Goal: Task Accomplishment & Management: Complete application form

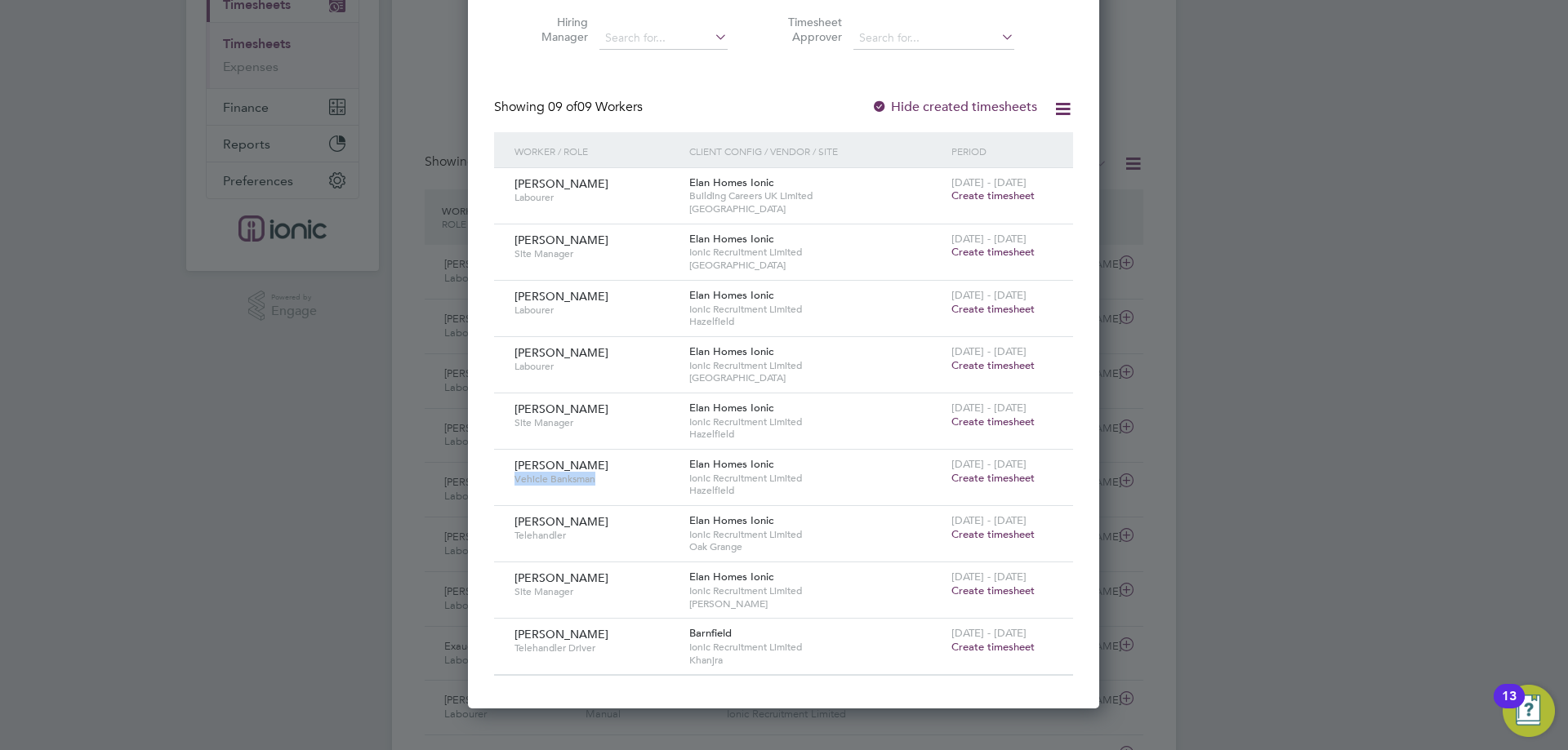
click at [999, 302] on span "Create timesheet" at bounding box center [993, 309] width 84 height 14
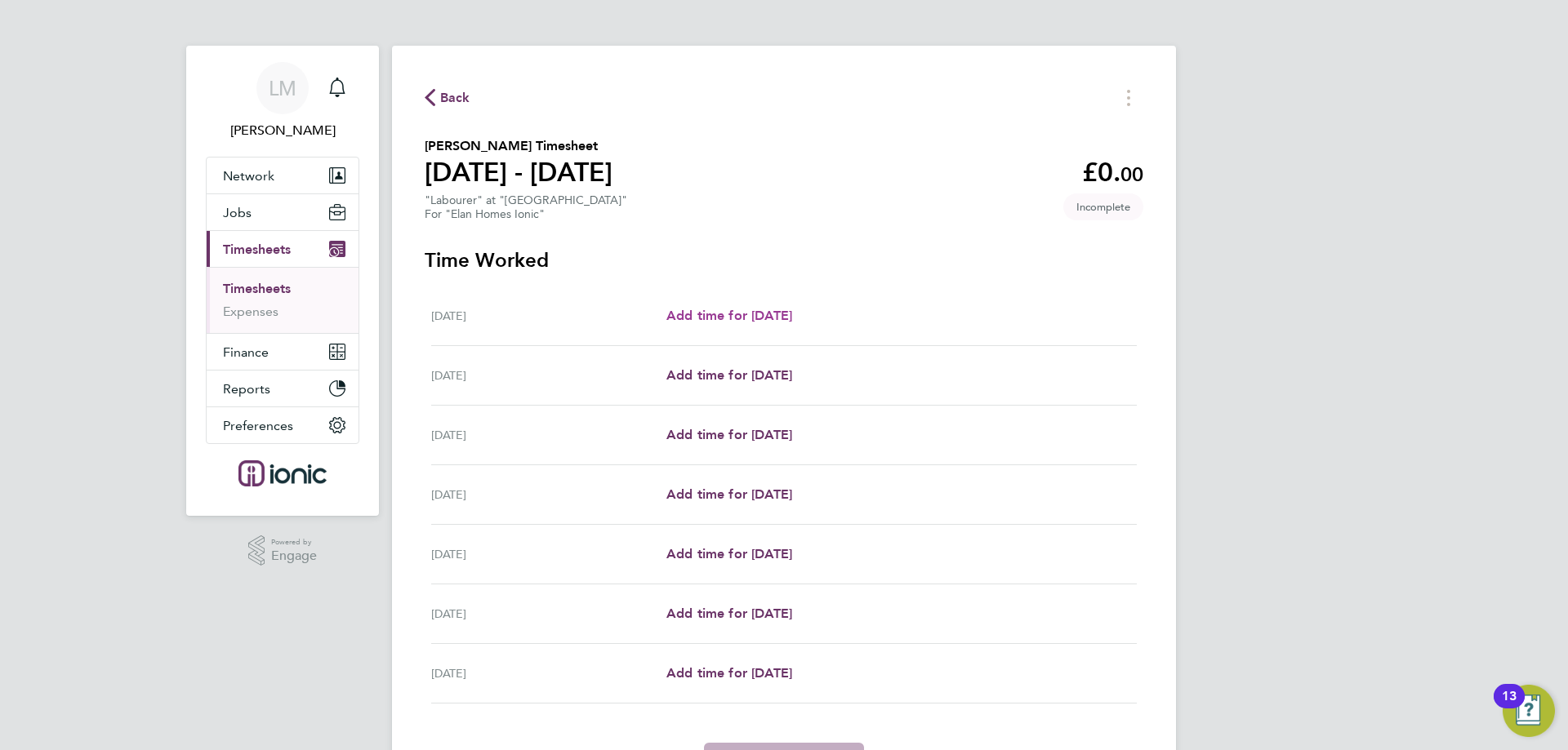
click at [792, 317] on span "Add time for Mon 18 Aug" at bounding box center [729, 316] width 125 height 16
select select "30"
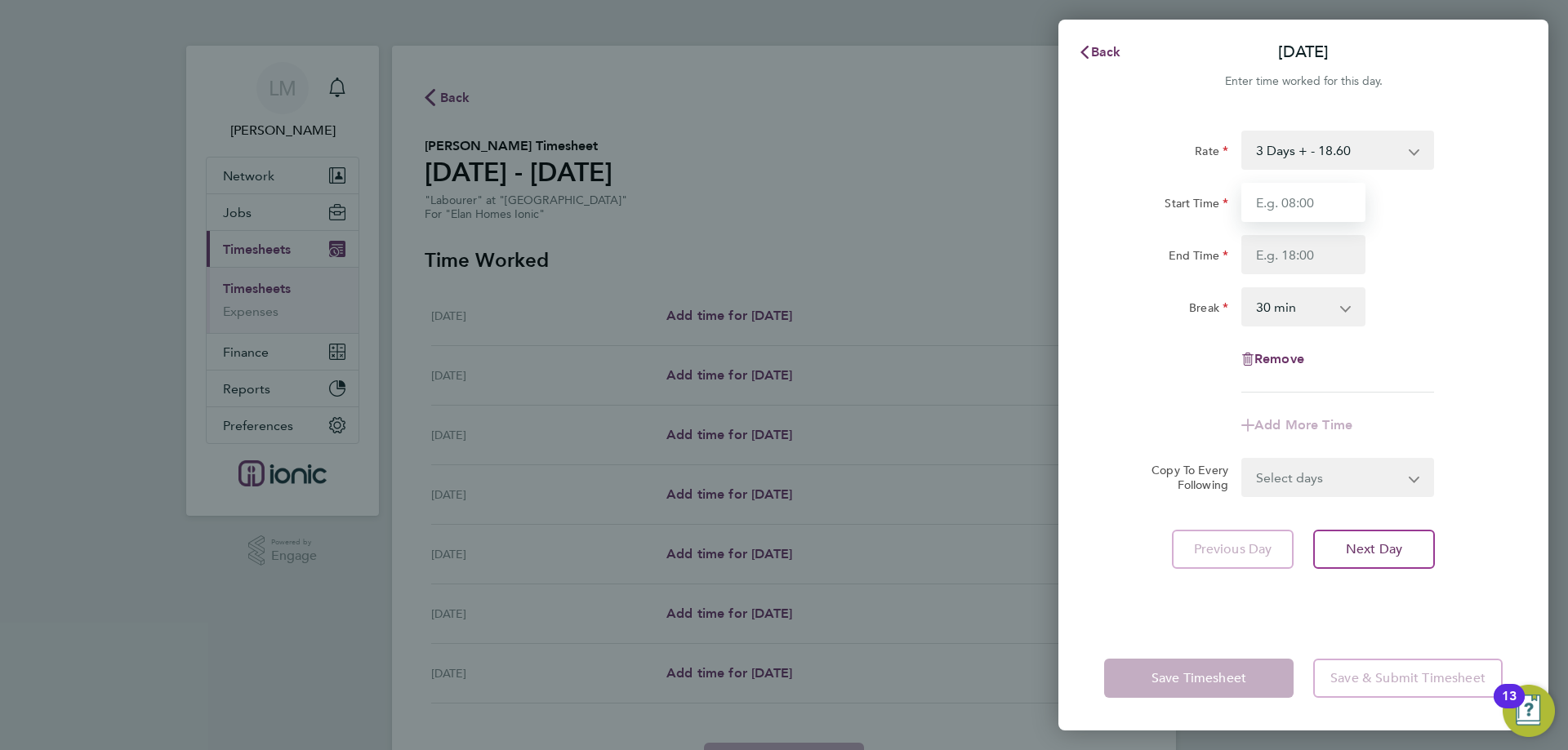
click at [1354, 207] on input "Start Time" at bounding box center [1304, 202] width 124 height 39
type input "07:30"
click at [1306, 249] on input "End Time" at bounding box center [1304, 255] width 124 height 39
type input "16:30"
click at [1415, 339] on div "Rate 3 Days + - 18.60 3 Days - - 16.78 Start Time 07:30 End Time 16:30 Break 0 …" at bounding box center [1304, 261] width 399 height 262
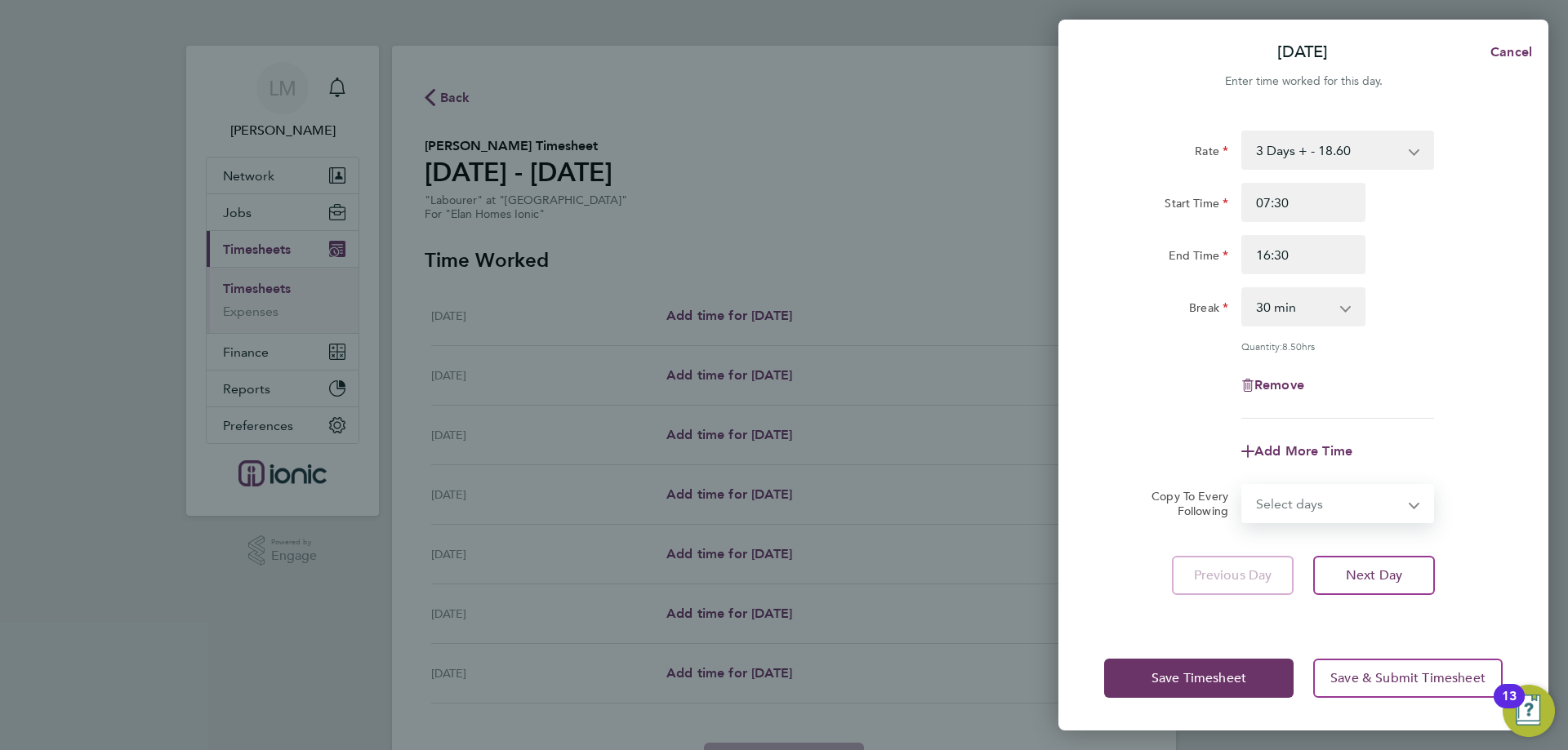
click at [1340, 503] on select "Select days Day Weekday (Mon-Fri) Weekend (Sat-Sun) Tuesday Wednesday Thursday …" at bounding box center [1329, 503] width 171 height 36
select select "WEEKDAY"
click at [1243, 486] on select "Select days Day Weekday (Mon-Fri) Weekend (Sat-Sun) Tuesday Wednesday Thursday …" at bounding box center [1329, 503] width 171 height 36
select select "2025-08-24"
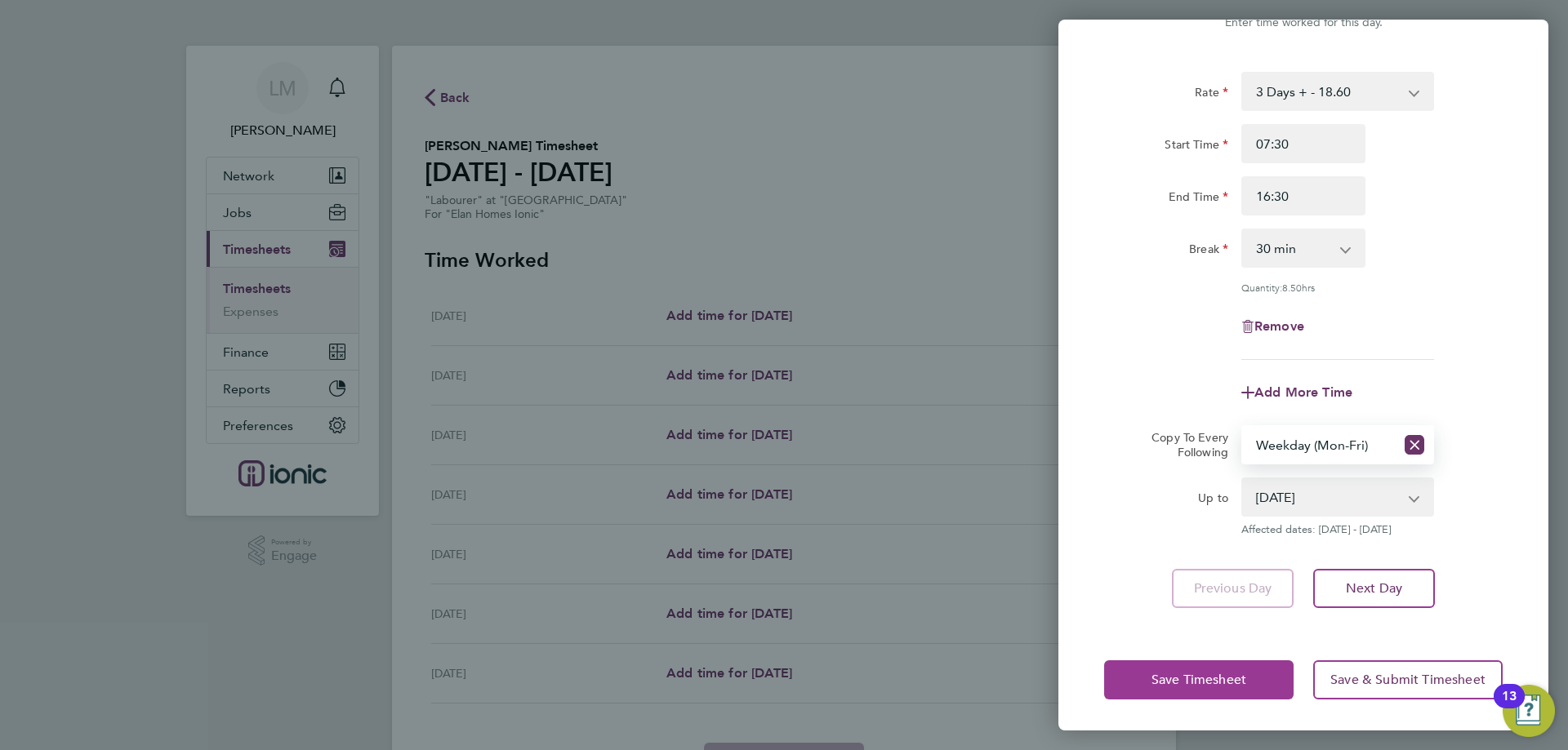
click at [1151, 680] on button "Save Timesheet" at bounding box center [1199, 680] width 190 height 39
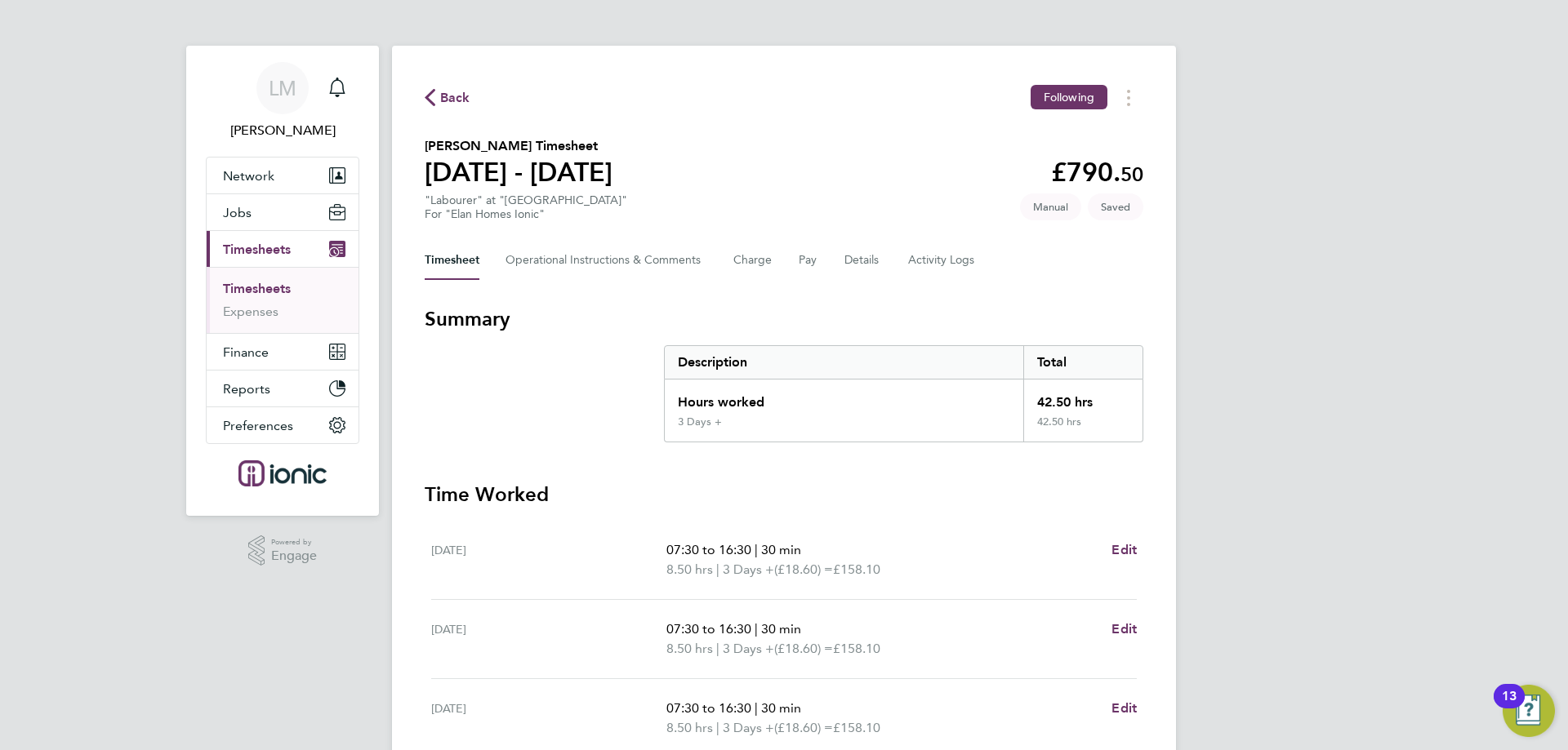
click at [452, 102] on span "Back" at bounding box center [455, 98] width 30 height 19
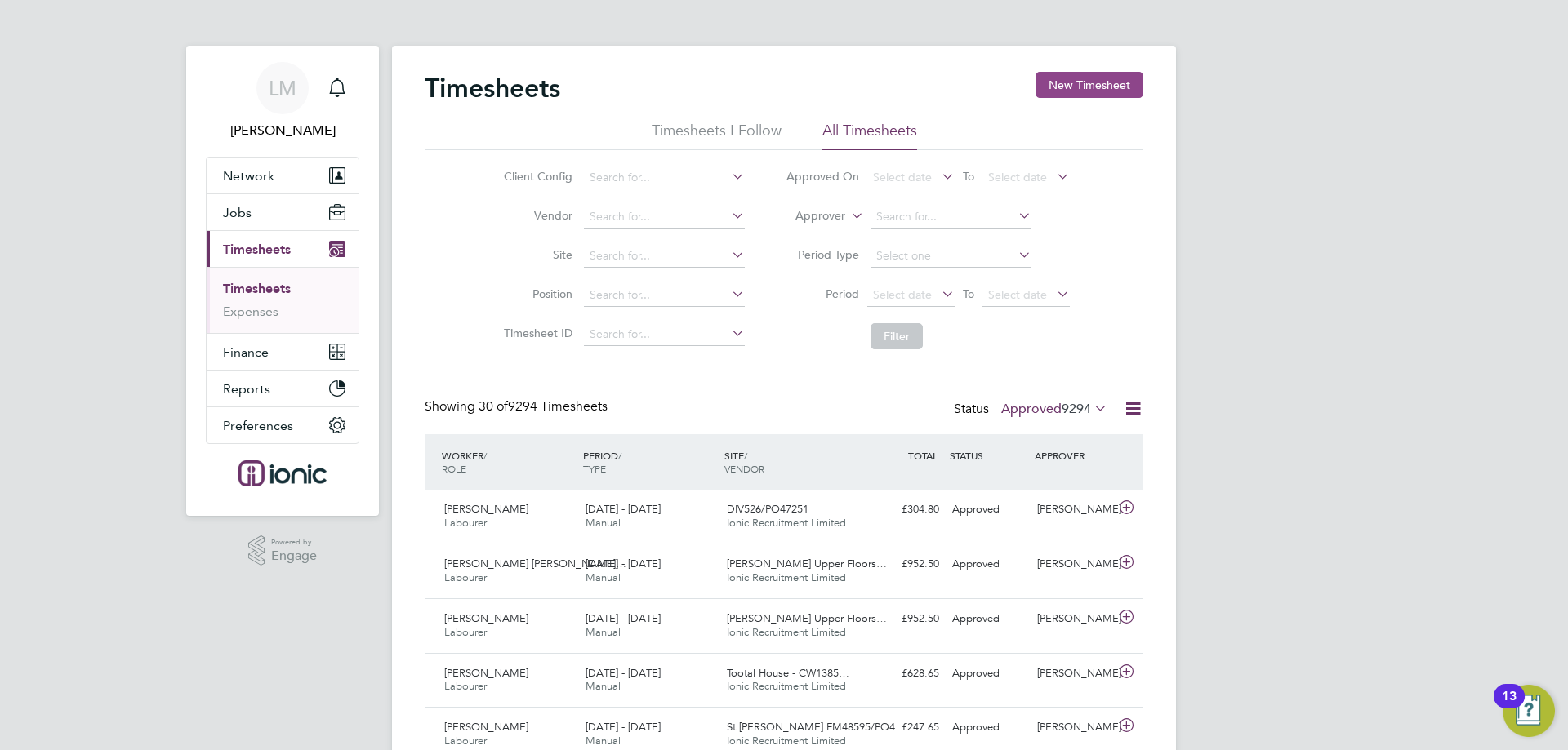
click at [1073, 78] on button "New Timesheet" at bounding box center [1090, 85] width 108 height 26
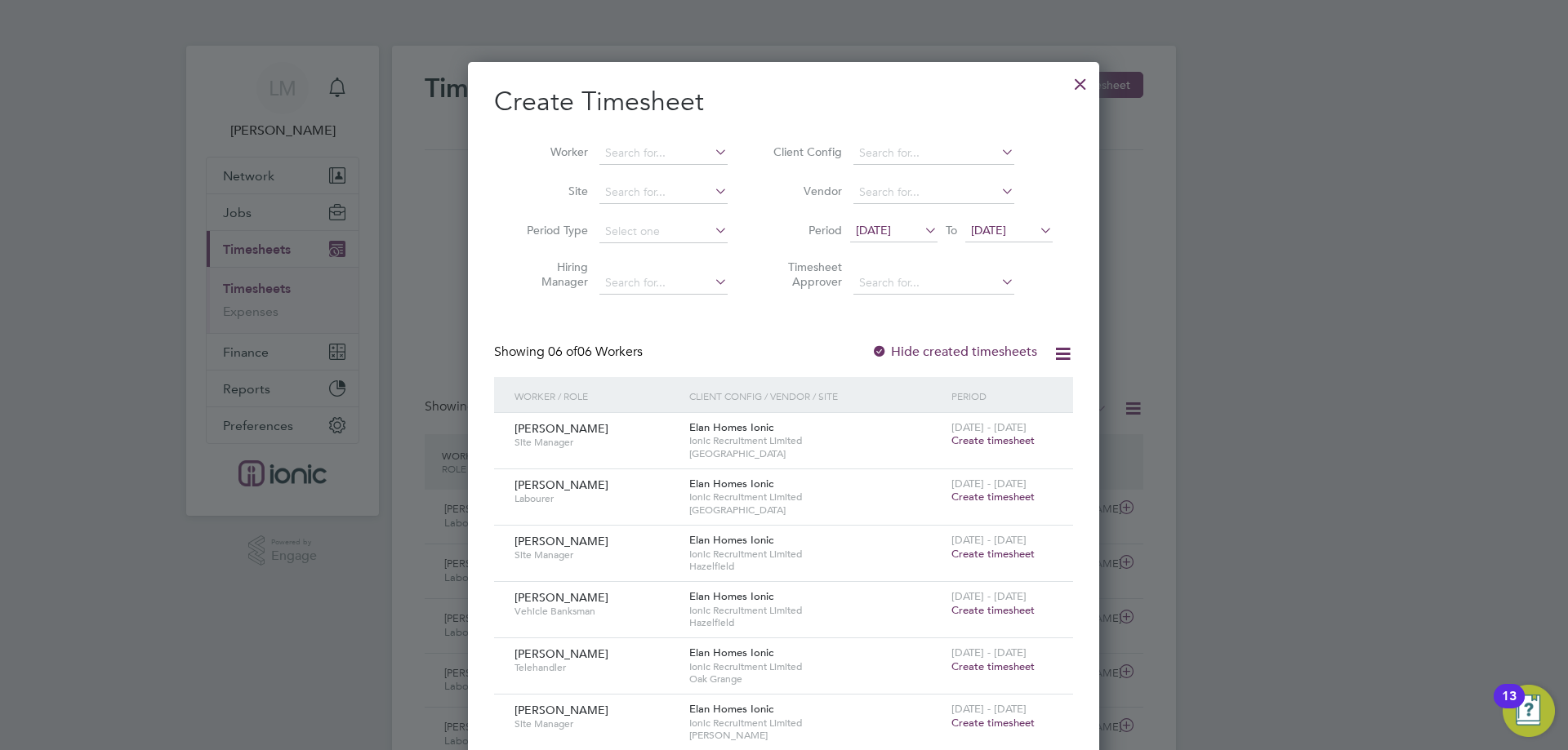
click at [913, 238] on span "12 Aug 2025" at bounding box center [894, 231] width 87 height 22
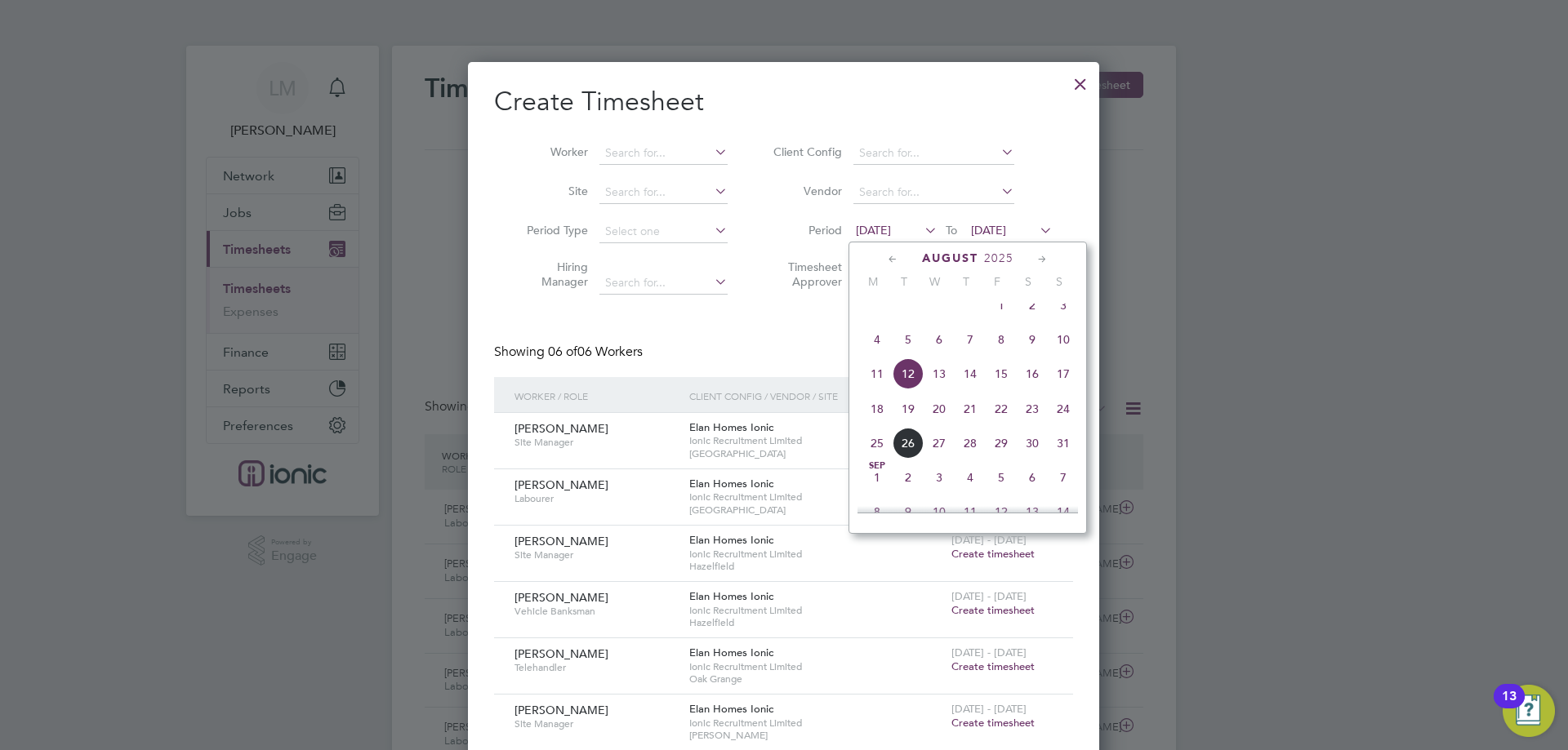
click at [879, 425] on span "18" at bounding box center [878, 409] width 31 height 31
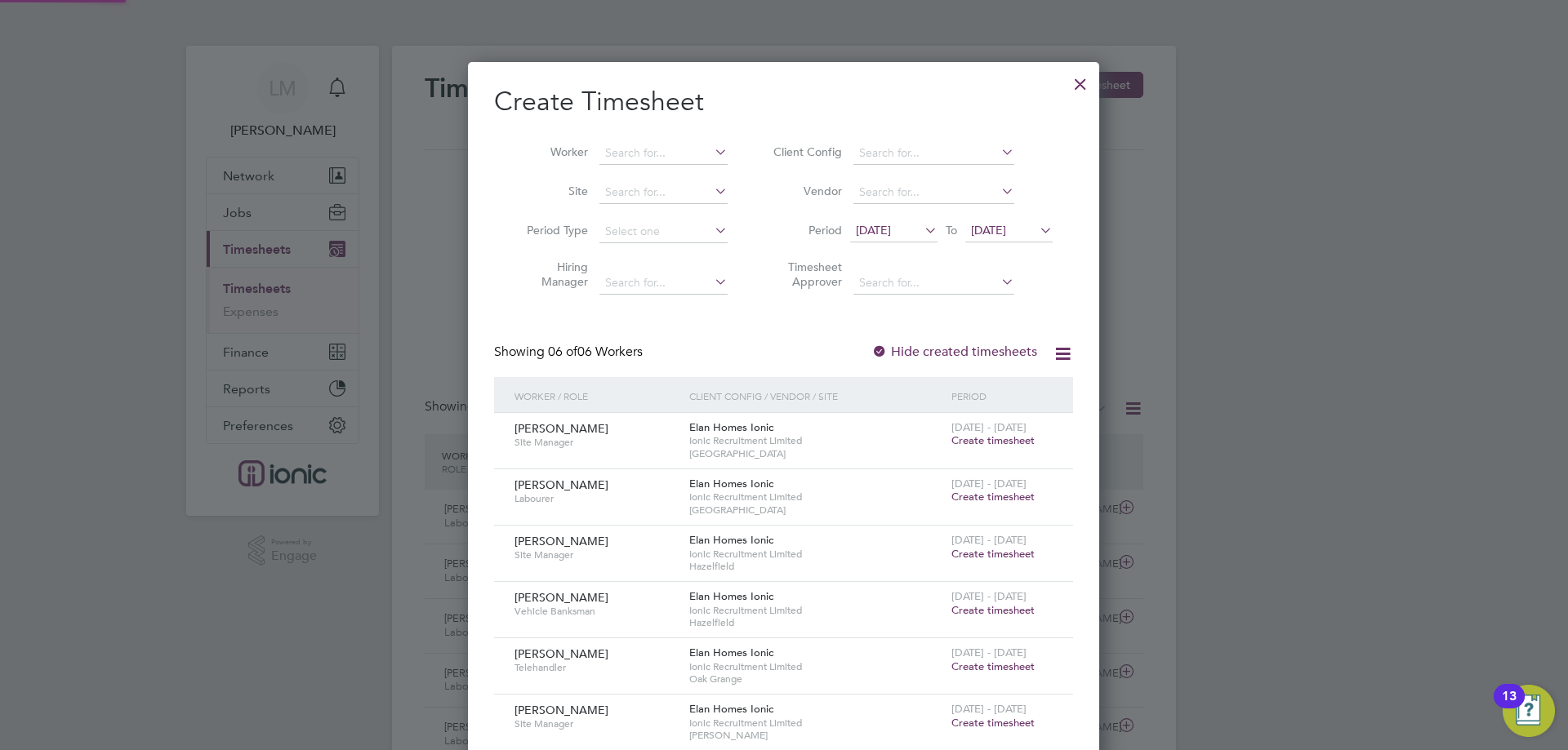
click at [1006, 224] on span "19 Aug 2025" at bounding box center [989, 229] width 35 height 15
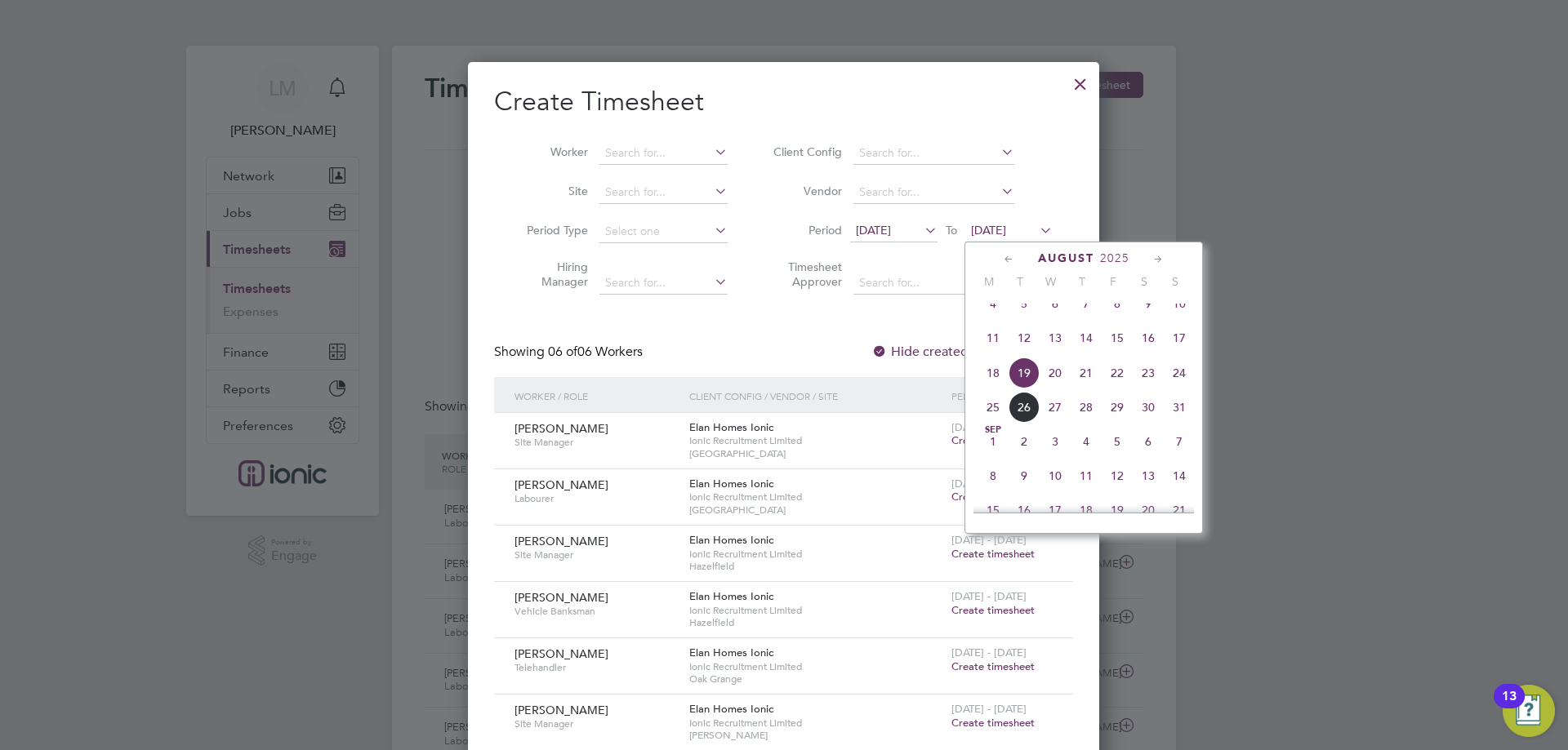
click at [1190, 375] on span "24" at bounding box center [1180, 373] width 31 height 31
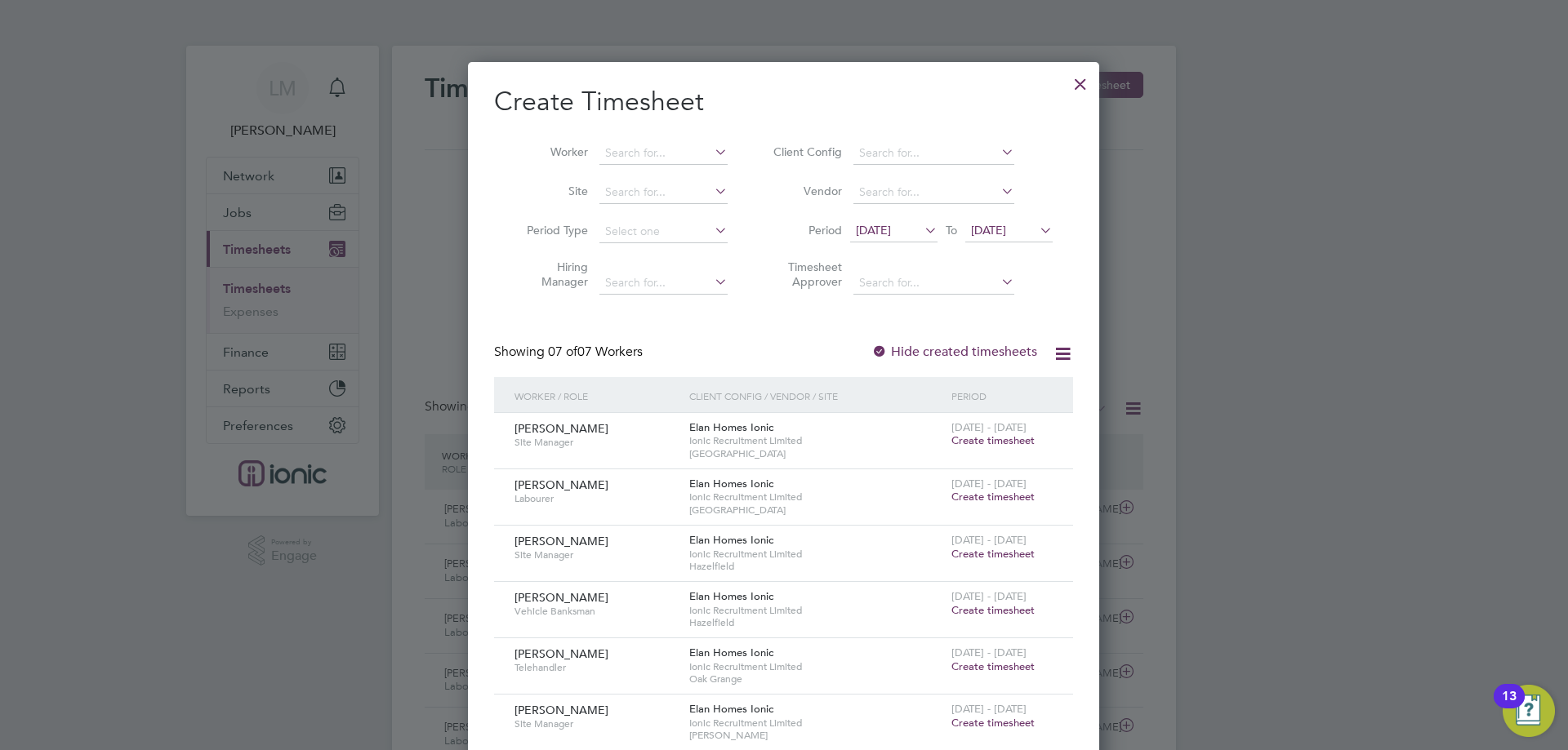
click at [1077, 89] on div at bounding box center [1081, 80] width 29 height 29
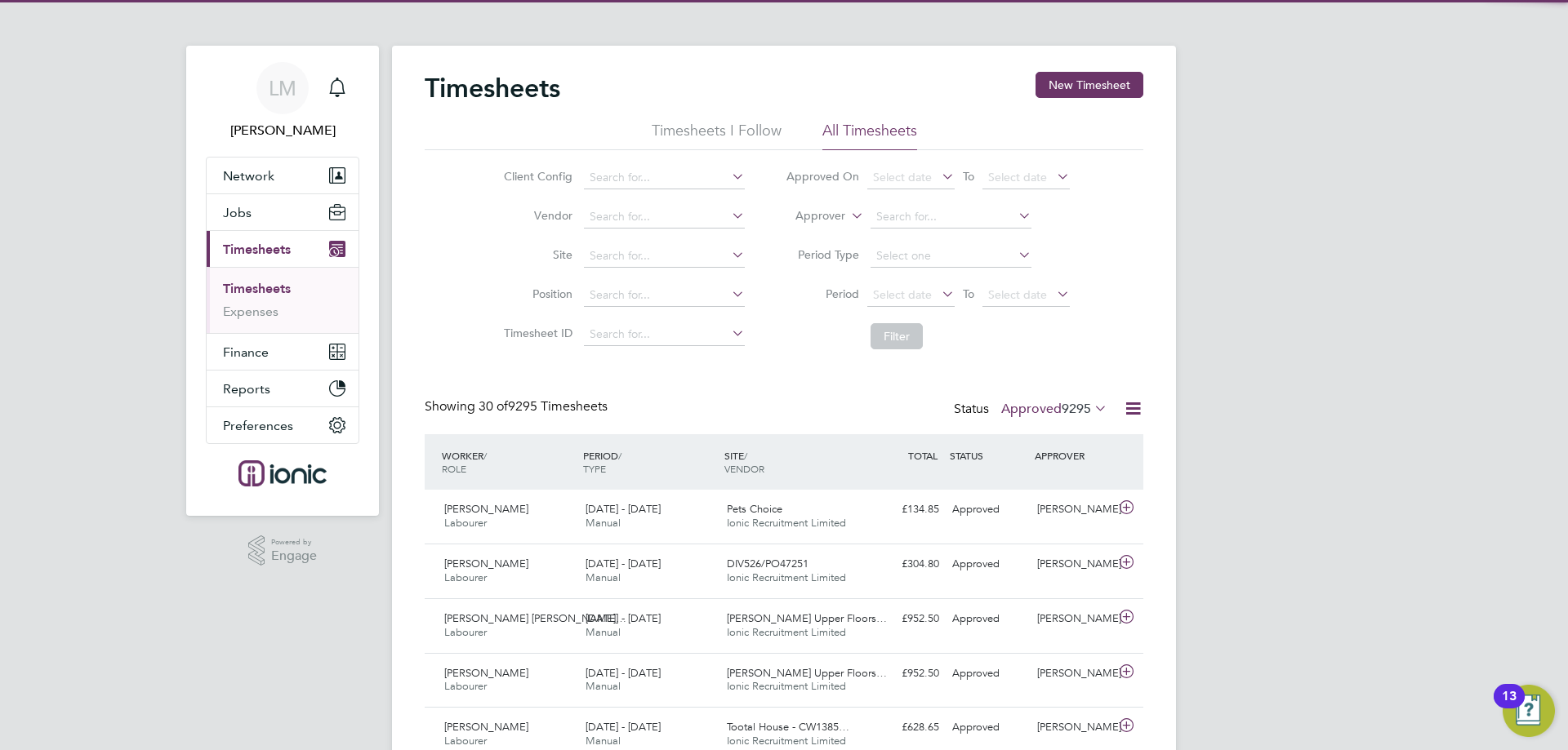
scroll to position [42, 142]
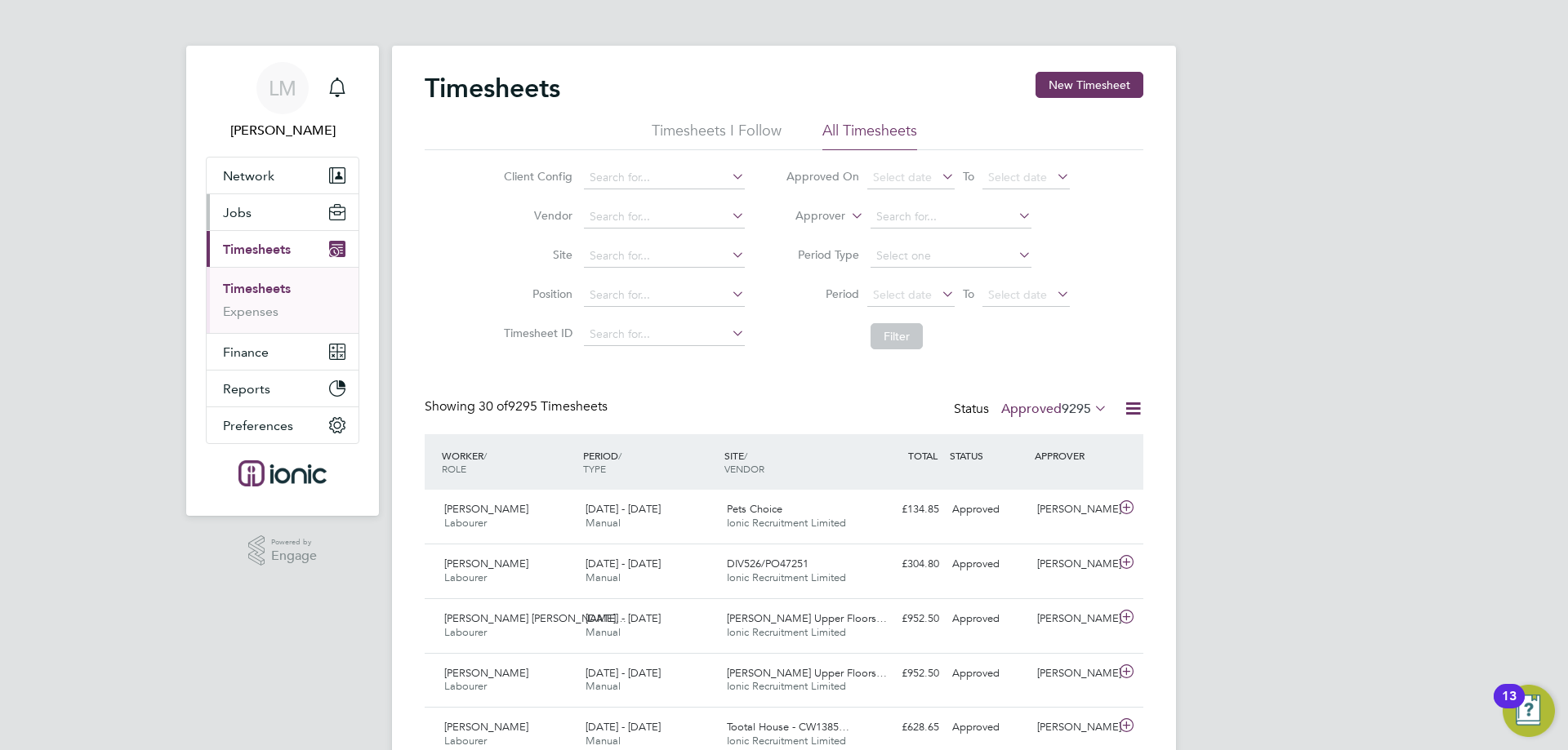
click at [272, 218] on button "Jobs" at bounding box center [283, 212] width 152 height 36
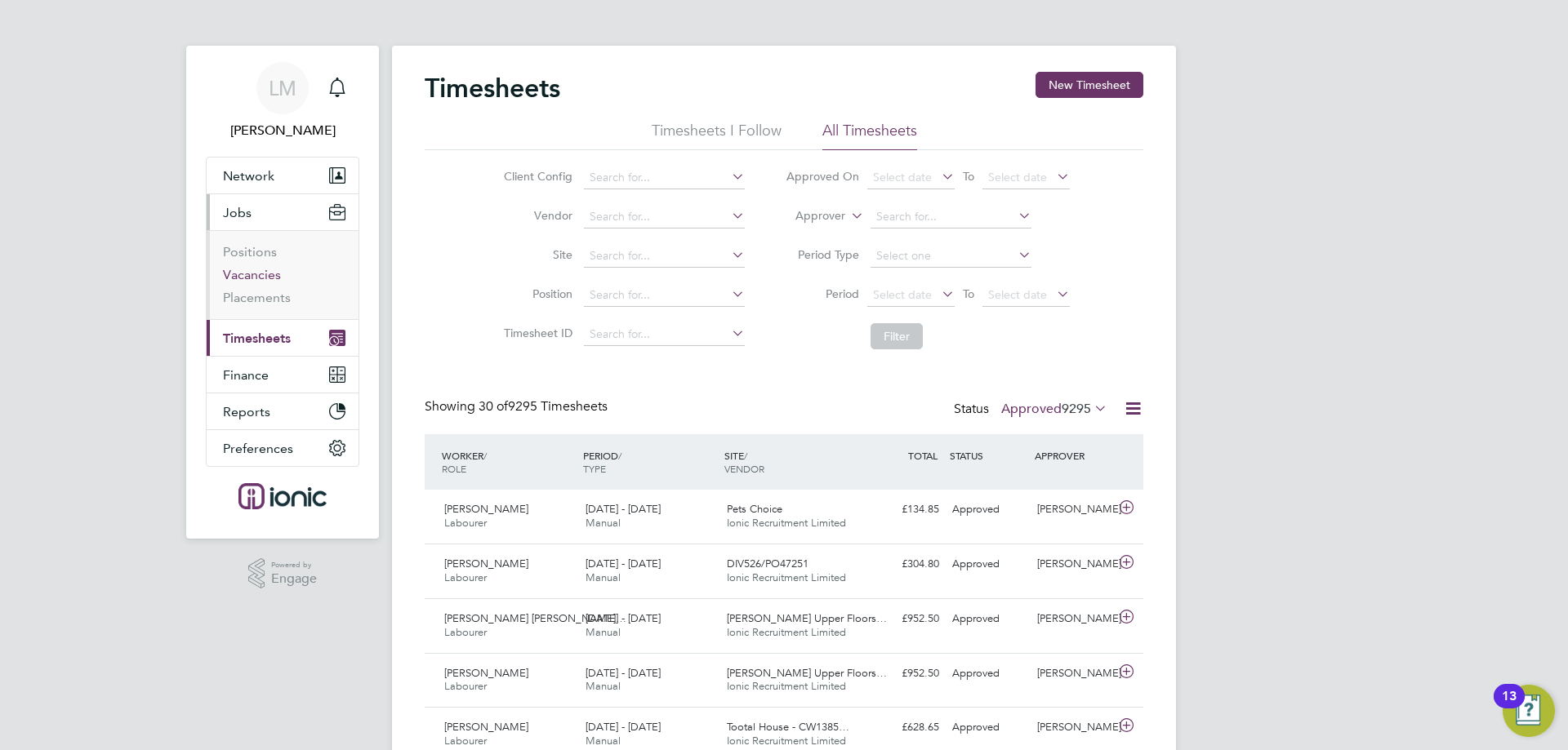
drag, startPoint x: 262, startPoint y: 270, endPoint x: 273, endPoint y: 268, distance: 11.2
click at [262, 269] on link "Vacancies" at bounding box center [252, 275] width 58 height 16
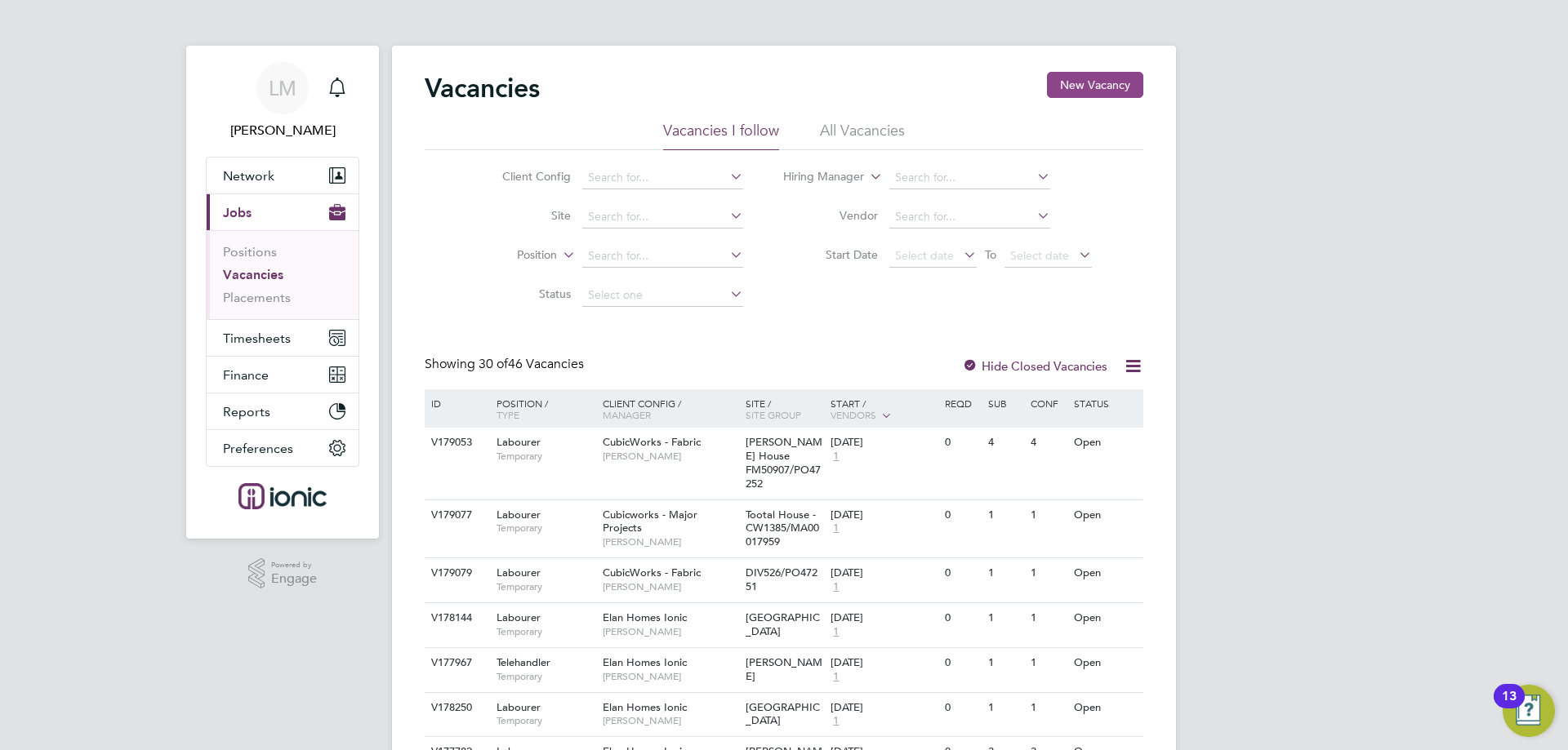
click at [1112, 76] on button "New Vacancy" at bounding box center [1095, 85] width 96 height 26
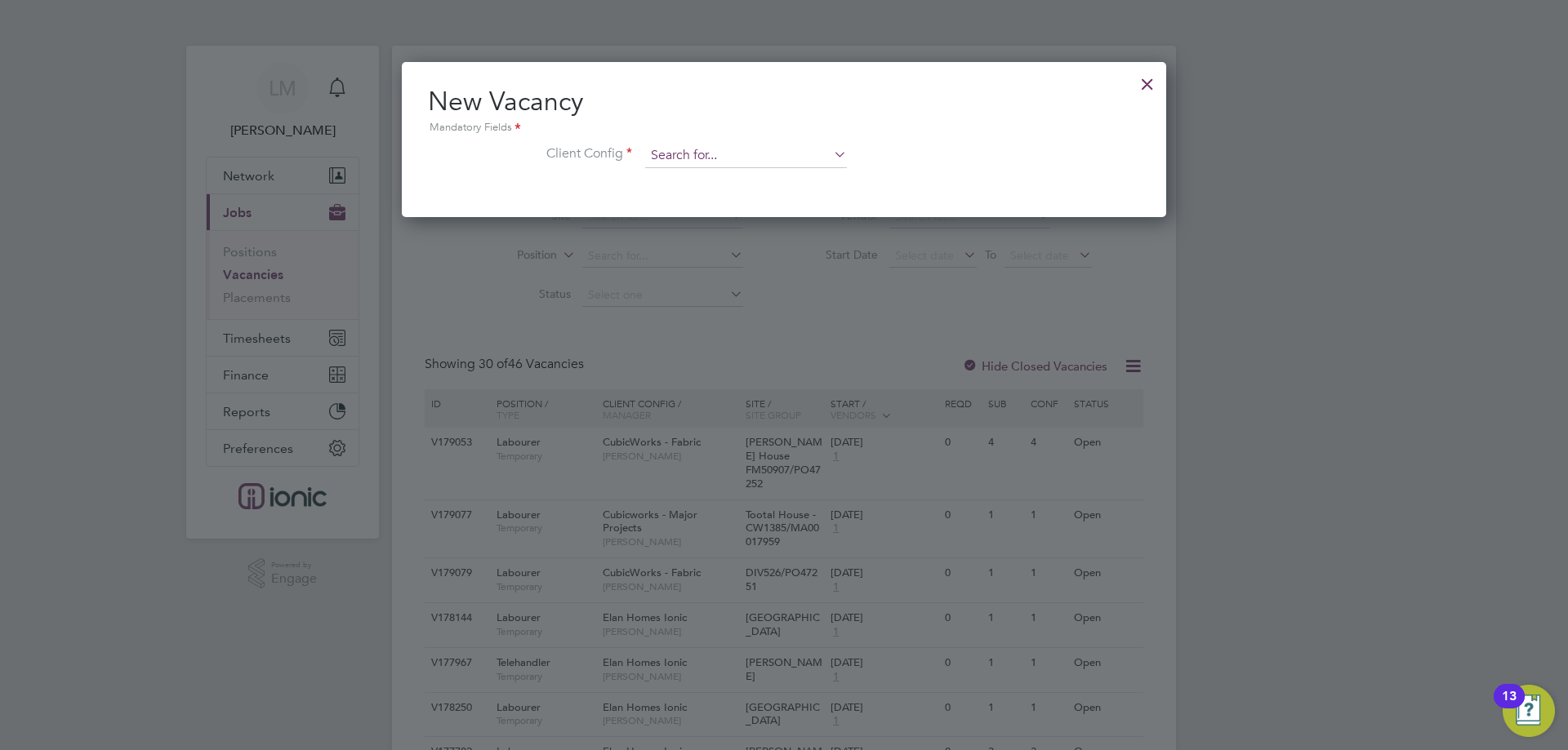
click at [752, 149] on input at bounding box center [747, 155] width 202 height 24
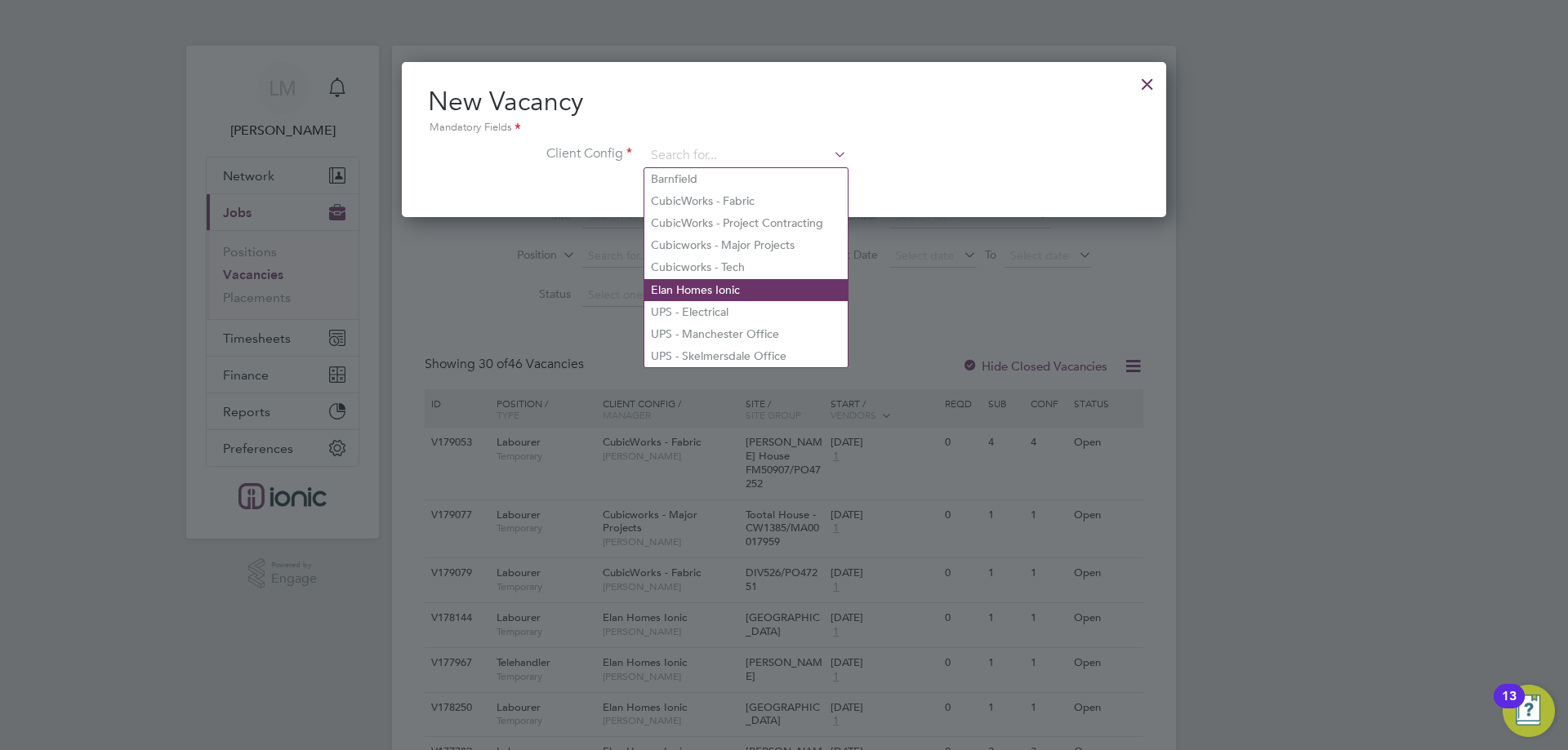
click at [767, 283] on li "Elan Homes Ionic" at bounding box center [746, 290] width 203 height 22
type input "Elan Homes Ionic"
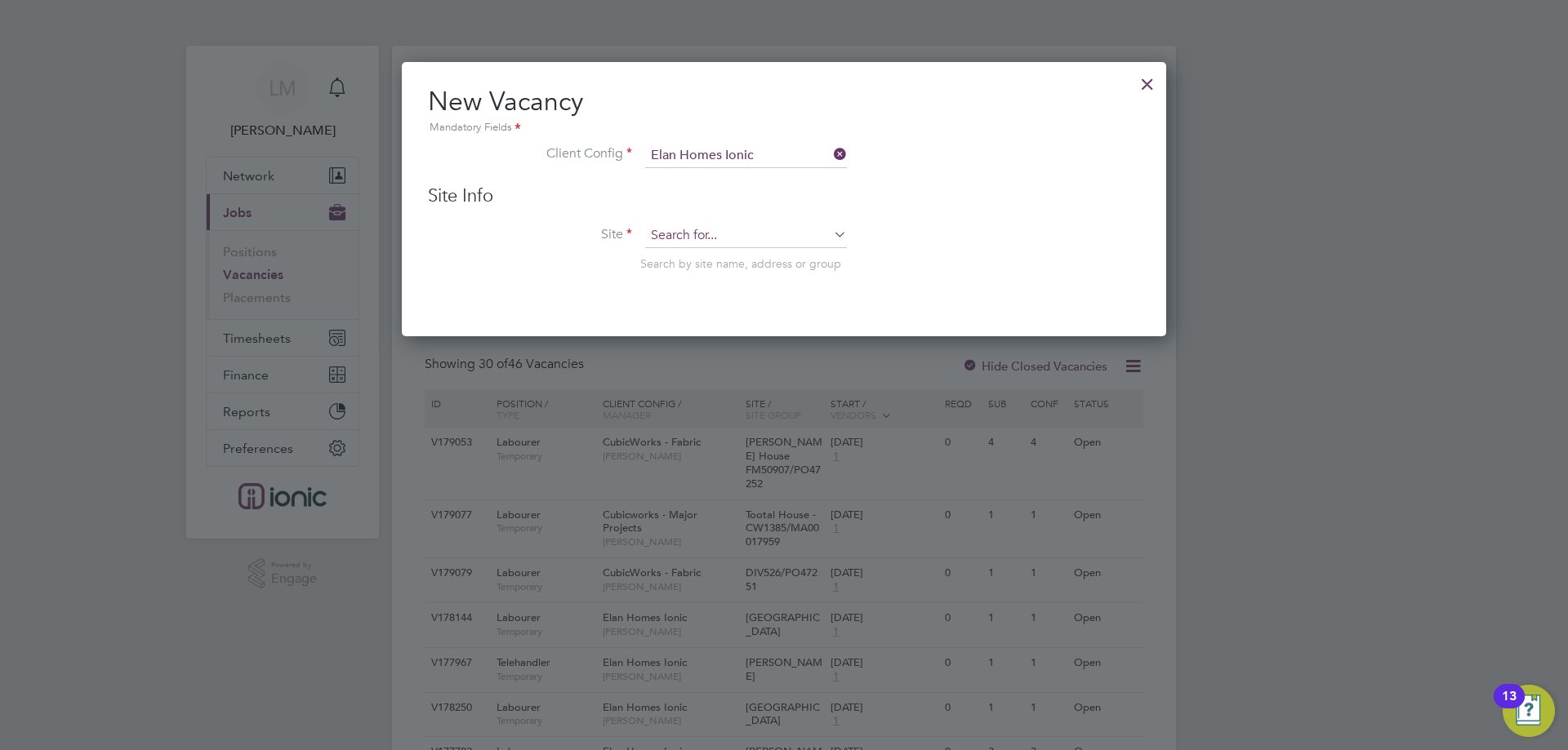
click at [724, 233] on input at bounding box center [747, 235] width 202 height 24
click at [681, 278] on li "Oak Grange" at bounding box center [746, 280] width 203 height 22
type input "Oak Grange"
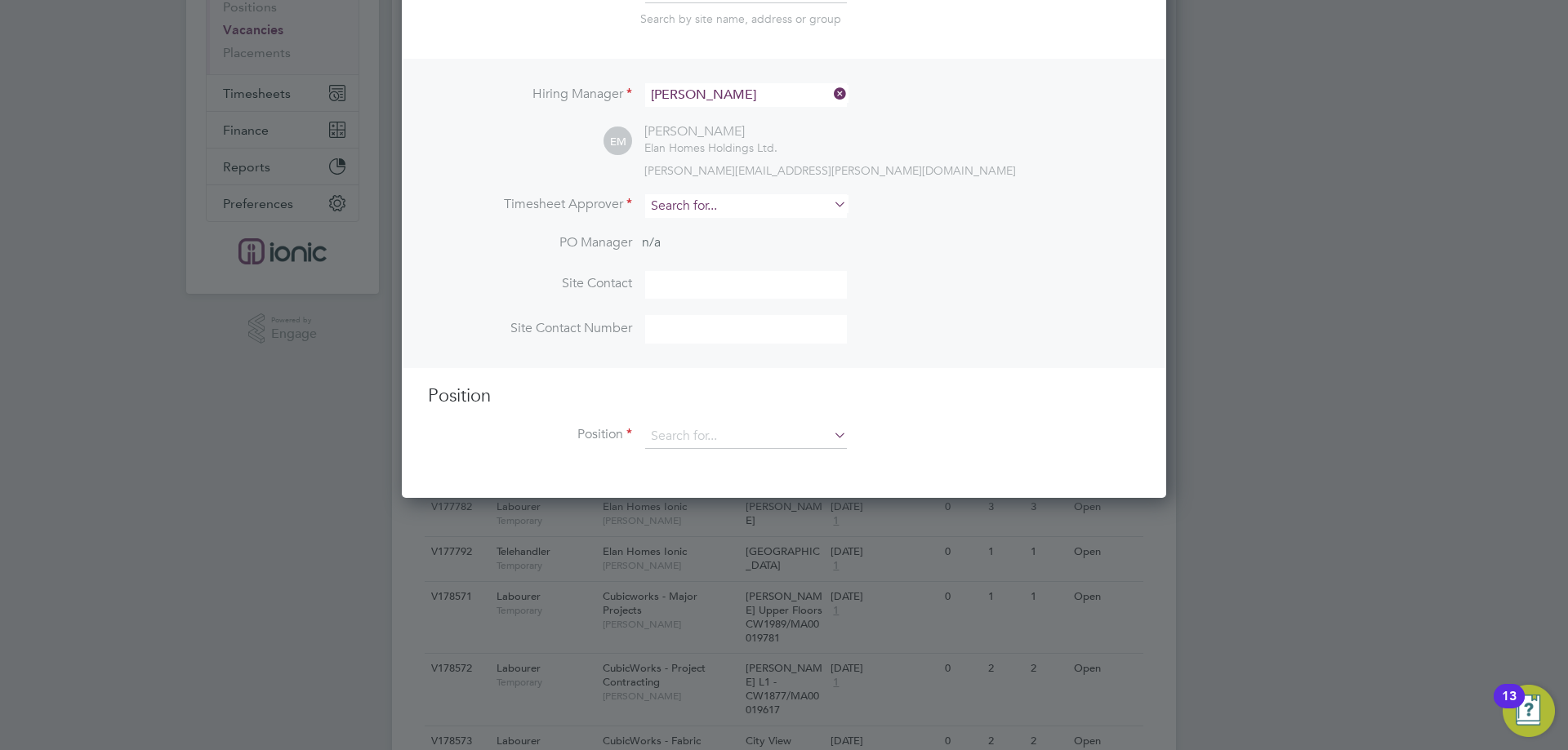
click at [707, 211] on input at bounding box center [747, 206] width 202 height 23
click at [703, 253] on li "El liot Murphy" at bounding box center [746, 252] width 203 height 22
type input "Elliot Murphy"
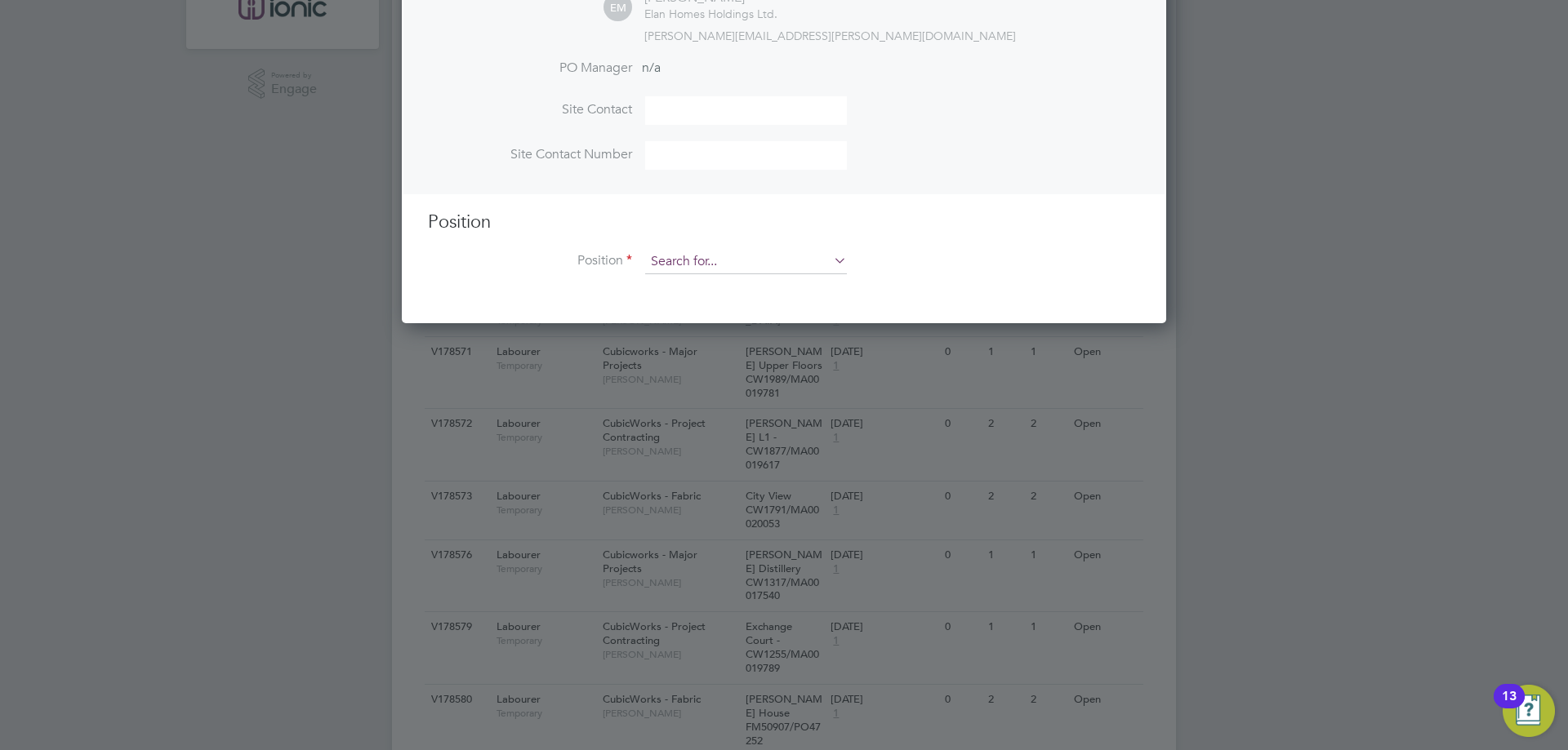
click at [737, 252] on input at bounding box center [747, 261] width 202 height 24
drag, startPoint x: 701, startPoint y: 438, endPoint x: 721, endPoint y: 268, distance: 171.2
click at [716, 304] on div "Vacancies New Vacancy Vacancies I follow All Vacancies Client Config Site Posit…" at bounding box center [784, 659] width 784 height 2205
click at [724, 259] on input at bounding box center [747, 261] width 202 height 24
click at [695, 350] on li "Labourer" at bounding box center [746, 354] width 203 height 22
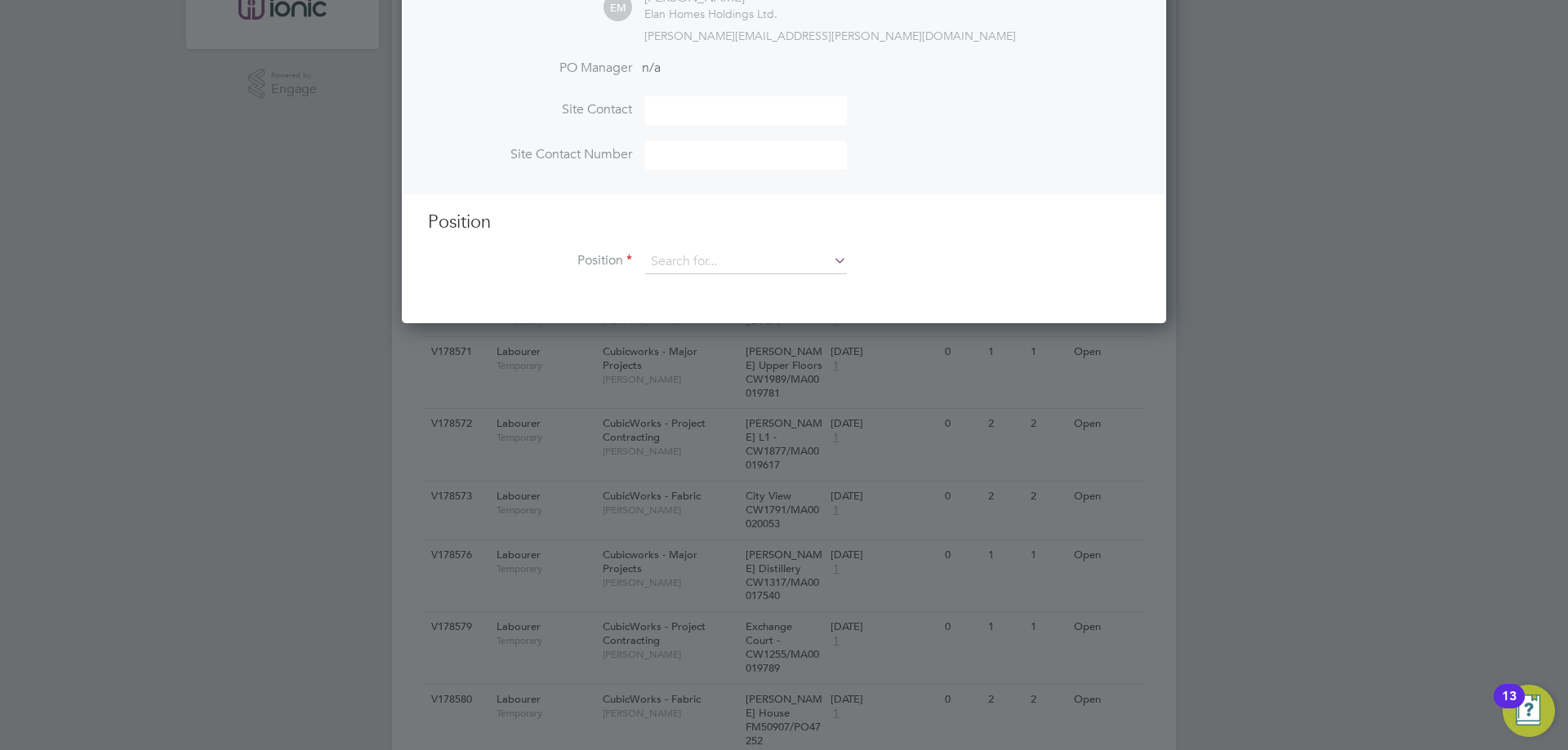
type input "Labourer"
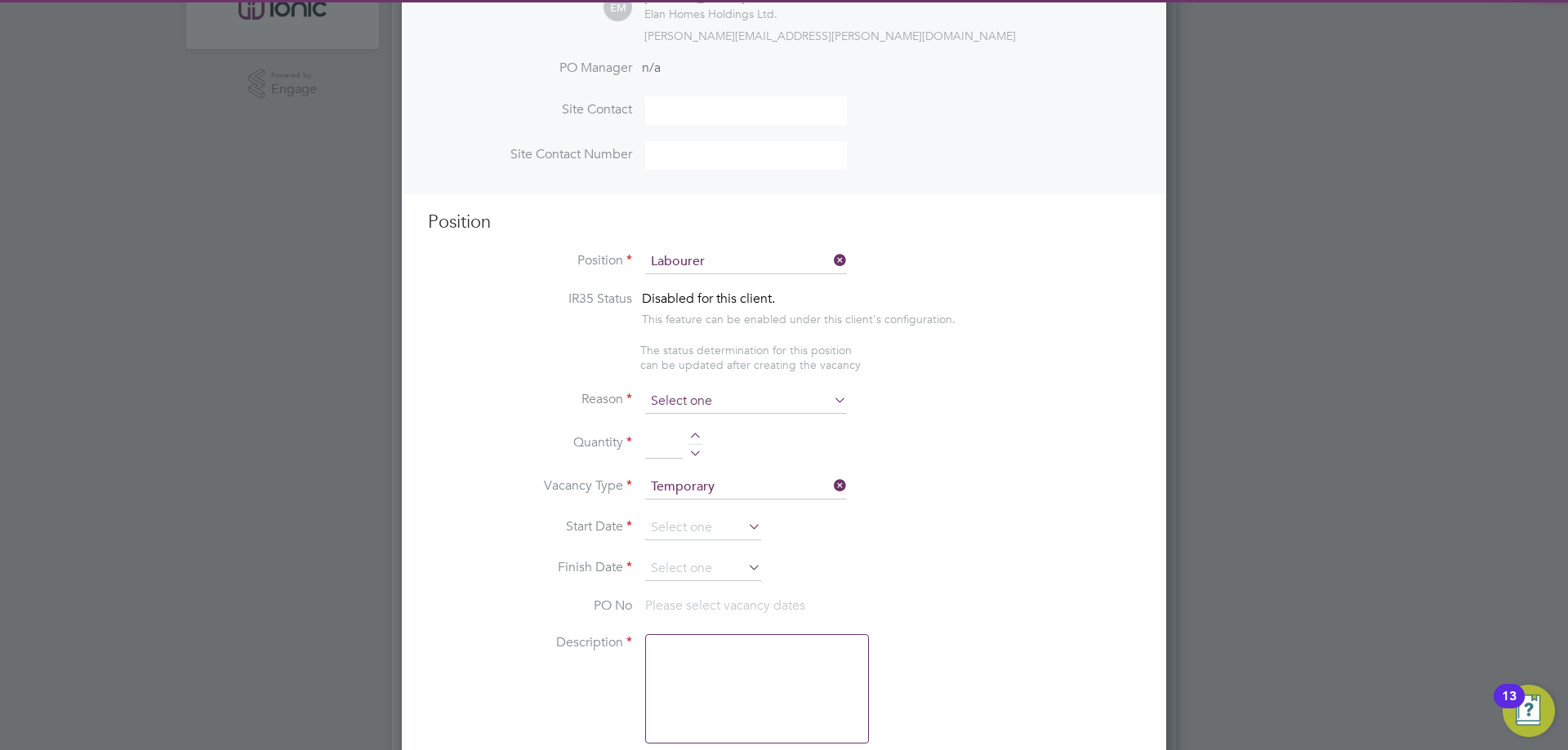
click at [803, 405] on input at bounding box center [747, 401] width 202 height 24
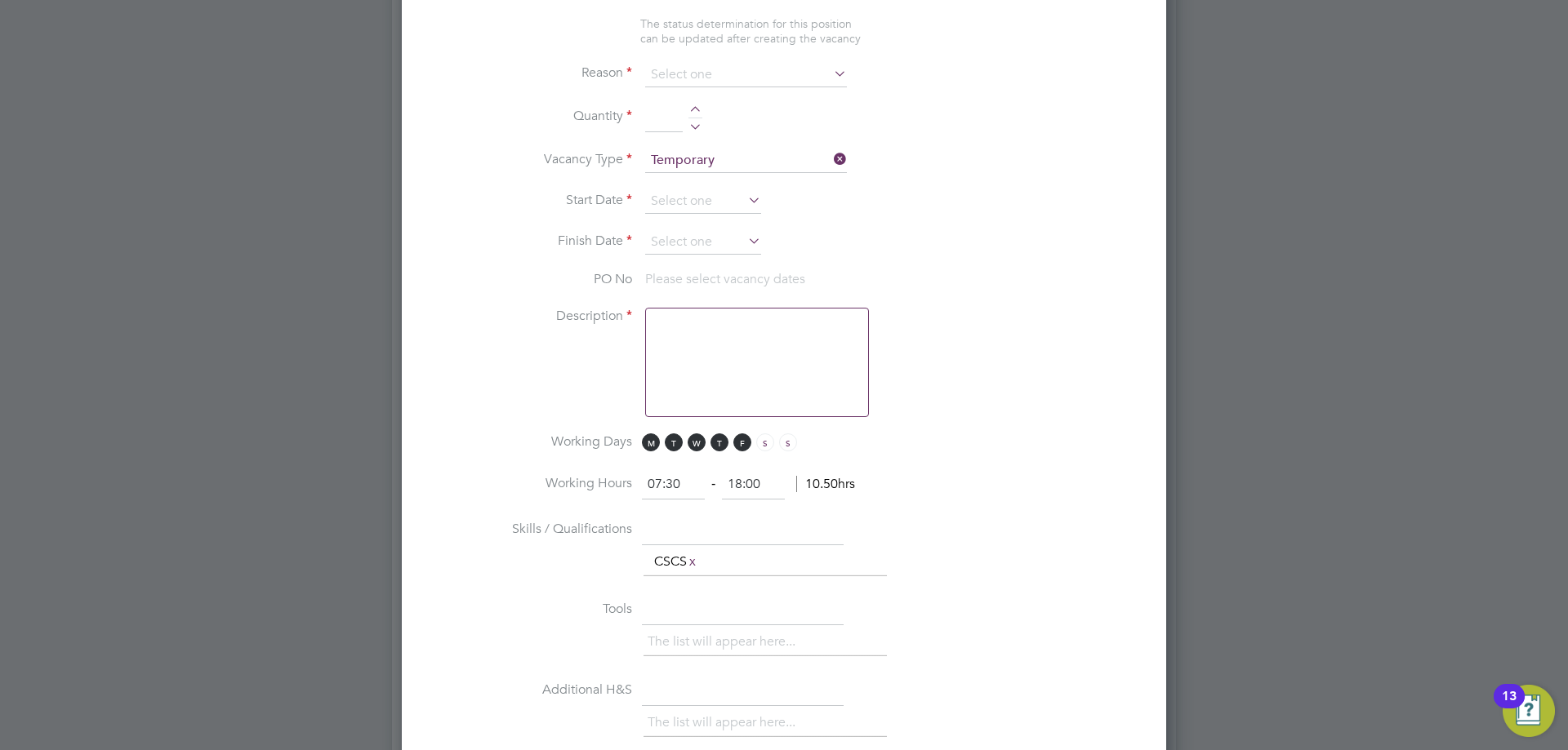
click at [714, 230] on li "Vacant Role" at bounding box center [746, 228] width 203 height 21
type input "Vacant Role"
click at [695, 106] on li "Quantity" at bounding box center [784, 126] width 713 height 46
click at [699, 110] on div at bounding box center [695, 112] width 14 height 12
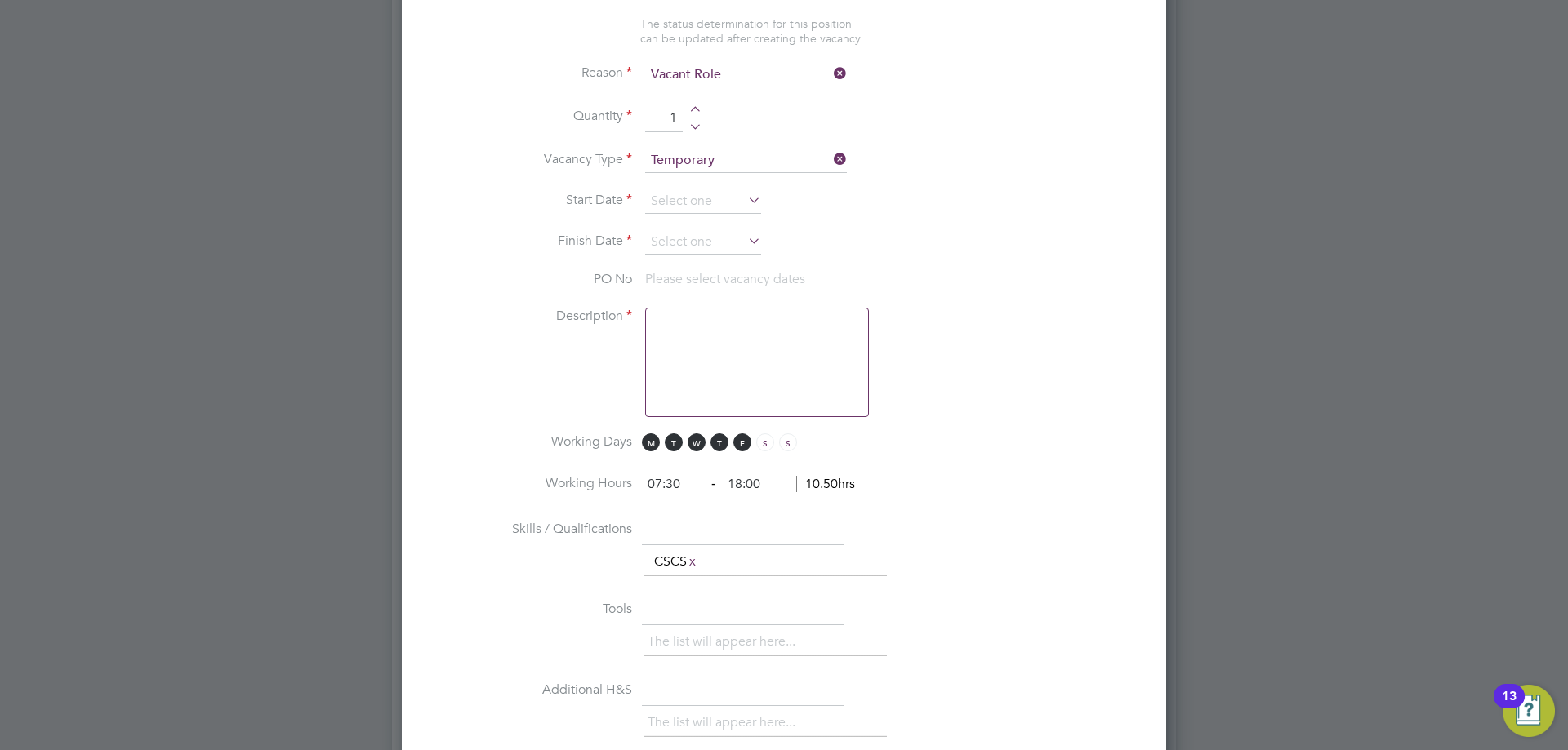
type input "2"
drag, startPoint x: 681, startPoint y: 204, endPoint x: 685, endPoint y: 194, distance: 10.8
click at [680, 204] on input at bounding box center [703, 201] width 116 height 24
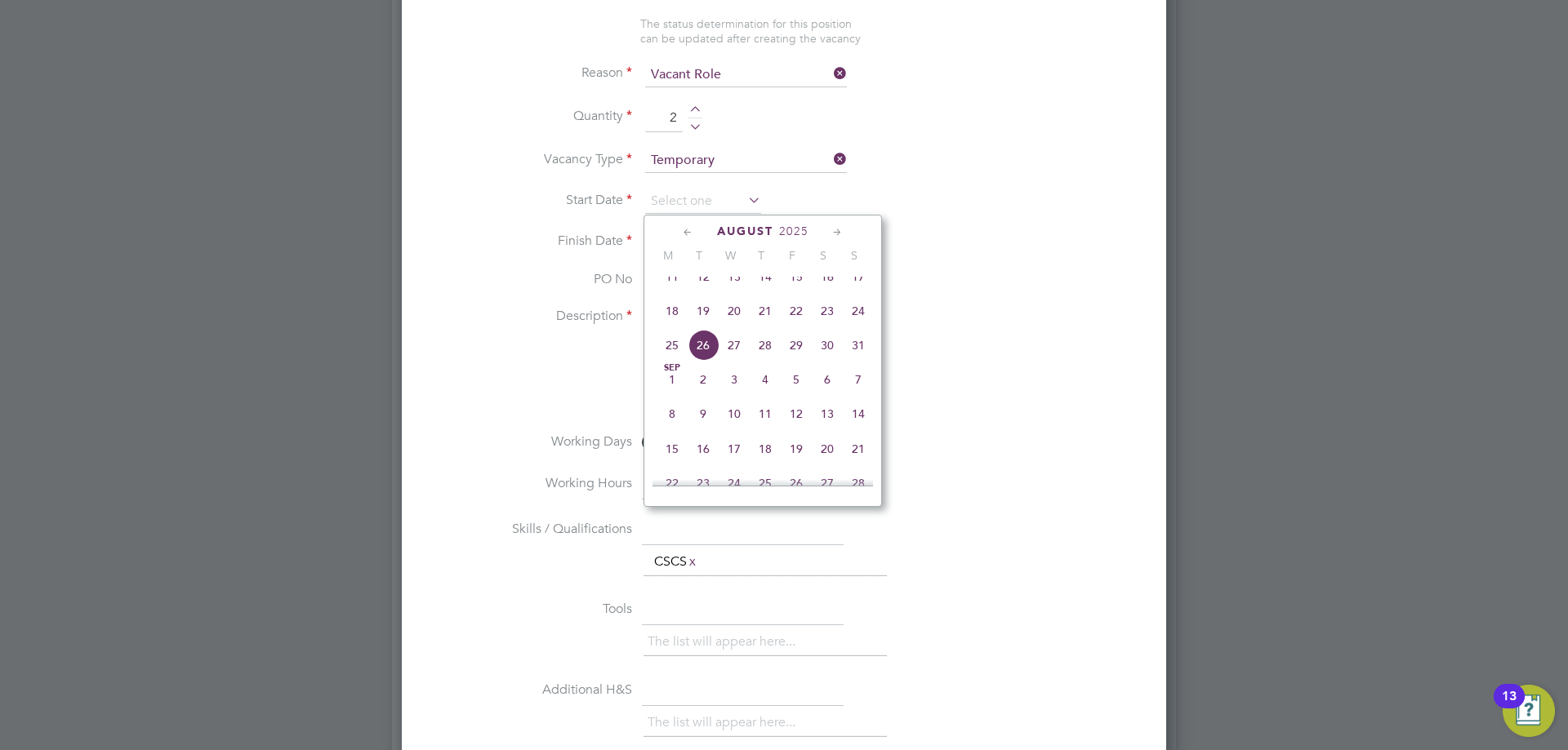
click at [709, 358] on span "26" at bounding box center [704, 346] width 31 height 31
type input "[DATE]"
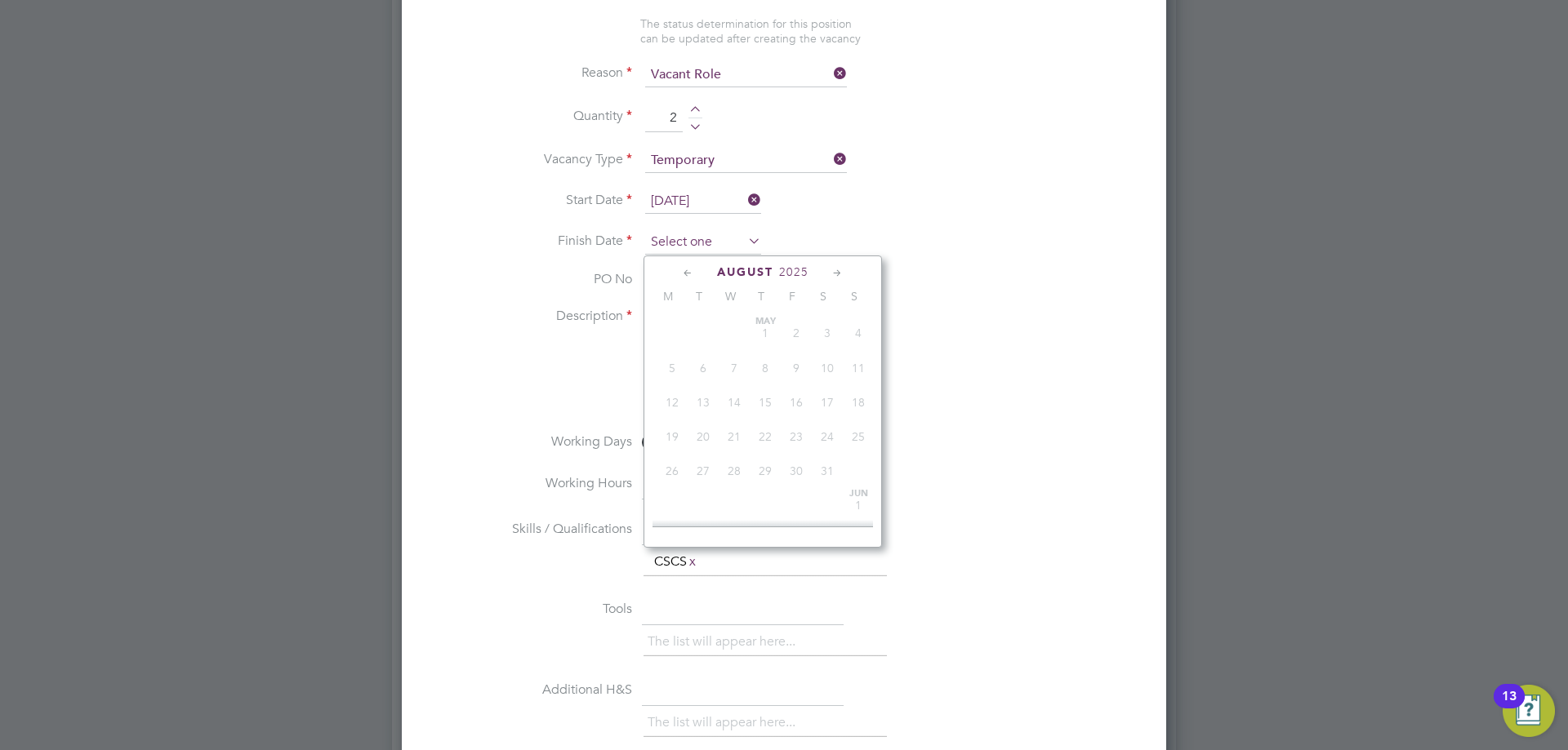
click at [692, 245] on input at bounding box center [703, 242] width 116 height 24
click at [802, 401] on span "29" at bounding box center [796, 387] width 31 height 31
type input "29 Aug 2025"
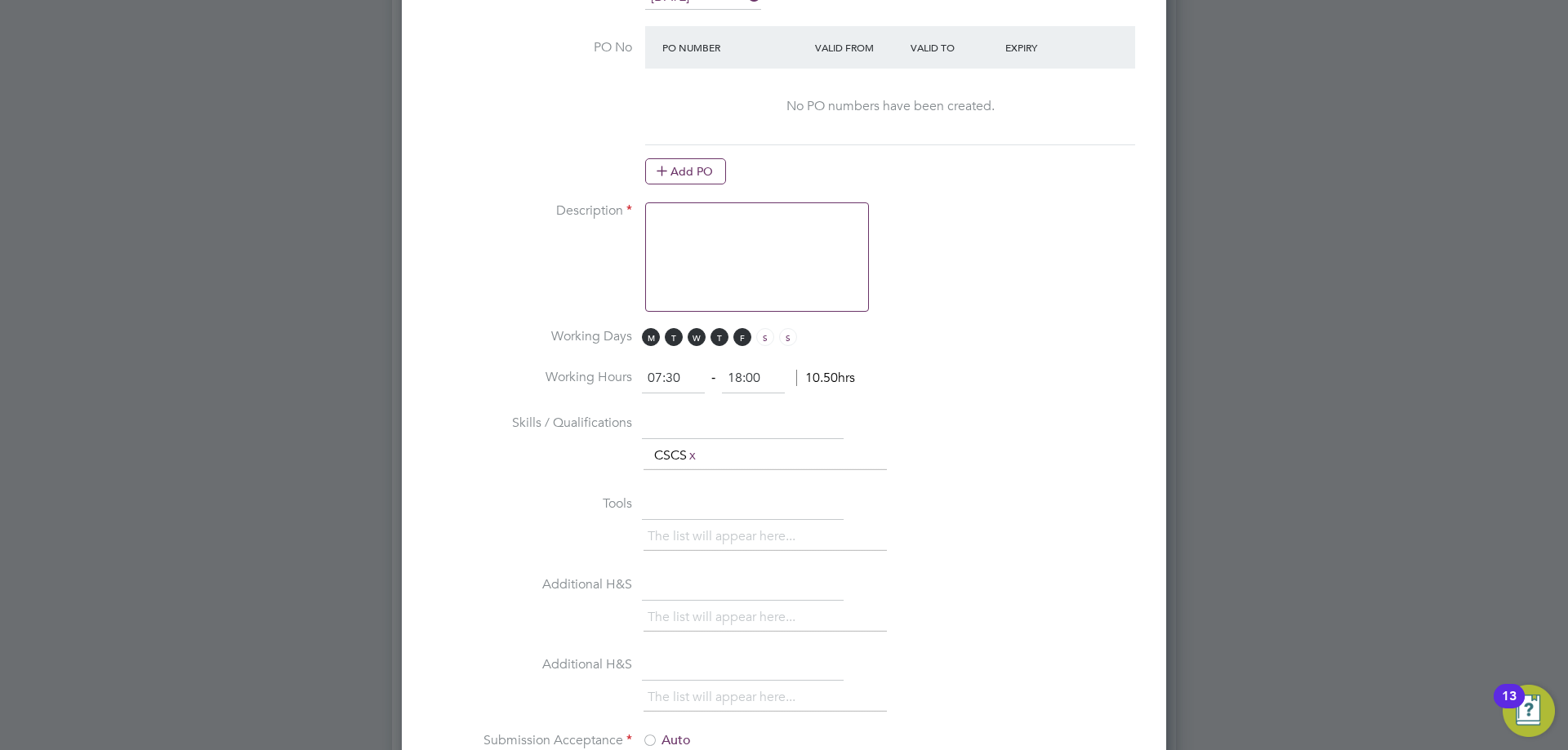
click at [729, 248] on textarea at bounding box center [757, 256] width 224 height 110
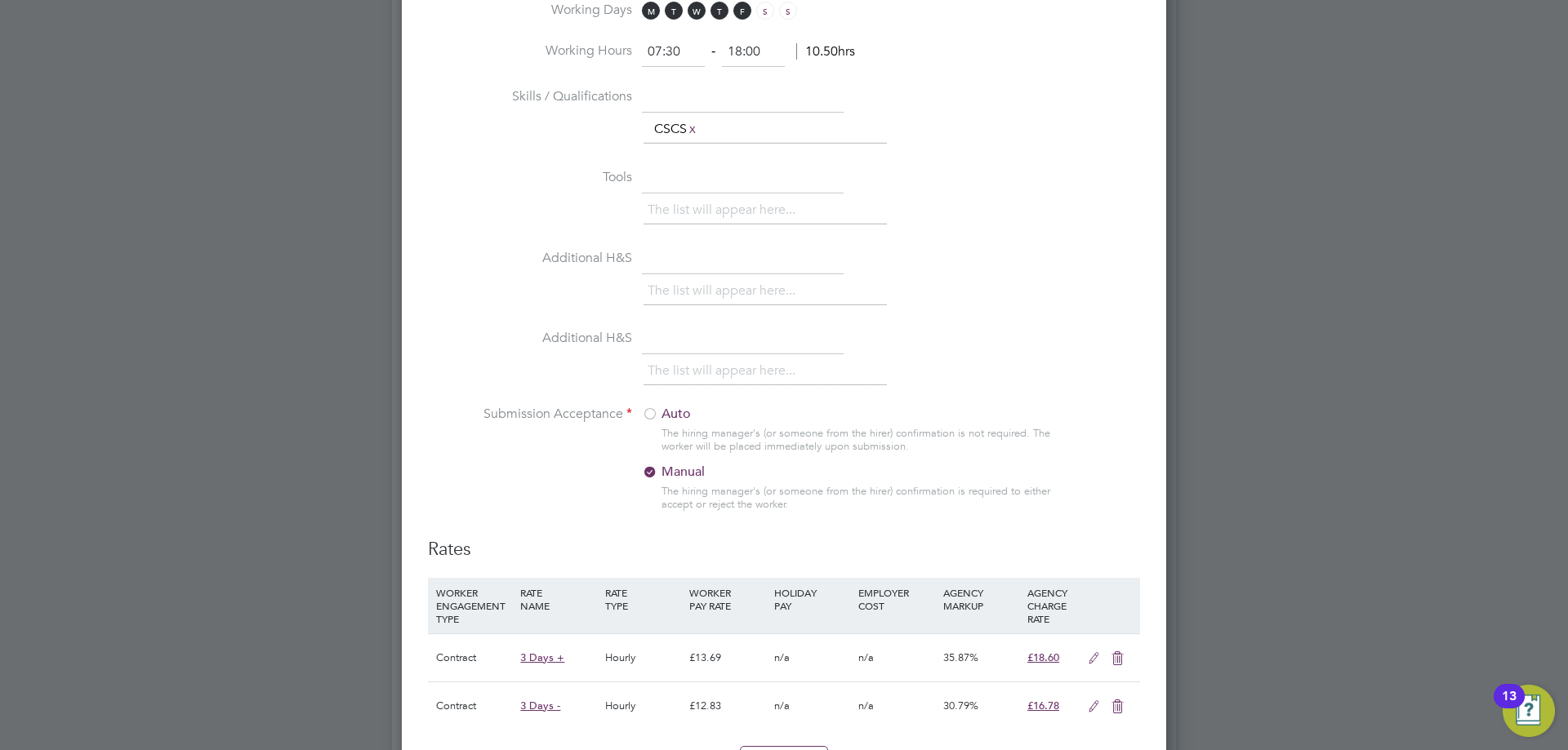
type textarea "requirement"
click at [659, 412] on label "Auto" at bounding box center [745, 415] width 204 height 17
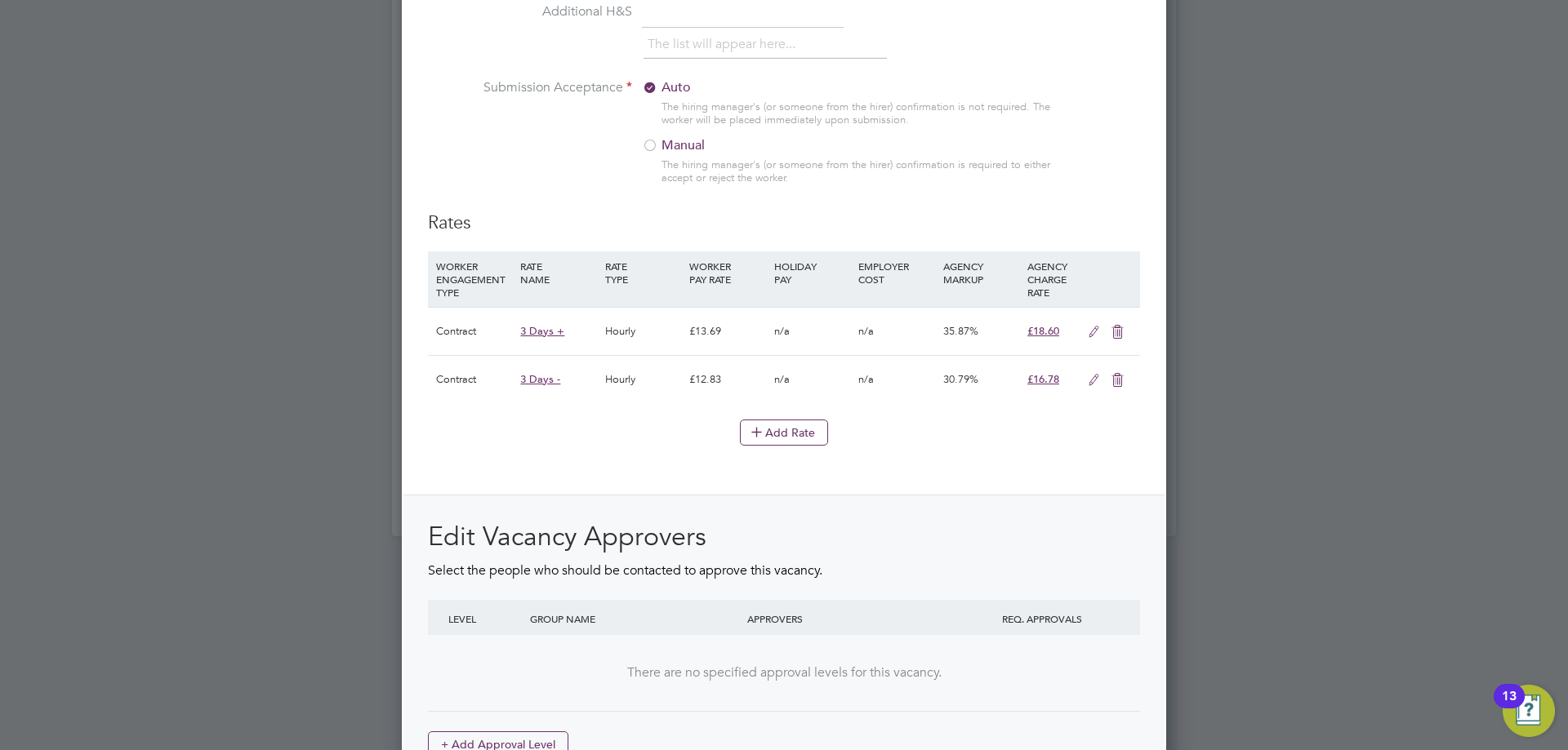
click at [1094, 338] on icon at bounding box center [1094, 331] width 20 height 13
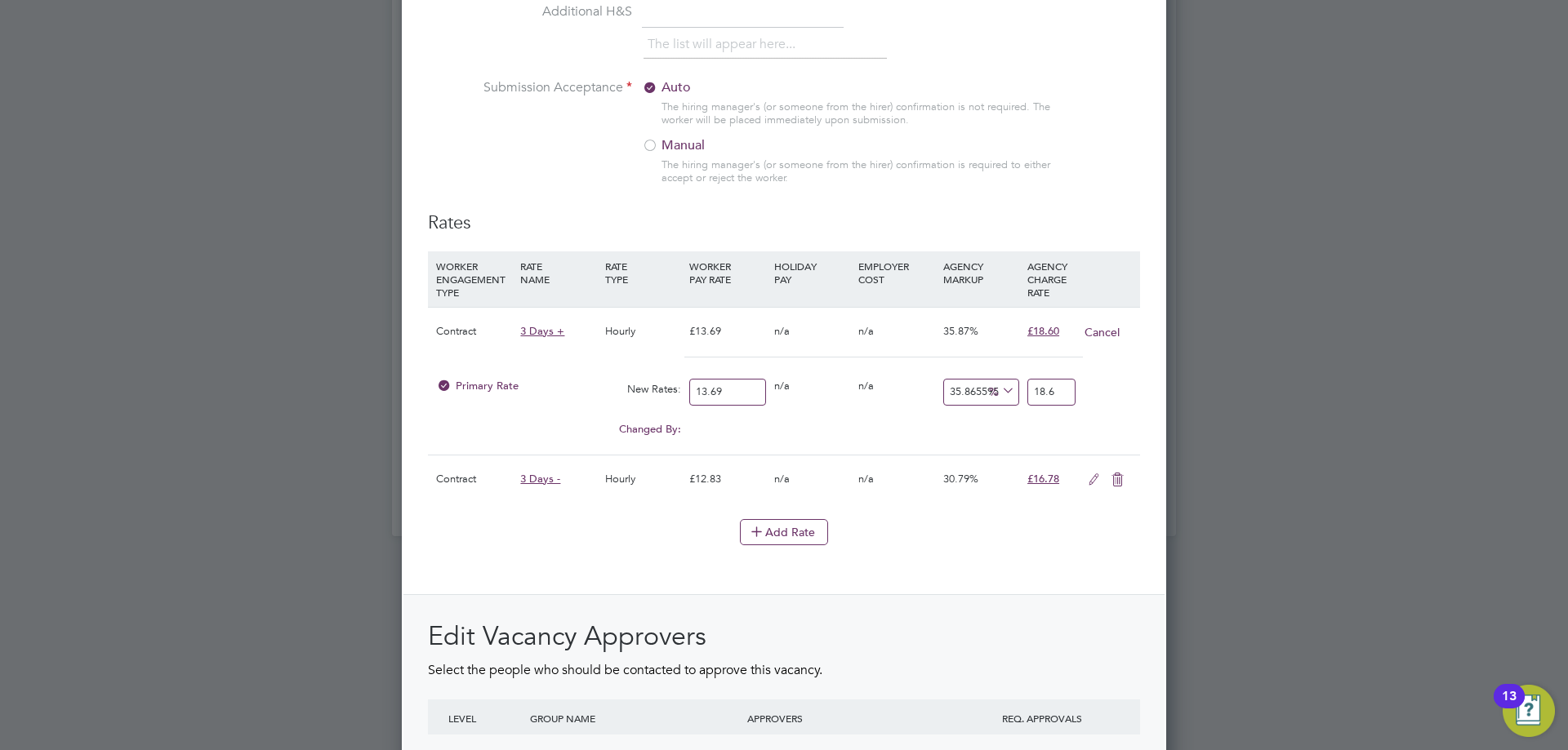
drag, startPoint x: 749, startPoint y: 399, endPoint x: 420, endPoint y: 390, distance: 329.1
type input "1"
type input "1.3586559532505478"
type input "14"
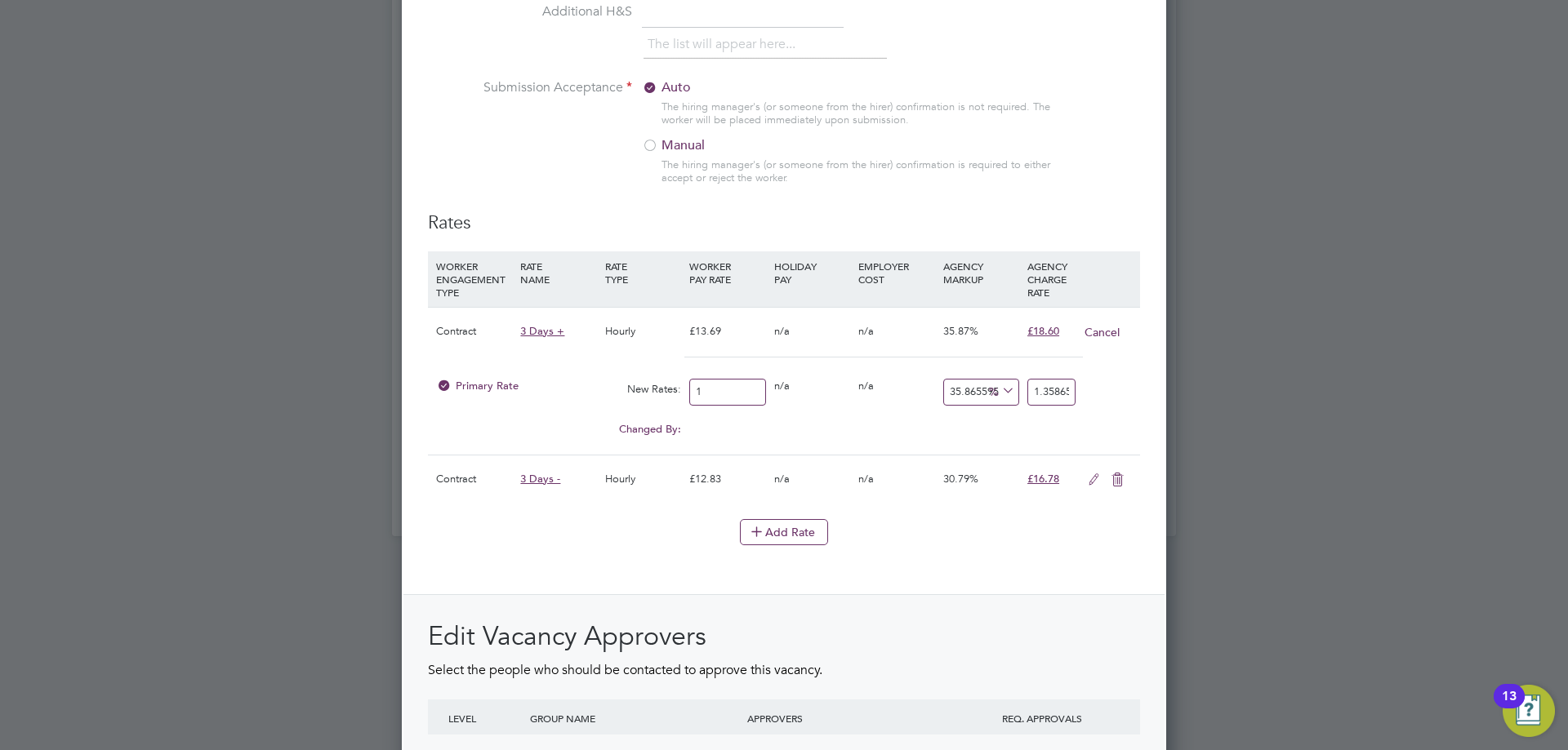
type input "19.02118334550767"
type input "14.00"
type input "-92.85714285714286"
type input "1"
type input "28.571428571428573"
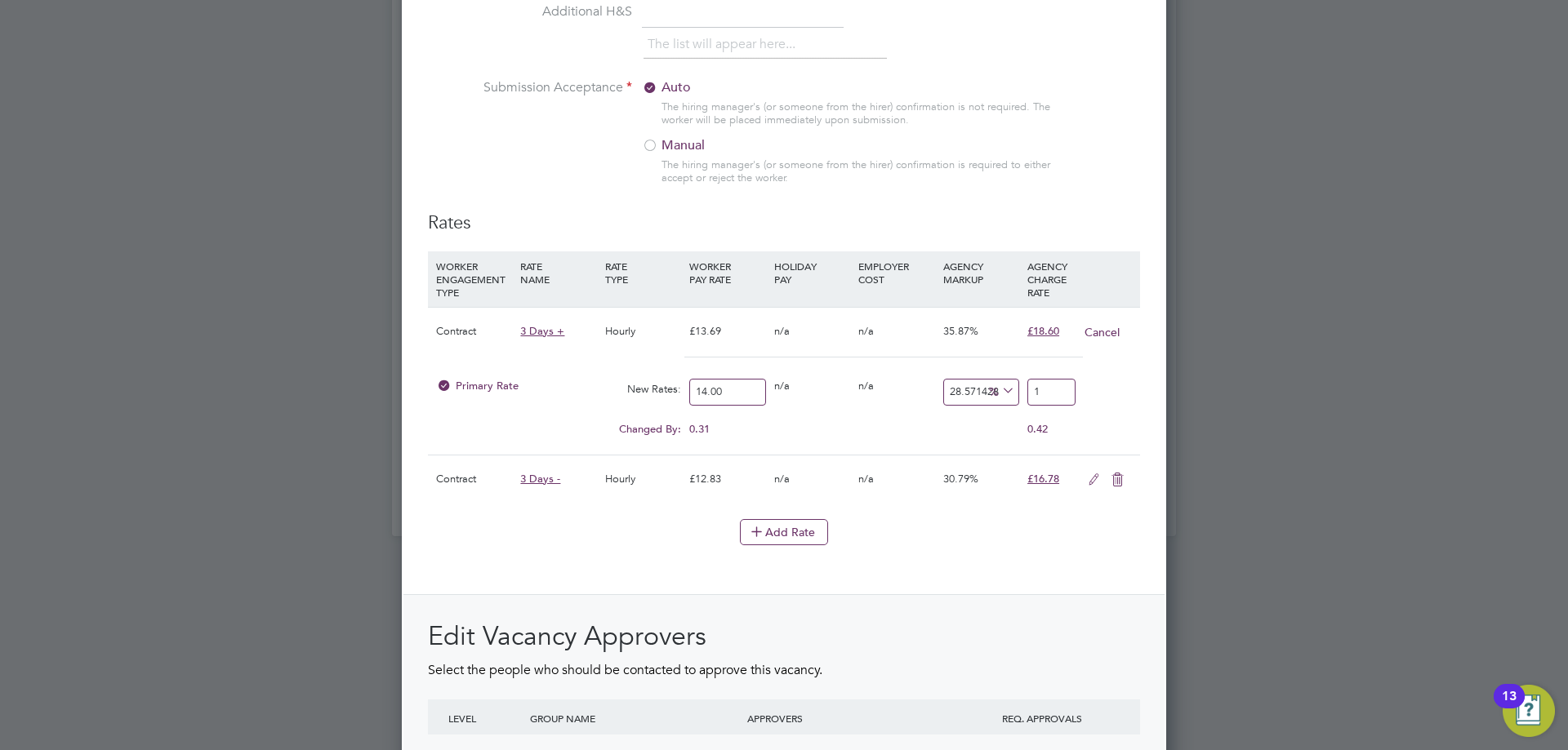
type input "18"
type input "32.857142857142854"
type input "18.599999999999998"
click at [909, 622] on h2 "Edit Vacancy Approvers" at bounding box center [784, 636] width 713 height 34
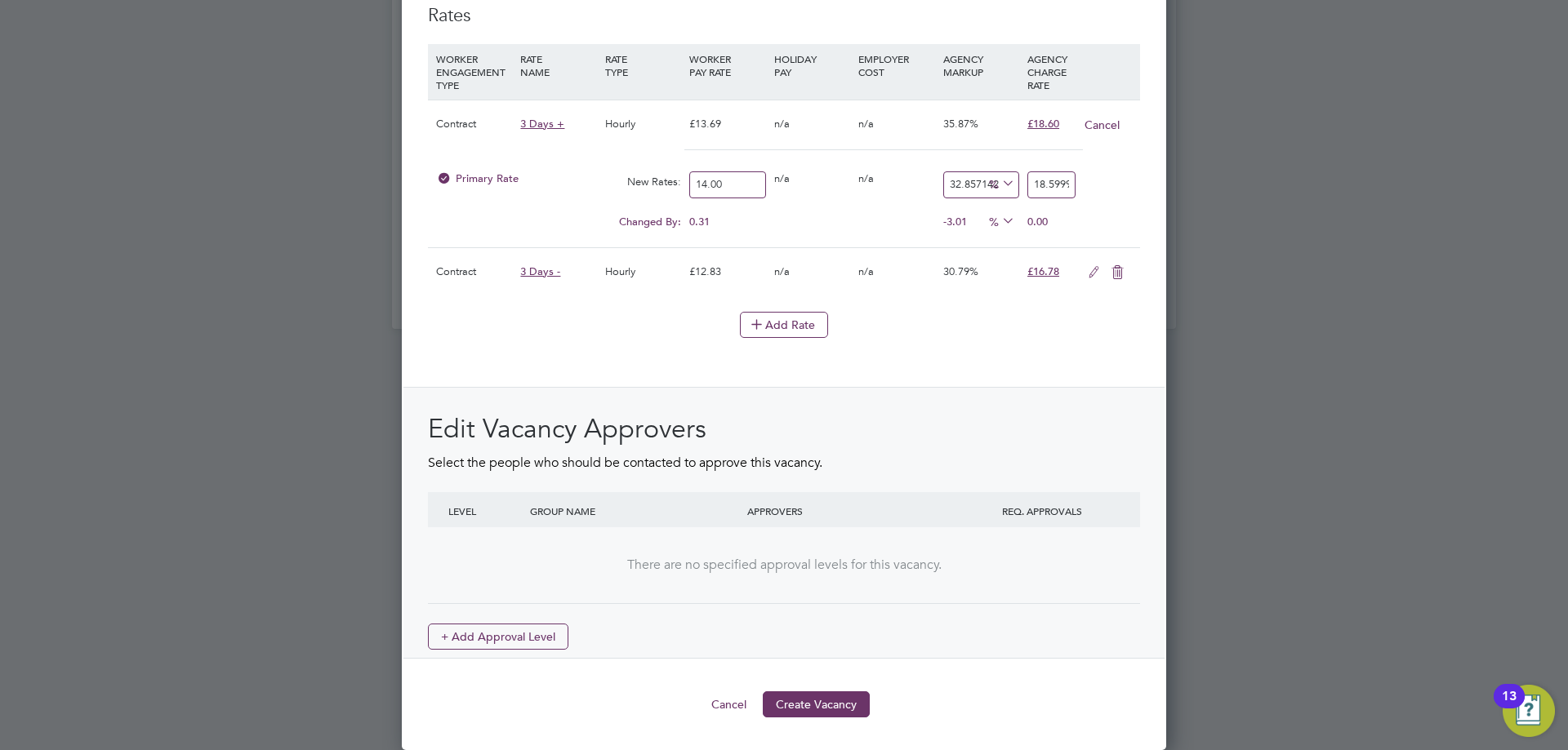
drag, startPoint x: 824, startPoint y: 696, endPoint x: 769, endPoint y: 625, distance: 89.8
click at [817, 709] on button "Create Vacancy" at bounding box center [817, 704] width 107 height 26
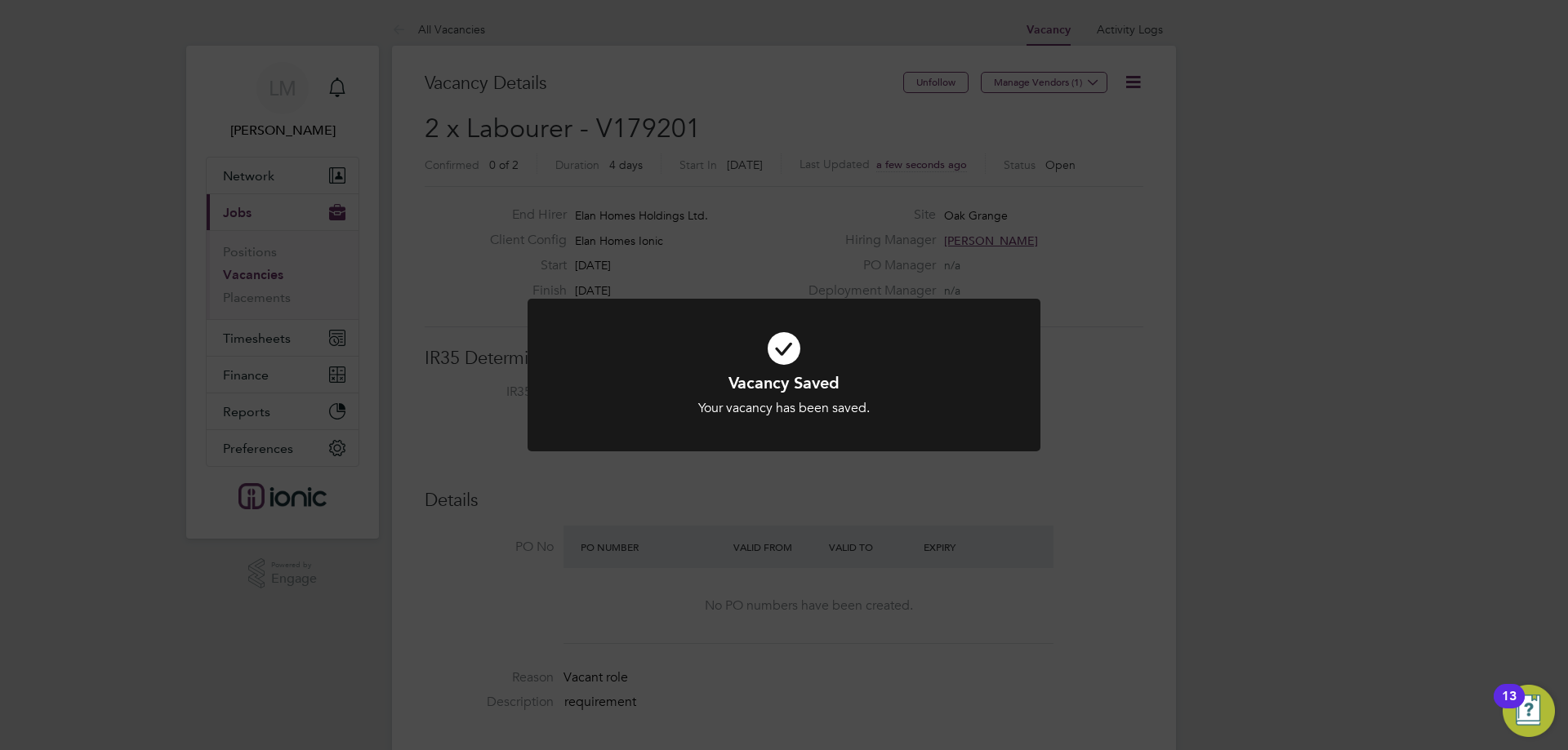
click at [669, 460] on div "Vacancy Saved Your vacancy has been saved. Cancel Okay" at bounding box center [784, 385] width 513 height 172
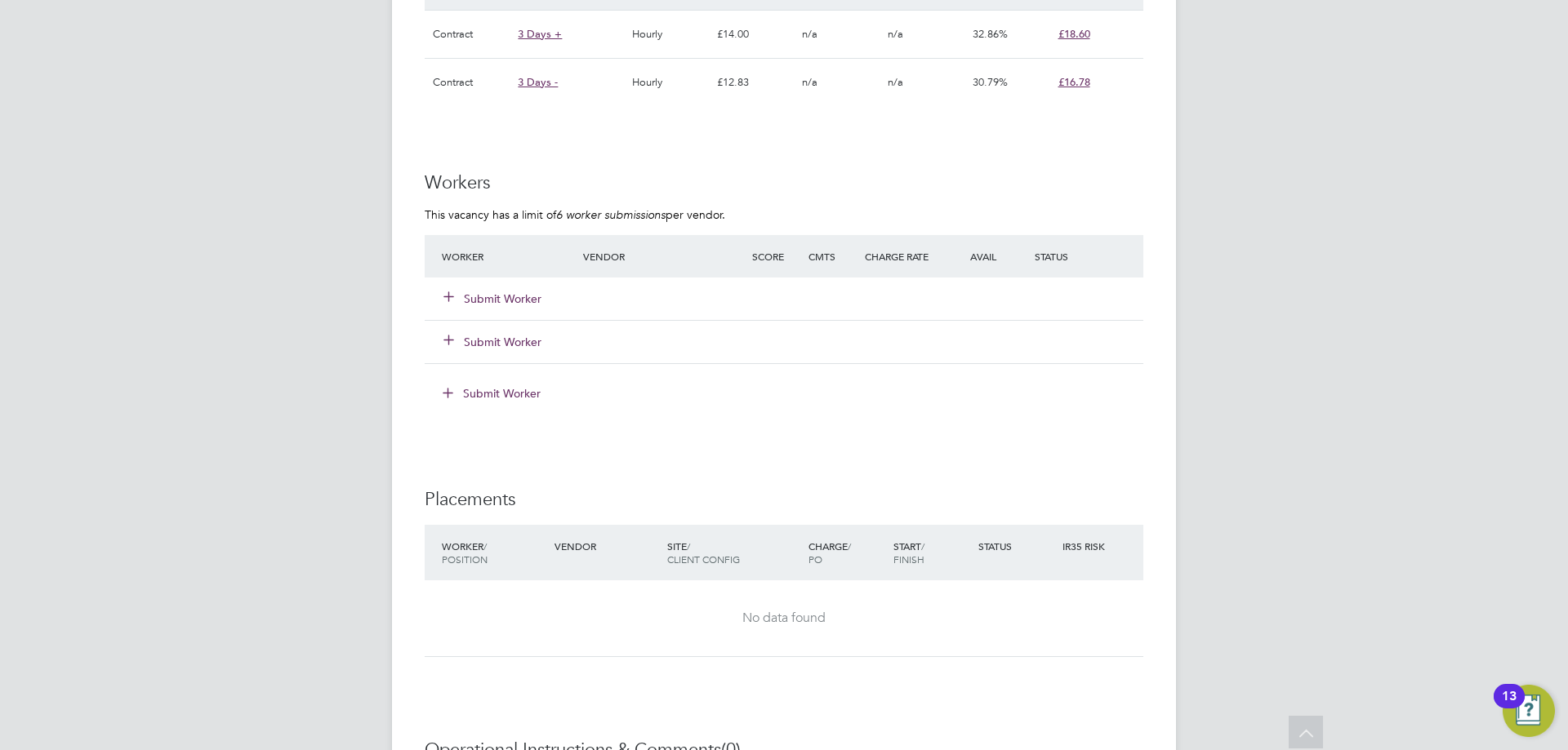
drag, startPoint x: 496, startPoint y: 294, endPoint x: 551, endPoint y: 315, distance: 58.9
click at [497, 294] on button "Submit Worker" at bounding box center [493, 298] width 98 height 17
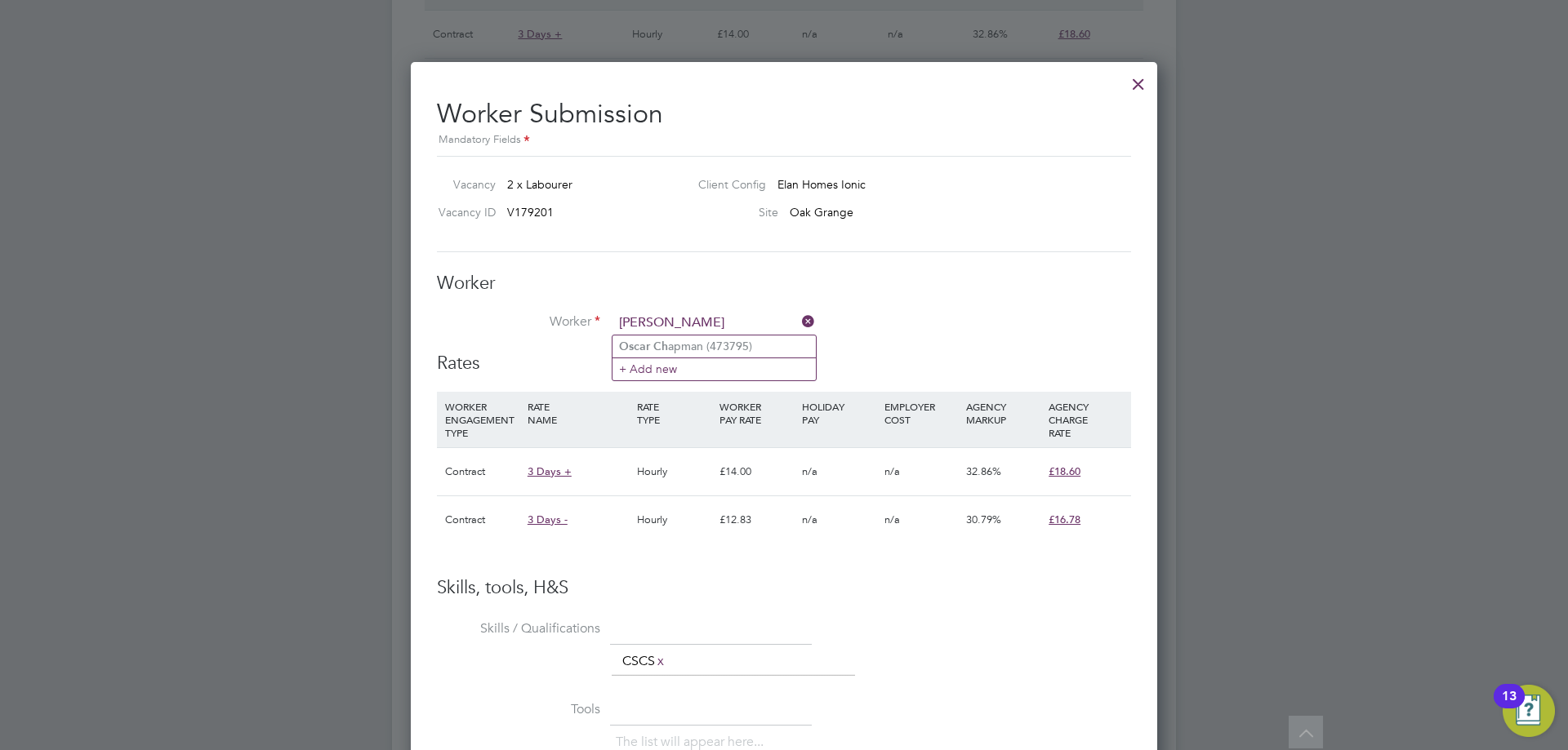
click at [724, 351] on li "Oscar Ch apman (473795)" at bounding box center [714, 346] width 203 height 22
type input "Oscar Chapman (473795)"
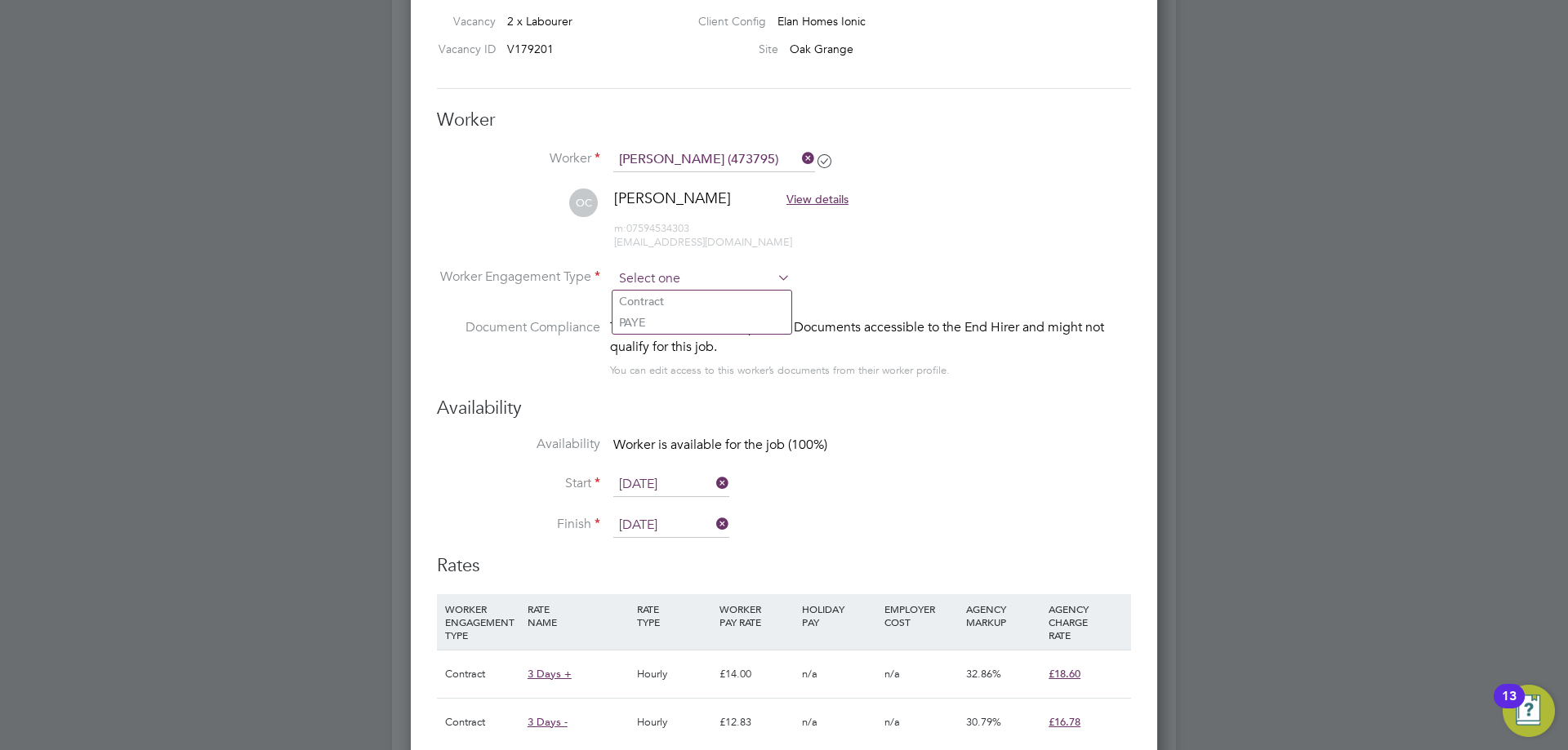
click at [703, 286] on input at bounding box center [702, 279] width 177 height 24
click at [701, 302] on li "Contract" at bounding box center [702, 301] width 179 height 21
type input "Contract"
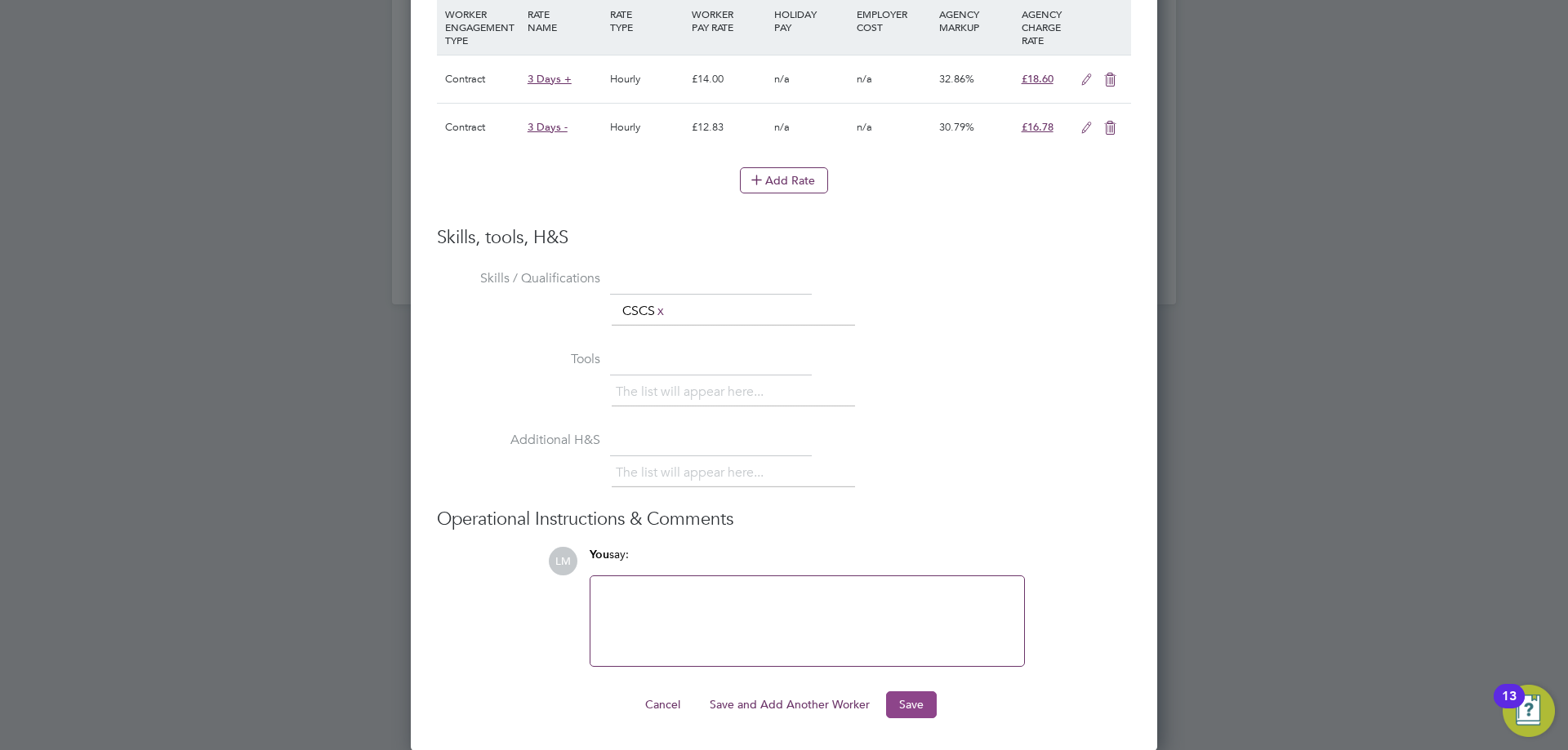
click at [923, 707] on button "Save" at bounding box center [912, 704] width 51 height 26
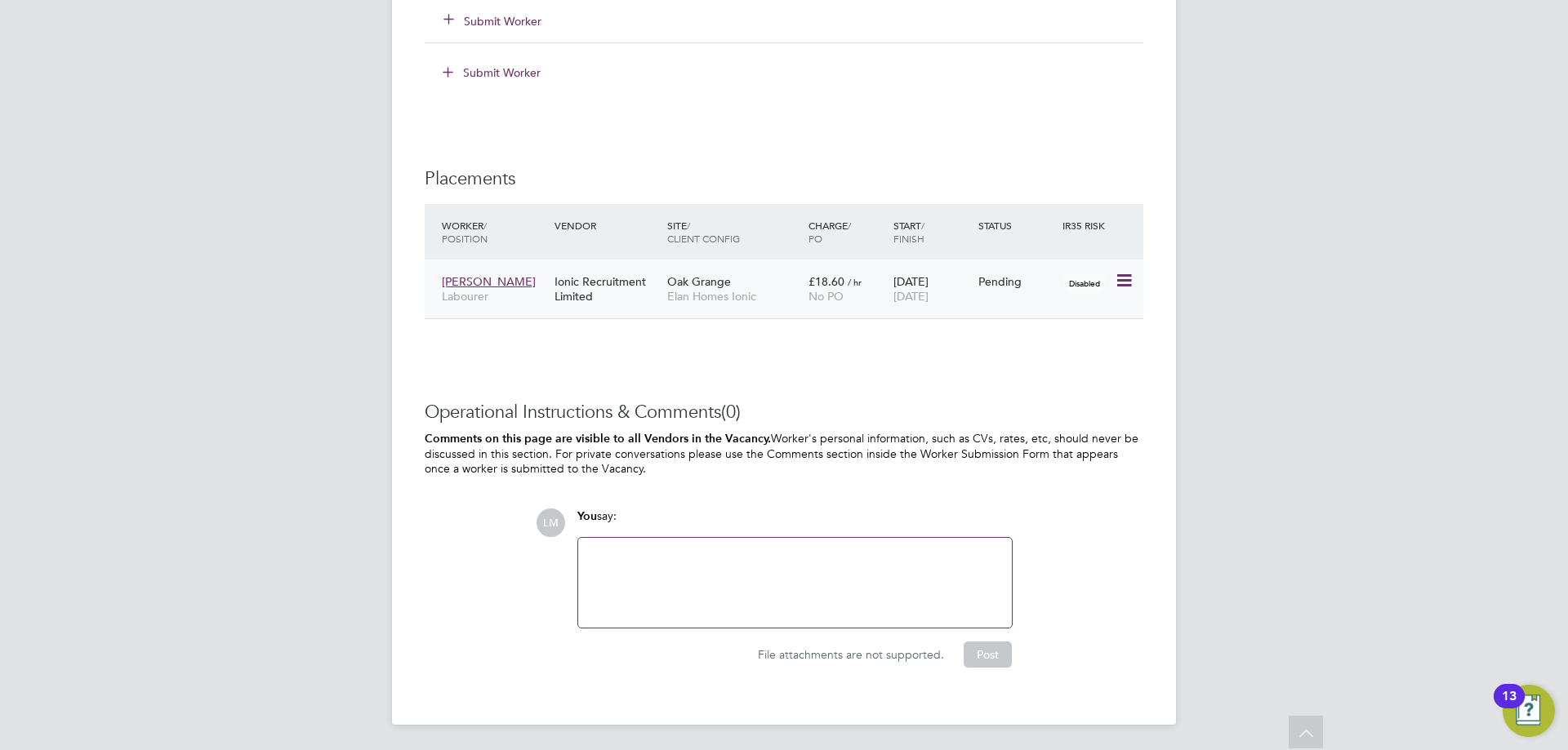
click at [1121, 279] on icon at bounding box center [1123, 281] width 17 height 19
click at [1041, 377] on li "Start" at bounding box center [1073, 383] width 116 height 23
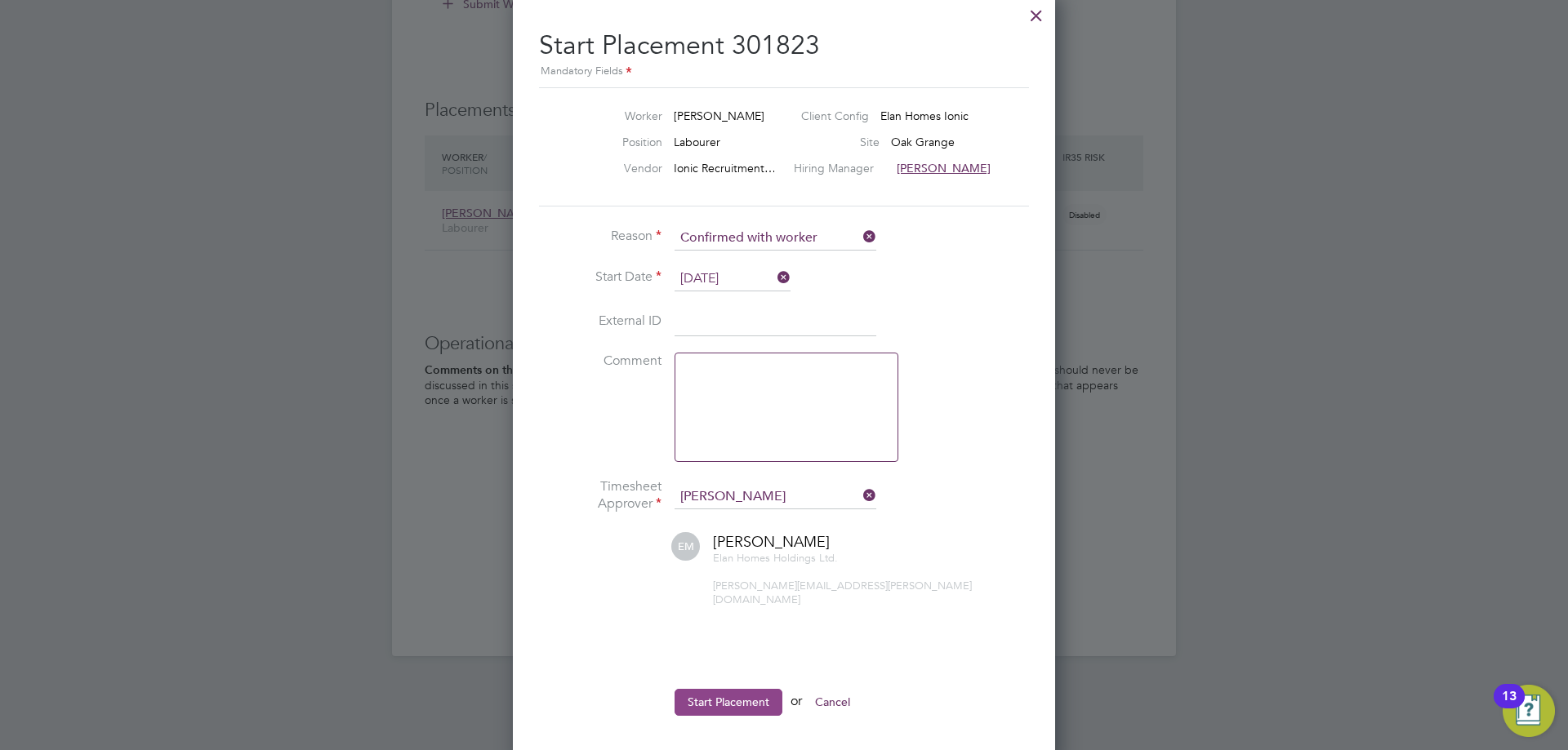
click at [708, 690] on button "Start Placement" at bounding box center [728, 701] width 108 height 26
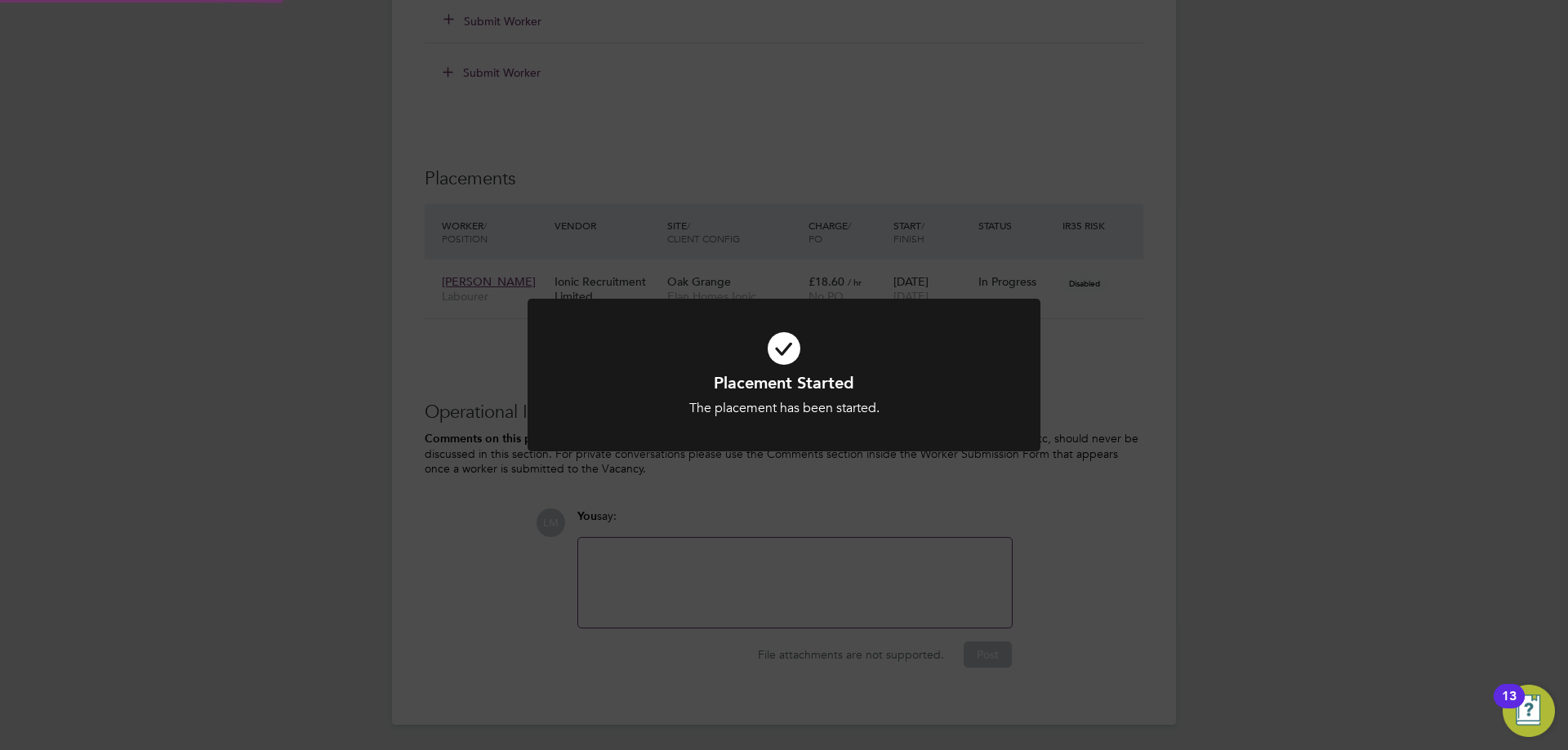
click at [1150, 347] on div "Placement Started The placement has been started. Cancel Okay" at bounding box center [784, 375] width 1568 height 750
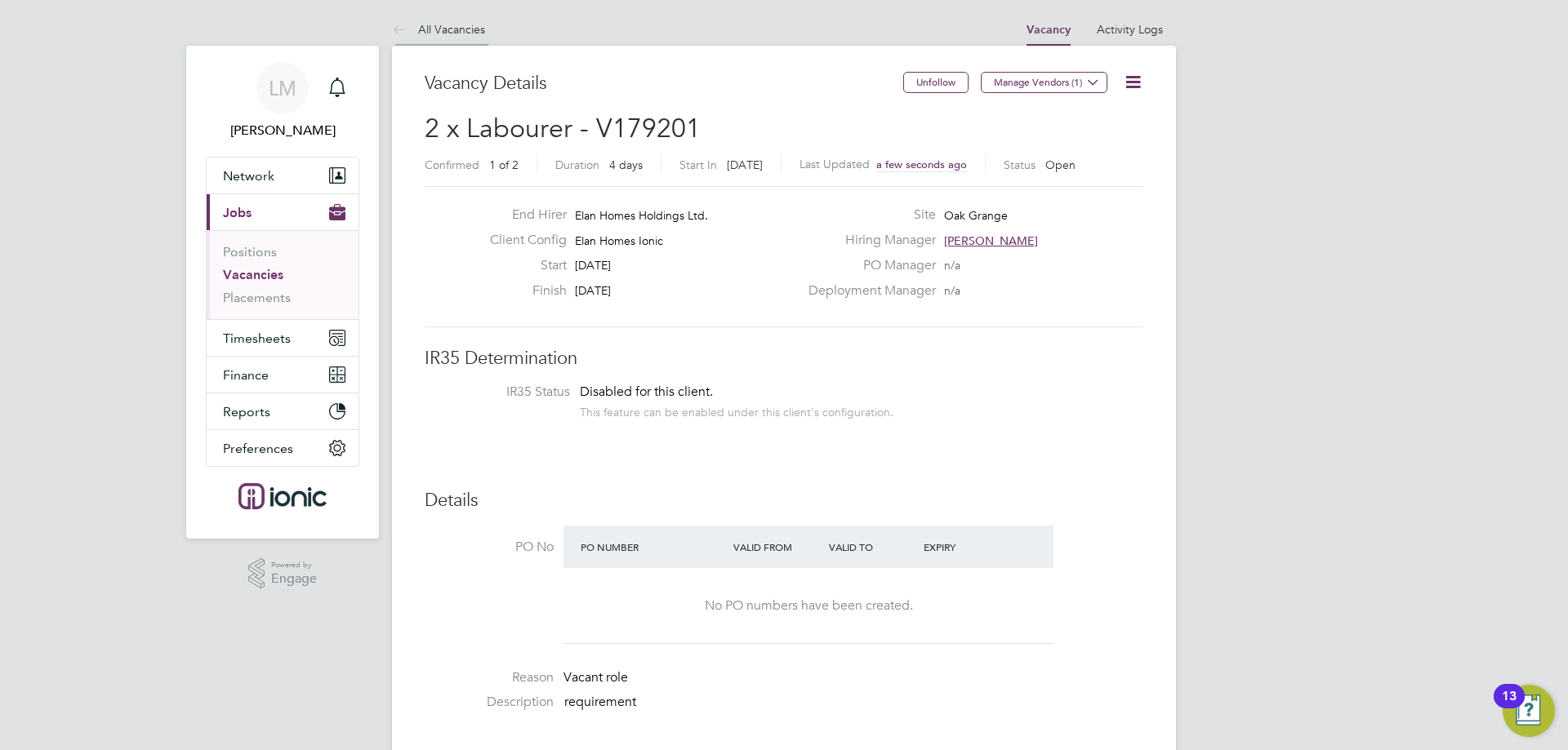
click at [444, 33] on link "All Vacancies" at bounding box center [438, 29] width 93 height 15
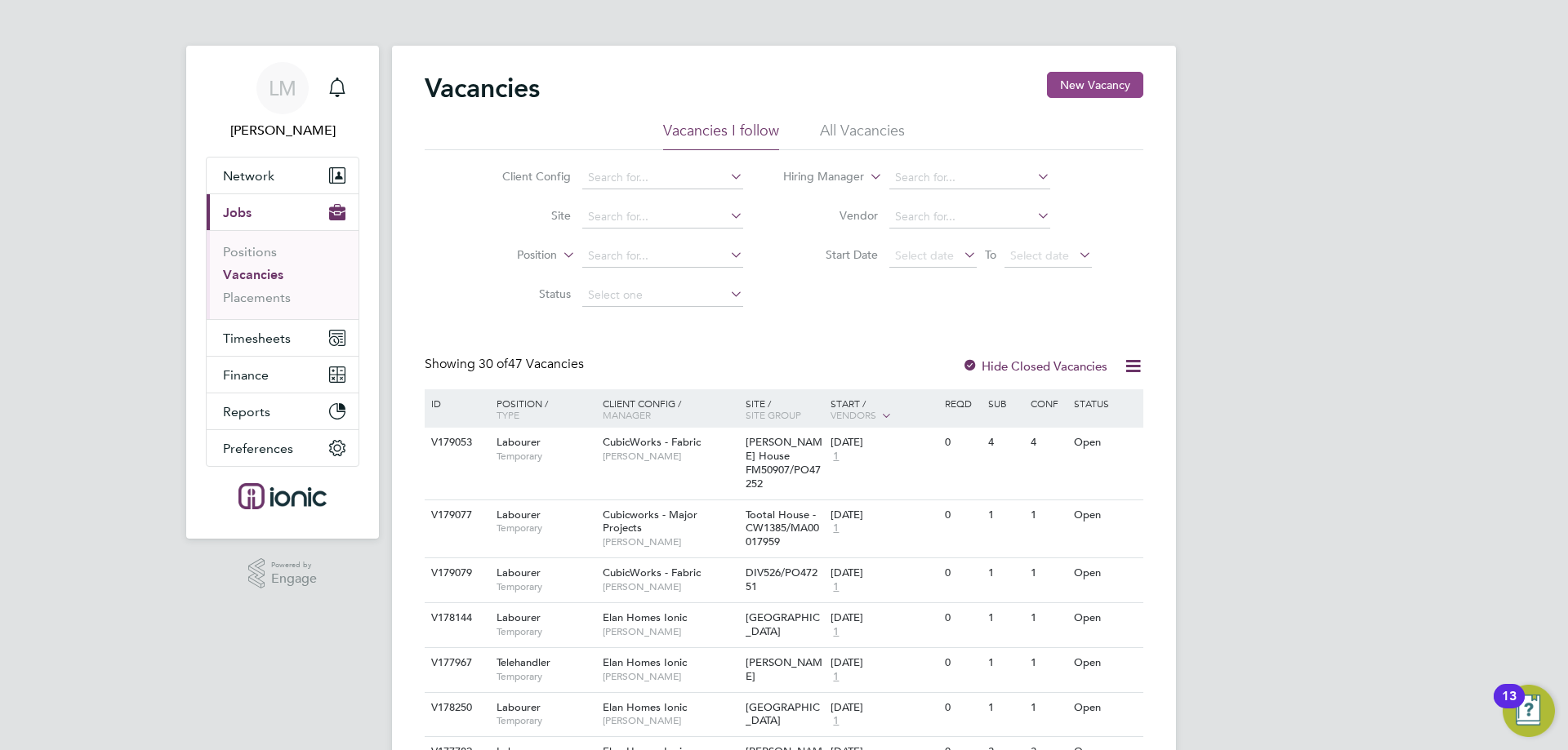
click at [1107, 75] on button "New Vacancy" at bounding box center [1095, 85] width 96 height 26
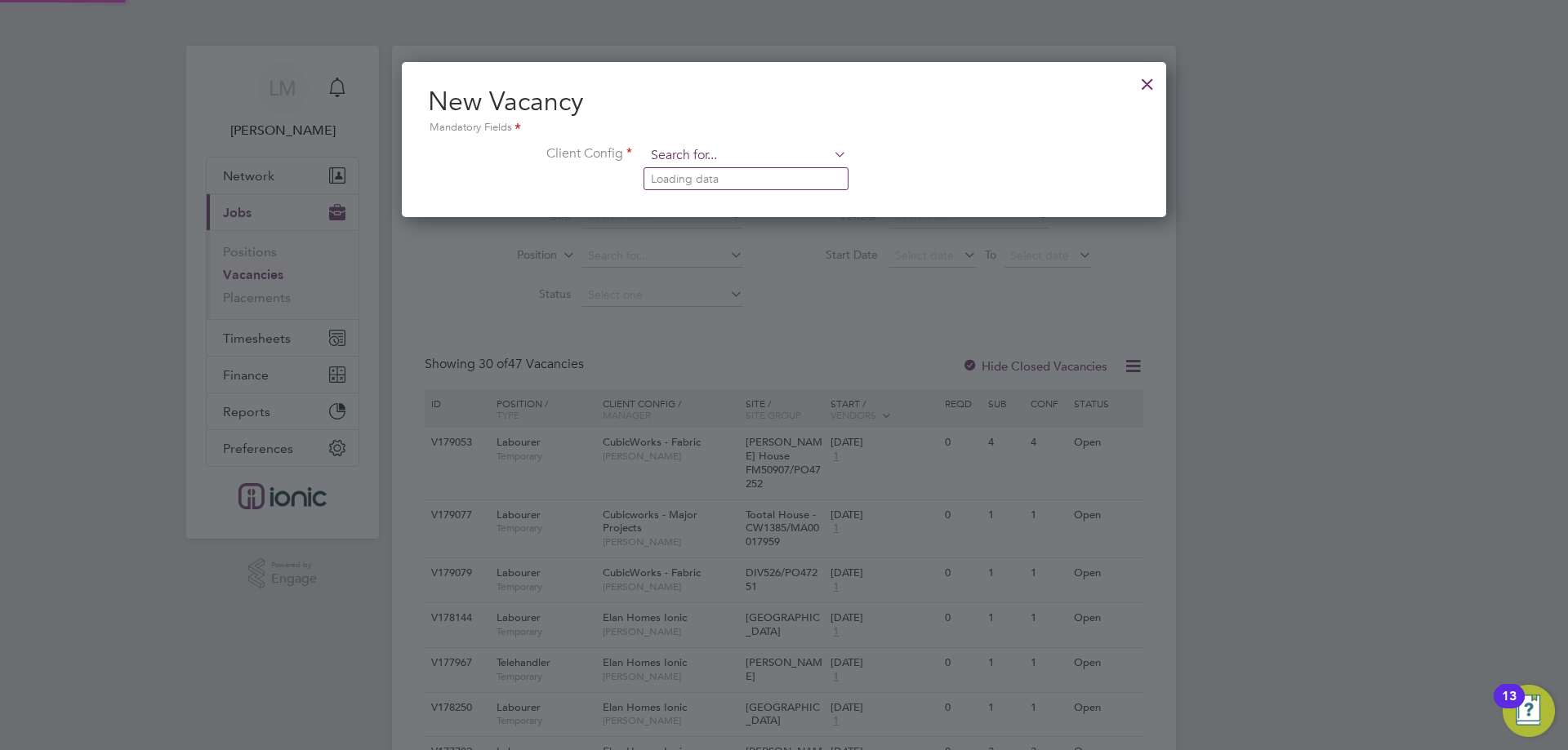
click at [781, 148] on input at bounding box center [747, 155] width 202 height 24
click at [719, 285] on li "Elan Homes Ionic" at bounding box center [746, 290] width 203 height 22
type input "Elan Homes Ionic"
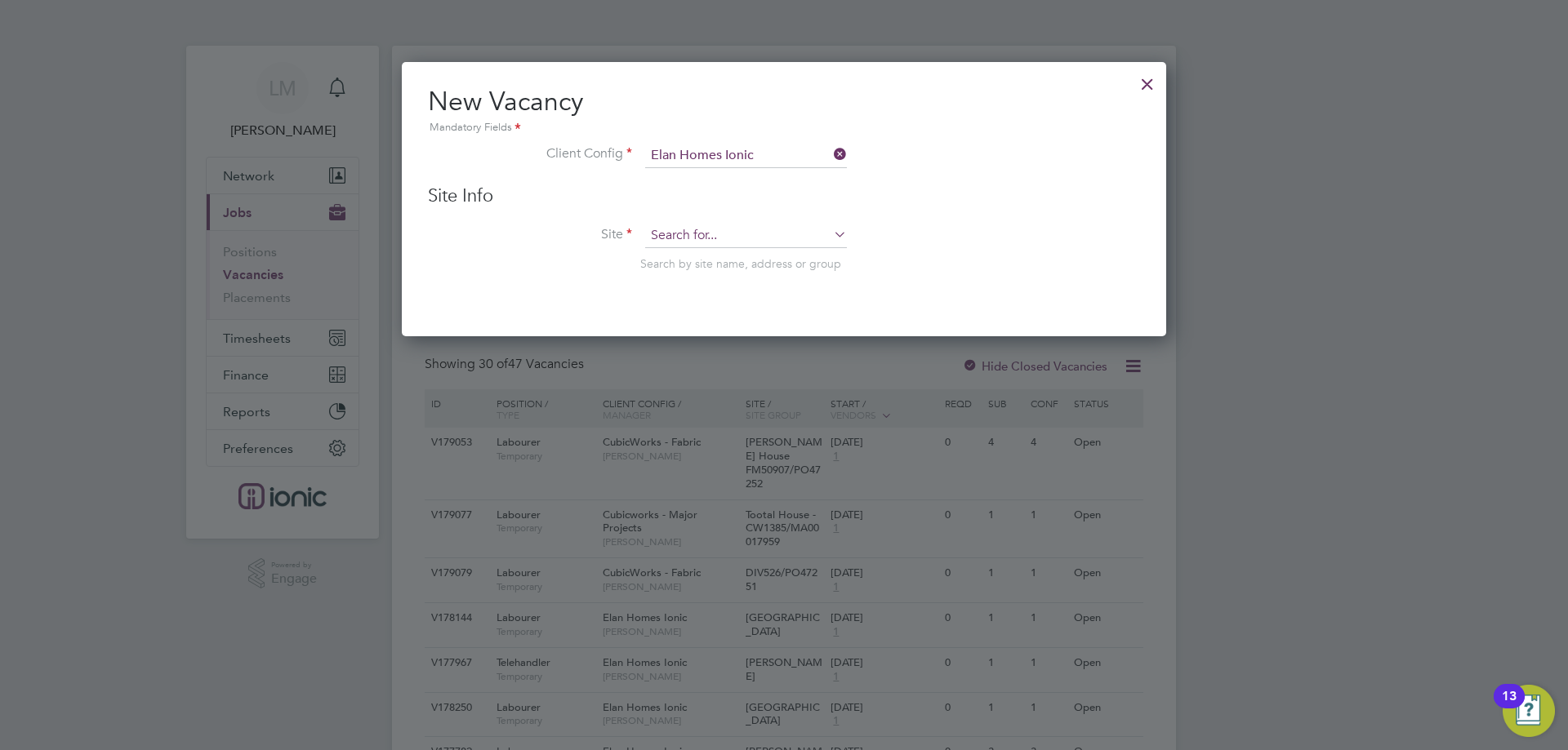
click at [752, 233] on input at bounding box center [747, 235] width 202 height 24
click at [705, 245] on input "st ma" at bounding box center [747, 235] width 202 height 24
click at [709, 261] on li "St Ma rks Pavillion" at bounding box center [746, 258] width 203 height 22
type input "St Marks Pavillion"
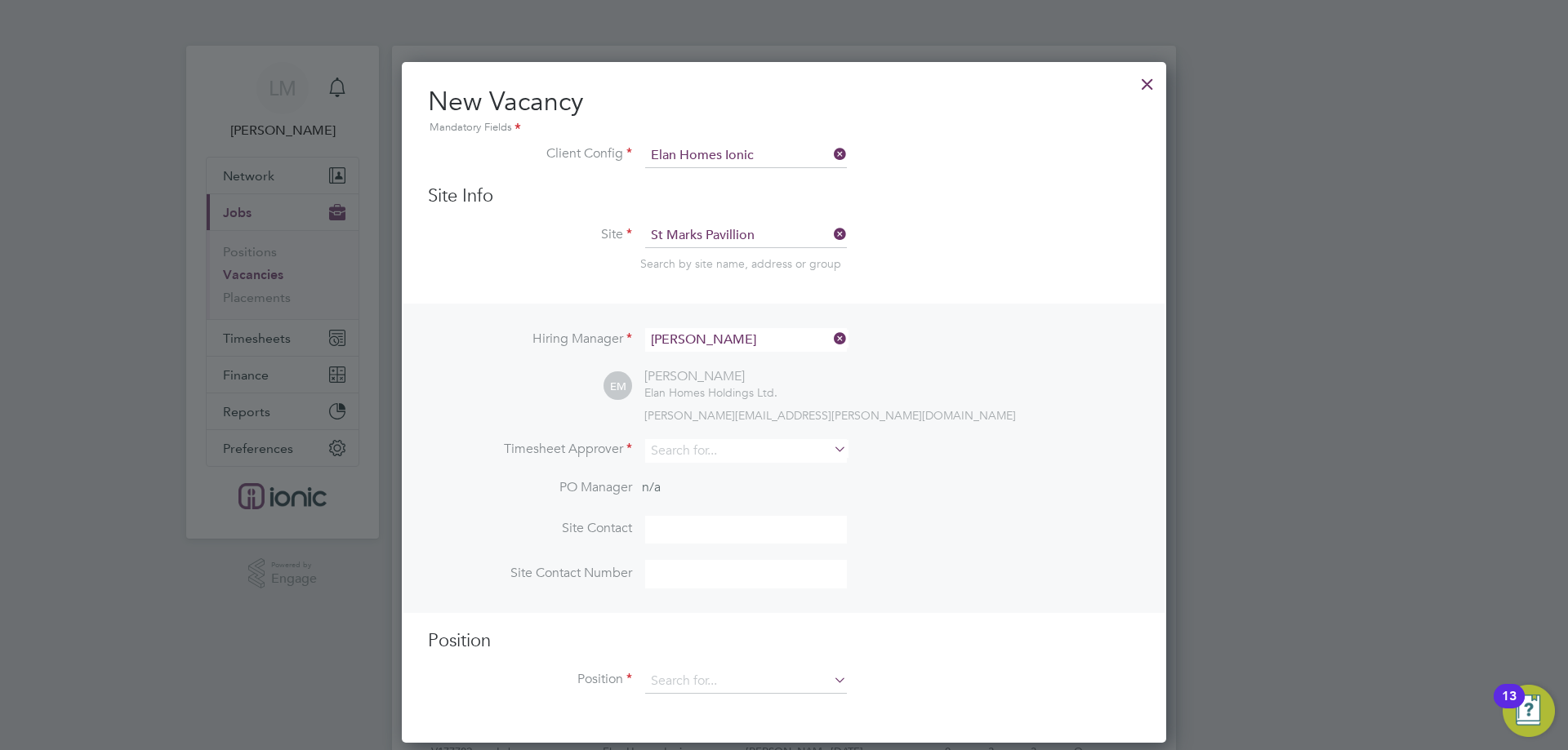
click at [720, 466] on li "Timesheet Approver" at bounding box center [784, 459] width 713 height 40
click at [722, 460] on input at bounding box center [747, 451] width 202 height 23
click at [677, 503] on li "El liot Murphy" at bounding box center [746, 496] width 203 height 22
type input "Elliot Murphy"
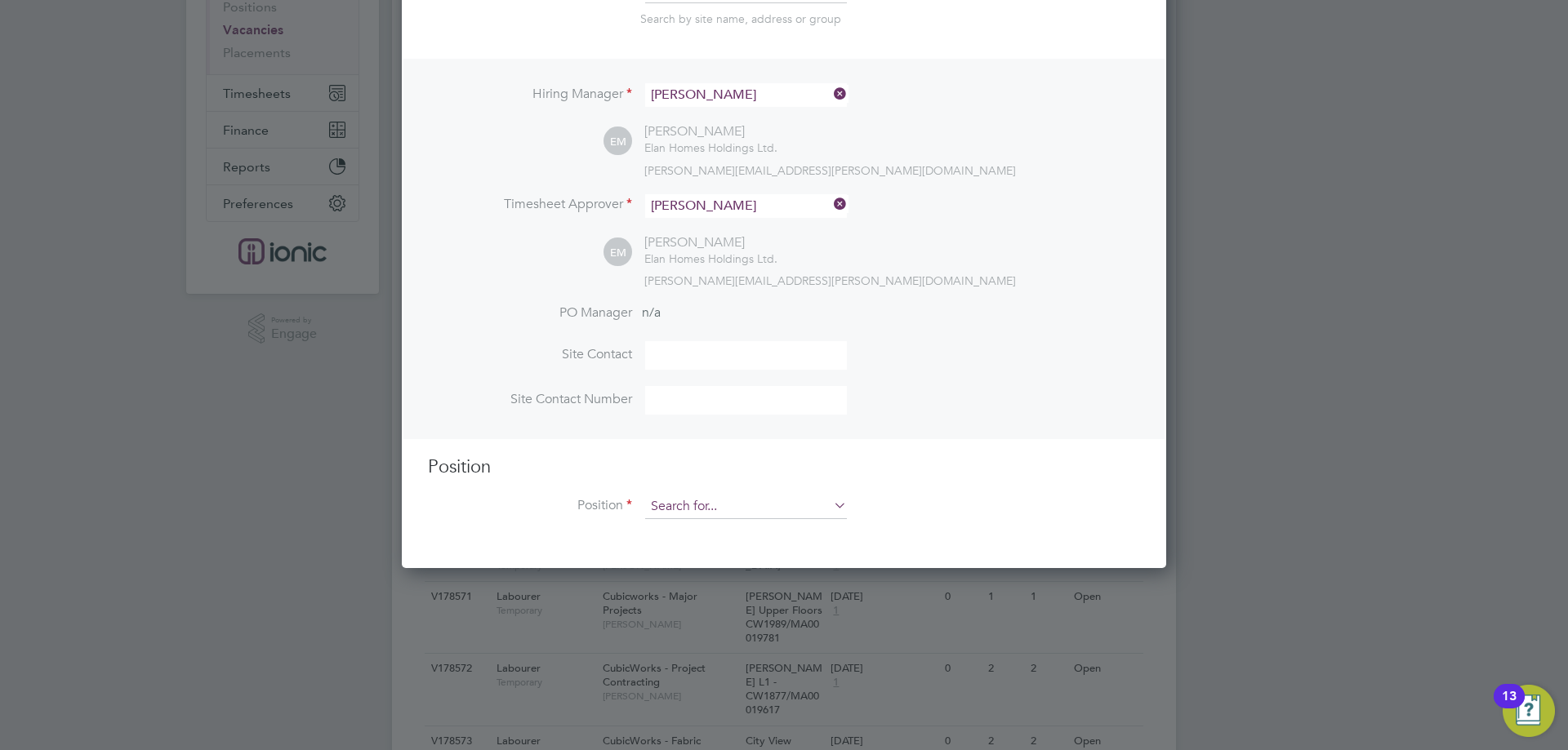
click at [700, 514] on input at bounding box center [747, 506] width 202 height 24
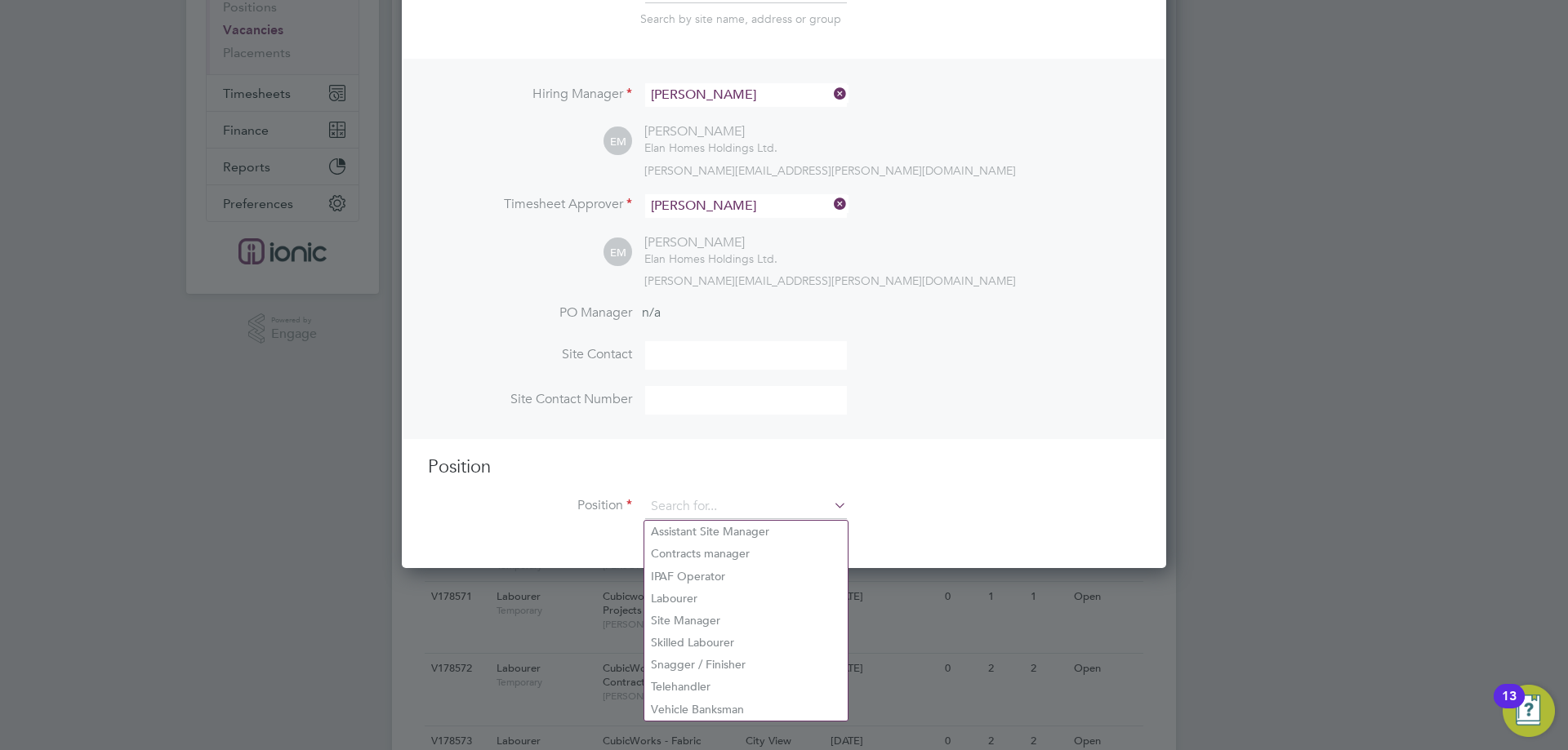
scroll to position [326, 0]
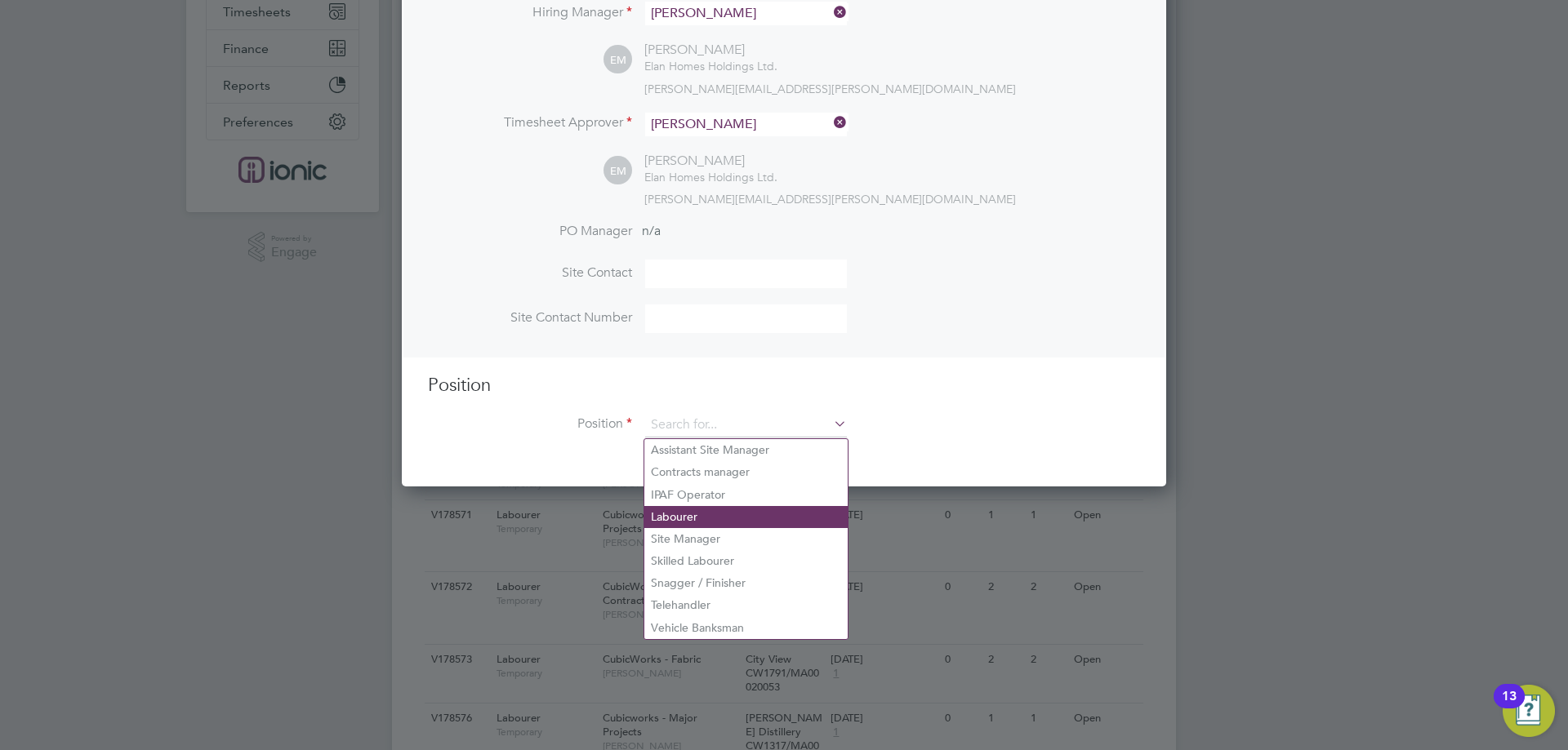
click at [673, 506] on li "Labourer" at bounding box center [746, 517] width 203 height 22
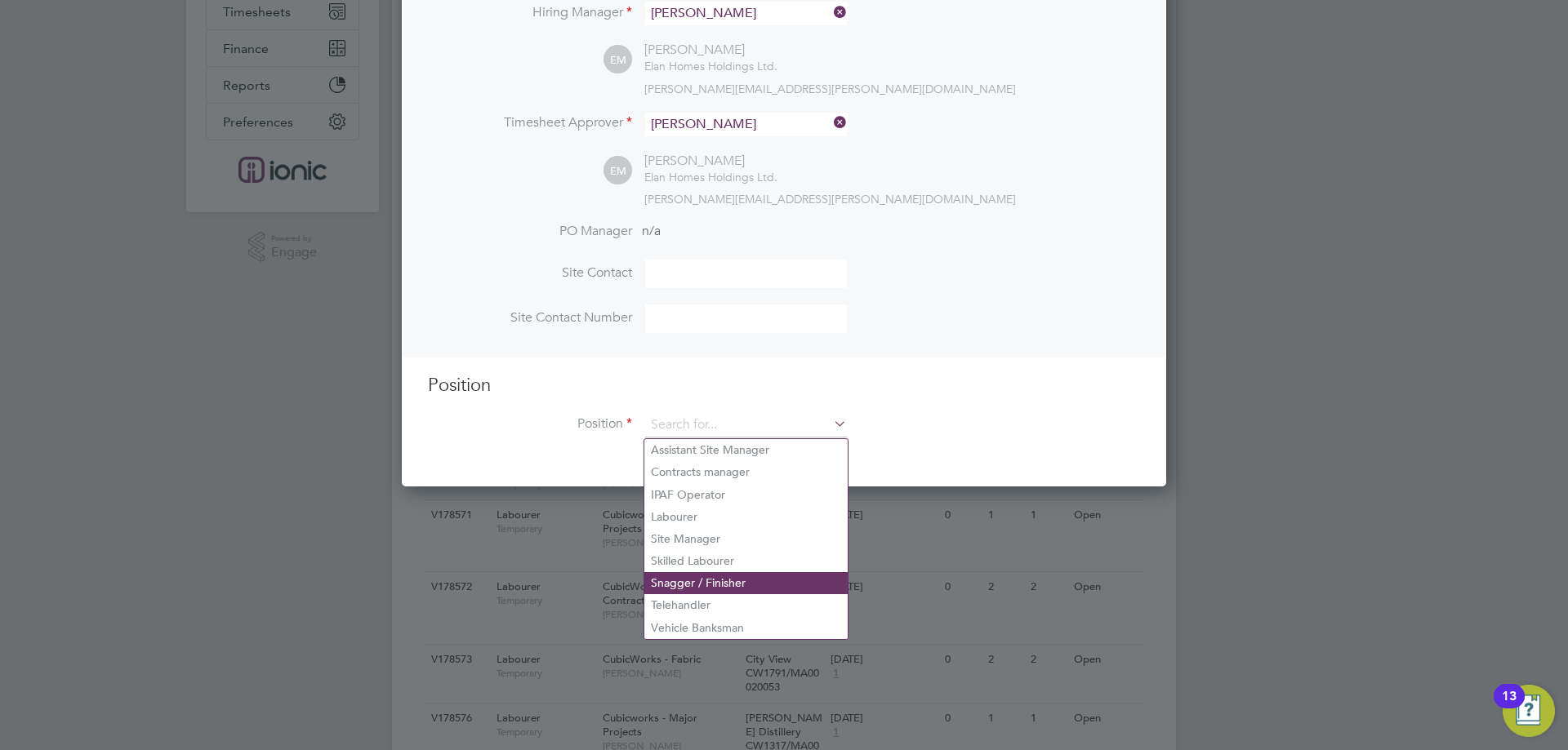
type input "Labourer"
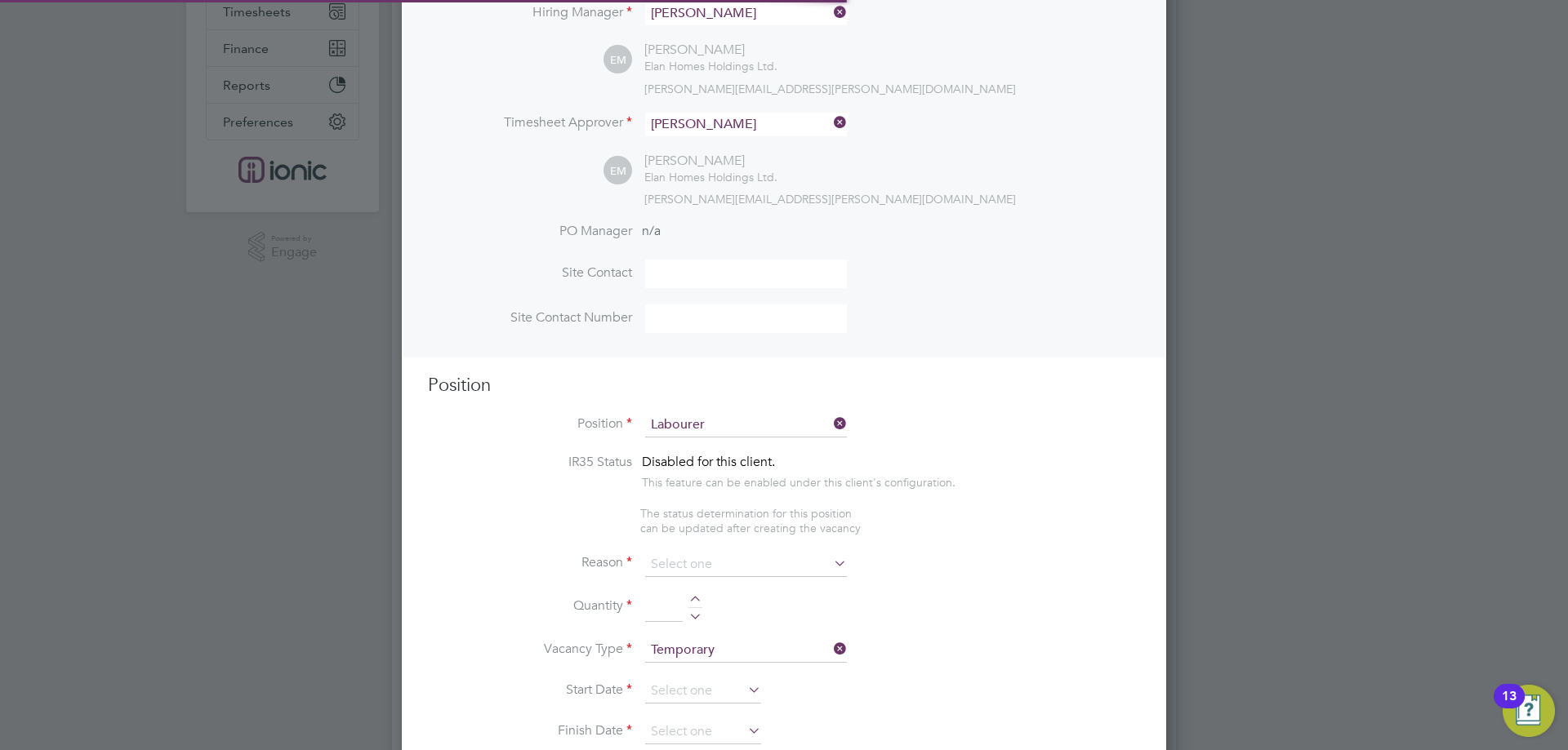
scroll to position [8, 8]
click at [673, 571] on input at bounding box center [747, 564] width 202 height 24
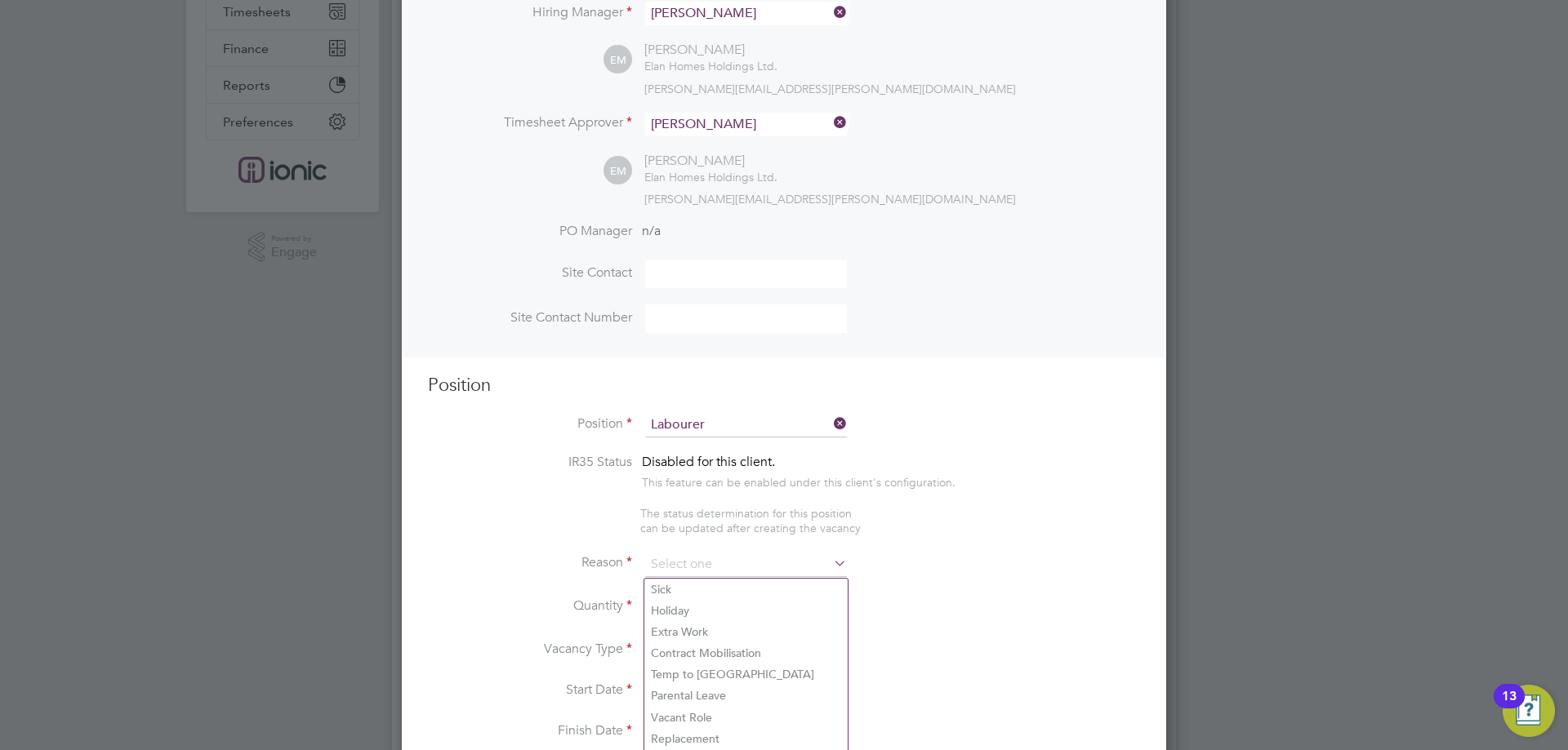
scroll to position [571, 0]
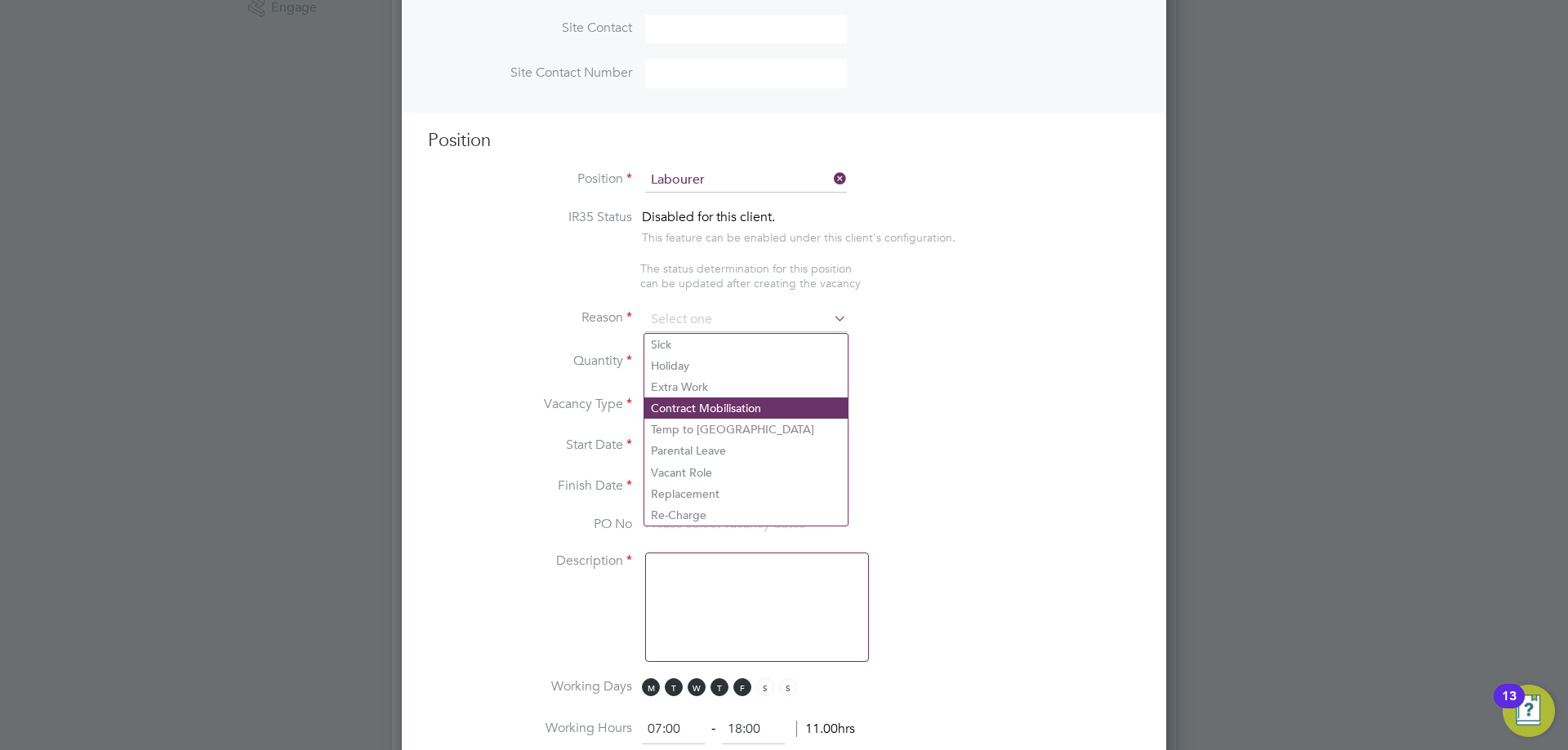
drag, startPoint x: 743, startPoint y: 466, endPoint x: 731, endPoint y: 402, distance: 65.1
click at [743, 466] on li "Vacant Role" at bounding box center [746, 473] width 203 height 21
type input "Vacant Role"
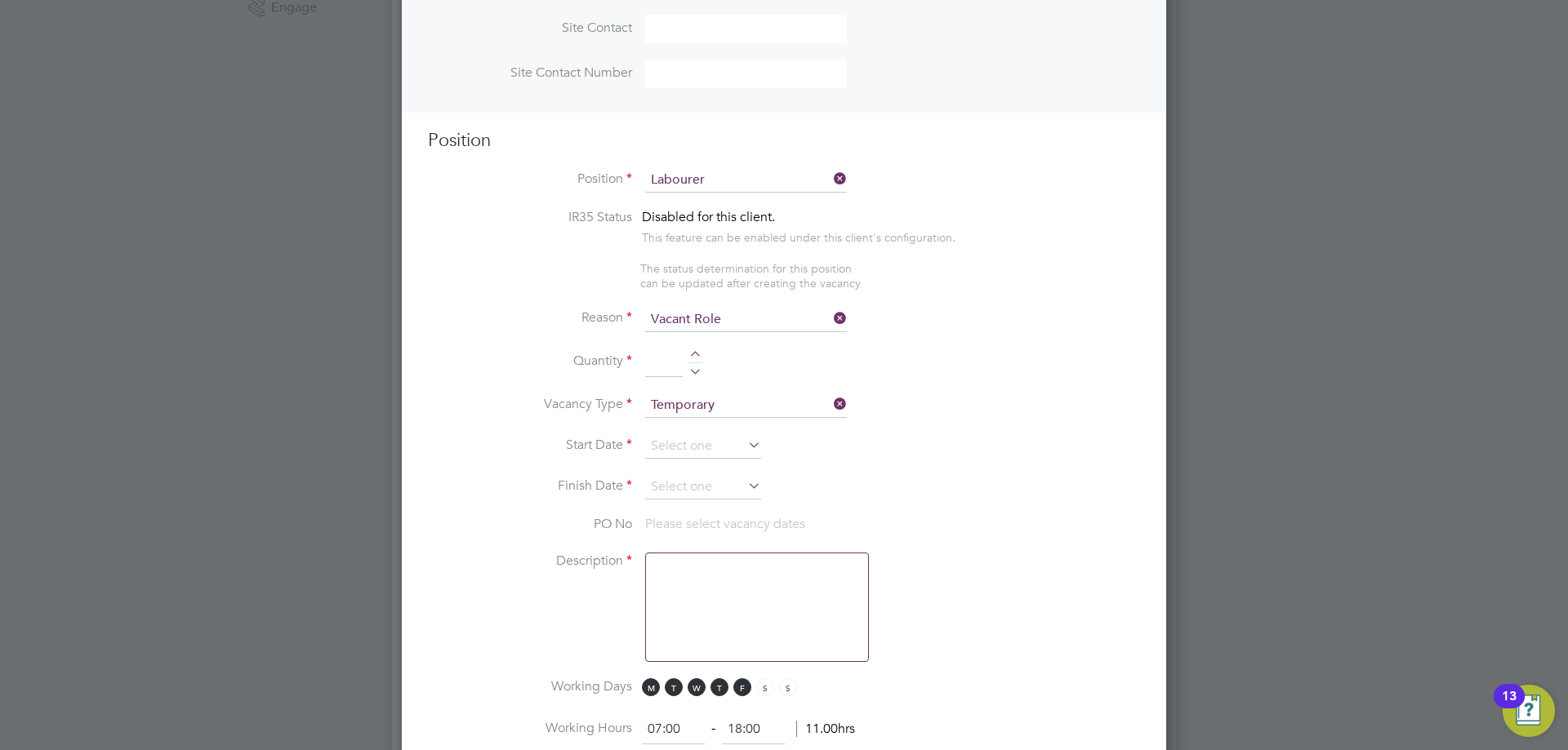
drag, startPoint x: 699, startPoint y: 356, endPoint x: 709, endPoint y: 402, distance: 47.1
click at [698, 356] on div at bounding box center [695, 357] width 14 height 12
type input "1"
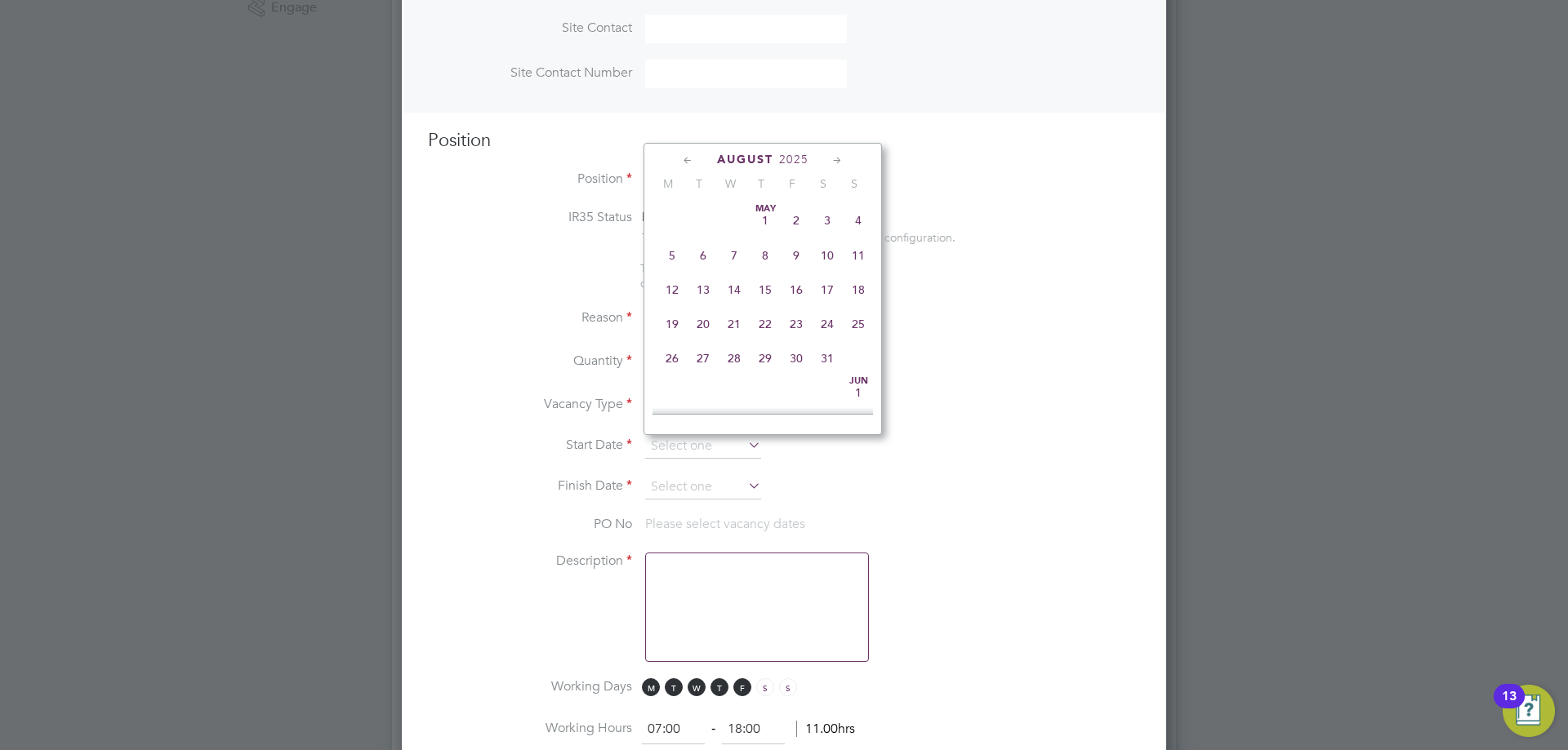
drag, startPoint x: 714, startPoint y: 443, endPoint x: 753, endPoint y: 386, distance: 69.1
click at [715, 443] on input at bounding box center [703, 446] width 116 height 24
click at [703, 286] on span "26" at bounding box center [704, 274] width 31 height 31
type input "[DATE]"
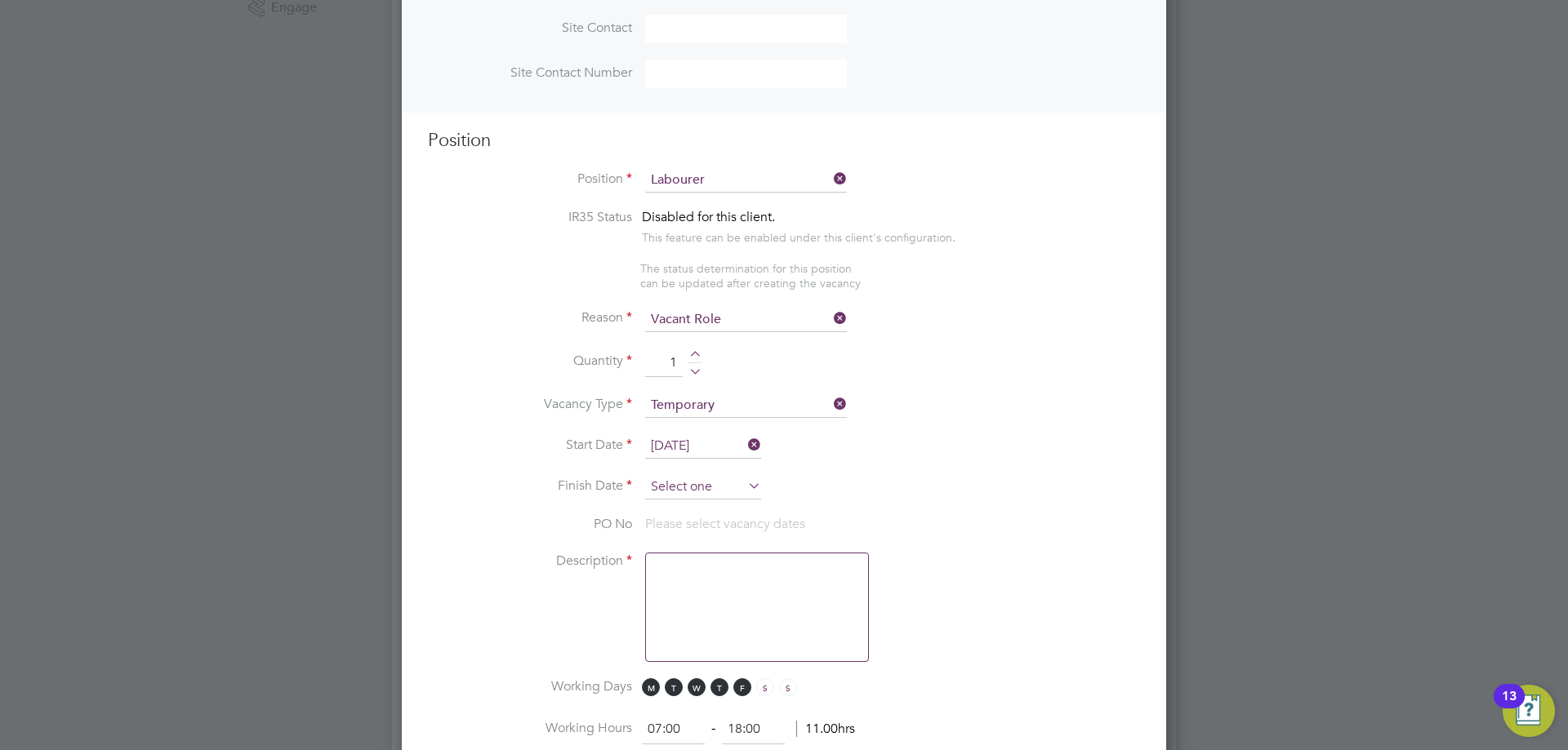
click at [719, 494] on input at bounding box center [703, 487] width 116 height 24
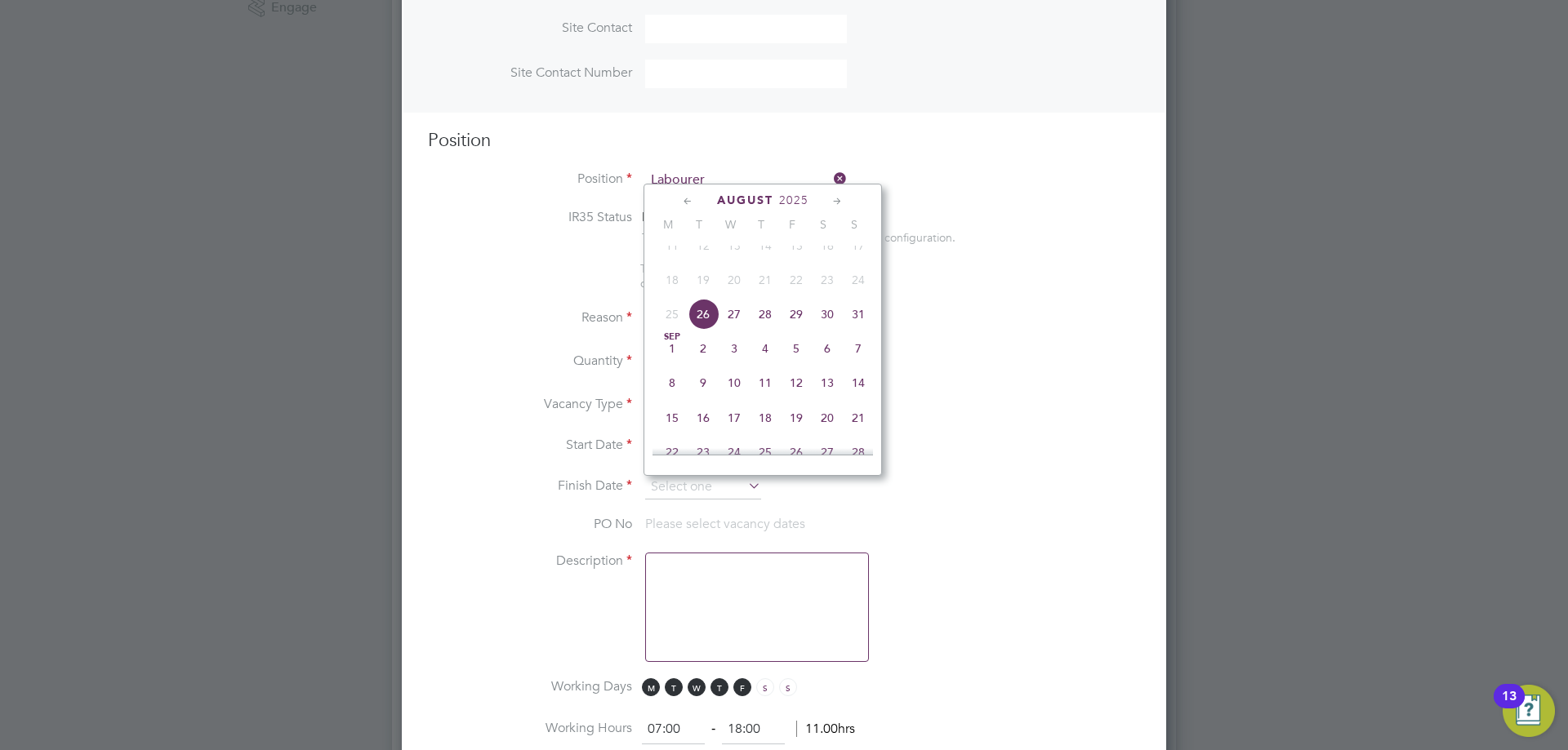
click at [831, 197] on icon at bounding box center [838, 201] width 16 height 17
click at [837, 198] on icon at bounding box center [838, 201] width 16 height 17
click at [839, 199] on icon at bounding box center [838, 201] width 16 height 17
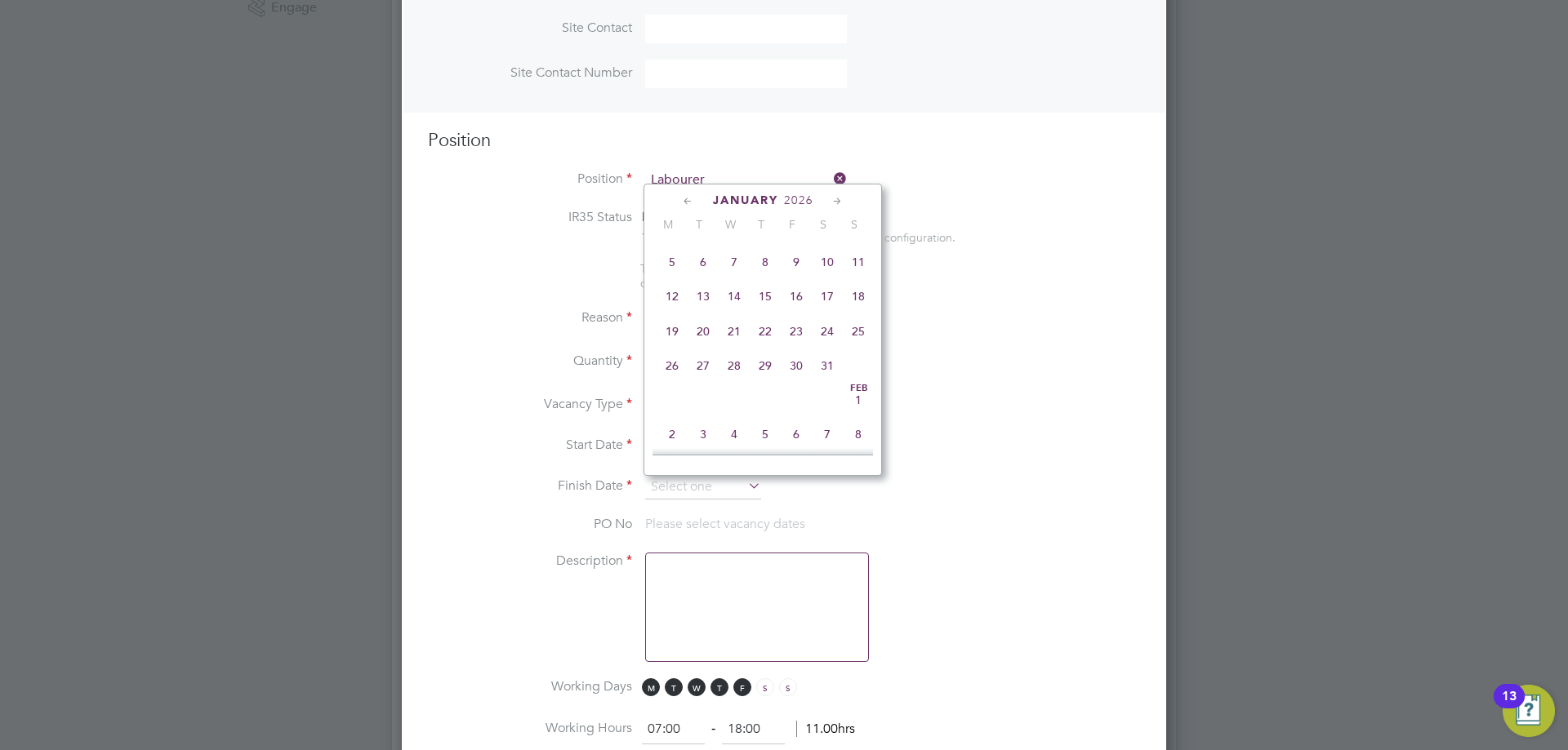
click at [839, 199] on icon at bounding box center [838, 201] width 16 height 17
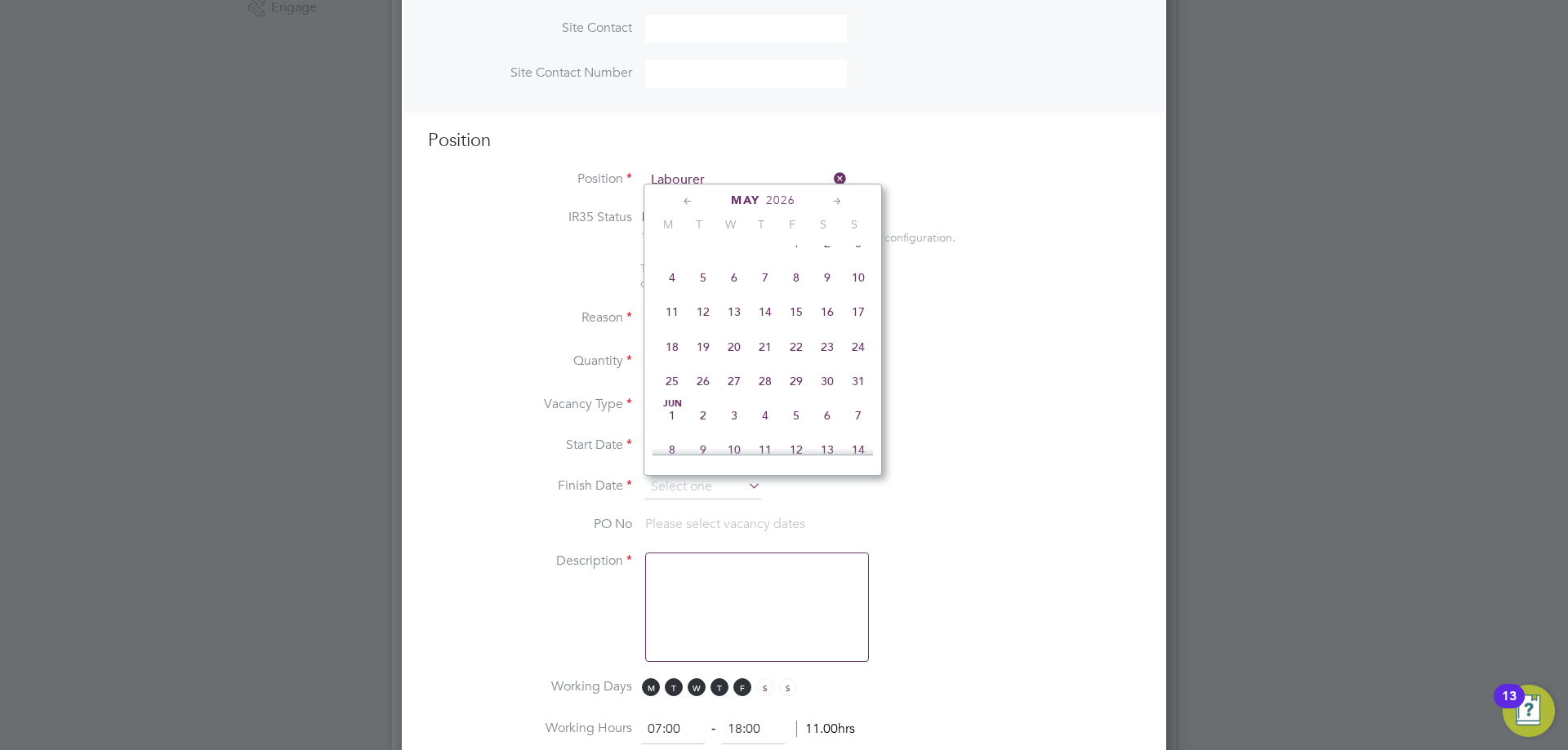
scroll to position [2330, 0]
click at [801, 358] on span "26" at bounding box center [796, 342] width 31 height 31
type input "26 Jun 2026"
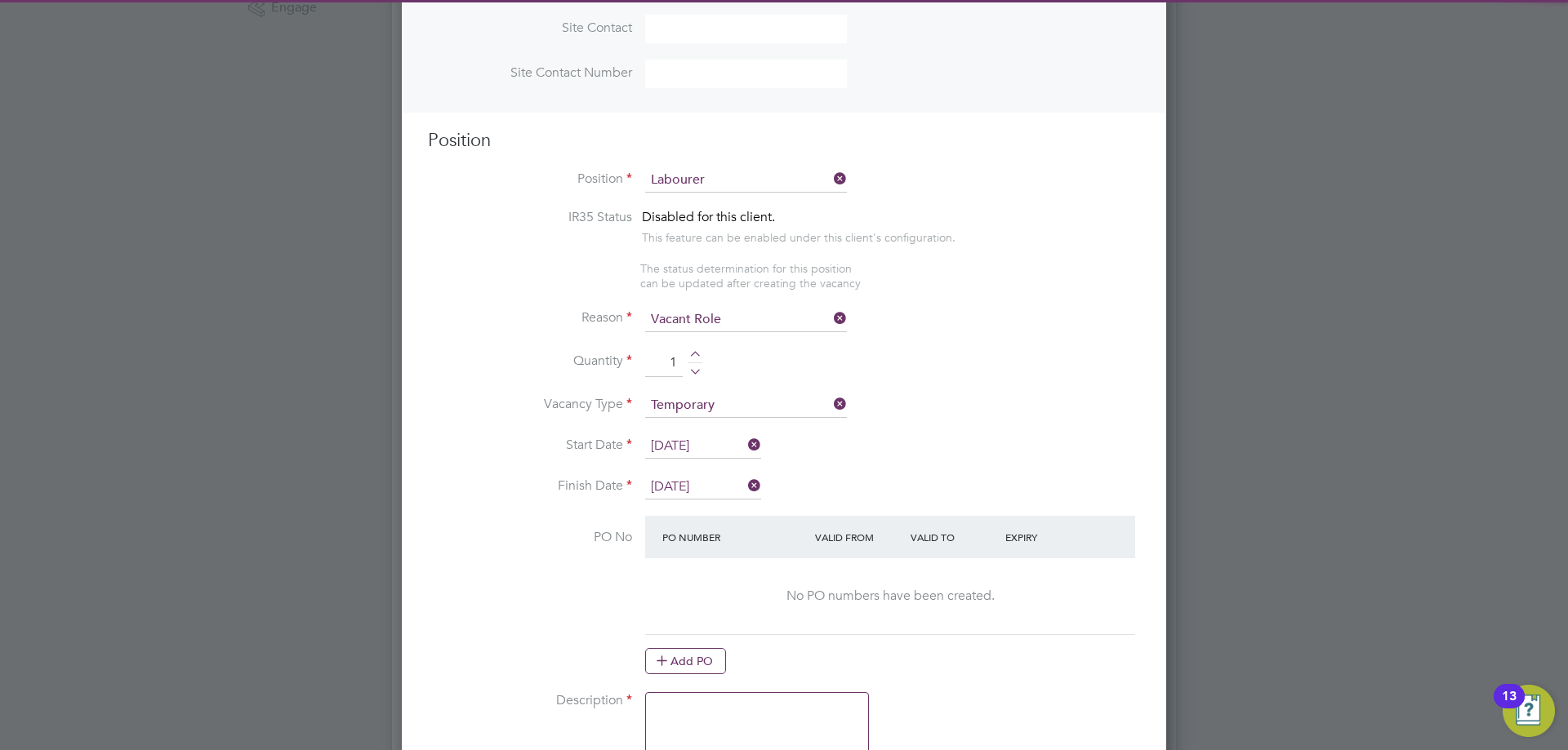
scroll to position [816, 0]
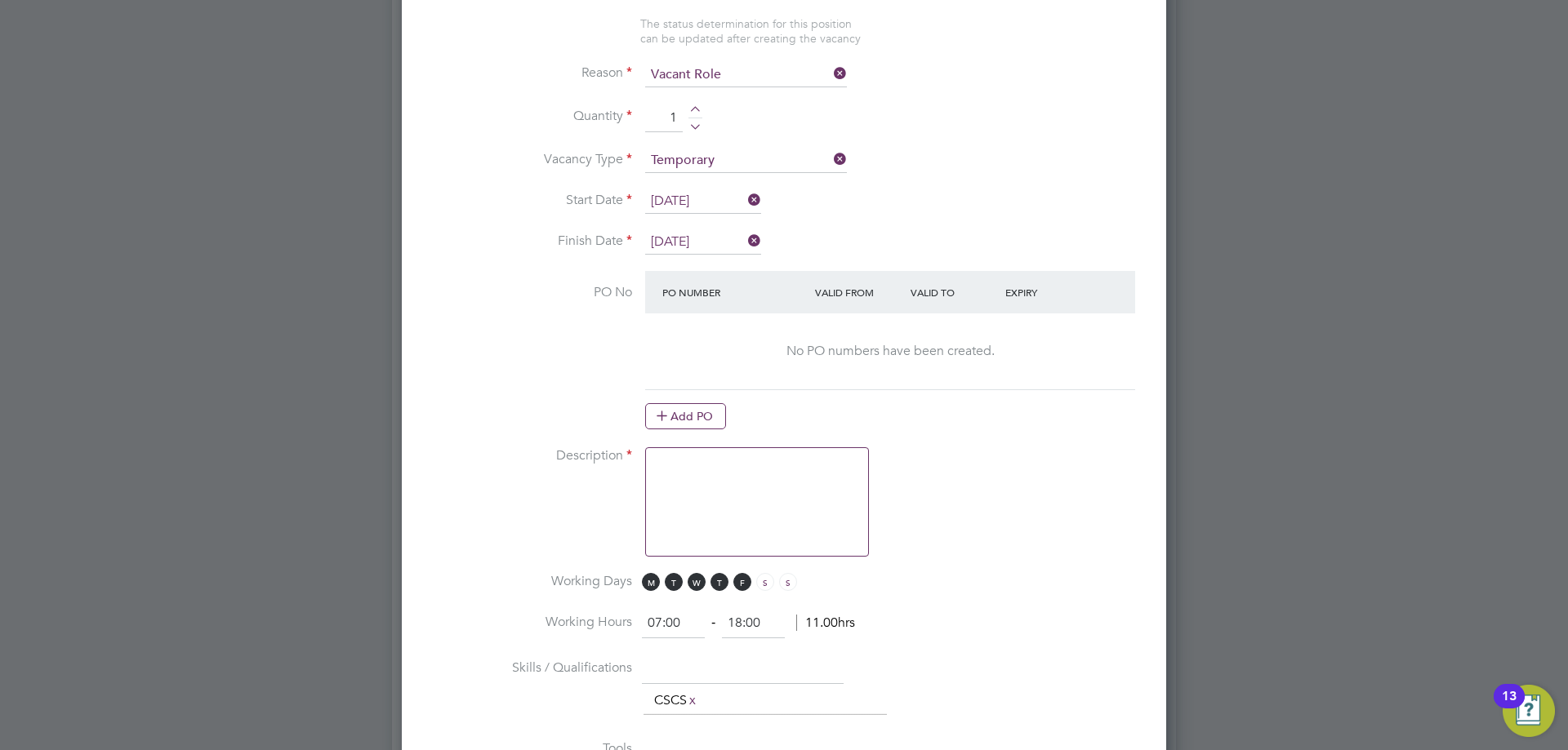
click at [749, 489] on textarea at bounding box center [757, 502] width 224 height 110
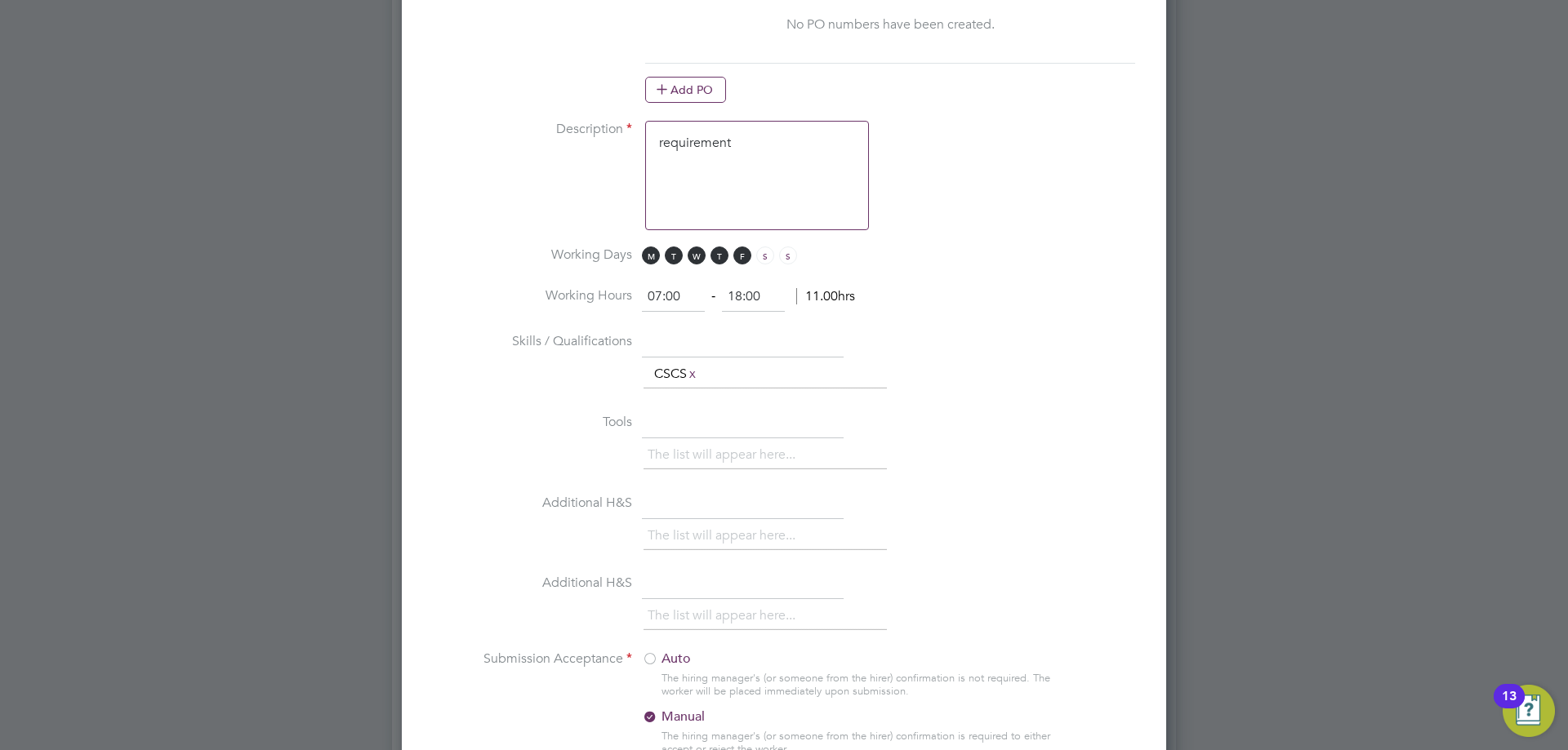
scroll to position [1307, 0]
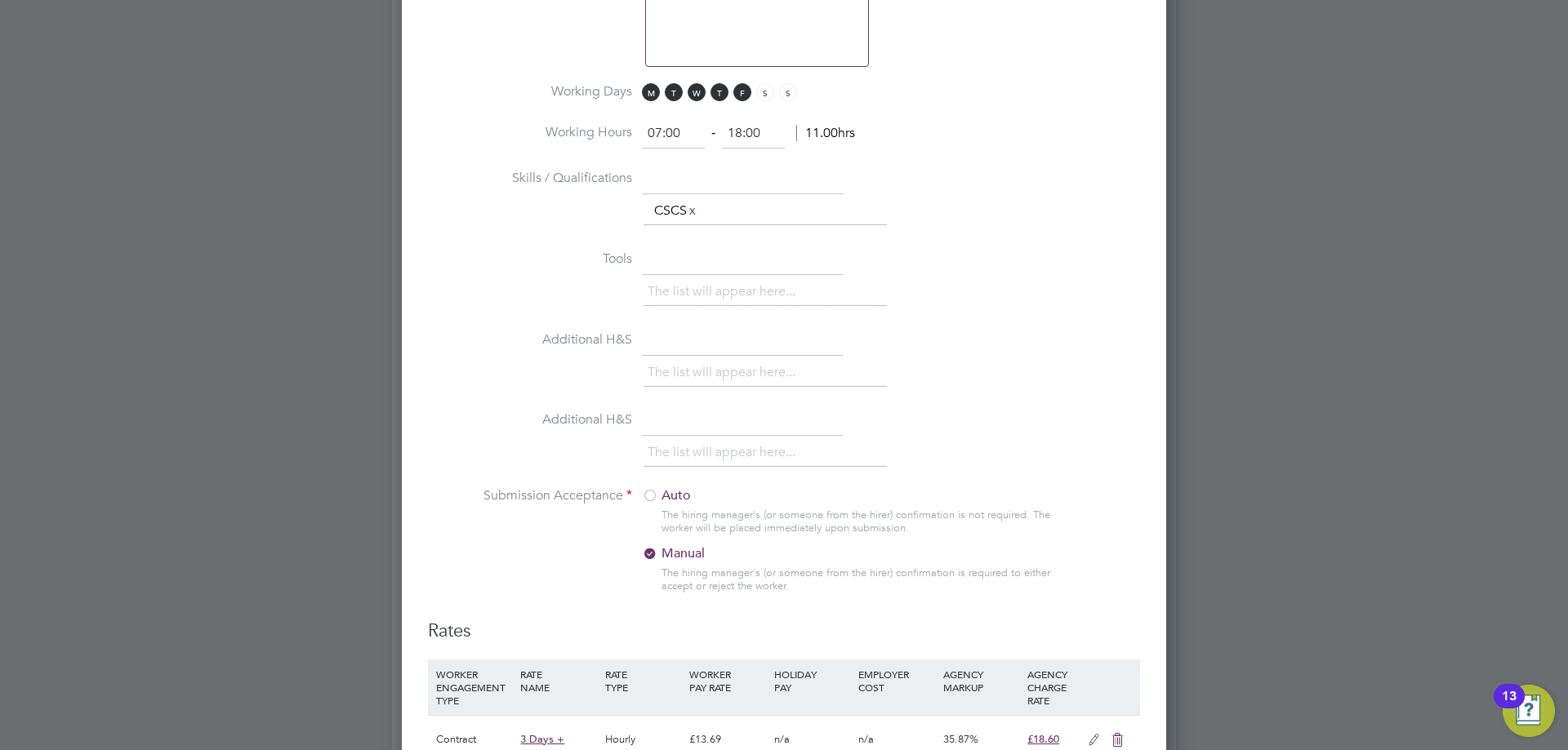
type textarea "requirement"
click at [647, 498] on div at bounding box center [650, 496] width 17 height 17
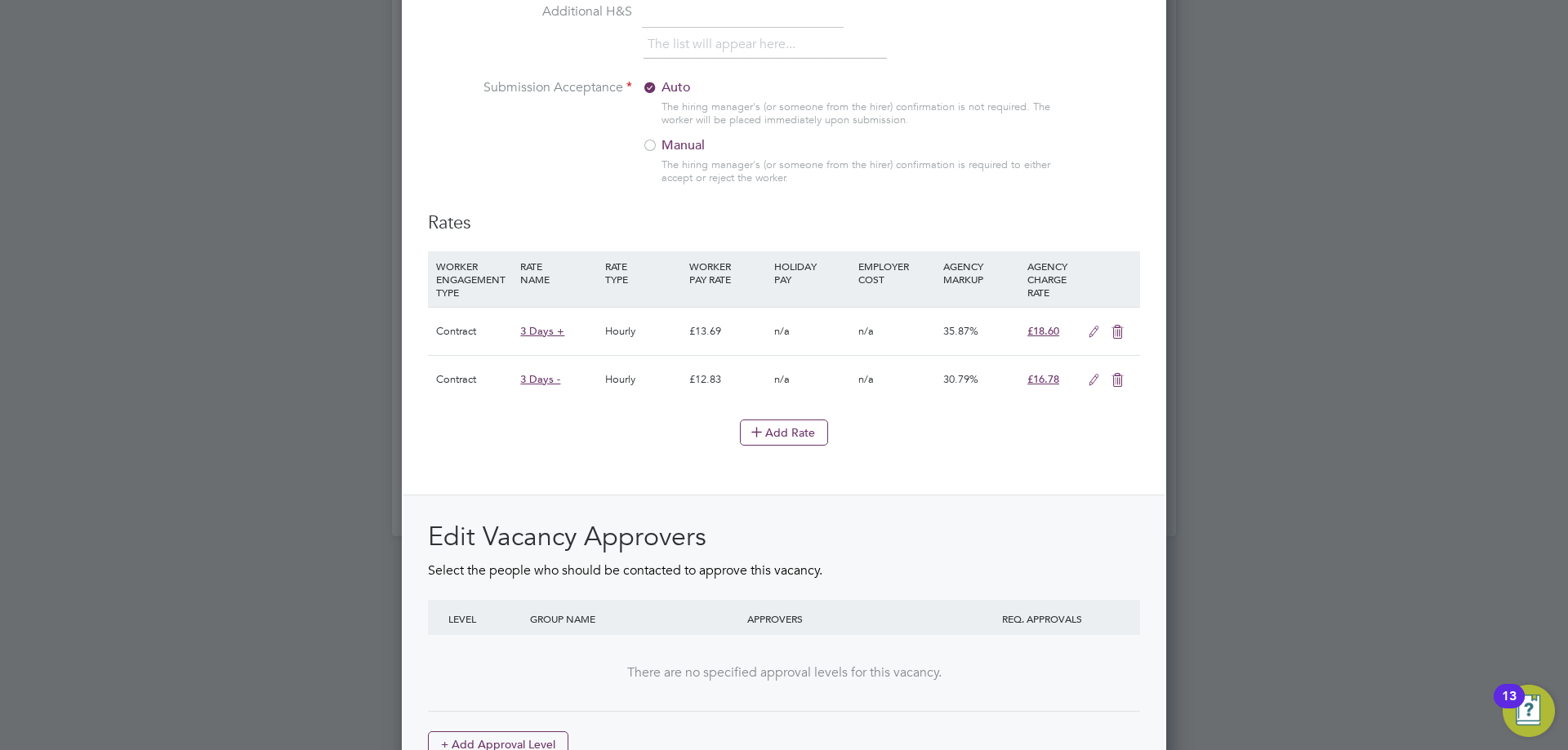
scroll to position [1824, 0]
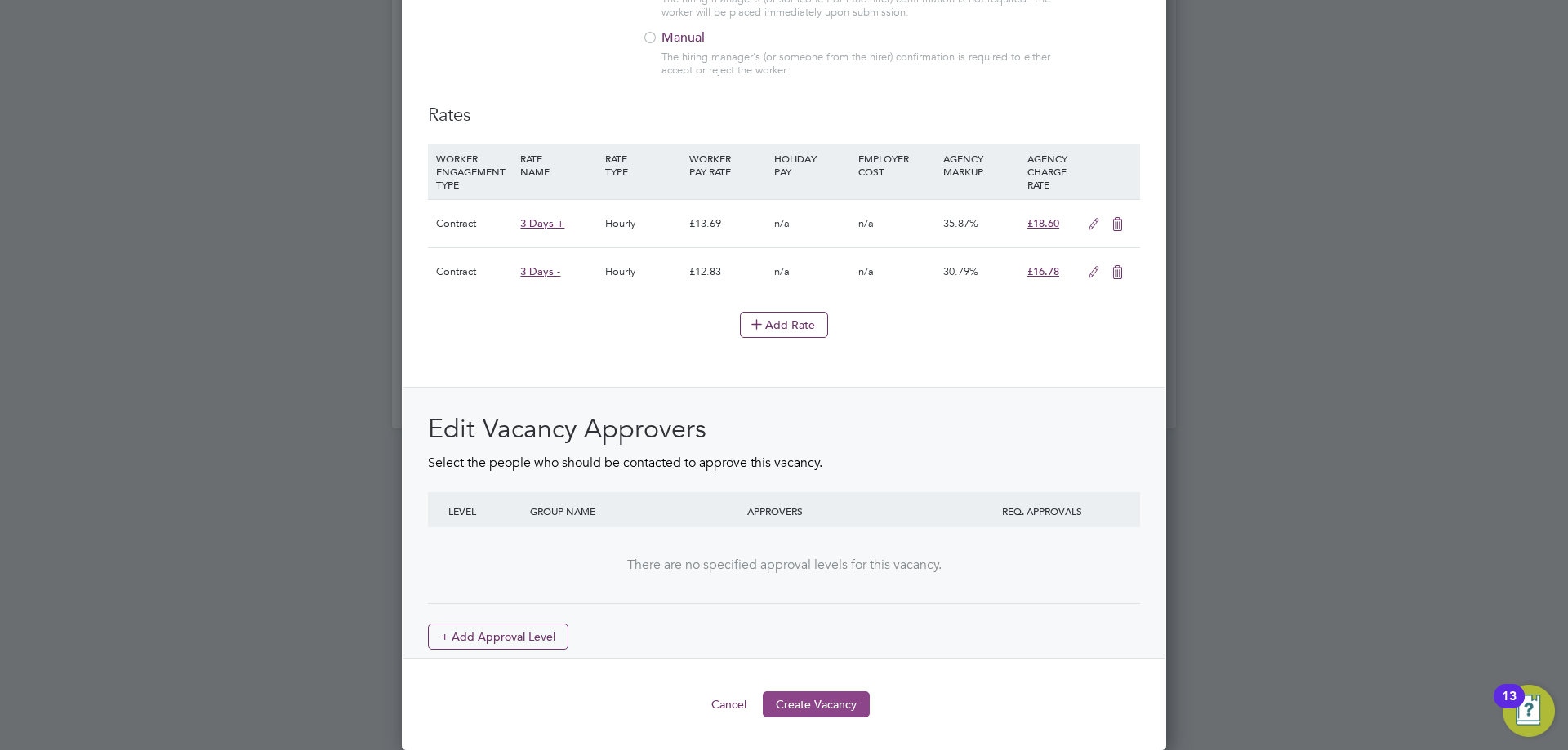
click at [827, 699] on button "Create Vacancy" at bounding box center [817, 704] width 107 height 26
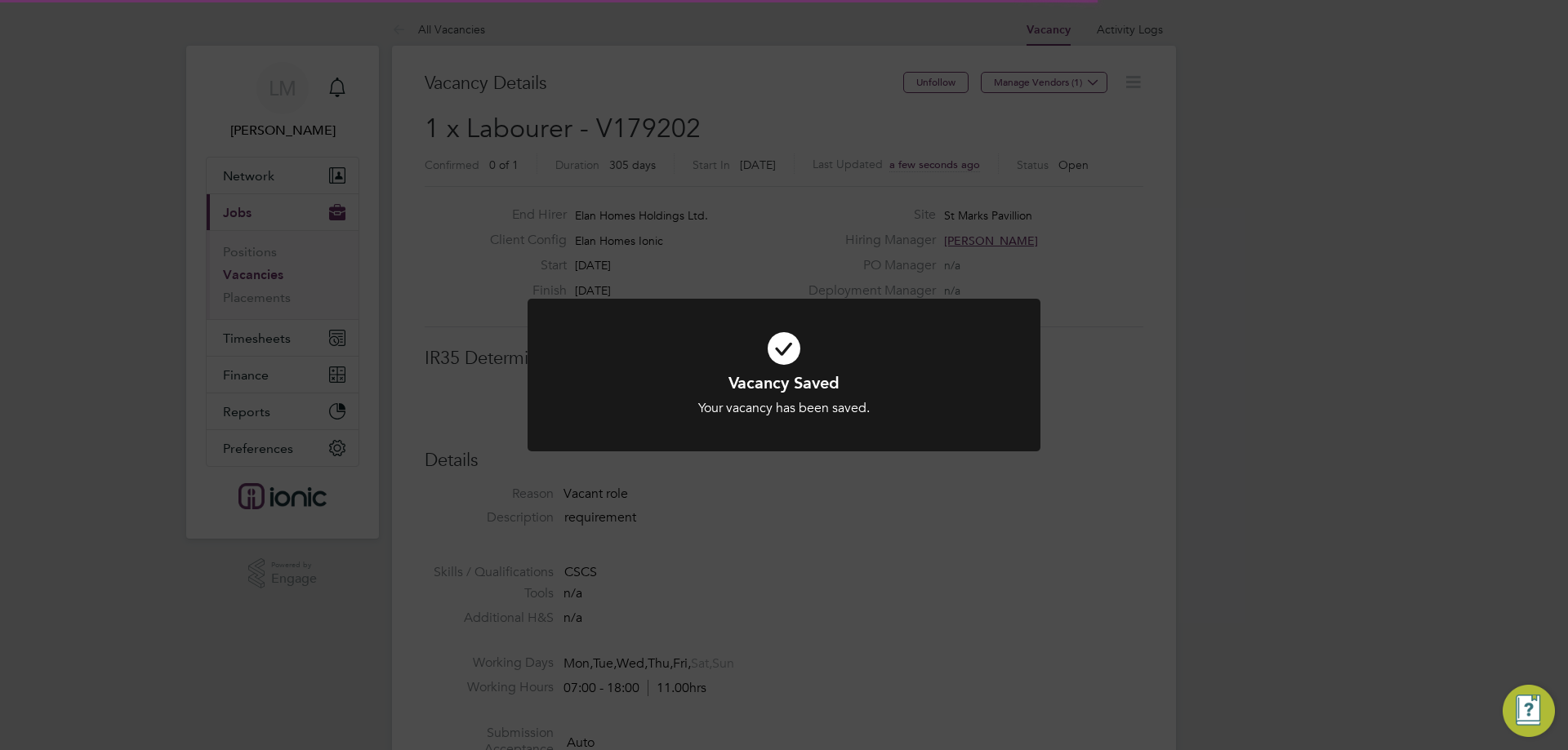
scroll to position [26, 352]
click at [759, 626] on div "Vacancy Saved Your vacancy has been saved. Cancel Okay" at bounding box center [784, 375] width 1568 height 750
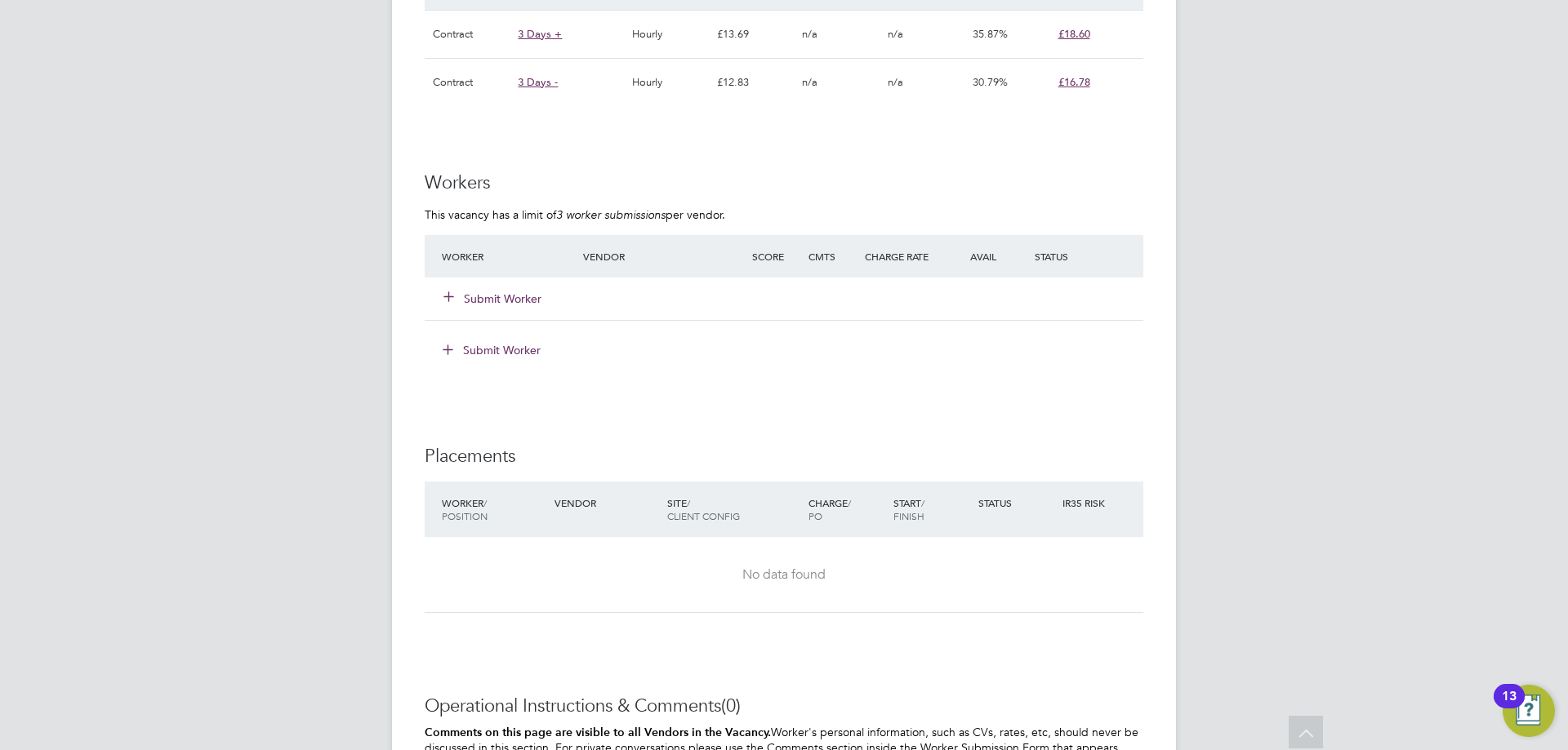
click at [500, 295] on button "Submit Worker" at bounding box center [493, 298] width 98 height 17
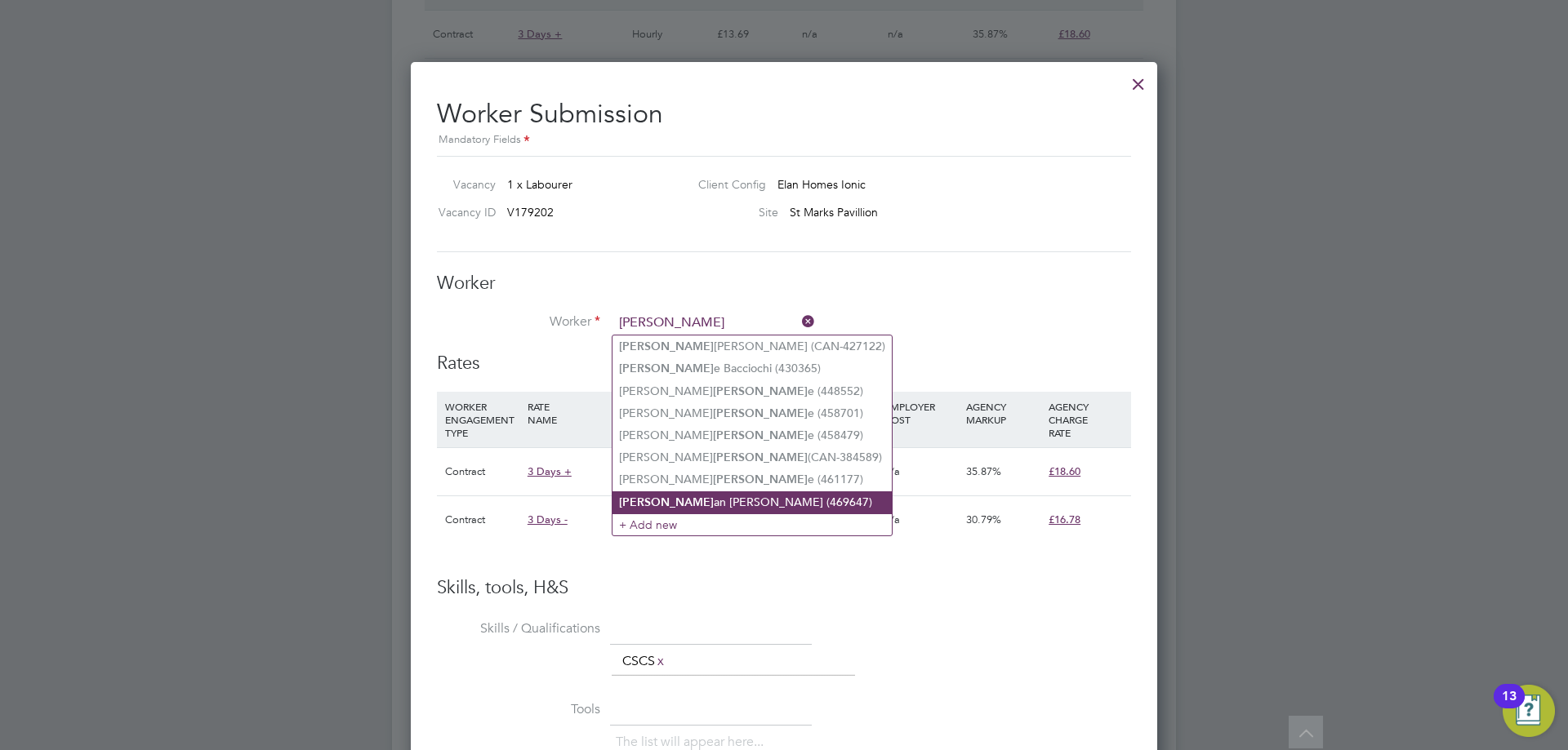
click at [711, 495] on li "Cain an Towers-Evans (469647)" at bounding box center [751, 502] width 279 height 22
type input "Cainan Towers-Evans (469647)"
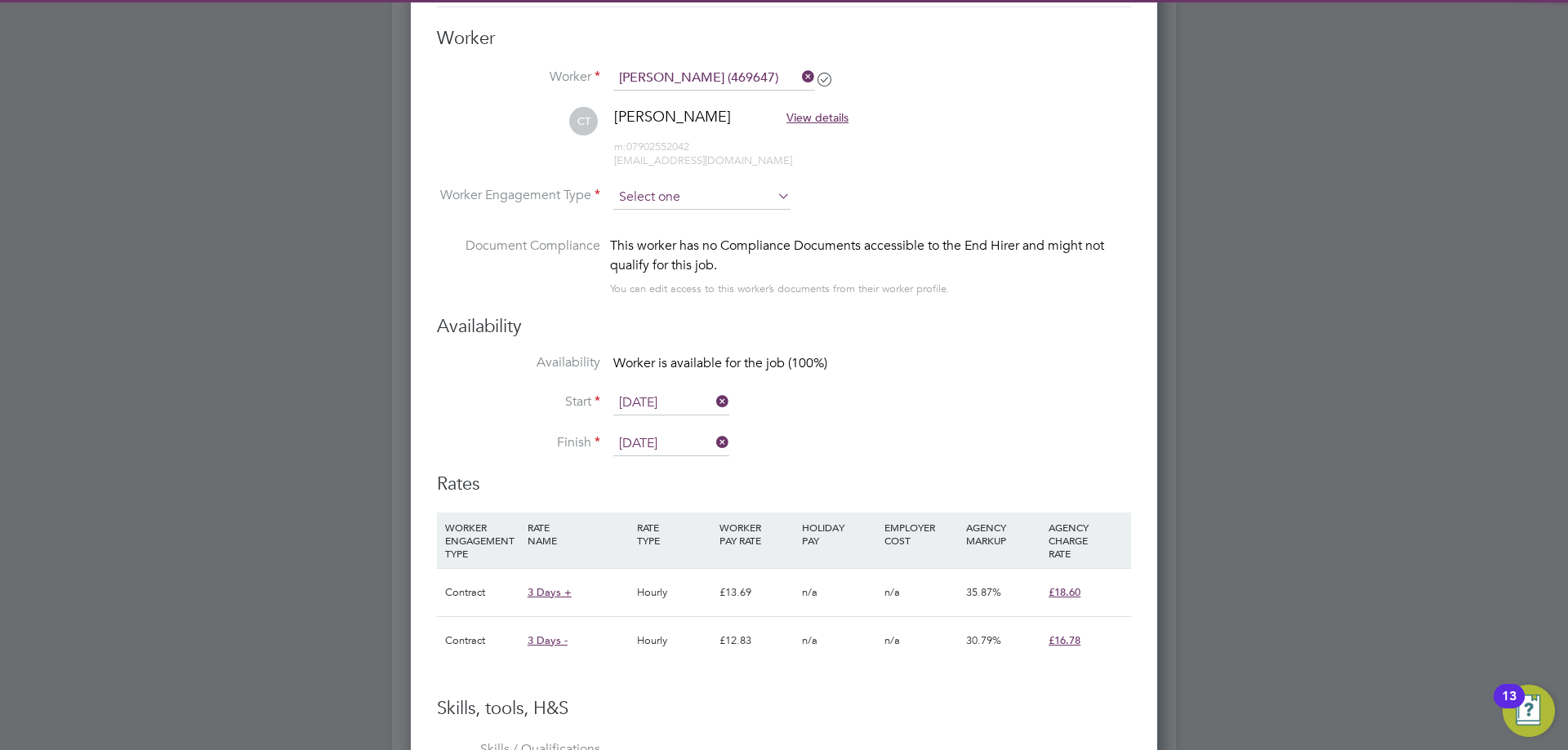
click at [671, 194] on input at bounding box center [702, 197] width 177 height 24
click at [667, 213] on li "Contract" at bounding box center [702, 220] width 179 height 21
type input "Contract"
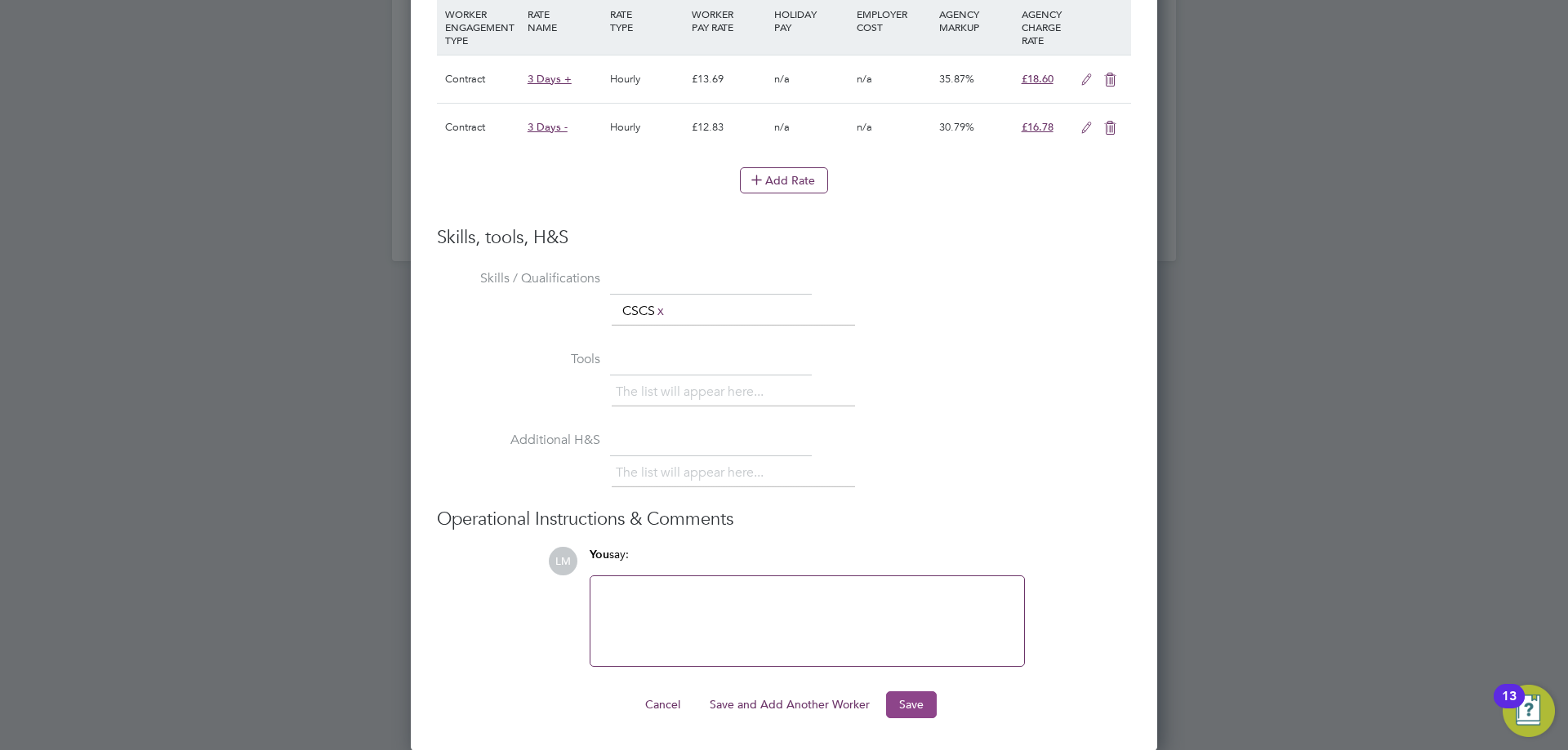
click at [910, 701] on button "Save" at bounding box center [912, 704] width 51 height 26
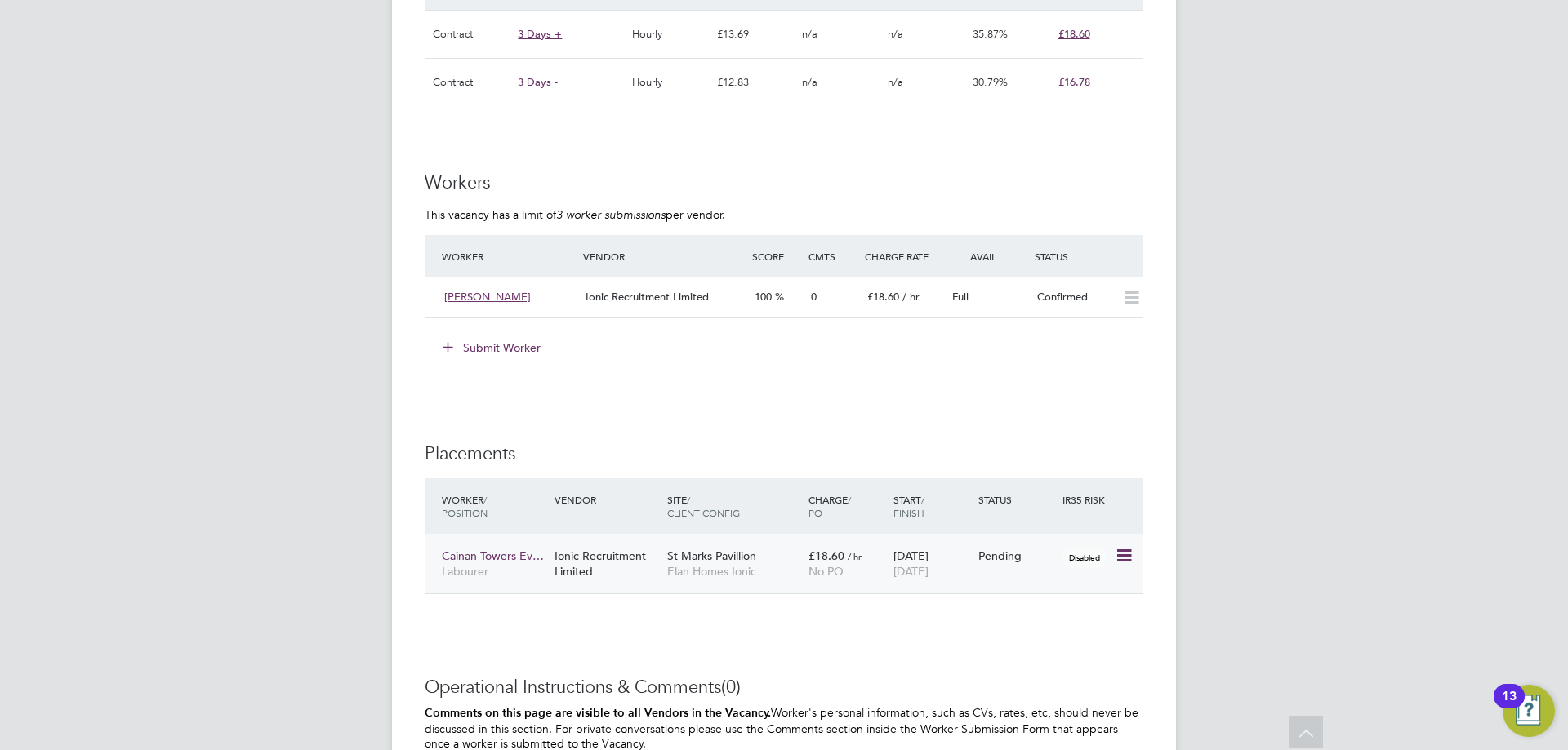
click at [1125, 556] on icon at bounding box center [1123, 556] width 17 height 19
drag, startPoint x: 1077, startPoint y: 655, endPoint x: 868, endPoint y: 553, distance: 232.6
click at [1073, 653] on li "Start" at bounding box center [1073, 659] width 116 height 23
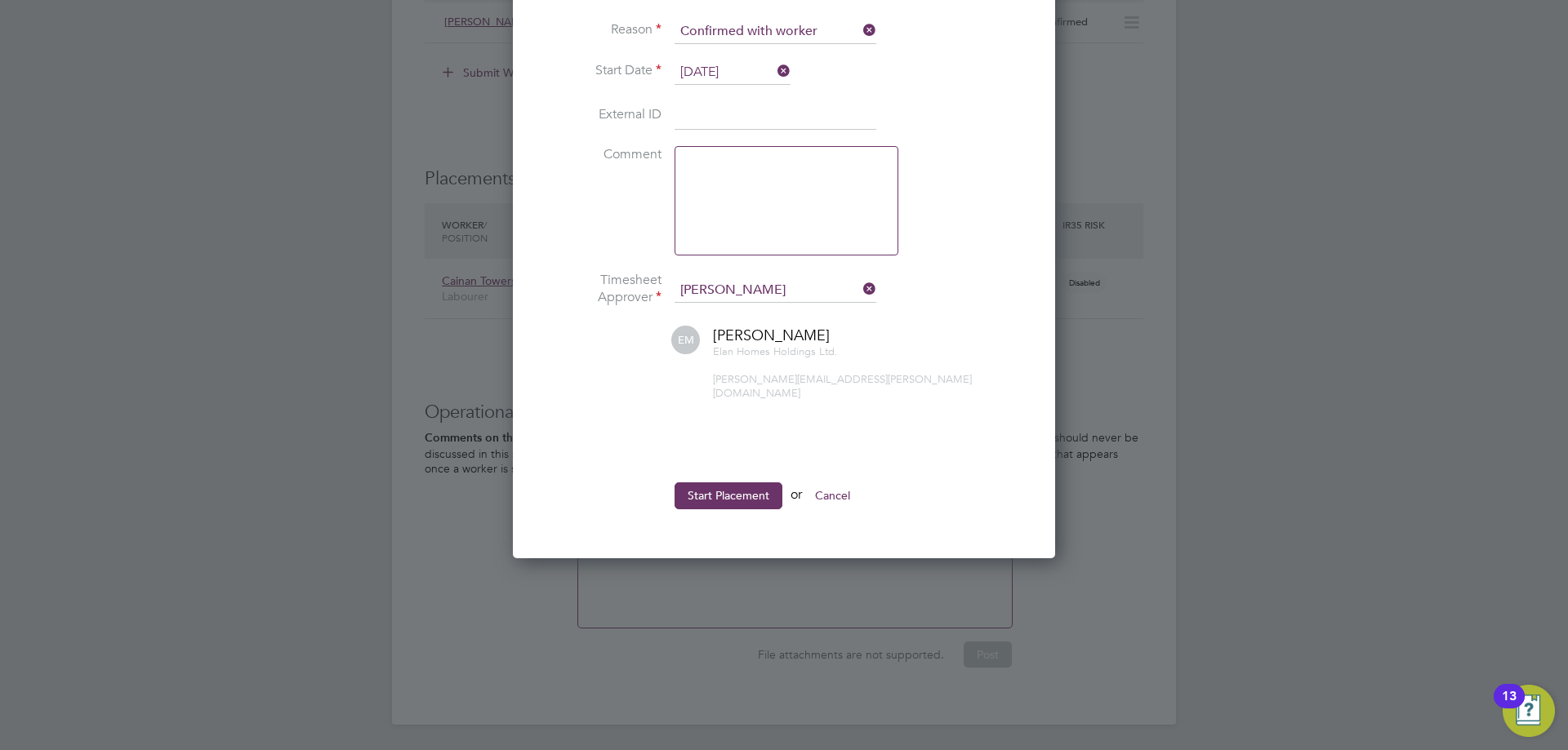
drag, startPoint x: 696, startPoint y: 473, endPoint x: 706, endPoint y: 474, distance: 10.0
click at [697, 483] on button "Start Placement" at bounding box center [728, 495] width 108 height 26
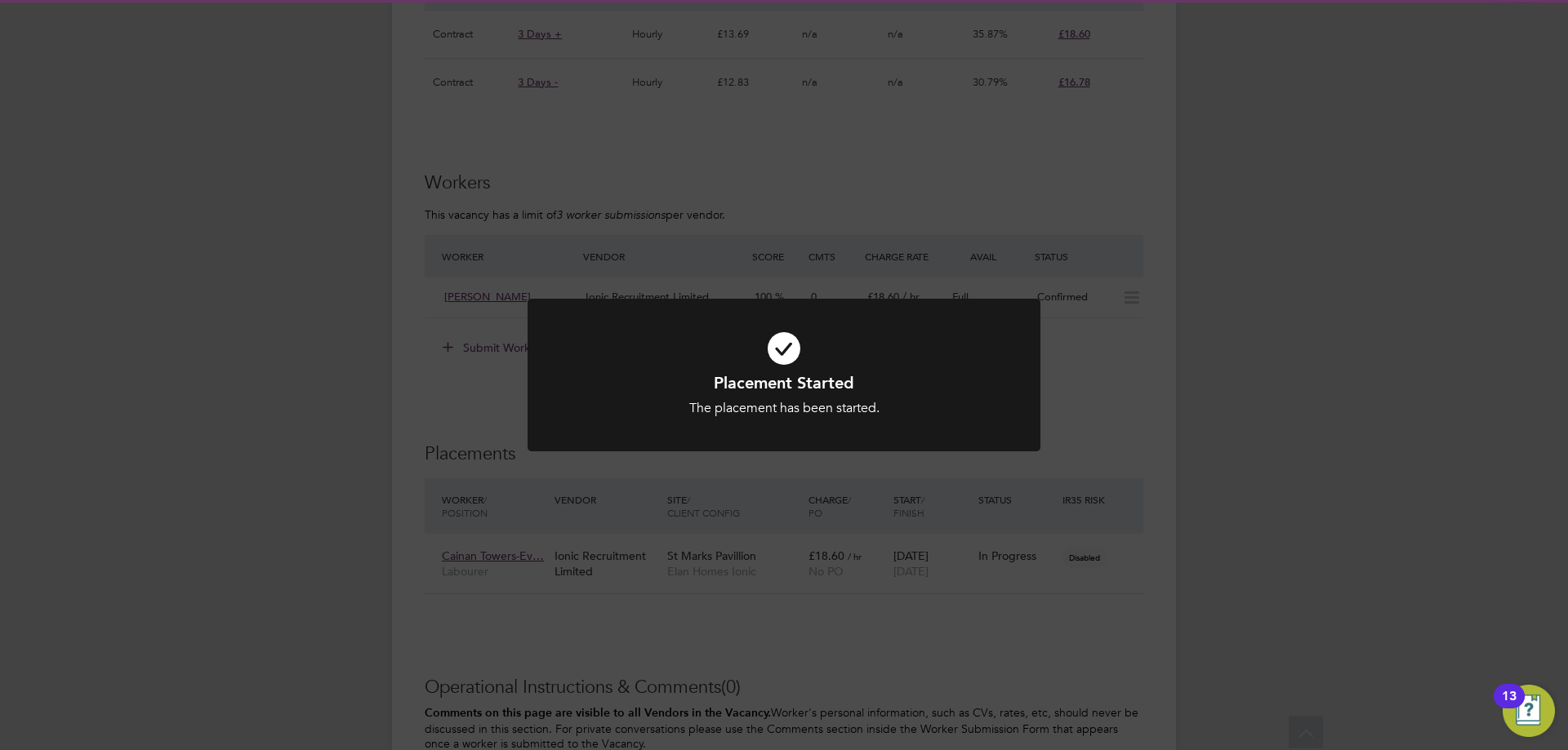
drag, startPoint x: 1222, startPoint y: 429, endPoint x: 1144, endPoint y: 403, distance: 82.2
click at [1220, 429] on div "Placement Started The placement has been started. Cancel Okay" at bounding box center [784, 375] width 1568 height 750
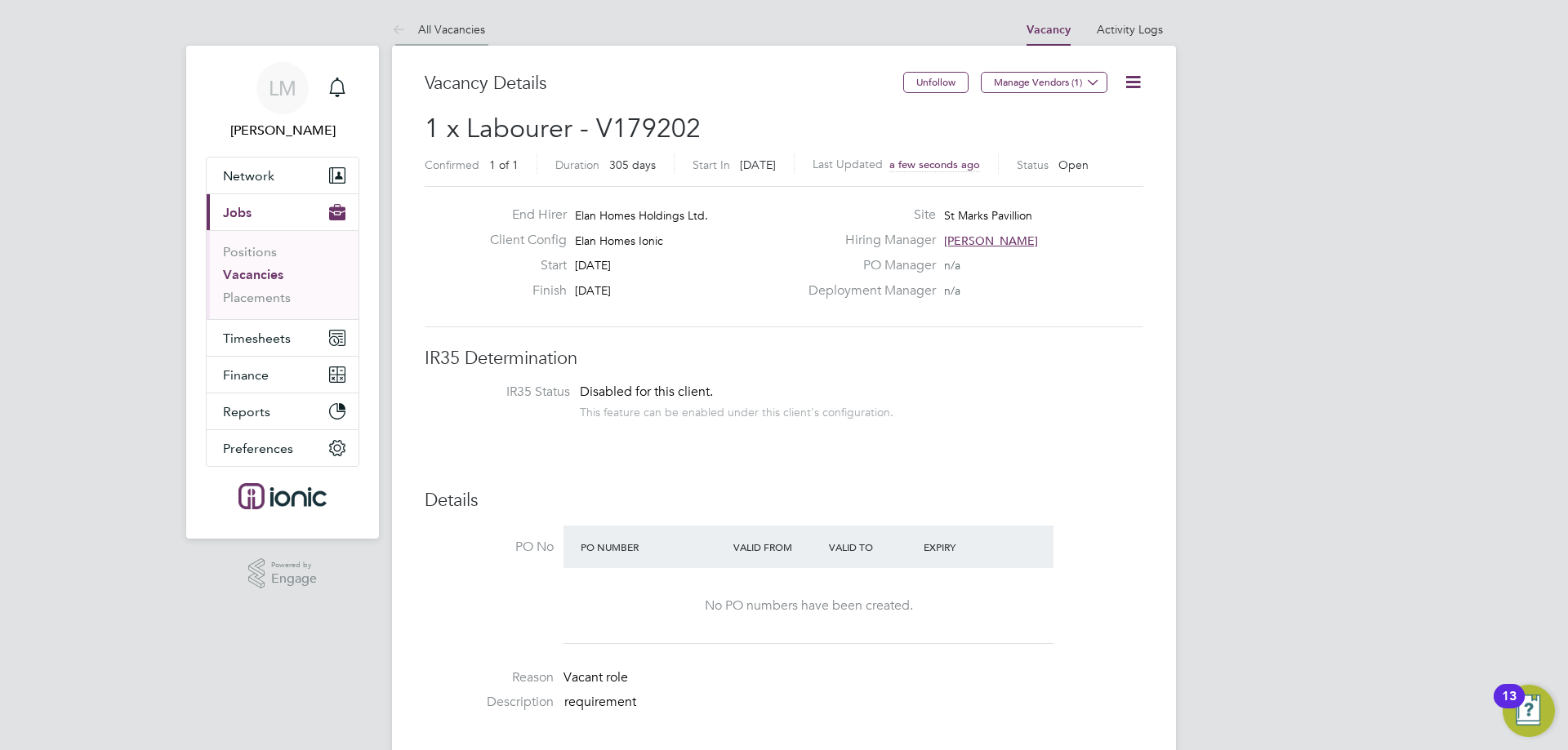
click at [447, 22] on link "All Vacancies" at bounding box center [438, 29] width 93 height 15
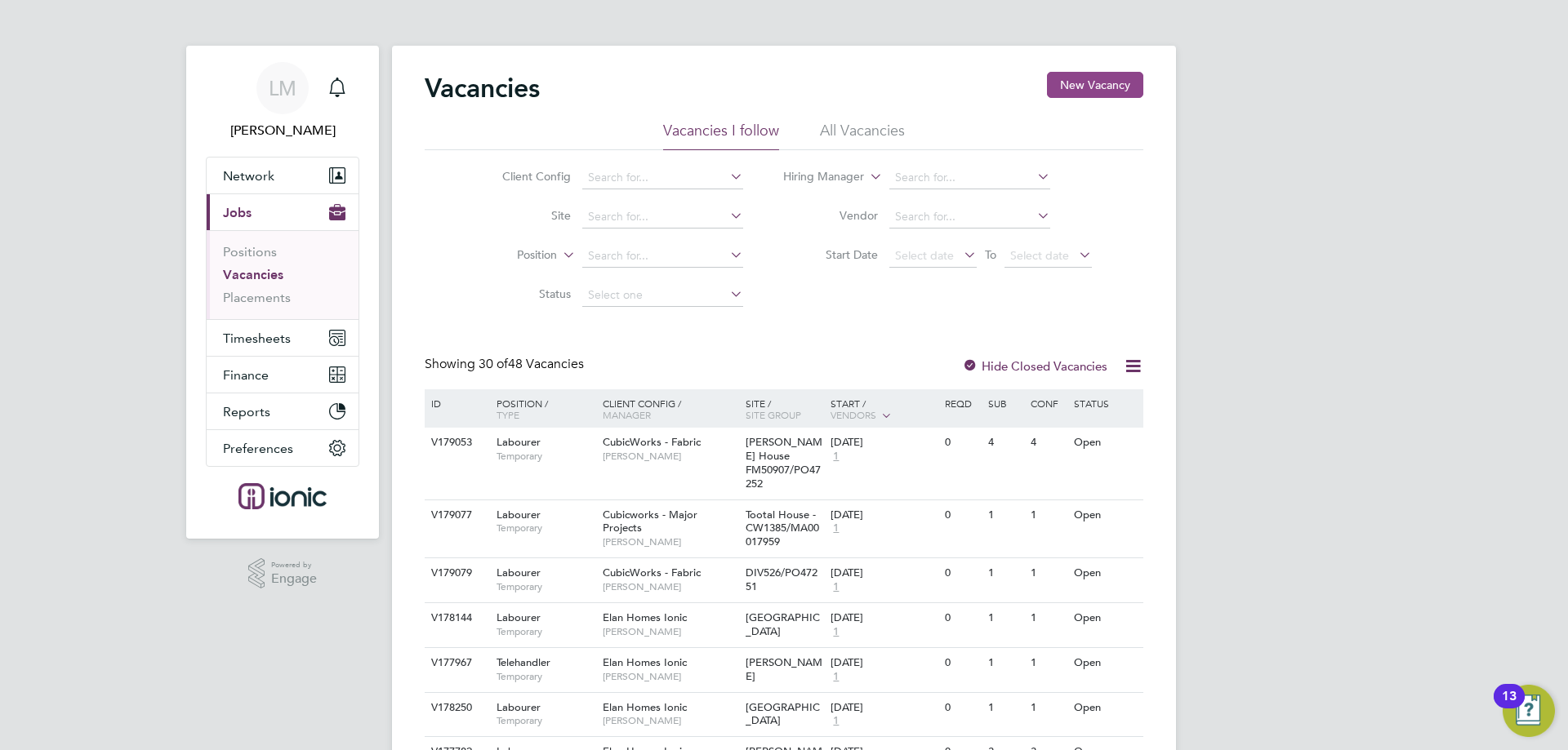
click at [1110, 79] on button "New Vacancy" at bounding box center [1095, 85] width 96 height 26
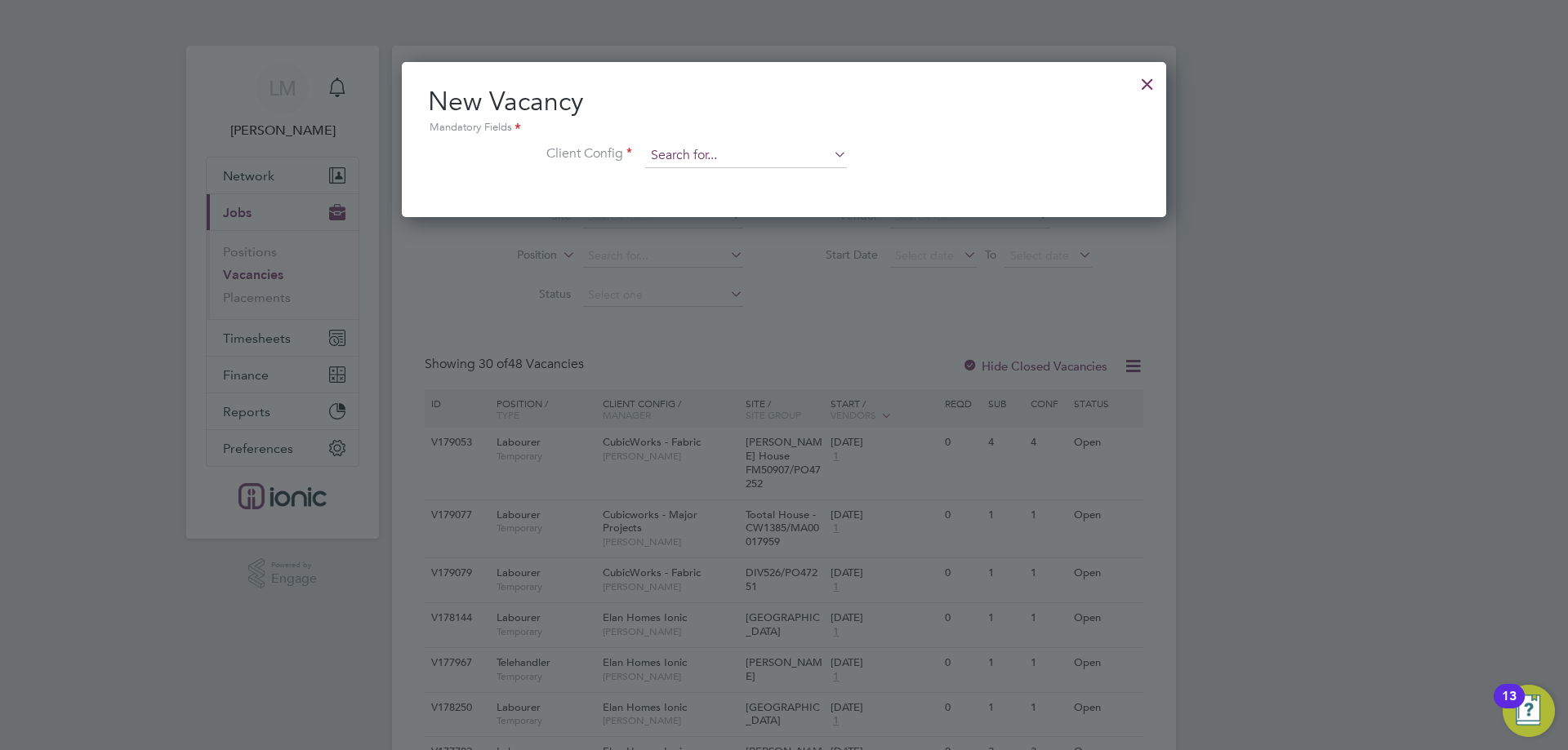
click at [735, 153] on input at bounding box center [747, 155] width 202 height 24
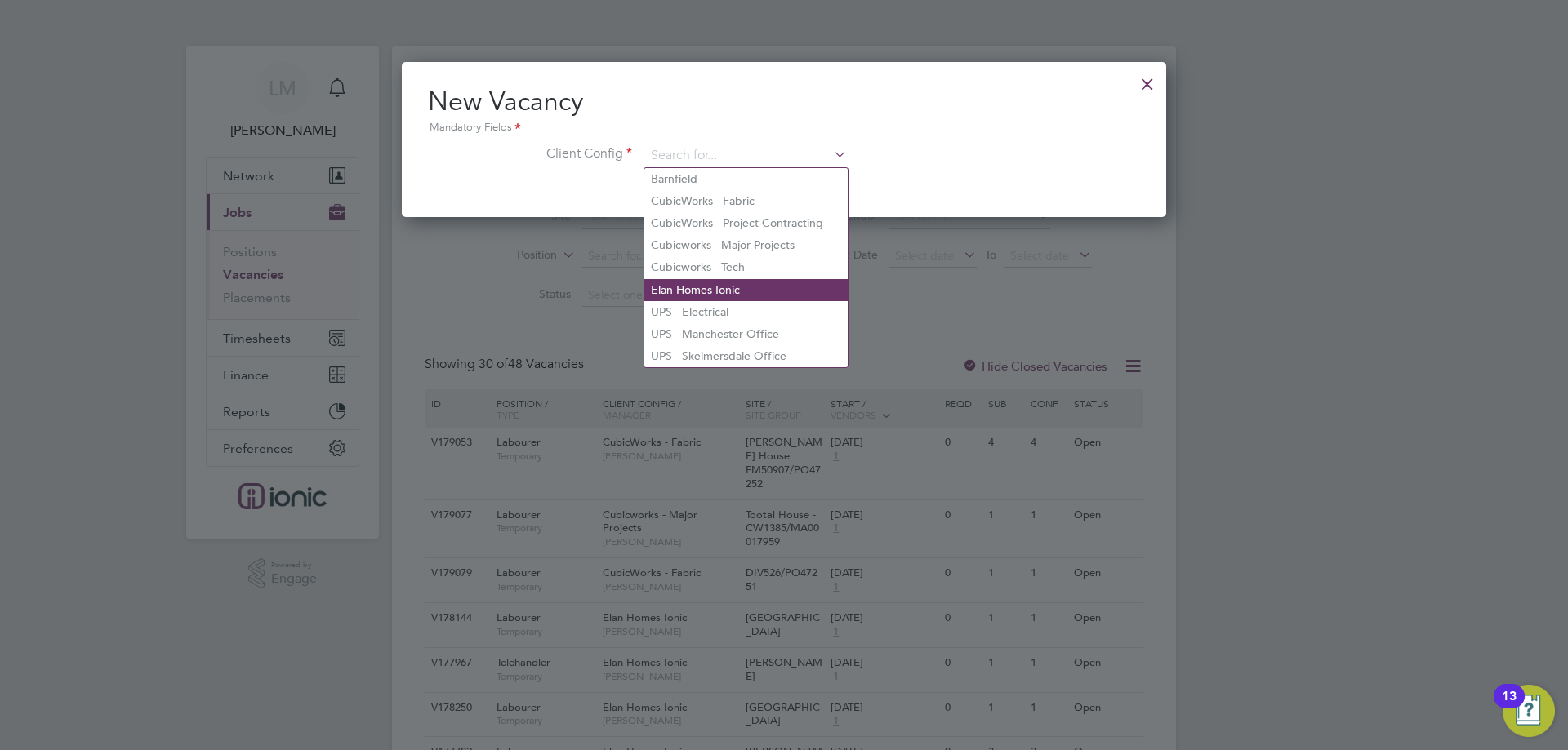
click at [729, 289] on li "Elan Homes Ionic" at bounding box center [746, 290] width 203 height 22
type input "Elan Homes Ionic"
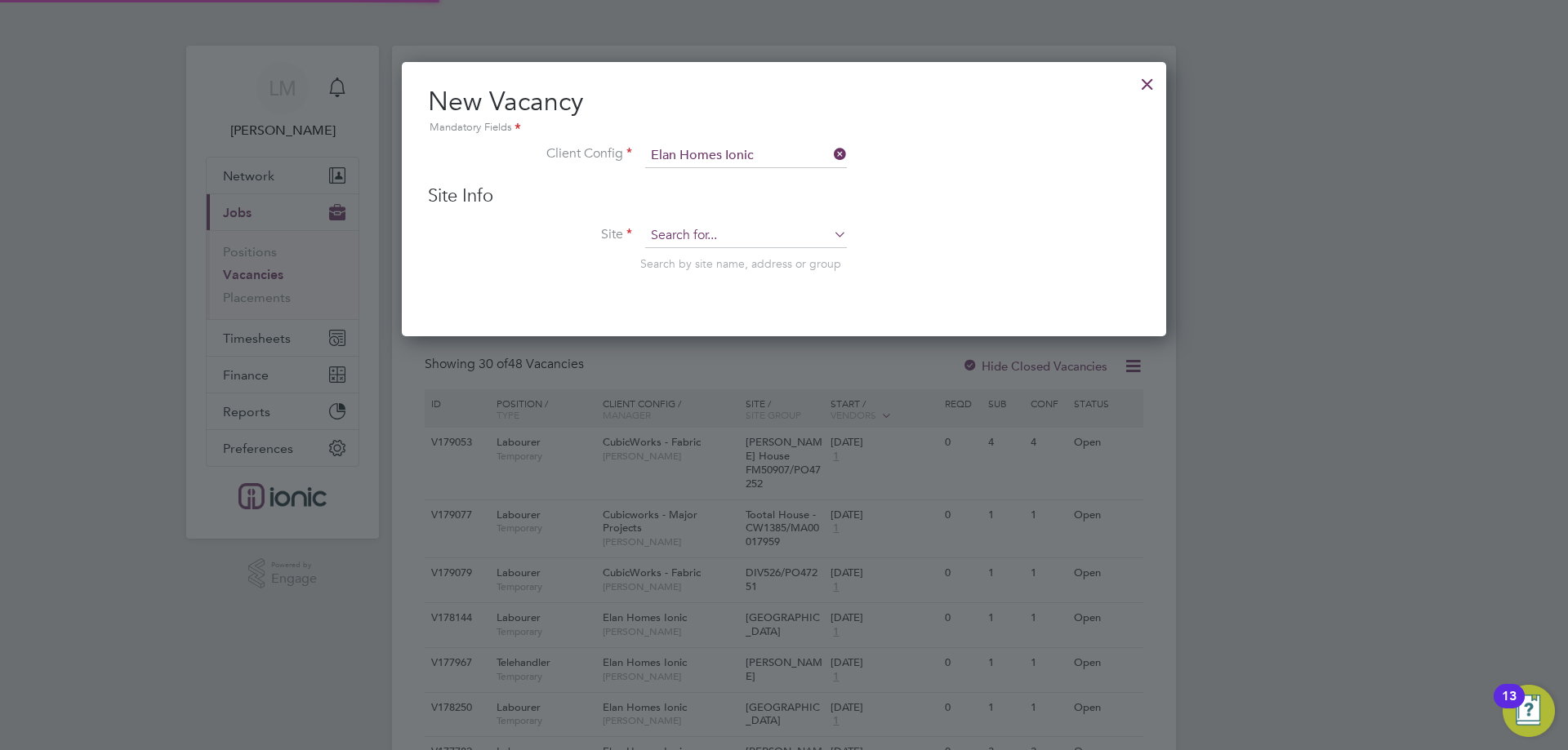
click at [719, 237] on input at bounding box center [747, 235] width 202 height 24
click at [770, 254] on li "St M arks Pavillion" at bounding box center [746, 258] width 203 height 22
type input "St Marks Pavillion"
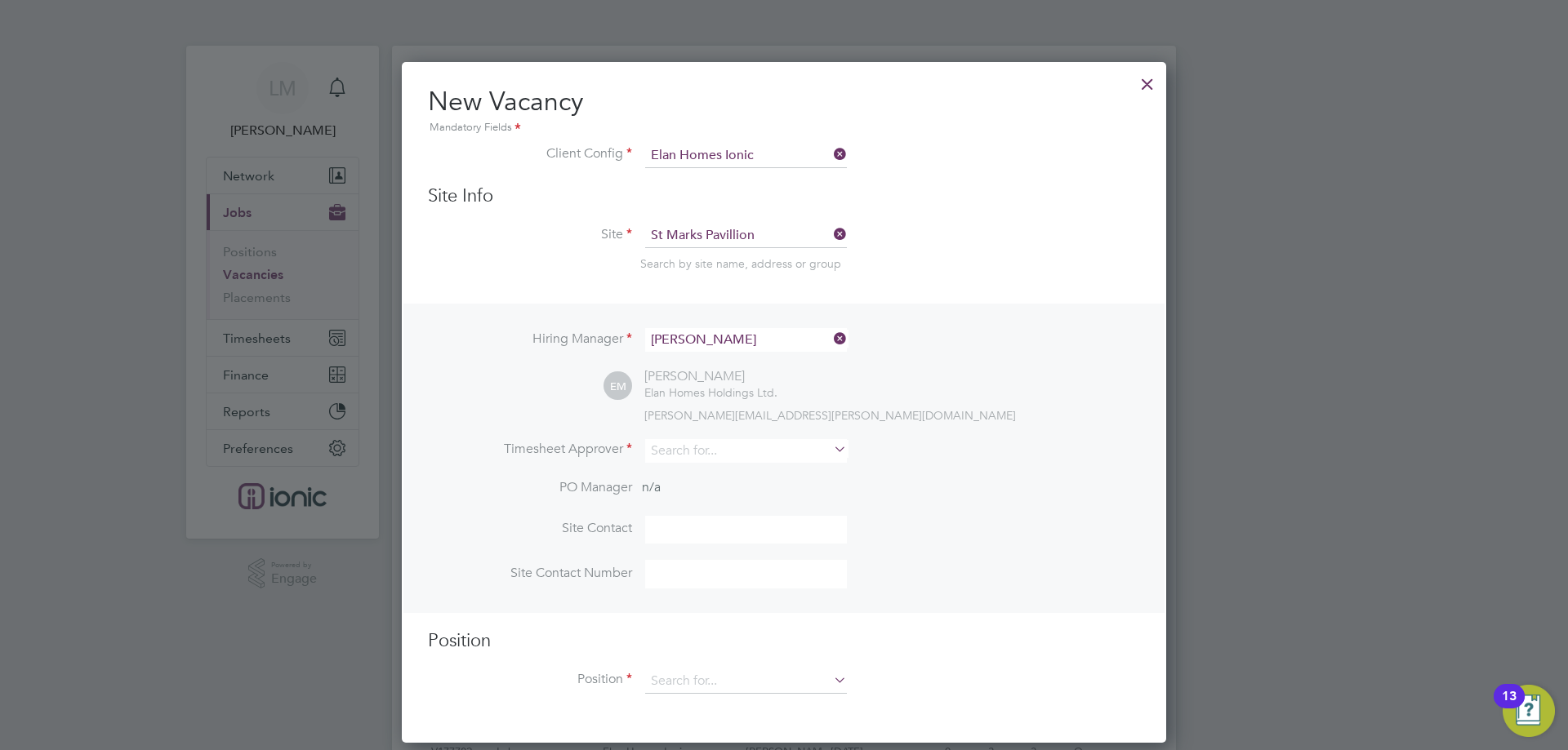
click at [709, 436] on div "Hiring Manager Elliot Murphy EM Elliot Murphy Elan Homes Holdings Ltd. elliott.…" at bounding box center [784, 459] width 761 height 309
click at [710, 437] on div "Hiring Manager Elliot Murphy EM Elliot Murphy Elan Homes Holdings Ltd. elliott.…" at bounding box center [784, 459] width 761 height 309
click at [704, 458] on input at bounding box center [747, 451] width 202 height 23
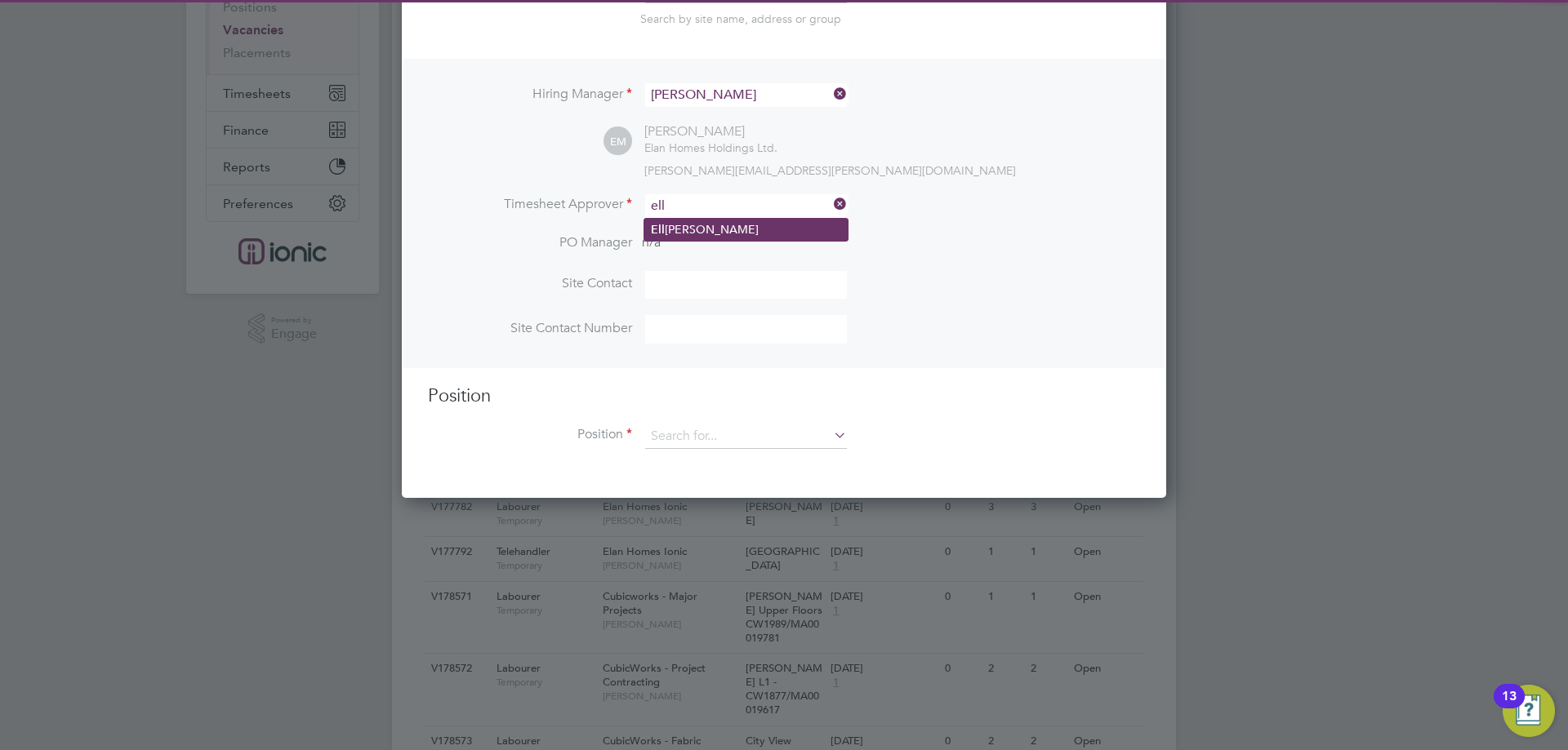
click at [757, 224] on li "Ell iot Murphy" at bounding box center [746, 229] width 203 height 22
type input "Elliot Murphy"
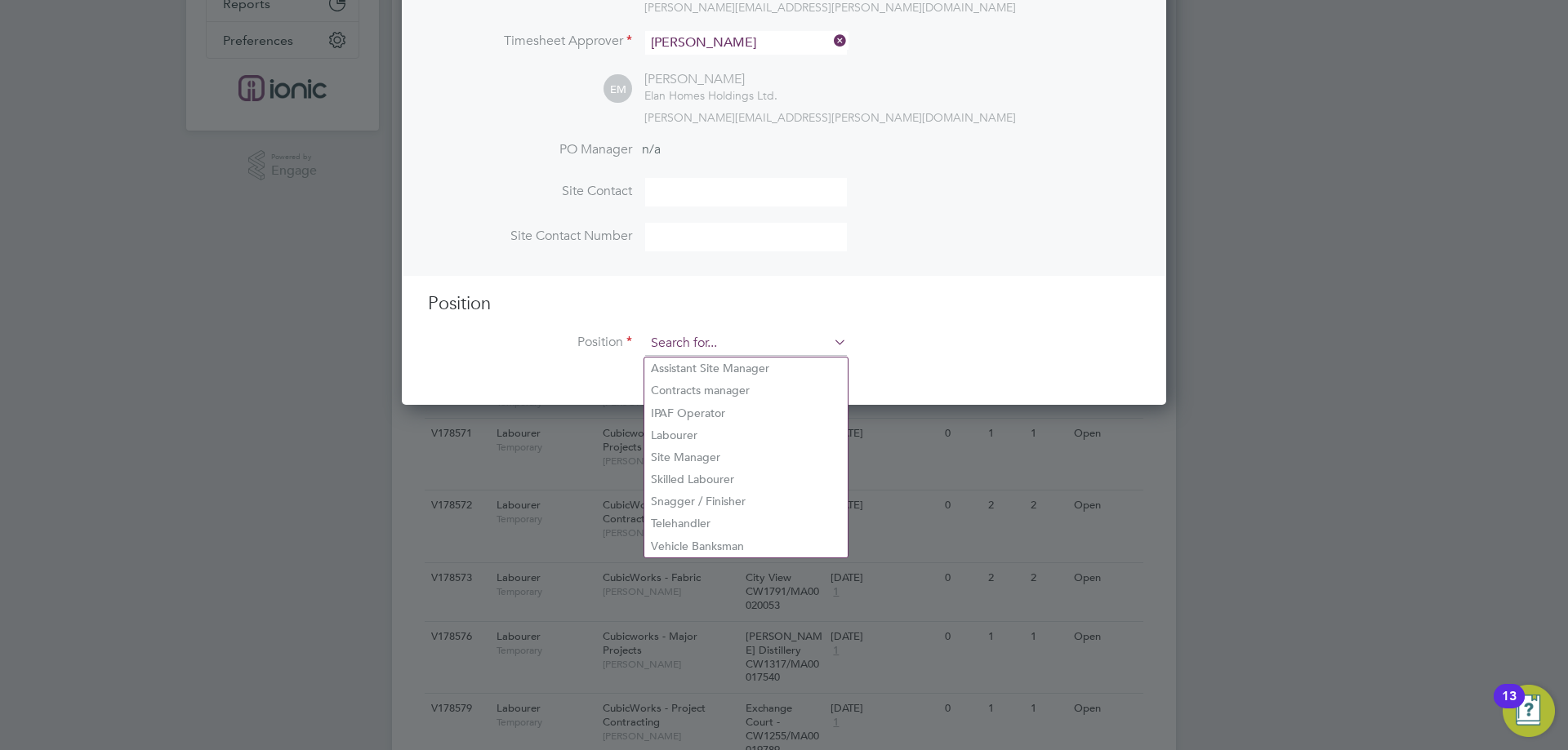
click at [724, 341] on input at bounding box center [747, 343] width 202 height 24
click at [680, 518] on li "Telehandler" at bounding box center [746, 524] width 203 height 22
type input "Telehandler"
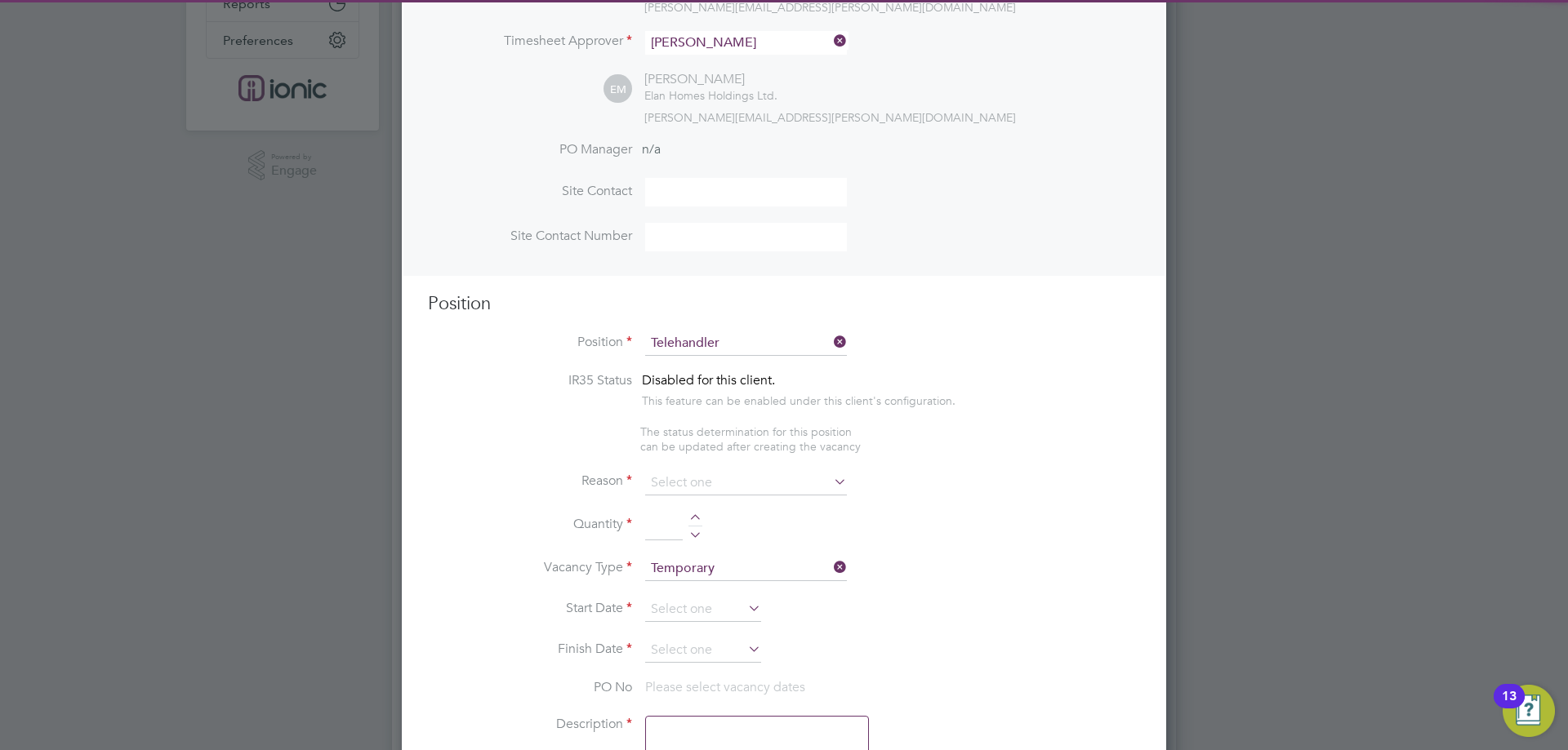
drag, startPoint x: 728, startPoint y: 487, endPoint x: 728, endPoint y: 467, distance: 20.0
click at [727, 486] on input at bounding box center [747, 483] width 202 height 24
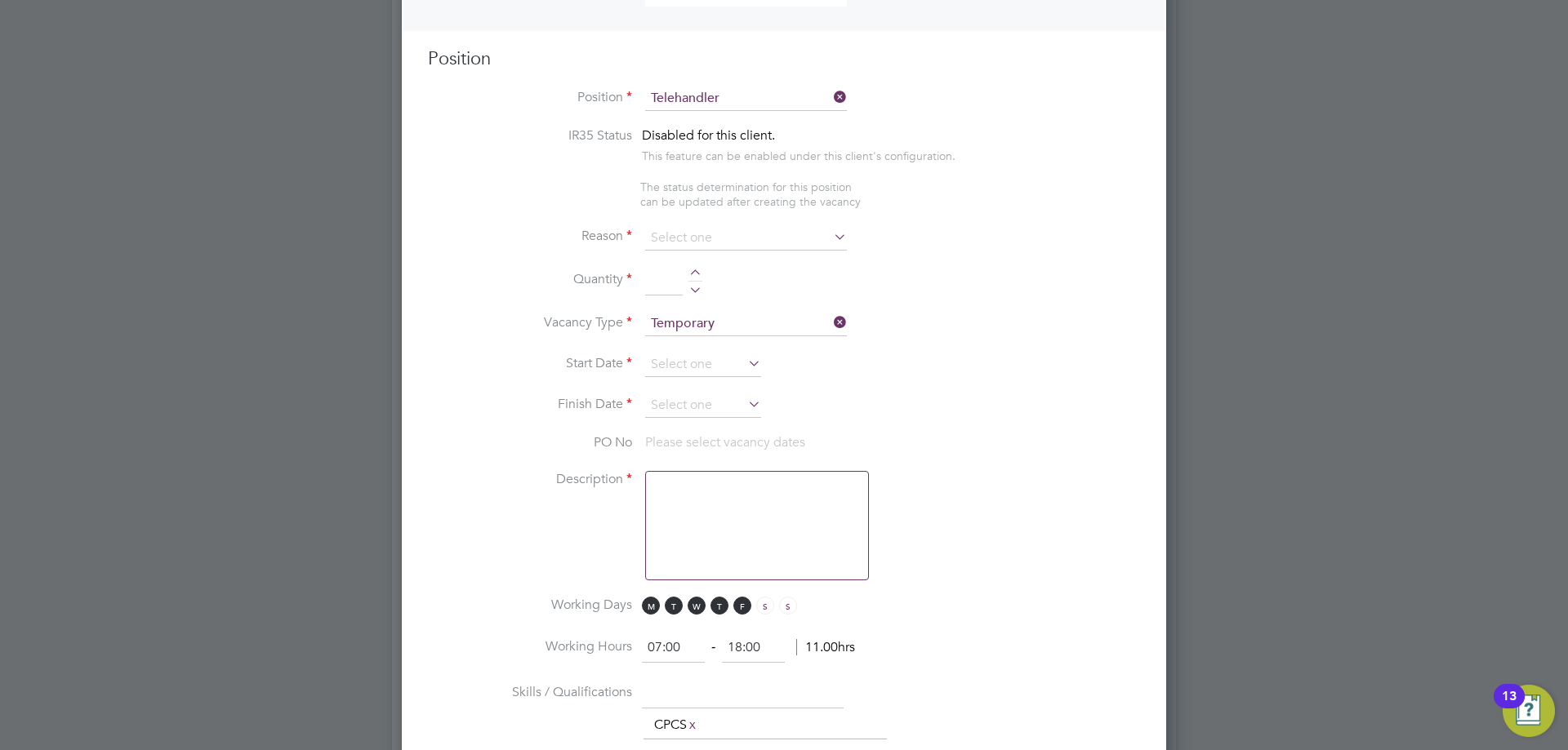
click at [711, 392] on li "Vacant Role" at bounding box center [746, 392] width 203 height 21
type input "Vacant Role"
click at [693, 268] on li "Quantity" at bounding box center [784, 290] width 713 height 46
drag, startPoint x: 693, startPoint y: 275, endPoint x: 697, endPoint y: 316, distance: 41.2
click at [694, 275] on div at bounding box center [695, 275] width 14 height 12
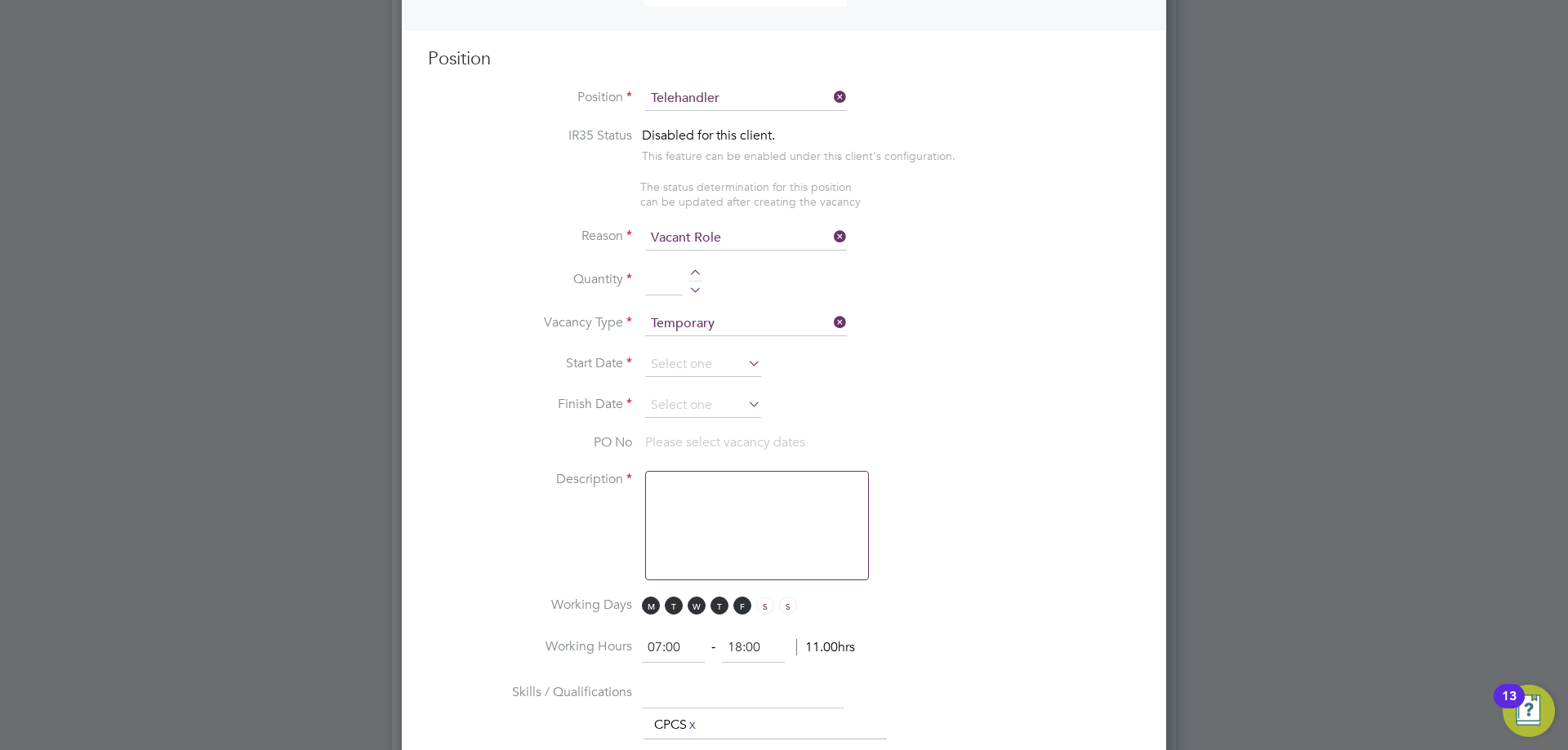
type input "1"
click at [704, 356] on input at bounding box center [703, 364] width 116 height 24
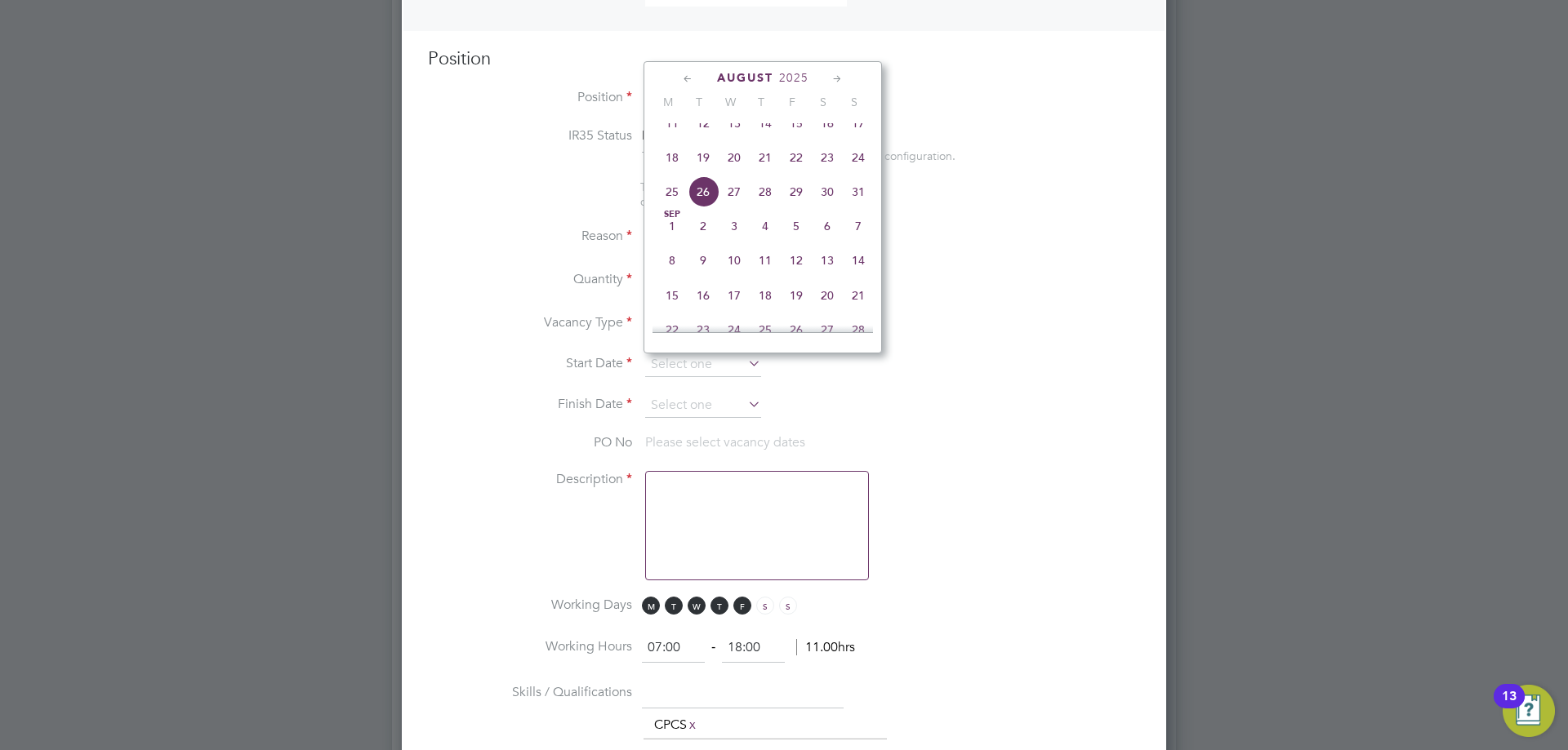
click at [712, 207] on span "26" at bounding box center [704, 192] width 31 height 31
type input "[DATE]"
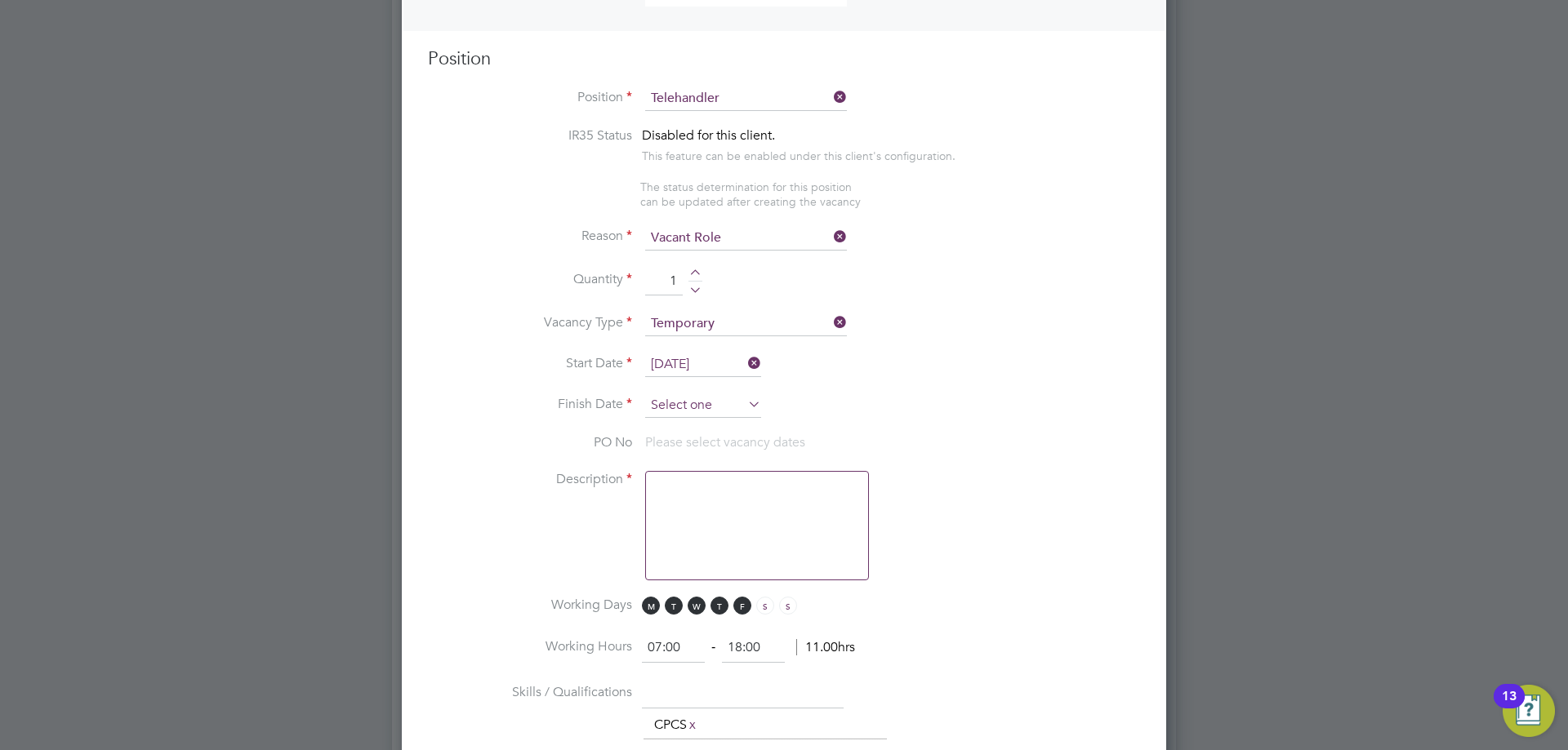
click at [702, 412] on input at bounding box center [703, 405] width 116 height 24
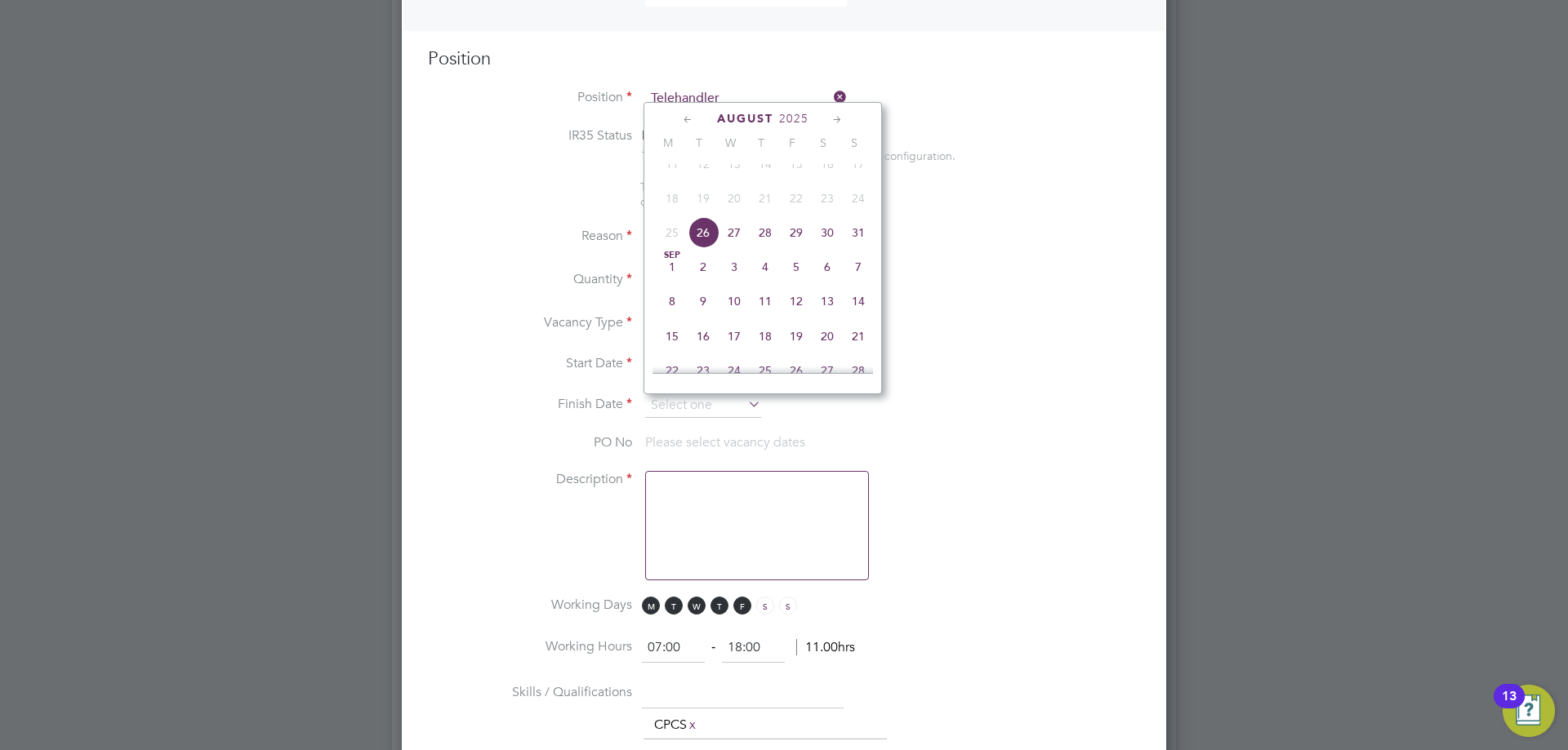
click at [701, 244] on span "26" at bounding box center [704, 233] width 31 height 31
type input "[DATE]"
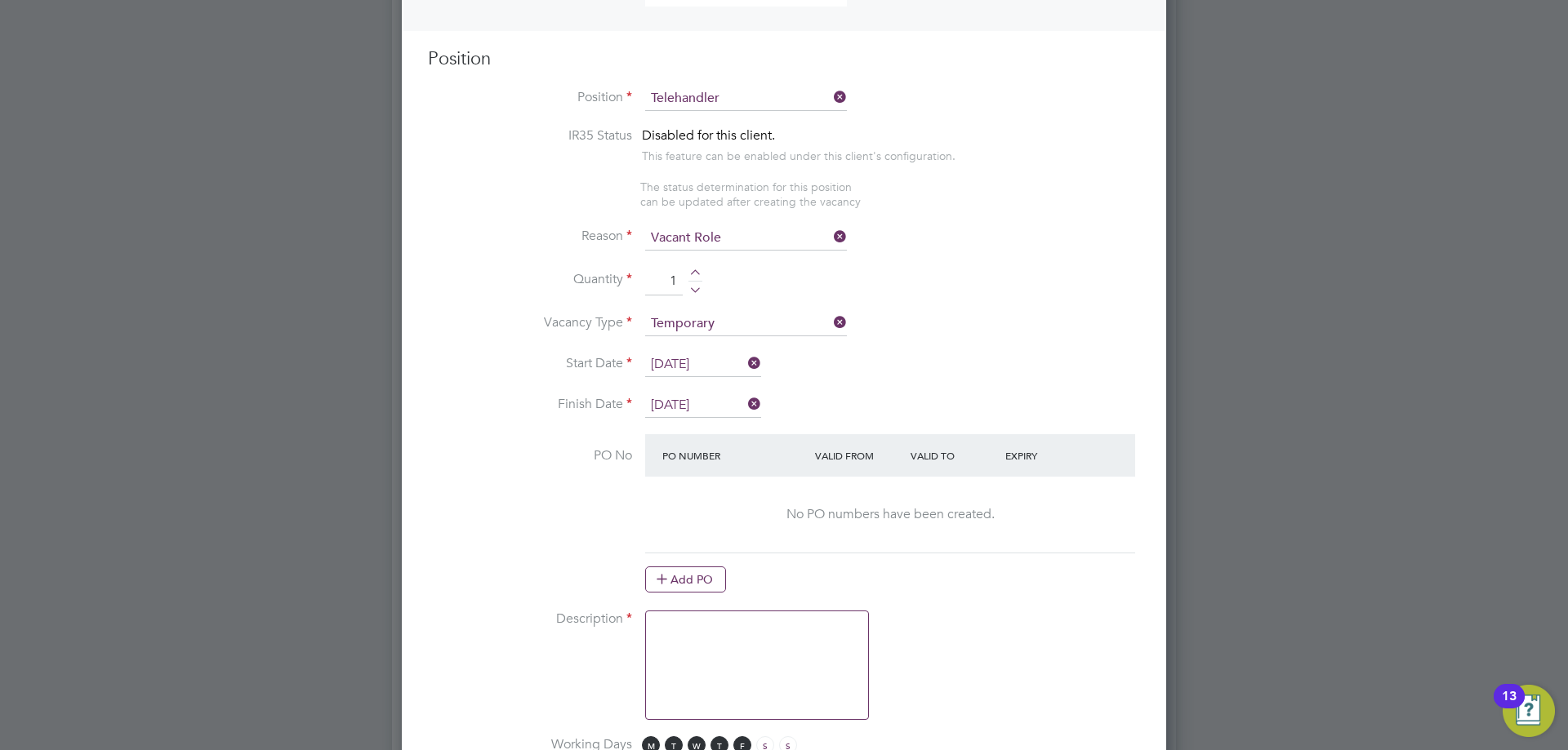
click at [727, 630] on textarea at bounding box center [757, 665] width 224 height 110
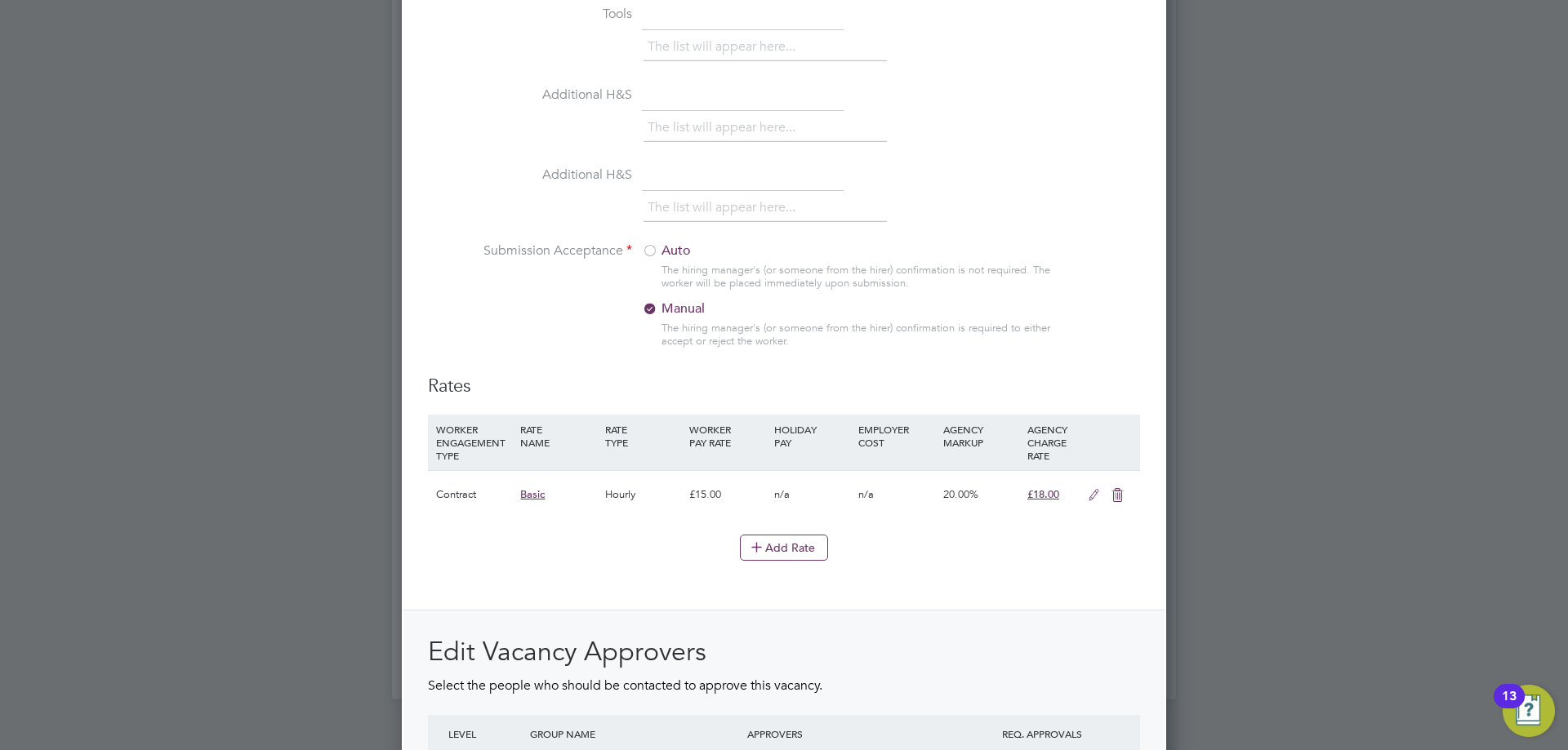
type textarea "cover"
click at [643, 253] on div at bounding box center [650, 252] width 17 height 17
click at [1093, 489] on icon at bounding box center [1094, 494] width 20 height 13
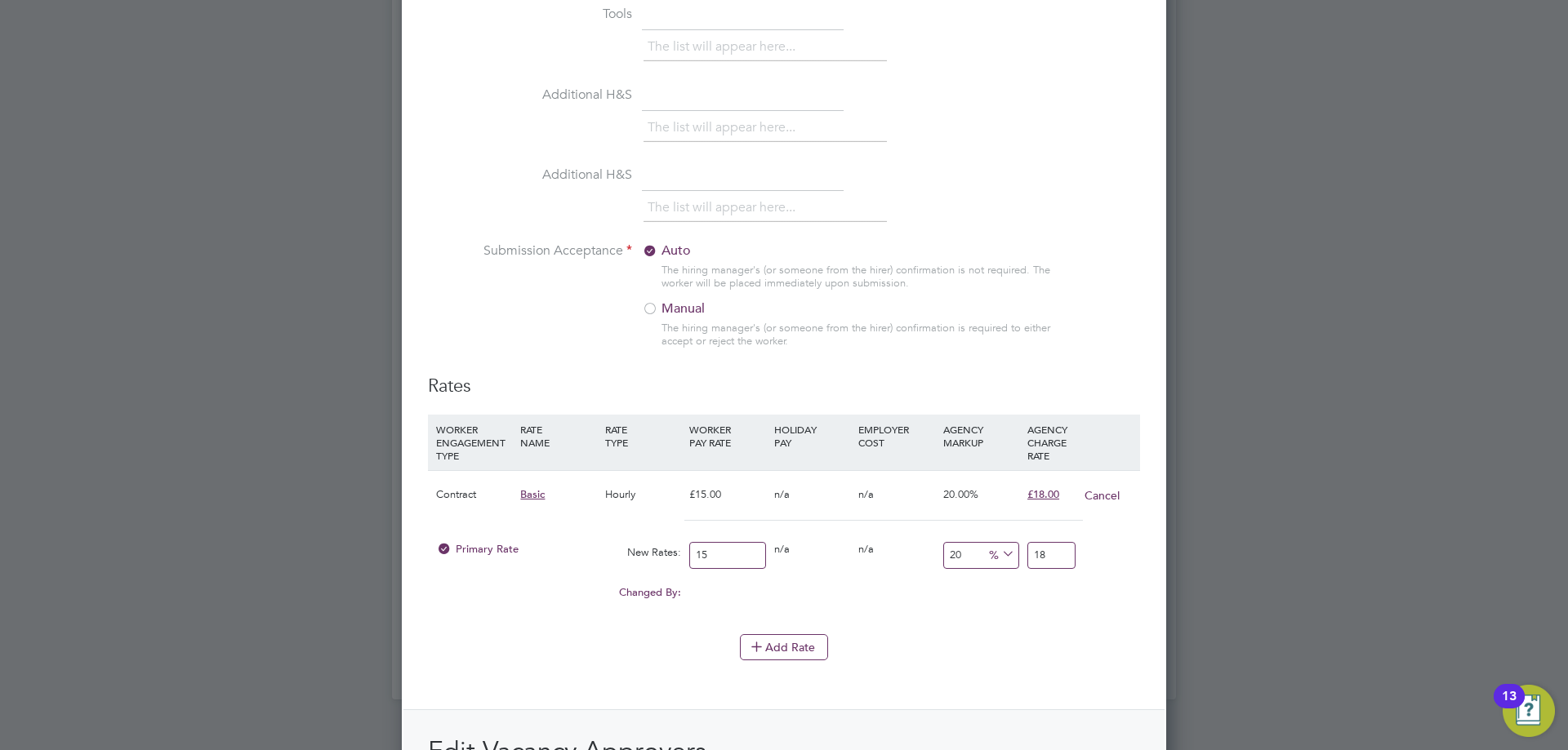
drag, startPoint x: 715, startPoint y: 569, endPoint x: 433, endPoint y: 523, distance: 285.7
click at [433, 523] on div "Contract Basic Hourly £15.00 n/a n/a 20.00% £18.00 Cancel Primary Rate New Rate…" at bounding box center [784, 544] width 713 height 148
type input "1"
type input "1.2"
type input "19"
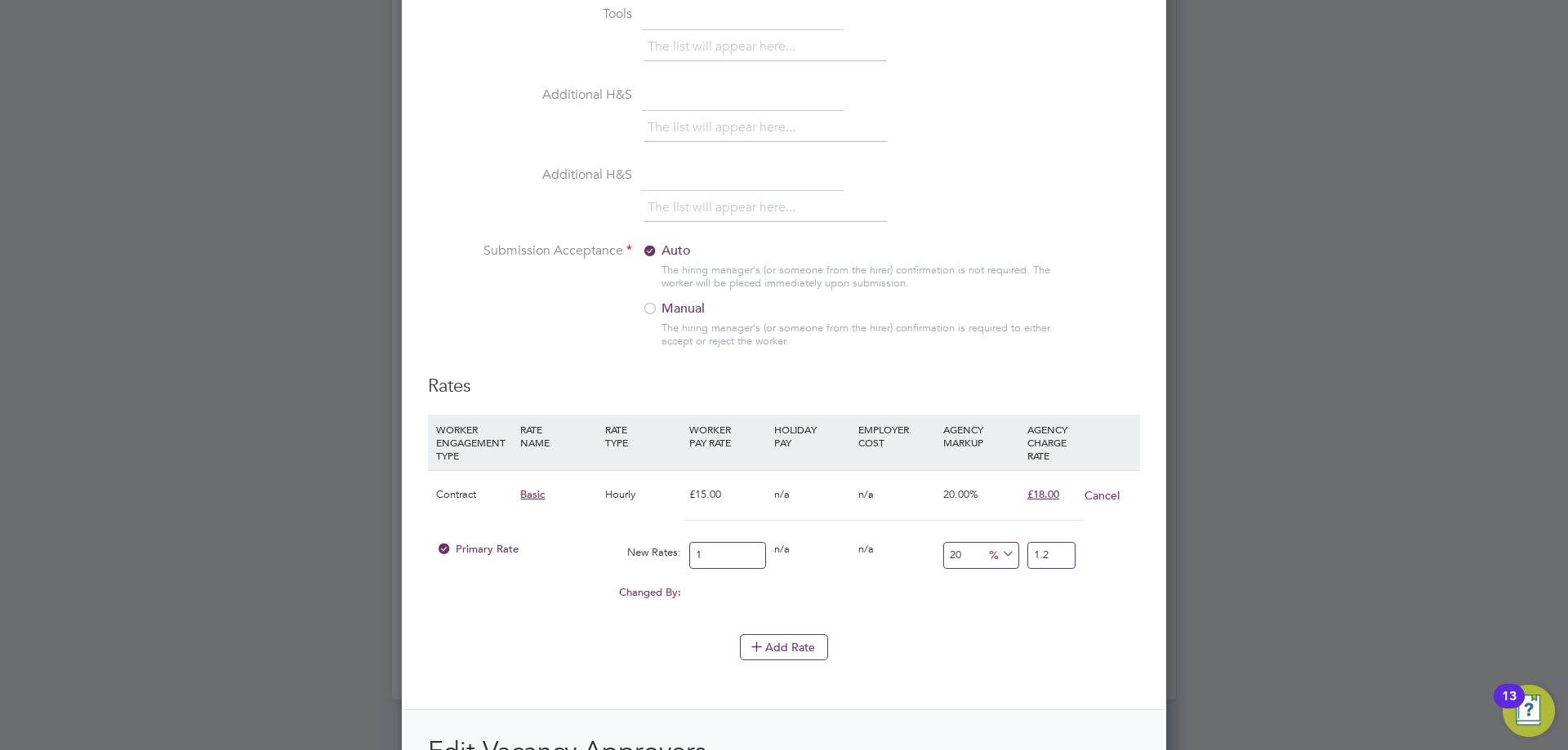
type input "22.8"
type input "19.00"
drag, startPoint x: 1063, startPoint y: 557, endPoint x: 797, endPoint y: 556, distance: 266.0
click at [819, 552] on div "Primary Rate New Rates: 19.00 0 n/a 0 n/a 20 3.8 % 22.8" at bounding box center [784, 556] width 713 height 44
type input "-89.47368421052632"
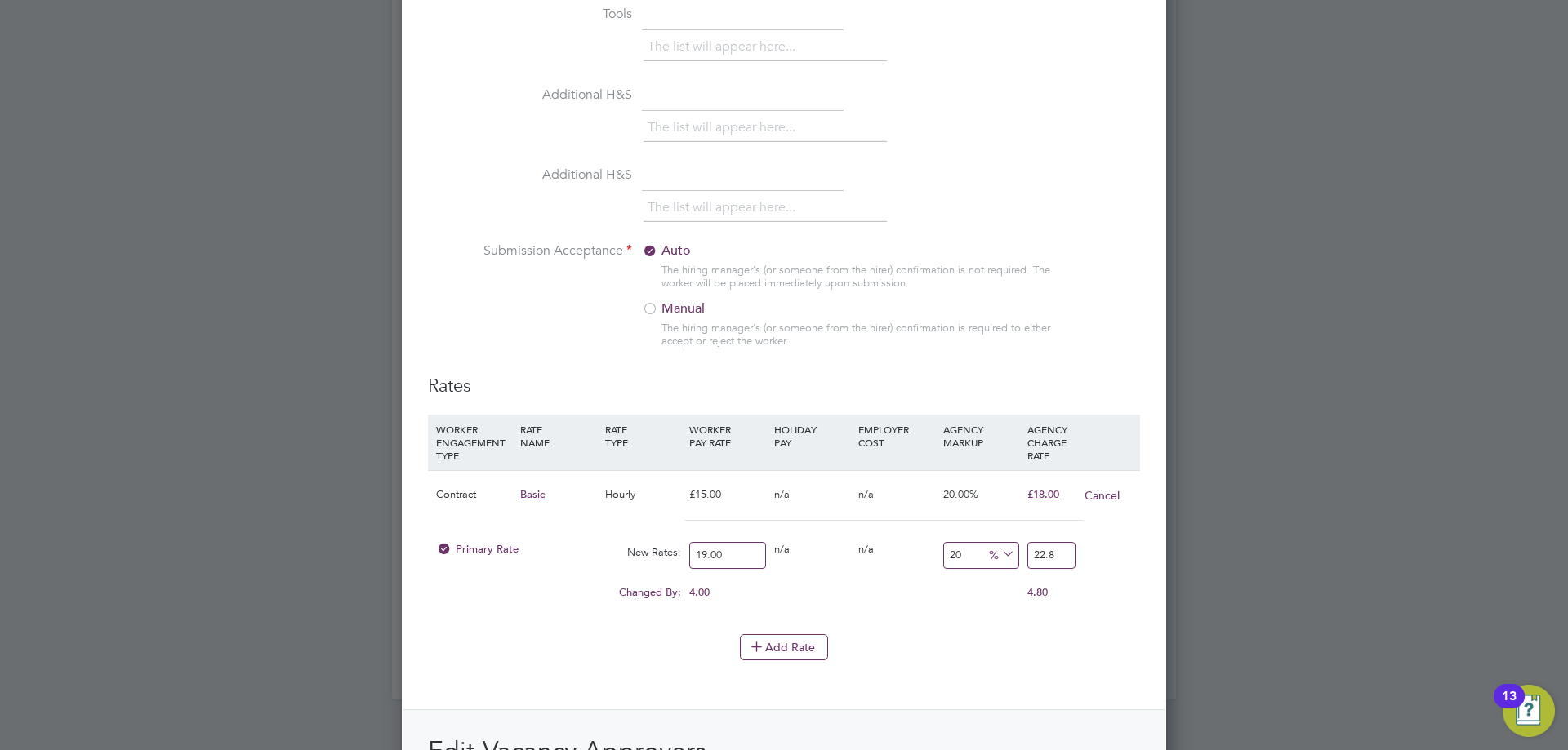
type input "2"
type input "15.789473684210526"
type input "22.00"
click at [596, 650] on div "Add Rate" at bounding box center [784, 647] width 713 height 26
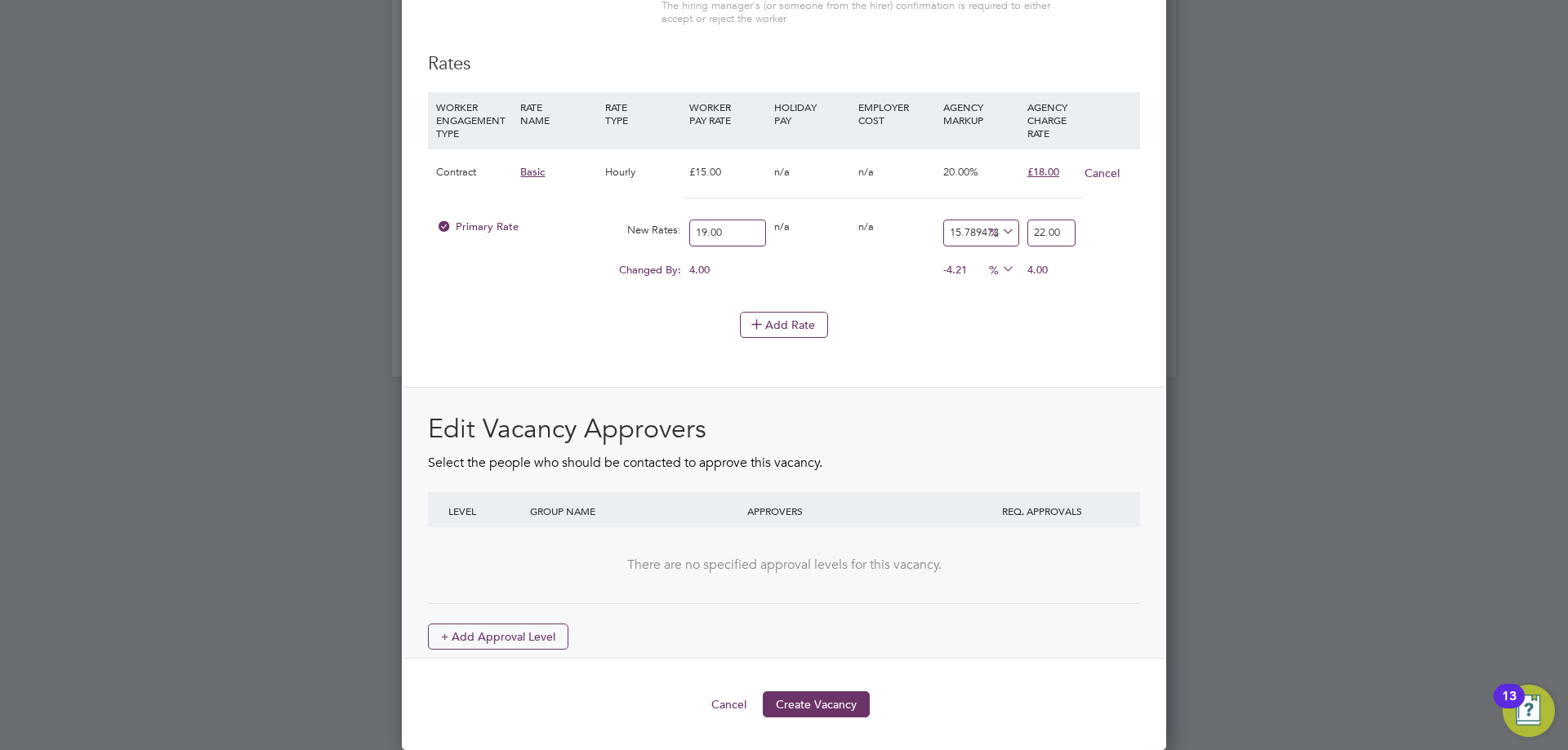
drag, startPoint x: 808, startPoint y: 707, endPoint x: 773, endPoint y: 674, distance: 48.1
click at [806, 706] on button "Create Vacancy" at bounding box center [817, 704] width 107 height 26
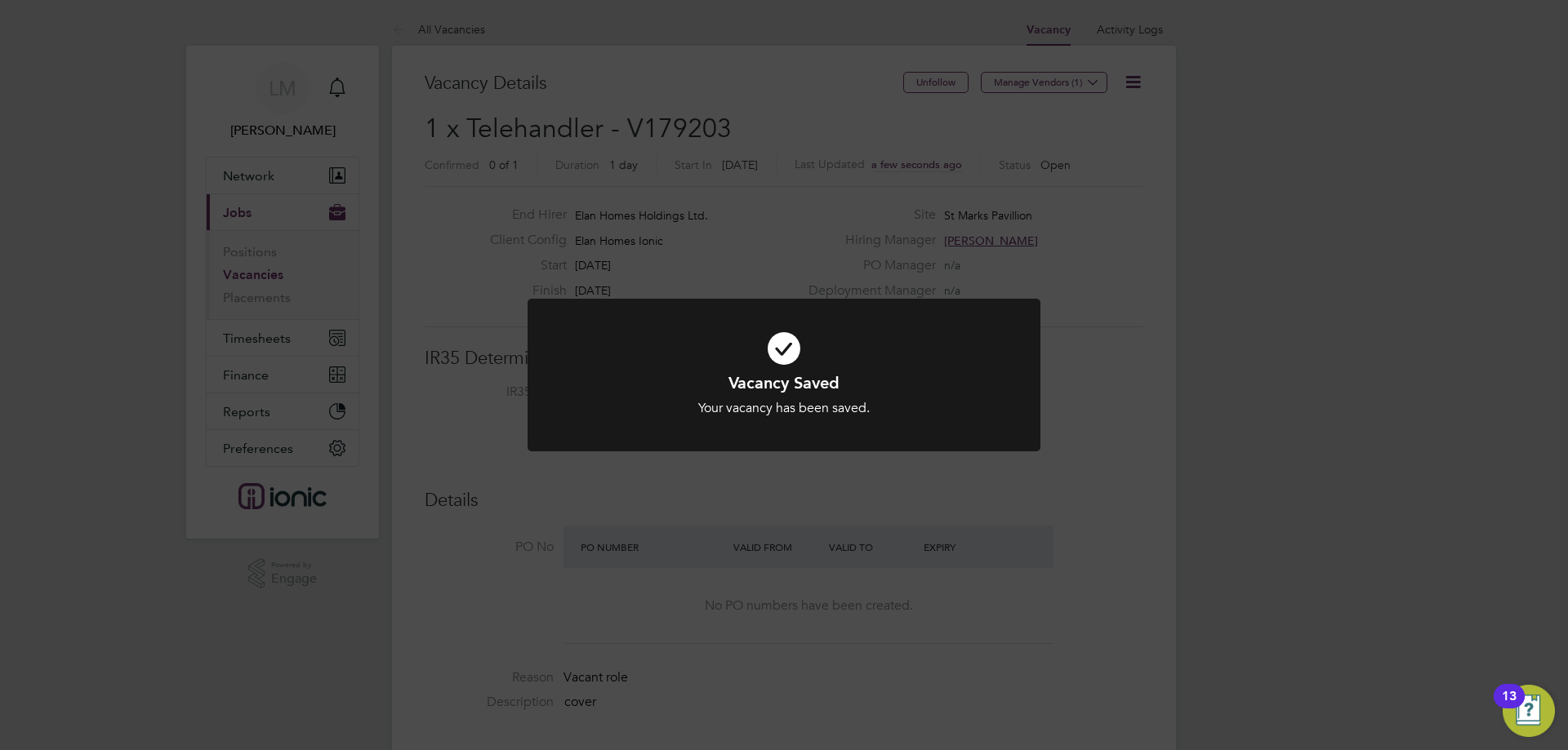
click at [836, 514] on div "Vacancy Saved Your vacancy has been saved. Cancel Okay" at bounding box center [784, 375] width 1568 height 750
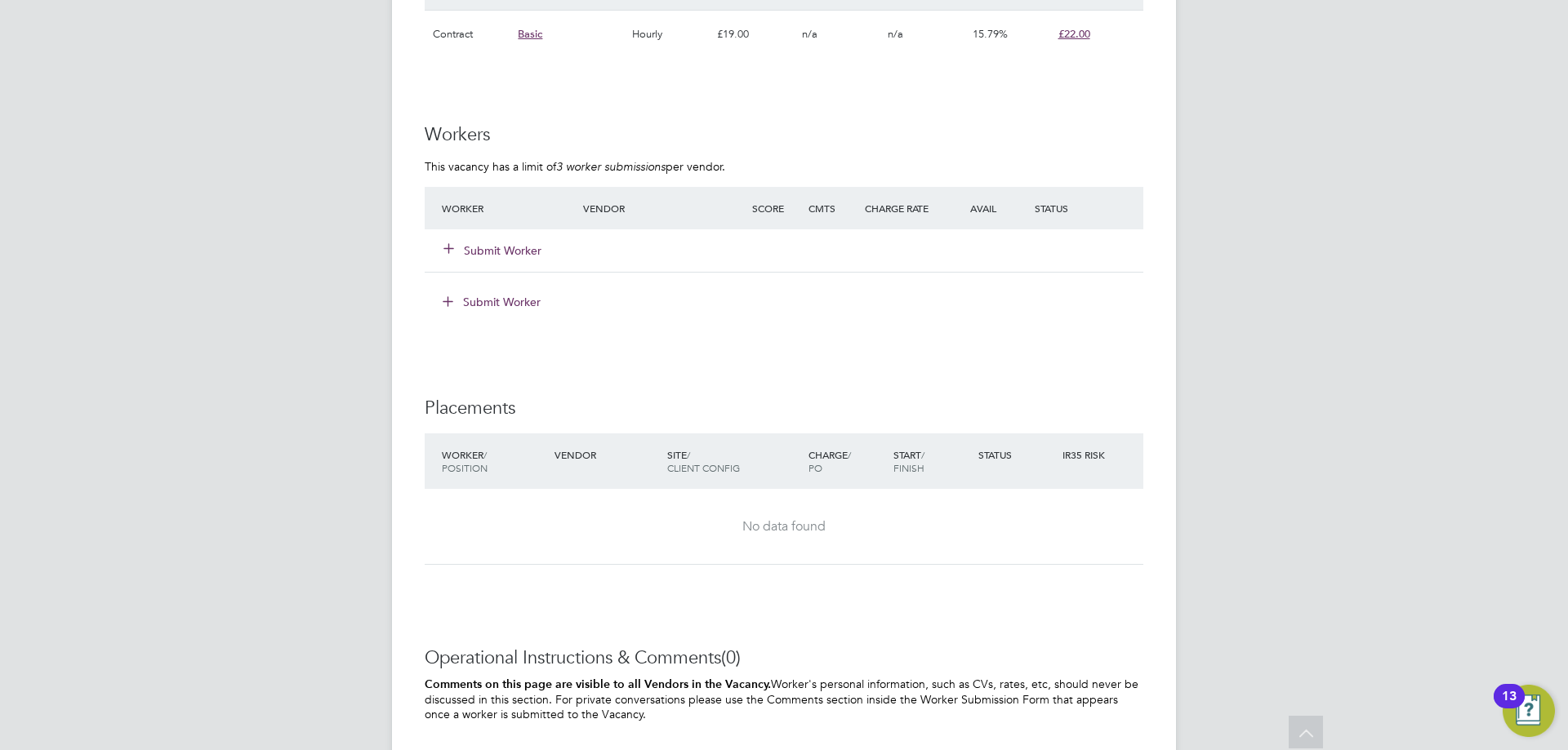
click at [516, 247] on button "Submit Worker" at bounding box center [493, 251] width 98 height 17
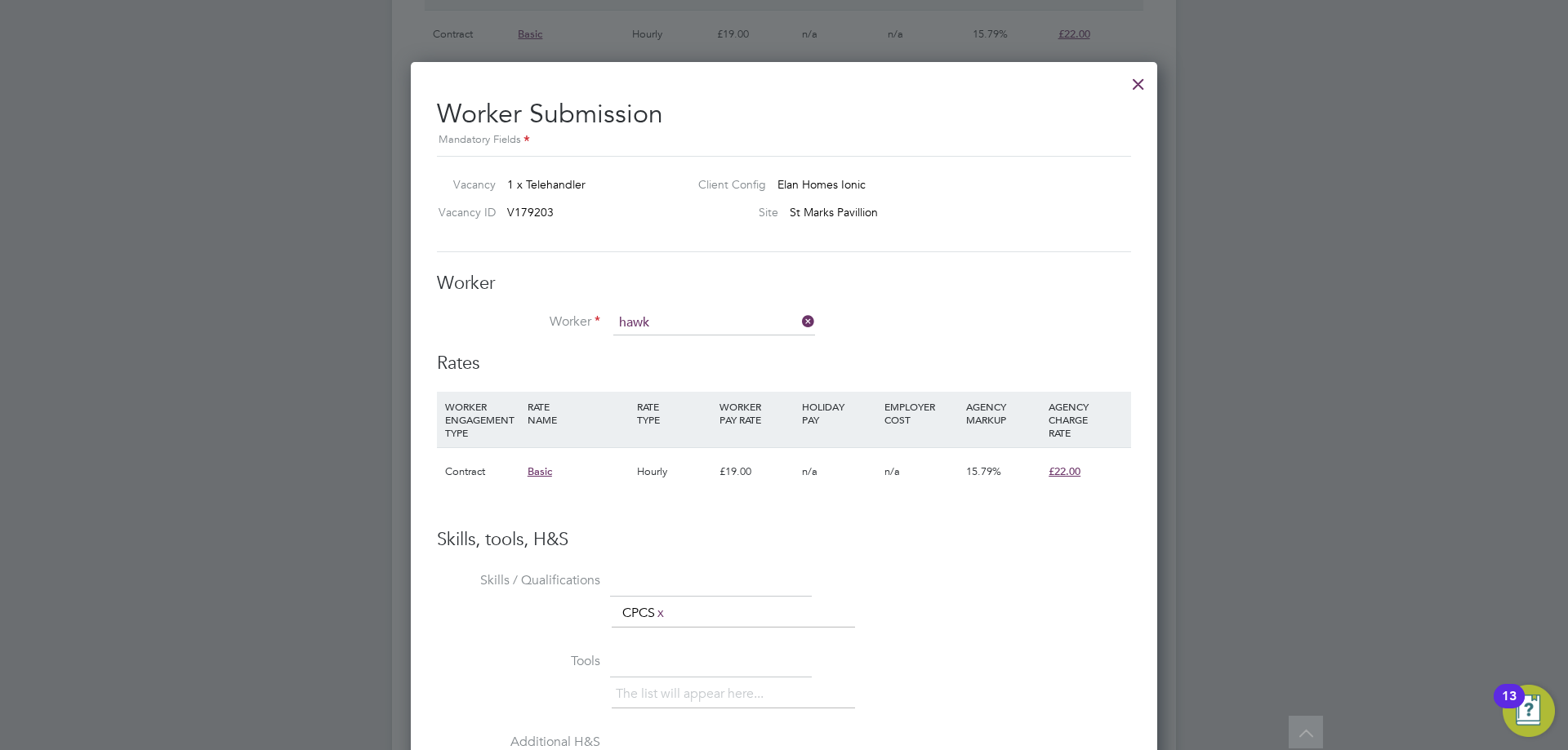
click at [746, 353] on li "Anthony Hawk ins (434600)" at bounding box center [714, 346] width 203 height 22
type input "Anthony Hawkins (434600)"
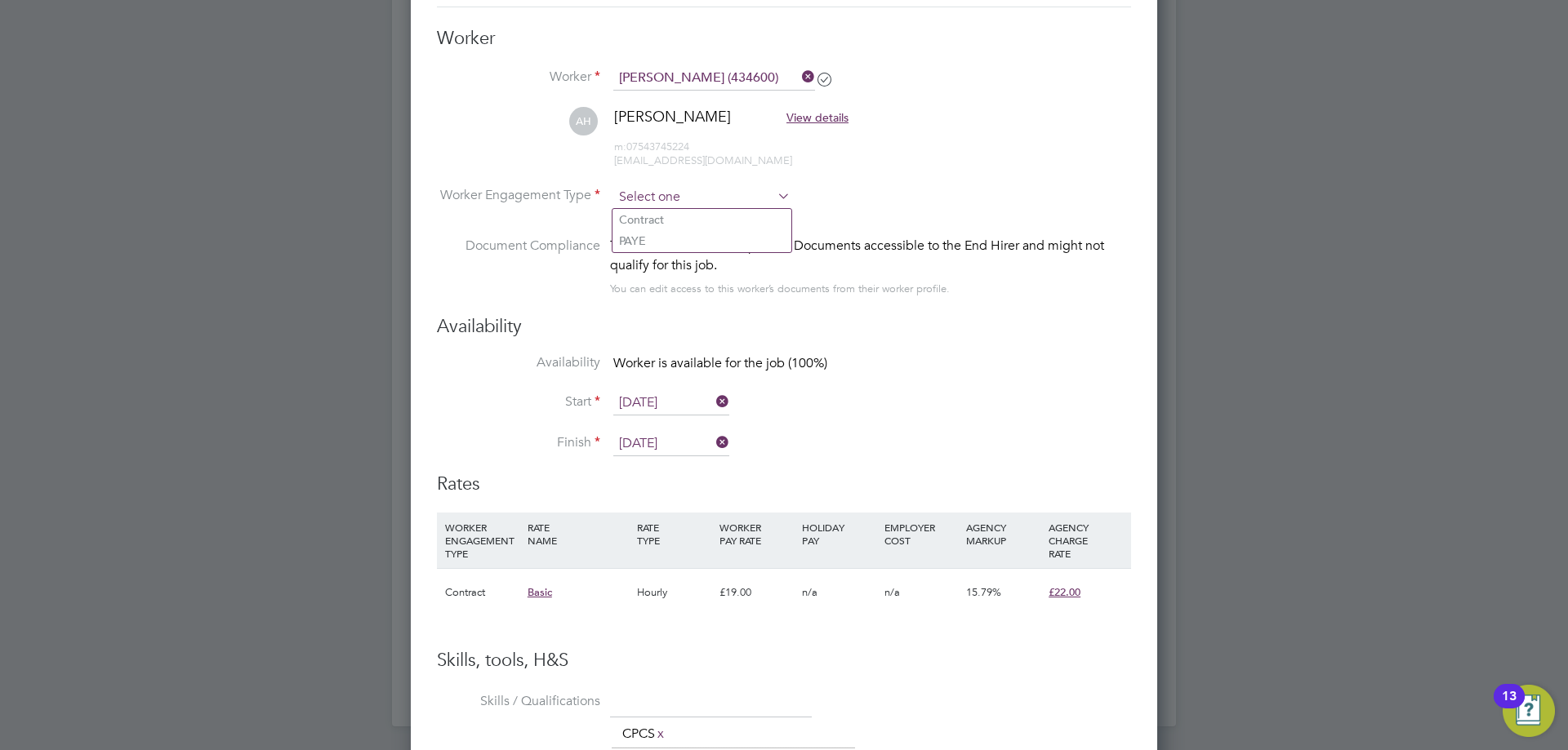
click at [644, 193] on input at bounding box center [702, 197] width 177 height 24
click at [647, 222] on li "Contract" at bounding box center [702, 220] width 179 height 21
type input "Contract"
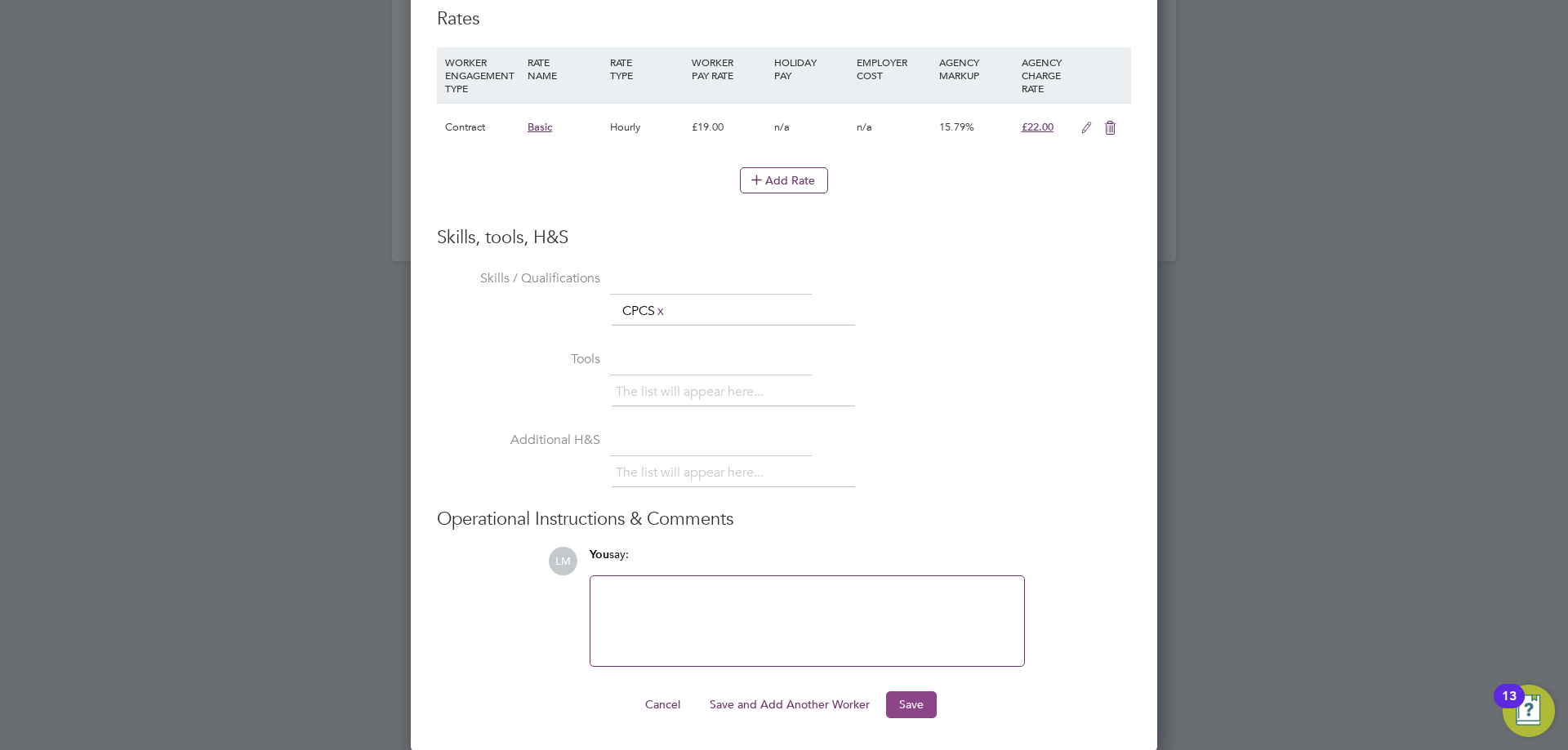
click at [900, 707] on button "Save" at bounding box center [912, 704] width 51 height 26
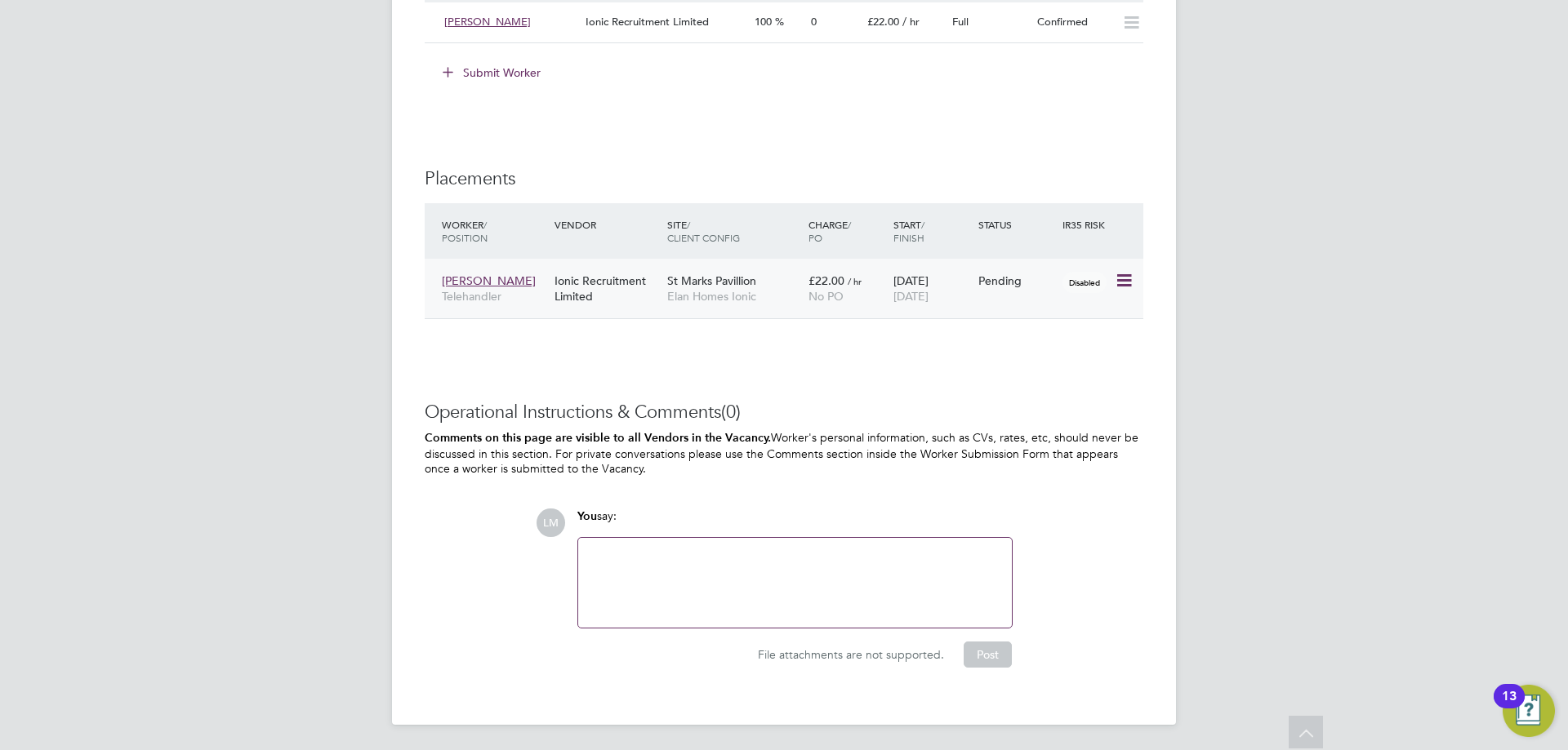
click at [1120, 284] on icon at bounding box center [1123, 281] width 17 height 19
click at [1071, 383] on li "Start" at bounding box center [1073, 383] width 116 height 23
type input "Elliot Murphy"
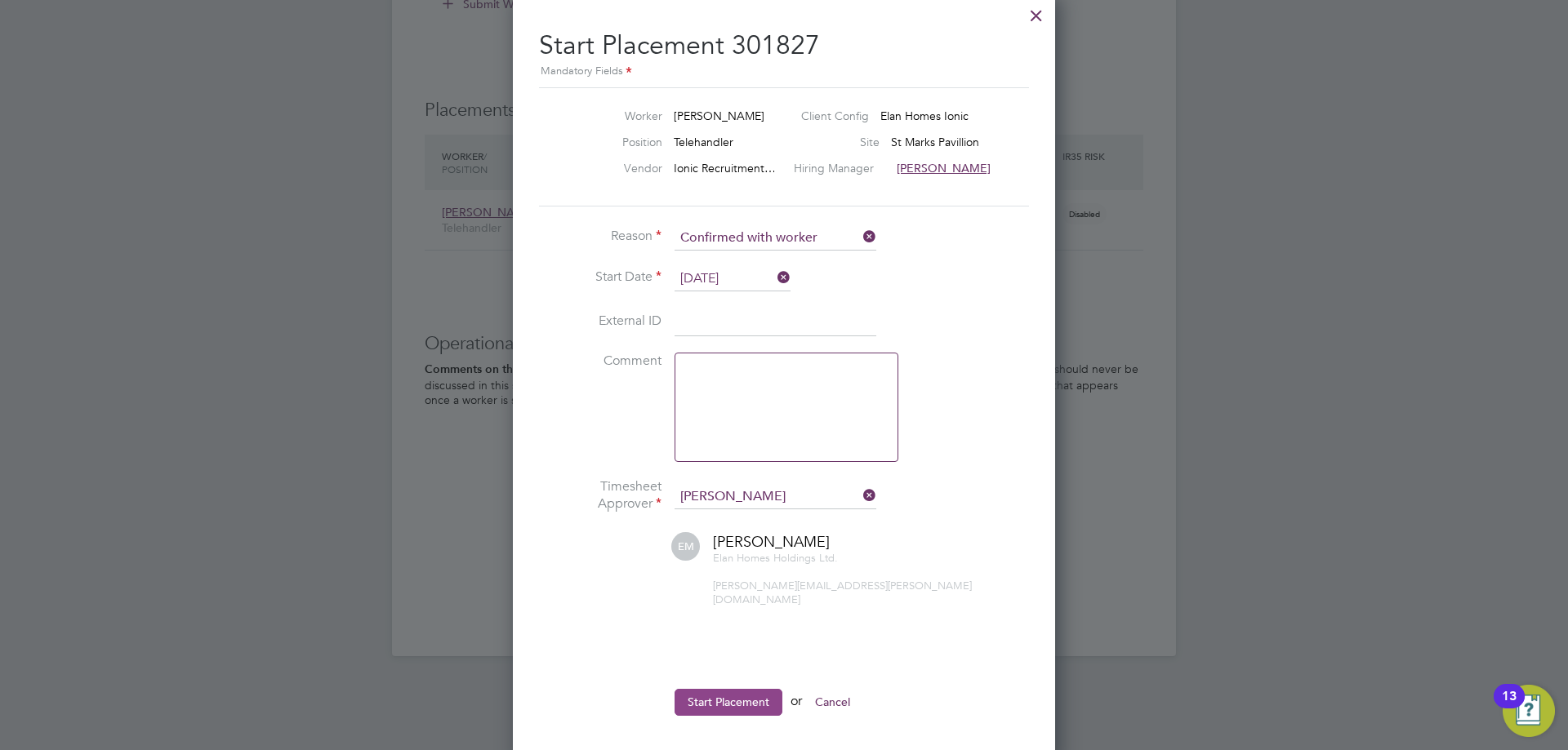
click at [703, 699] on button "Start Placement" at bounding box center [728, 701] width 108 height 26
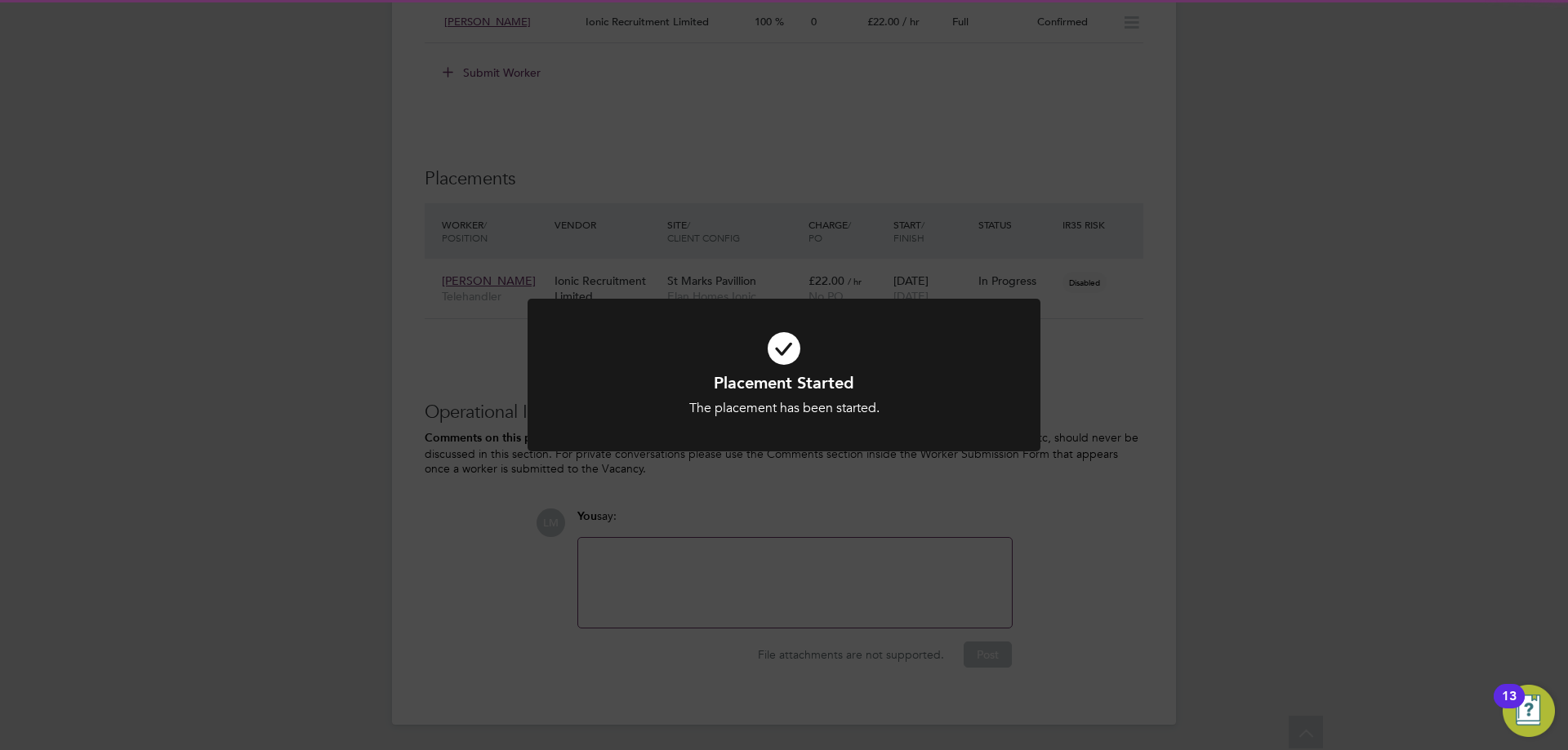
click at [1148, 525] on div "Placement Started The placement has been started. Cancel Okay" at bounding box center [784, 375] width 1568 height 750
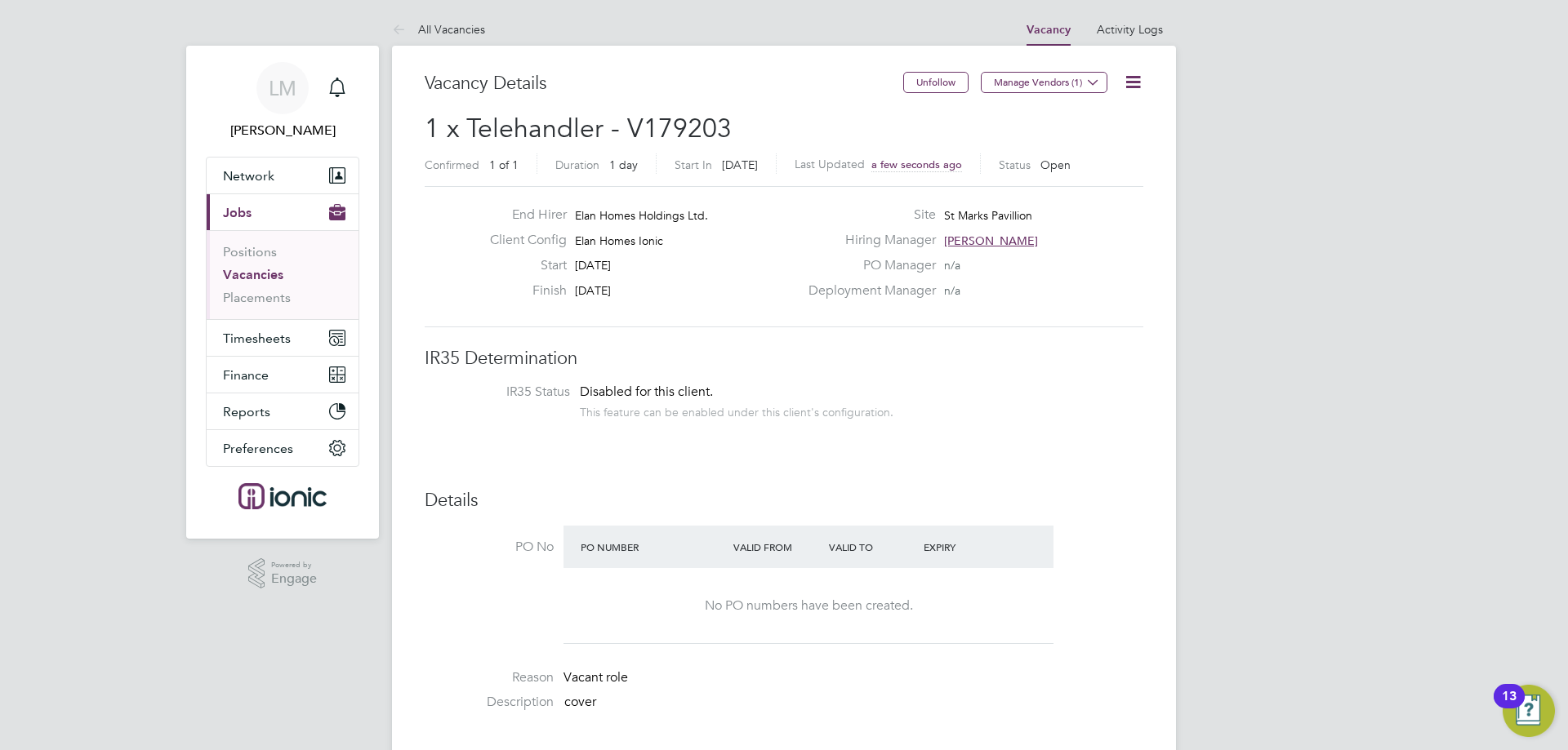
click at [434, 30] on link "All Vacancies" at bounding box center [438, 29] width 93 height 15
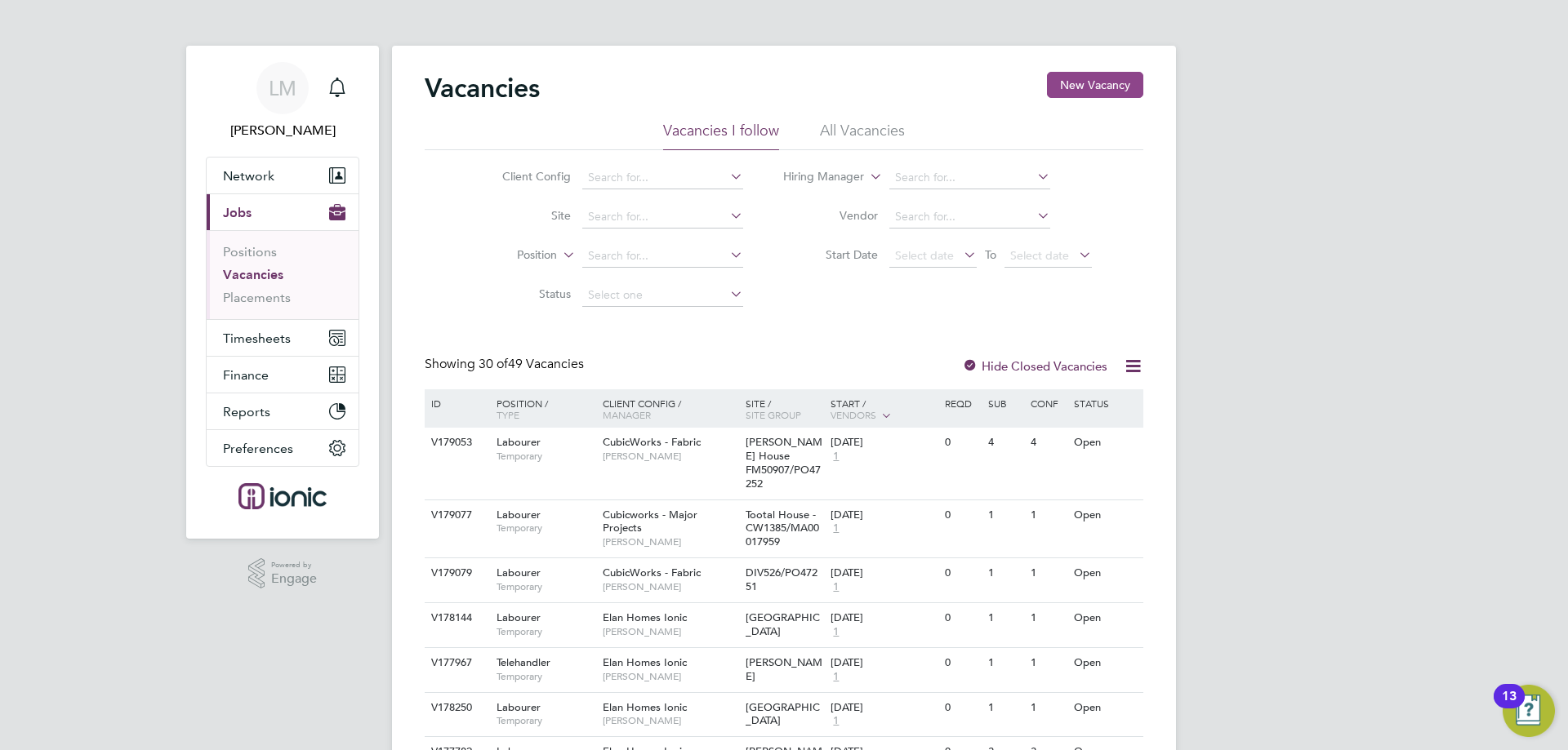
click at [1072, 83] on button "New Vacancy" at bounding box center [1095, 85] width 96 height 26
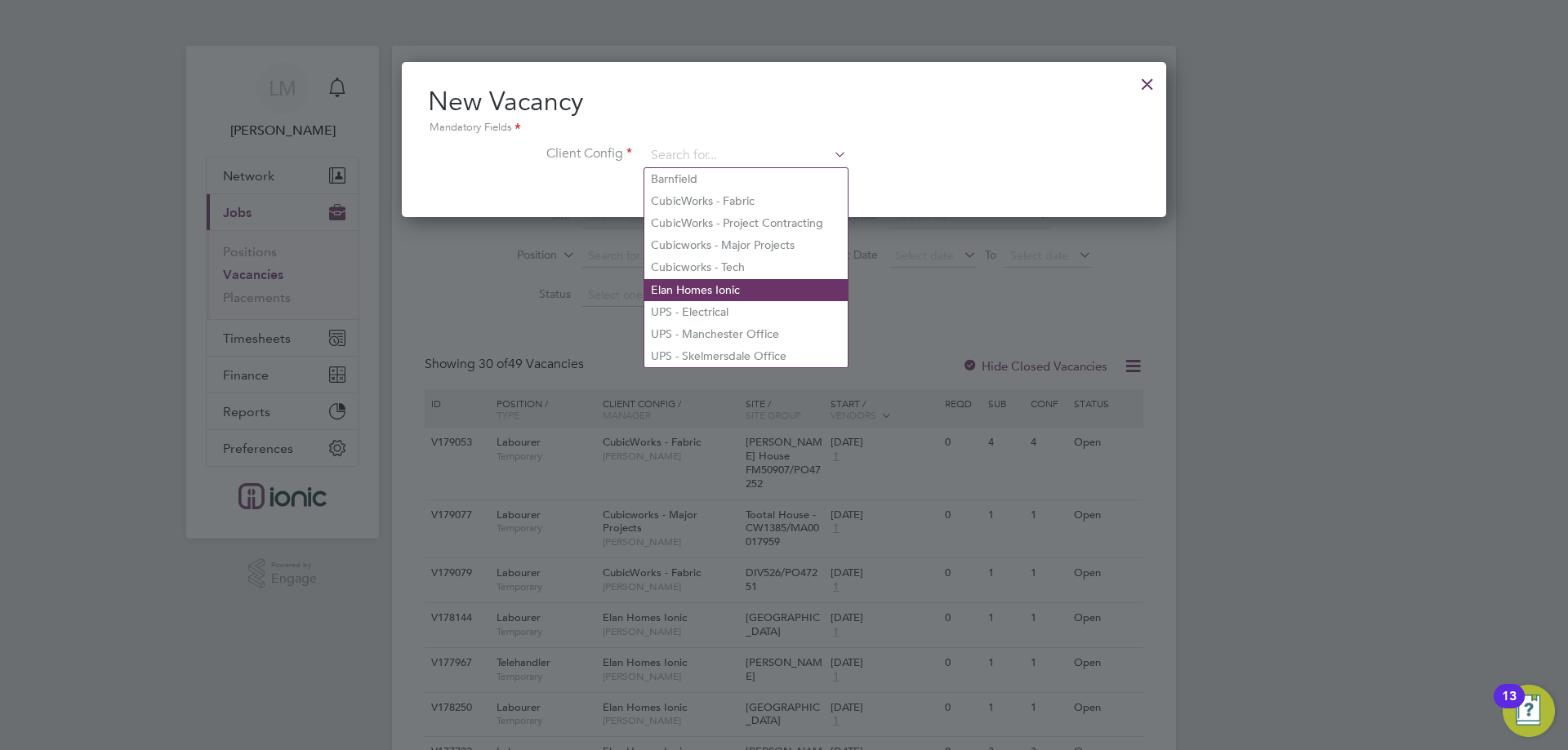
click at [750, 285] on li "Elan Homes Ionic" at bounding box center [746, 290] width 203 height 22
type input "Elan Homes Ionic"
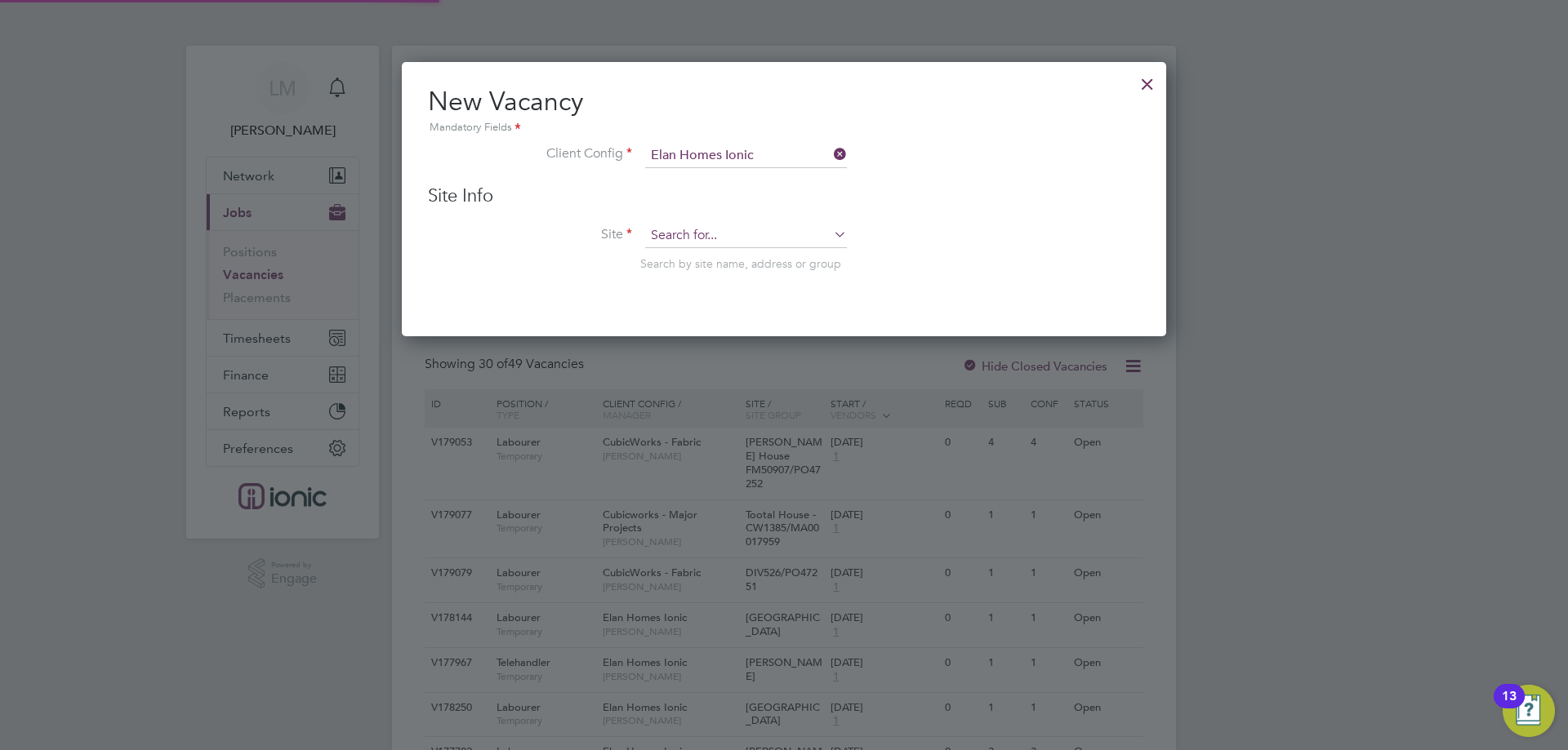
click at [765, 242] on input at bounding box center [747, 235] width 202 height 24
click at [758, 255] on li "Garr ett Hall" at bounding box center [746, 258] width 203 height 22
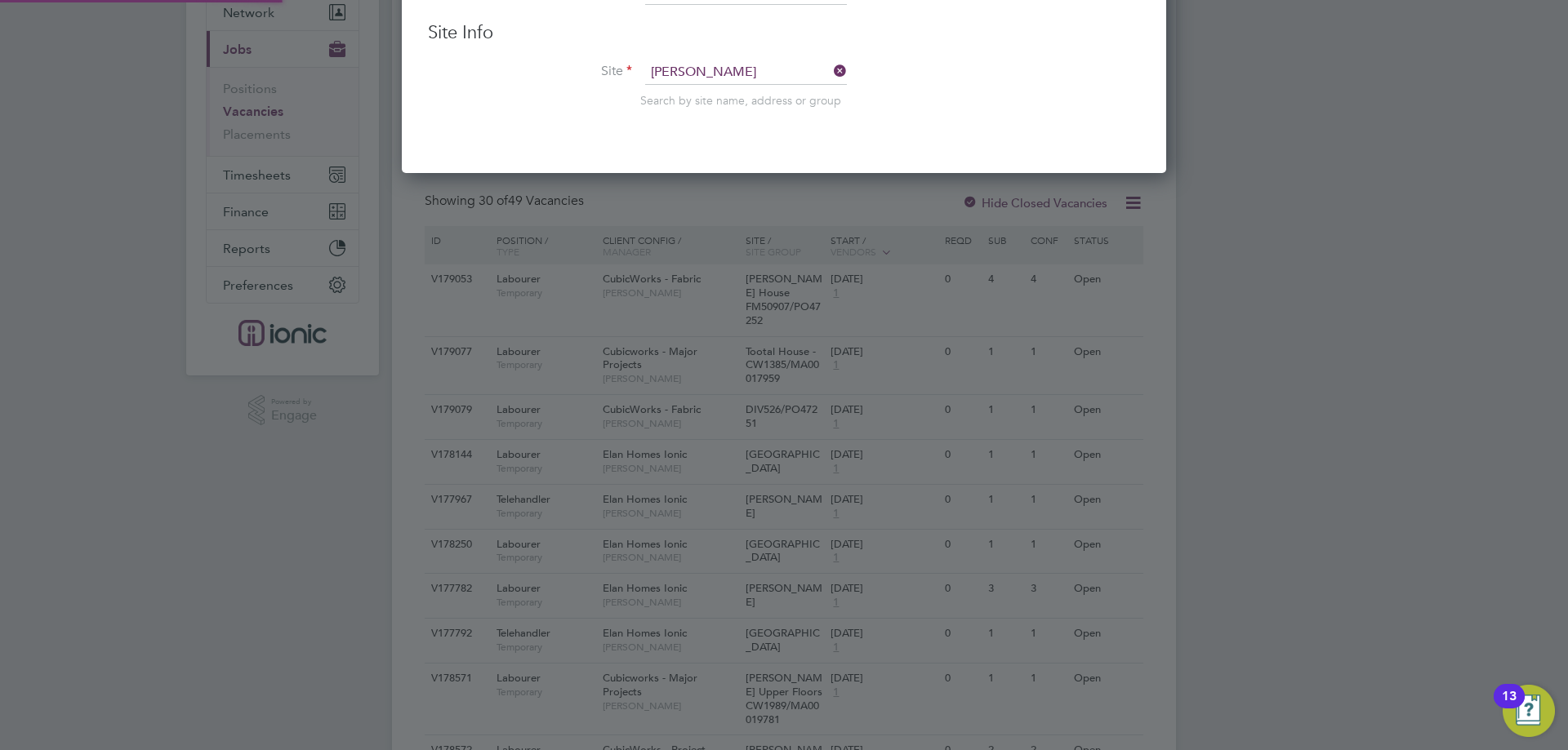
type input "Garrett Hall"
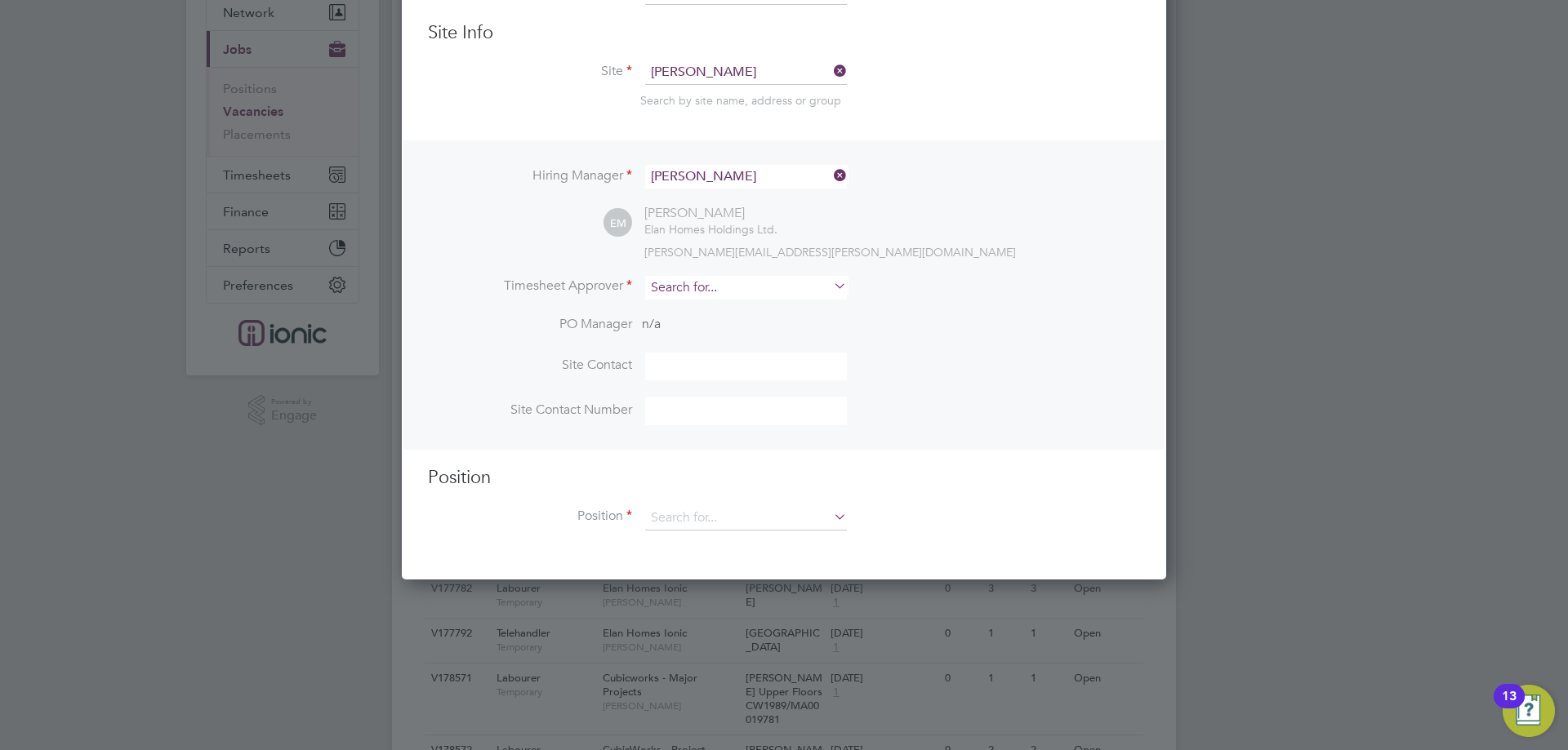
click at [691, 285] on input at bounding box center [747, 288] width 202 height 23
click at [702, 309] on li "Ell iot Murphy" at bounding box center [746, 311] width 203 height 22
type input "Elliot Murphy"
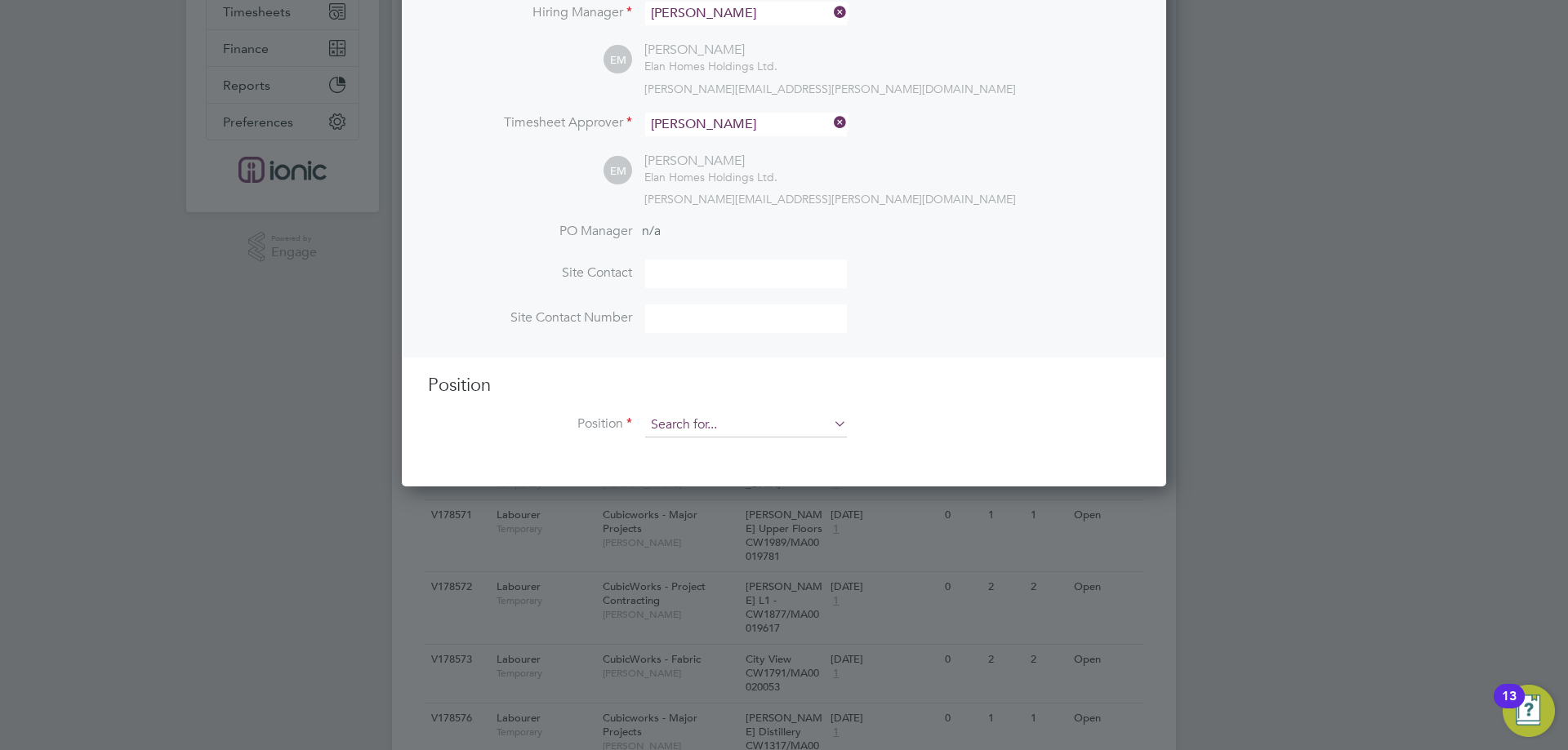
click at [724, 428] on input at bounding box center [747, 425] width 202 height 24
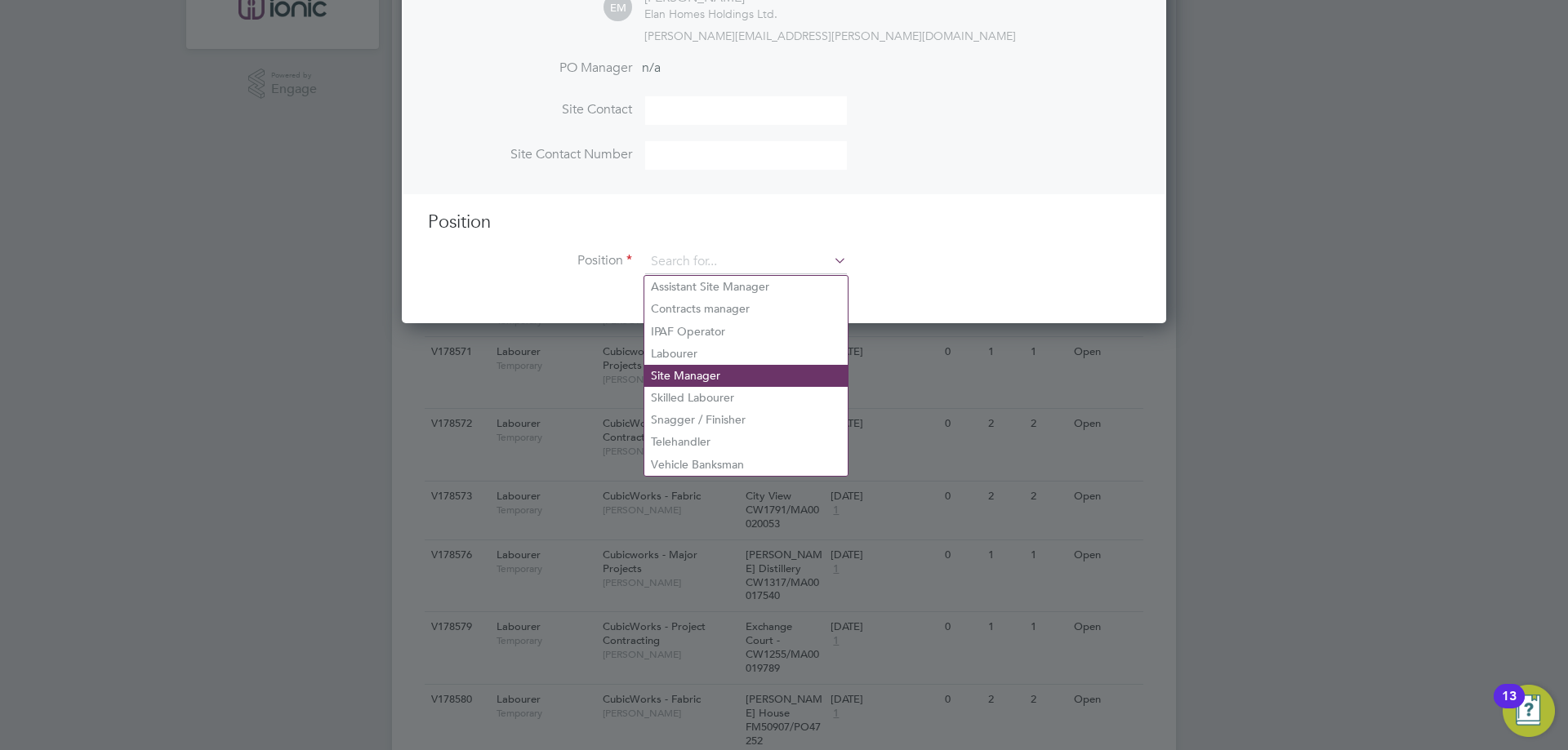
click at [712, 437] on li "Telehandler" at bounding box center [746, 442] width 203 height 22
type input "Telehandler"
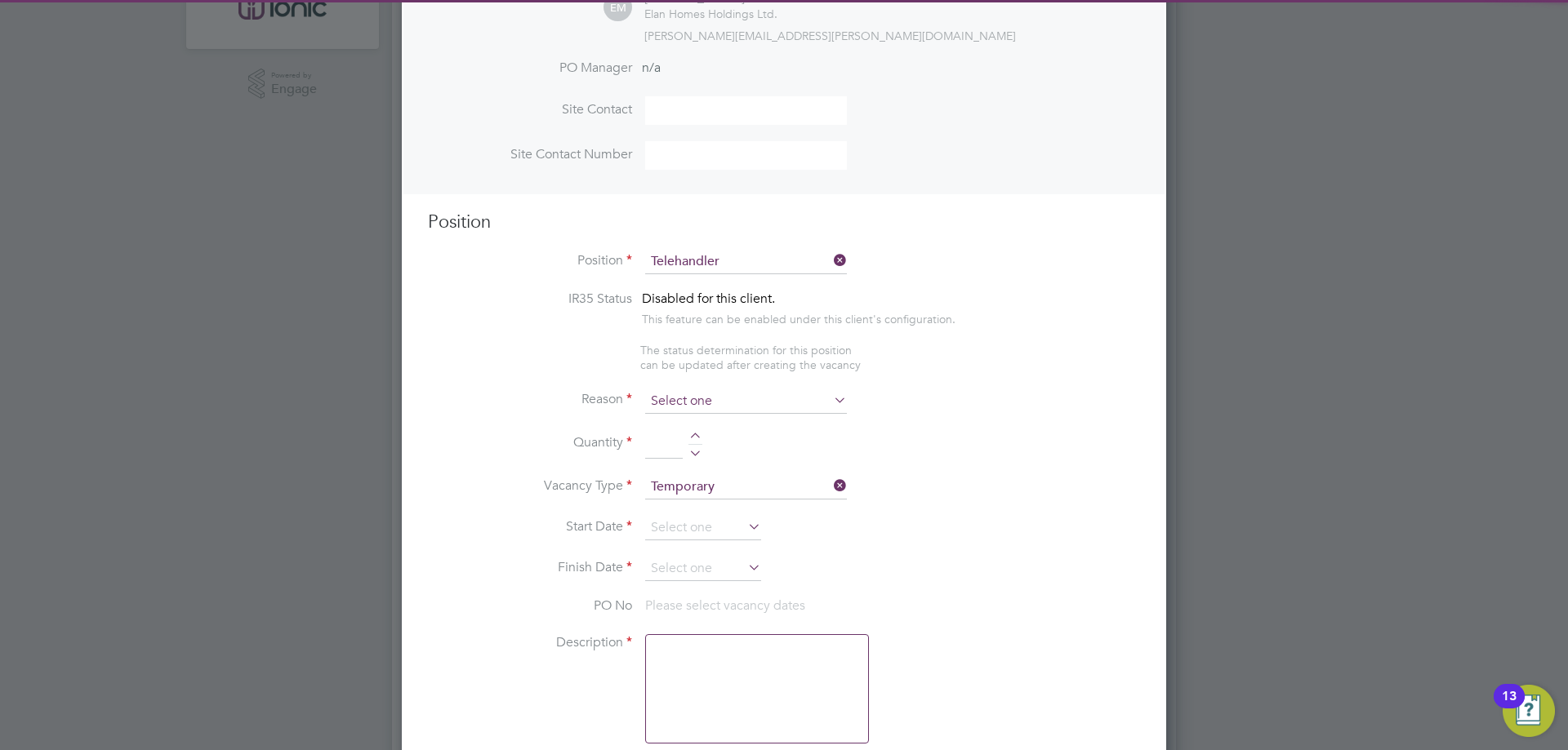
click at [701, 394] on input at bounding box center [747, 401] width 202 height 24
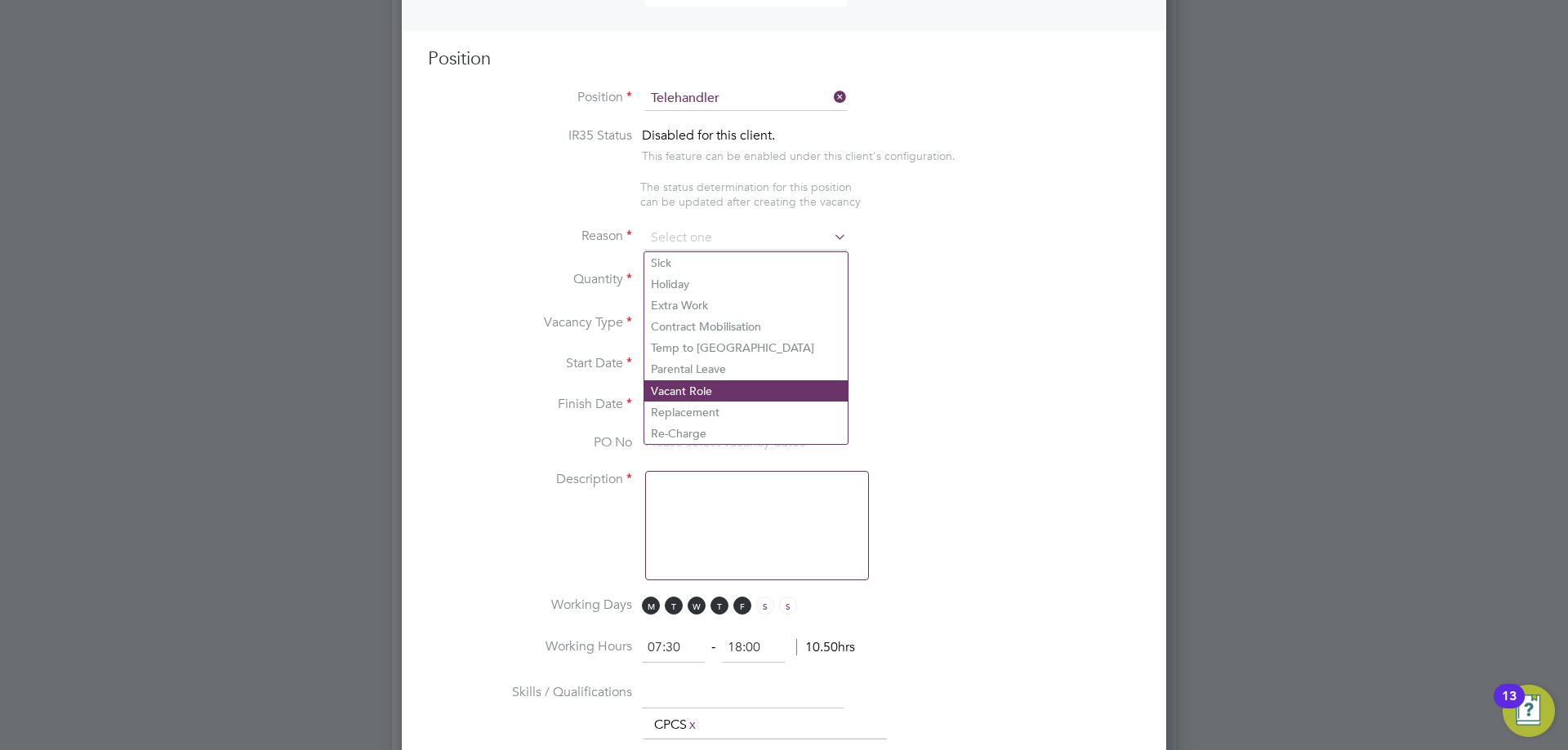
click at [681, 391] on li "Vacant Role" at bounding box center [746, 392] width 203 height 21
type input "Vacant Role"
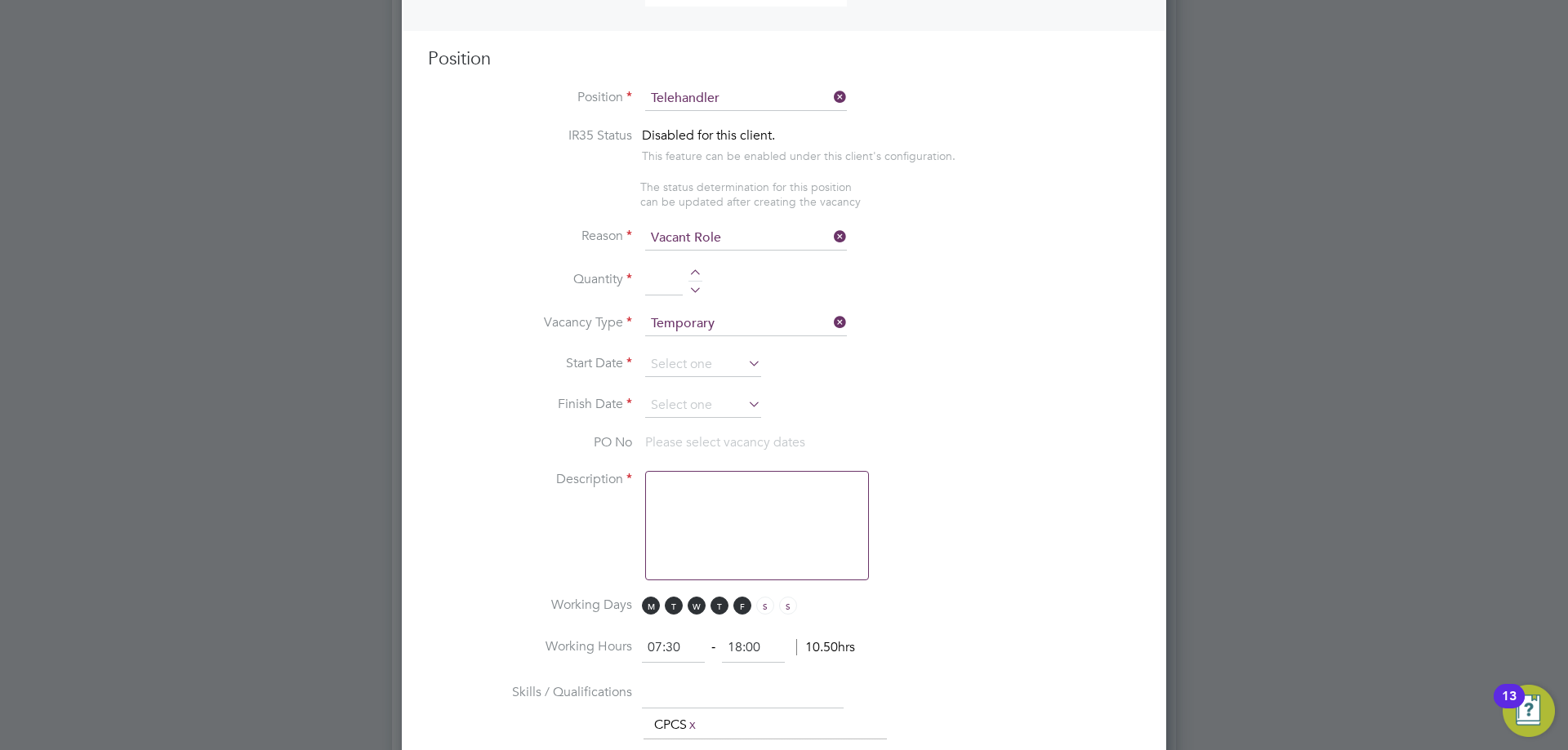
click at [695, 274] on div at bounding box center [695, 275] width 14 height 12
type input "1"
click at [704, 361] on input at bounding box center [703, 364] width 116 height 24
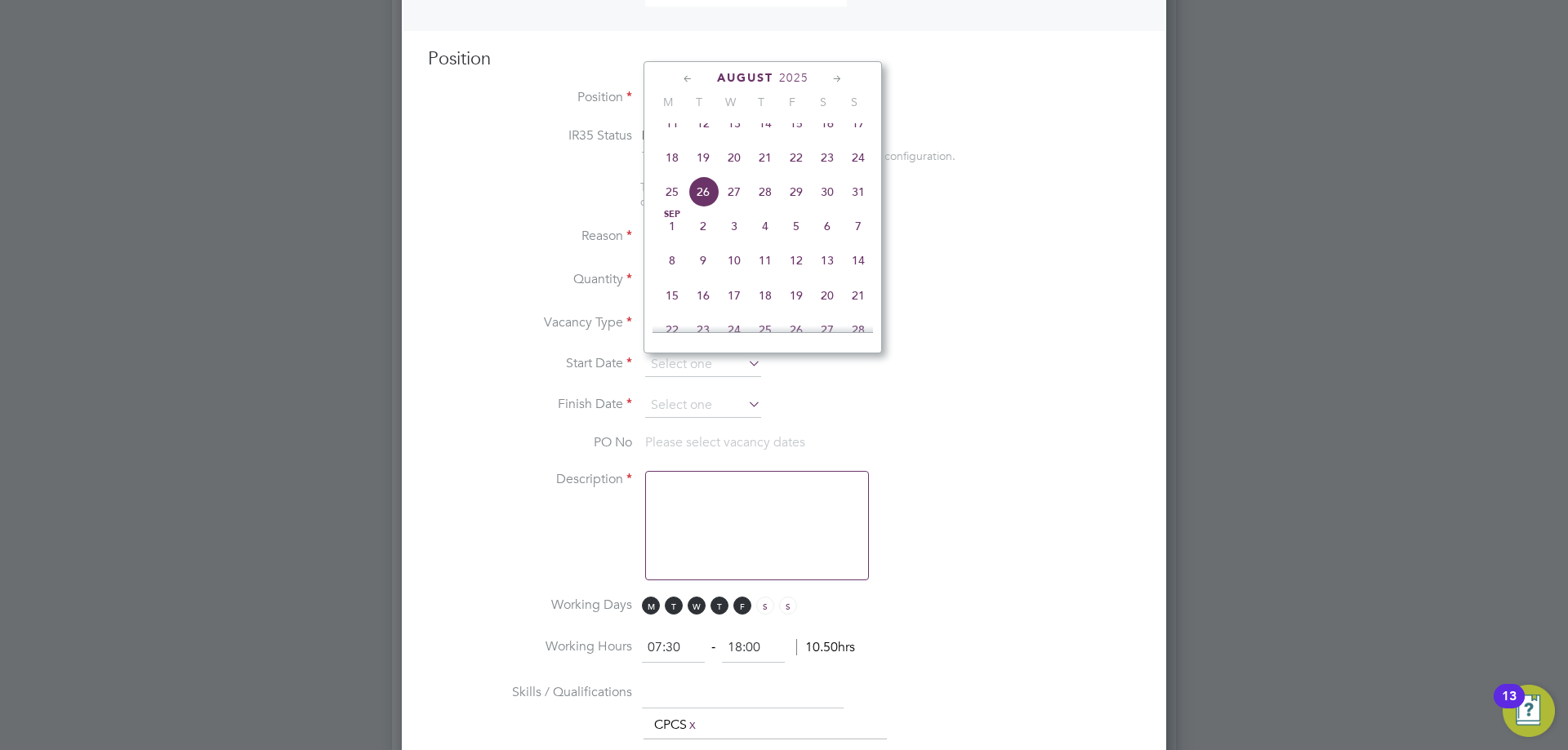
click at [700, 207] on span "26" at bounding box center [704, 192] width 31 height 31
type input "[DATE]"
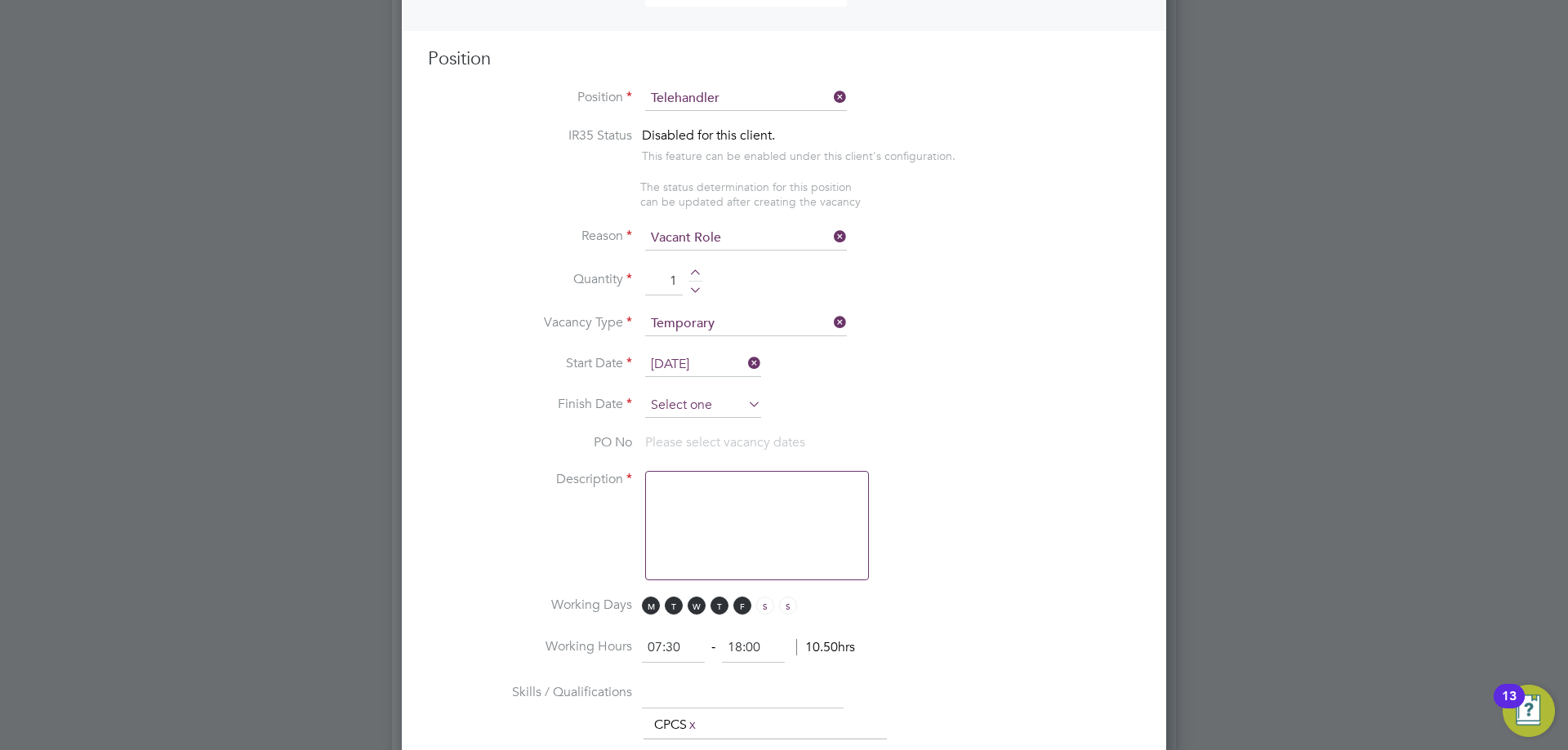
click at [688, 408] on input at bounding box center [703, 405] width 116 height 24
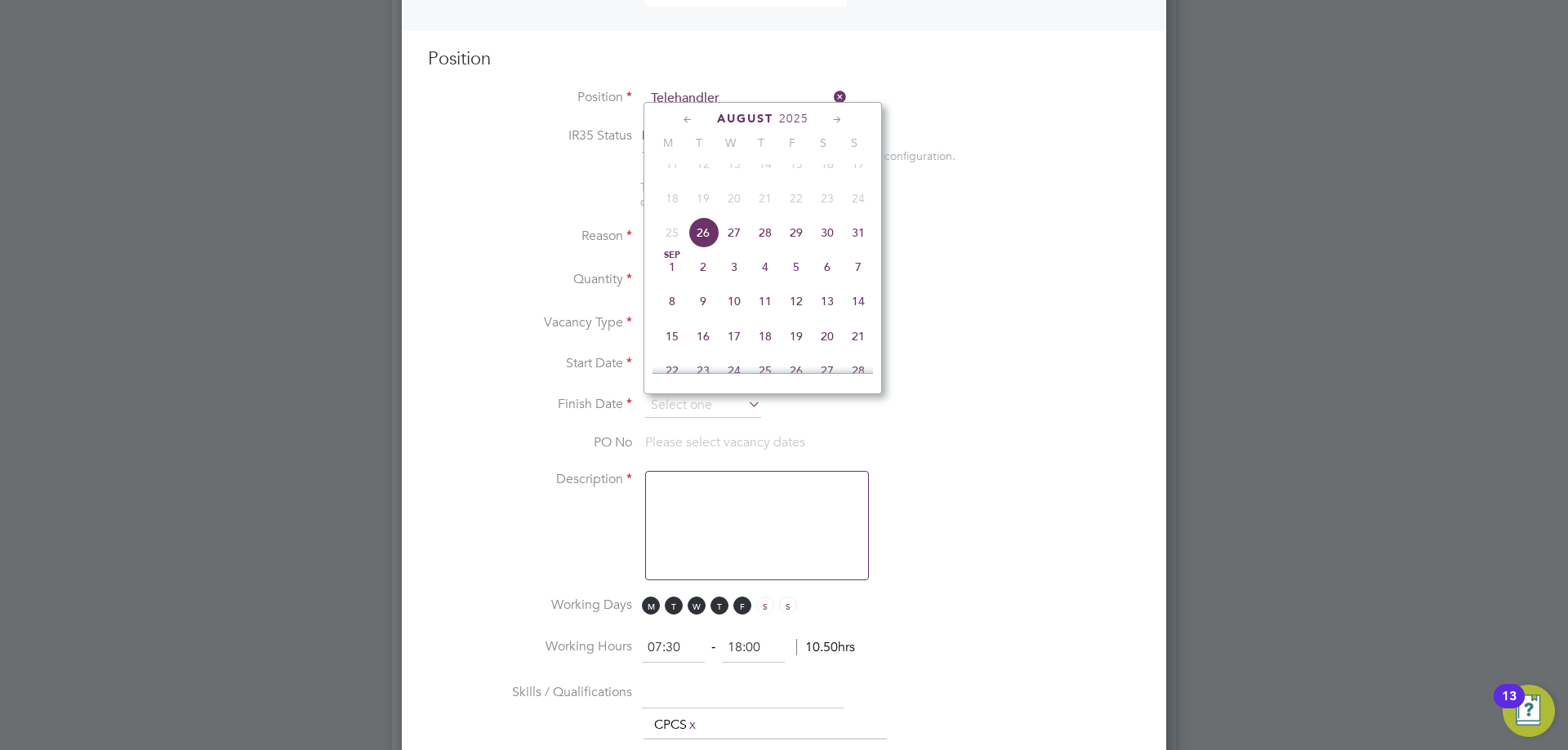
click at [805, 248] on span "29" at bounding box center [796, 233] width 31 height 31
type input "29 Aug 2025"
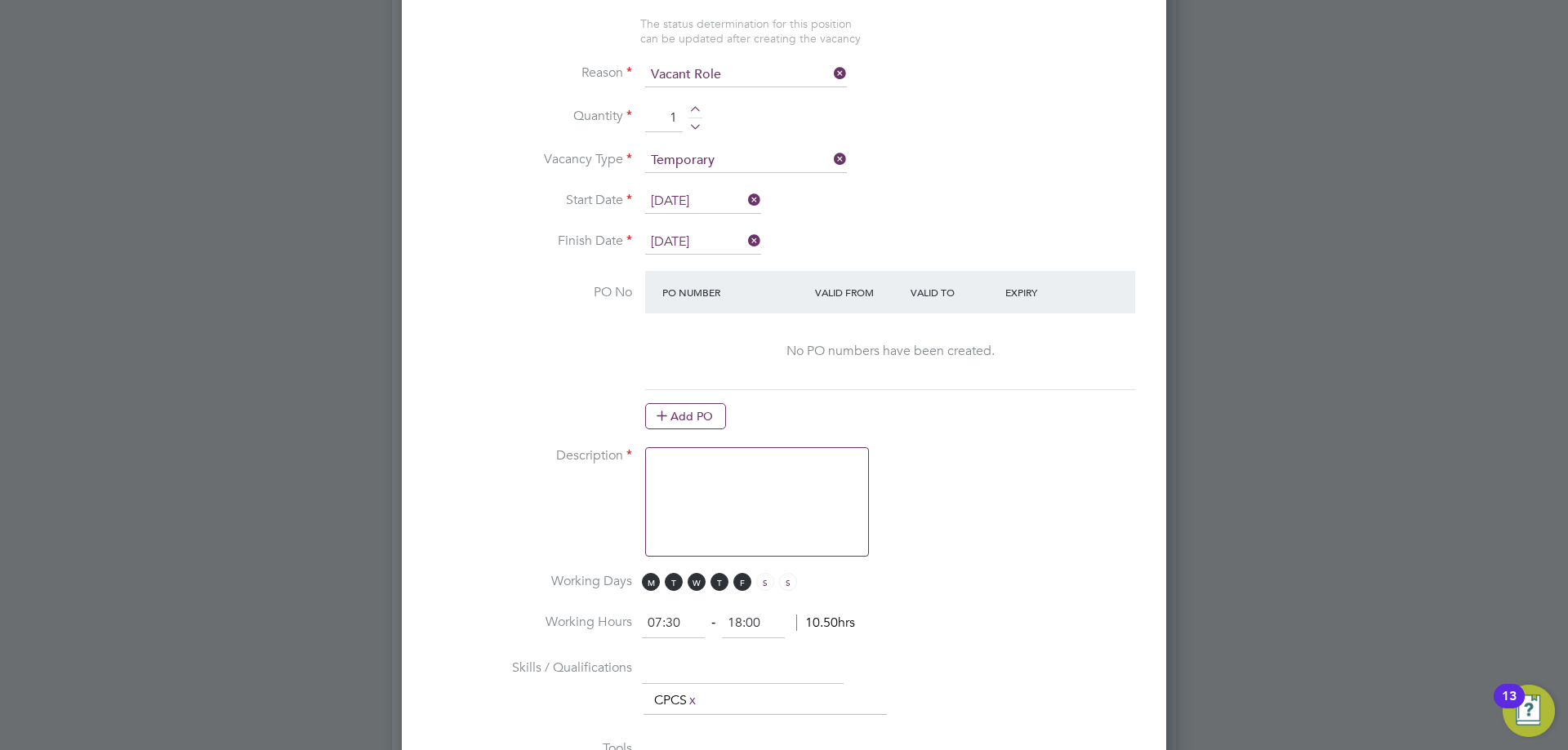
click at [720, 527] on textarea at bounding box center [757, 502] width 224 height 110
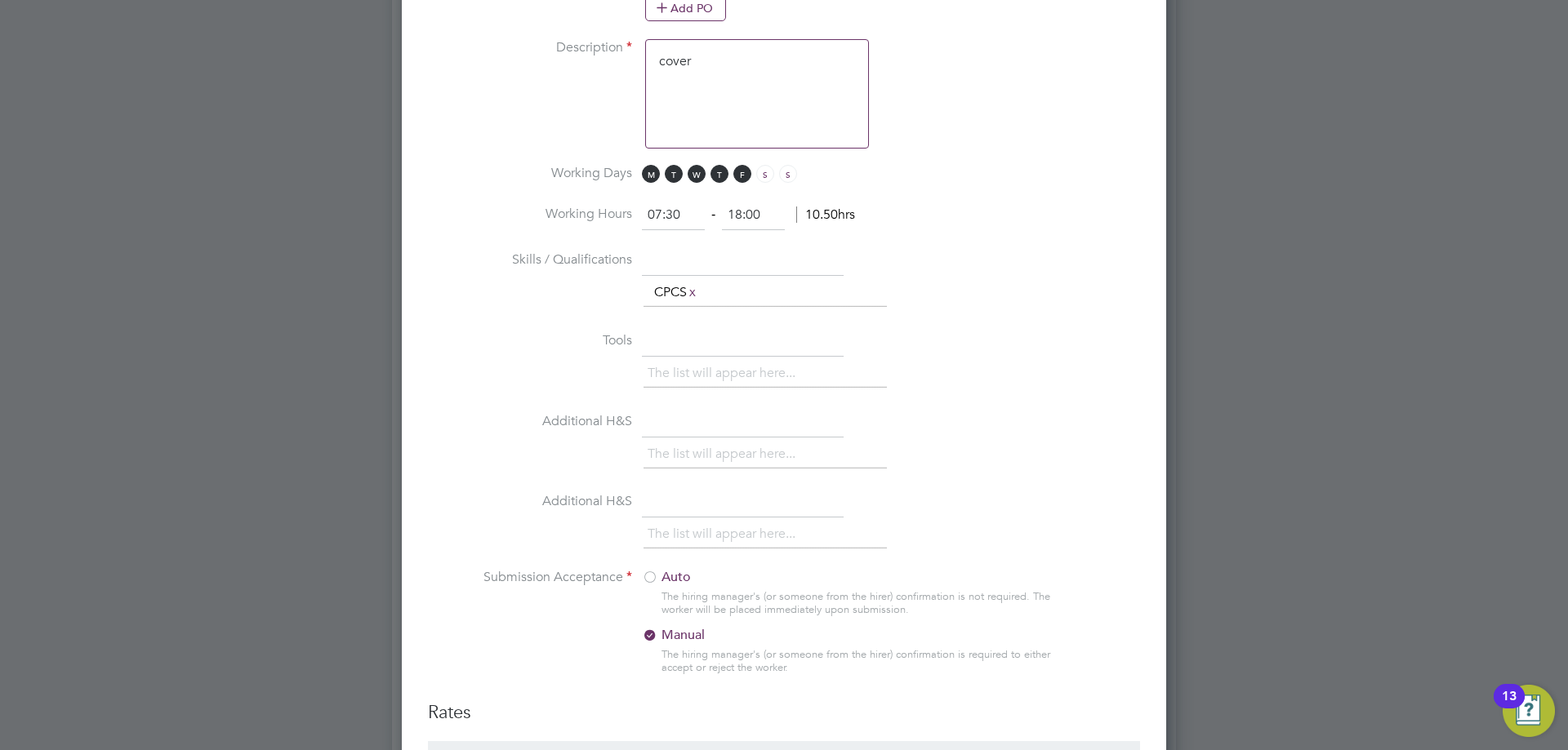
type textarea "cover"
click at [667, 571] on label "Auto" at bounding box center [745, 578] width 204 height 17
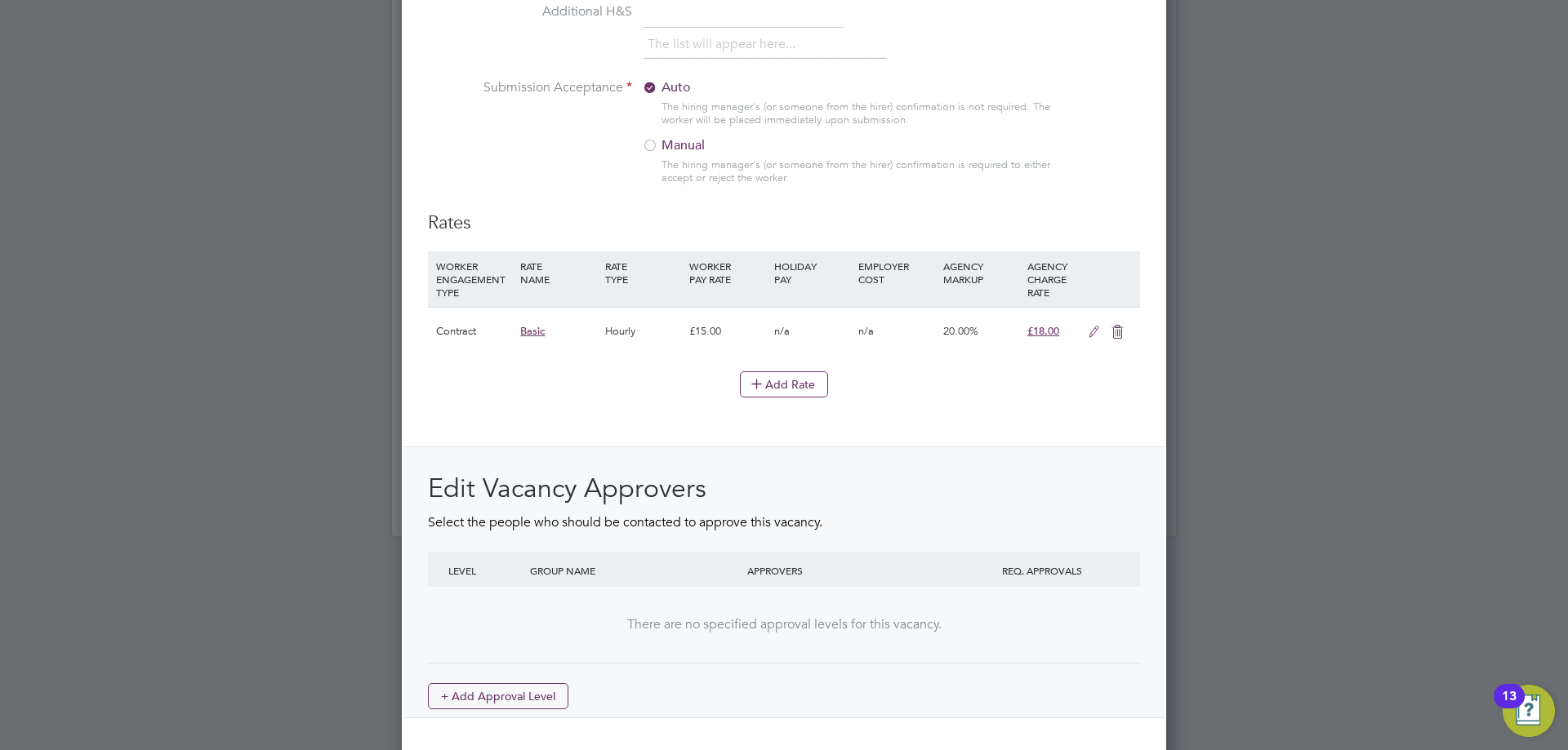
click at [1095, 337] on icon at bounding box center [1094, 331] width 20 height 13
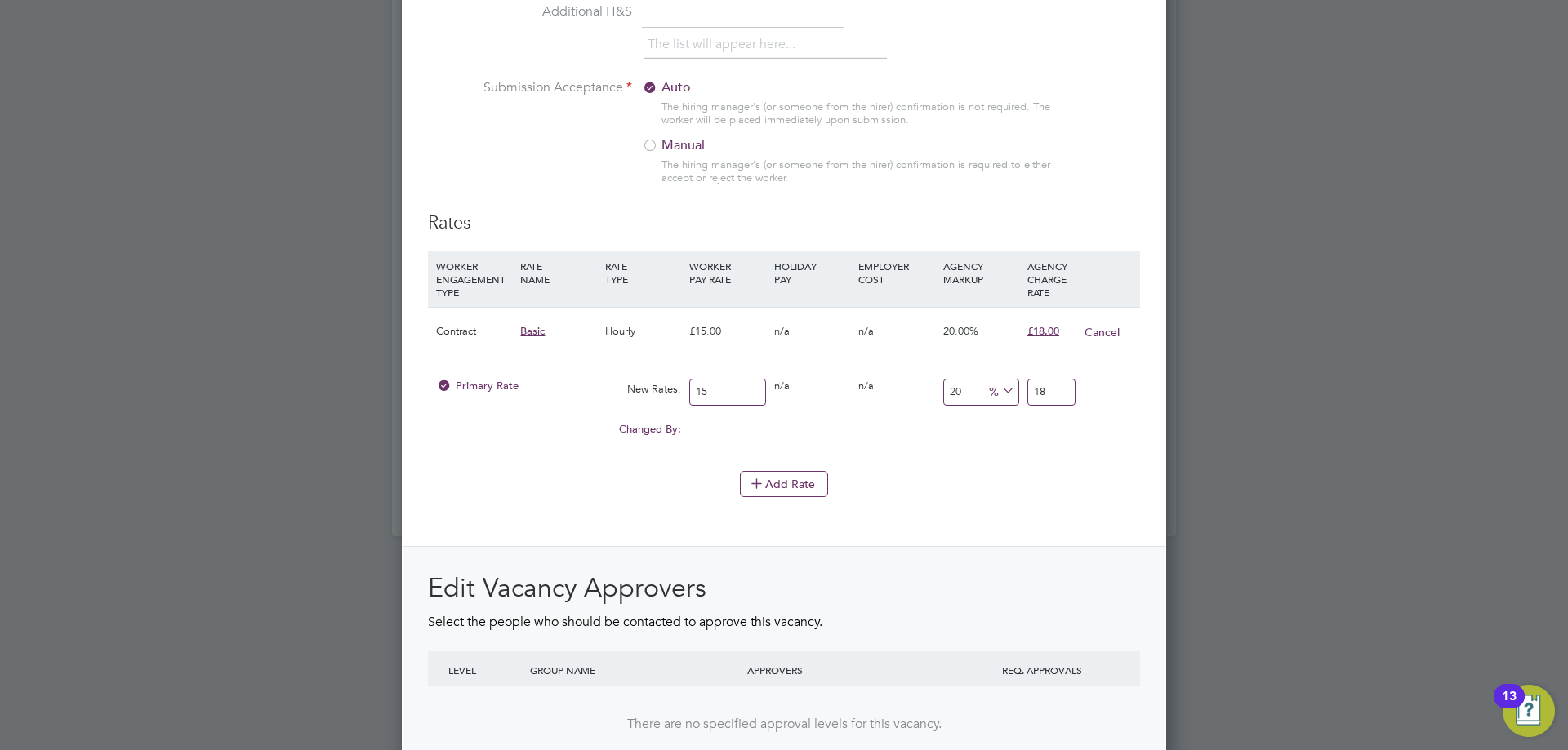
drag, startPoint x: 610, startPoint y: 387, endPoint x: 459, endPoint y: 371, distance: 151.8
click at [465, 372] on div "Primary Rate New Rates: 15 0 n/a 0 n/a 20 0 % 18" at bounding box center [784, 392] width 713 height 44
type input "1"
type input "1.2"
type input "19"
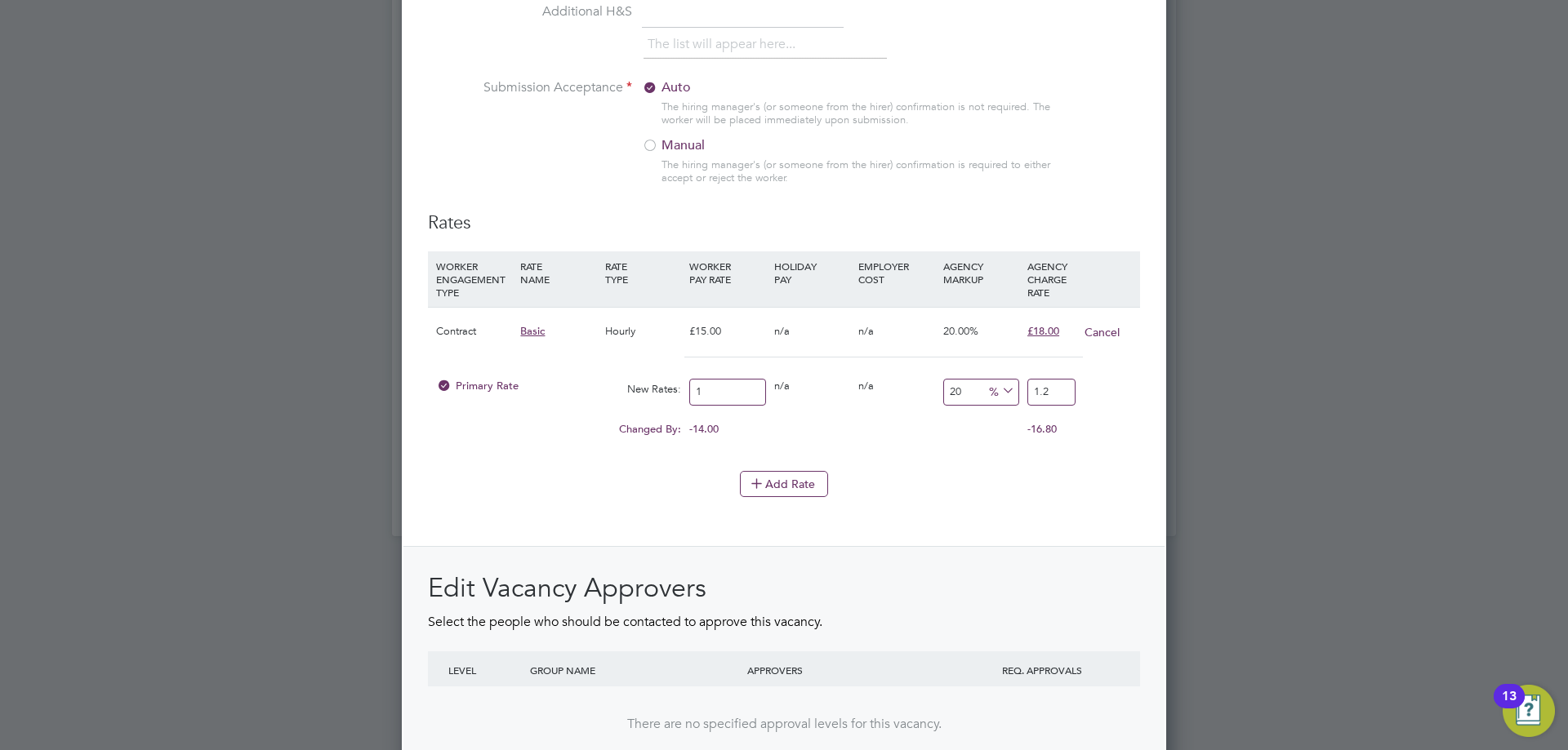
type input "22.8"
type input "19.00"
type input "-89.47368421052632"
type input "2"
type input "15.789473684210526"
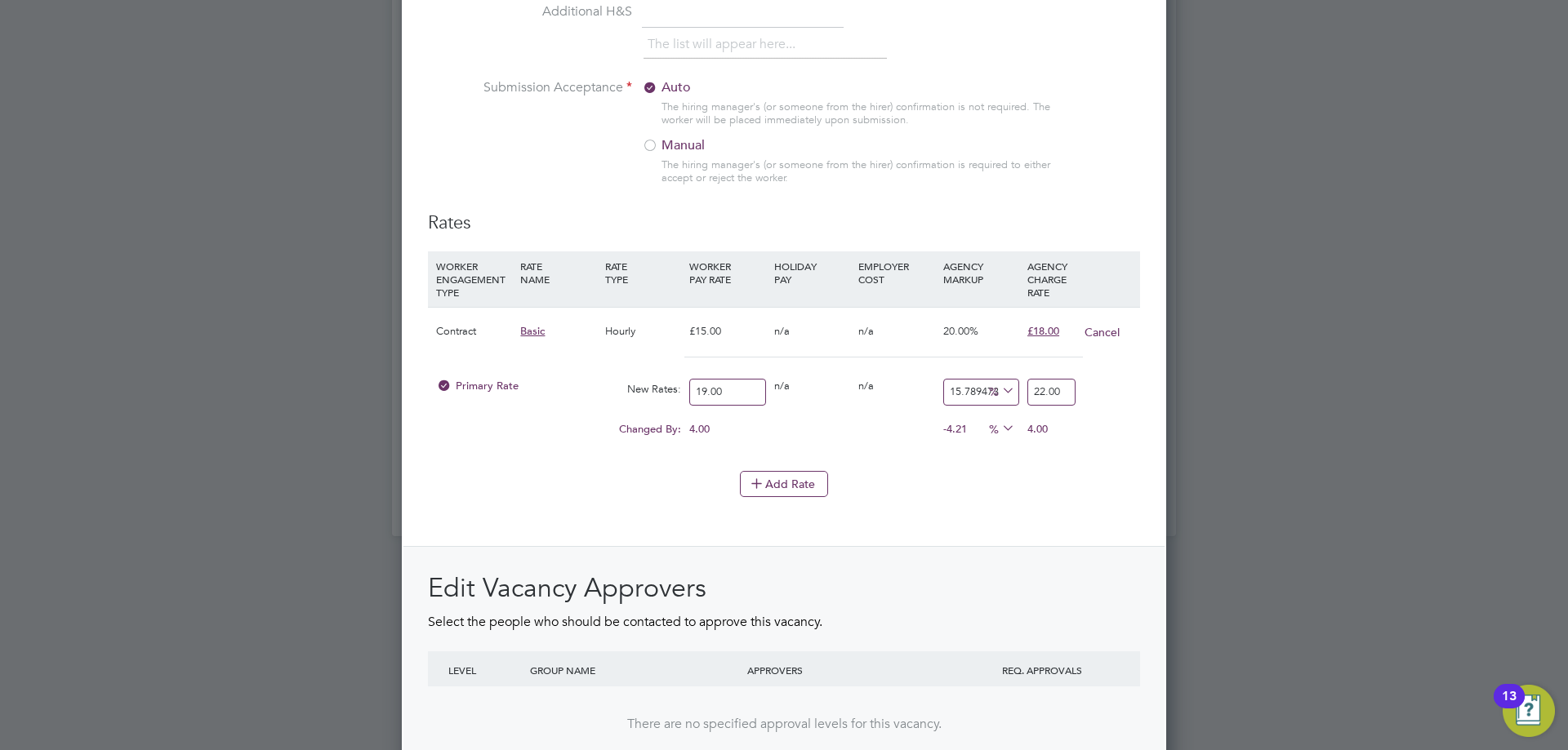
type input "22.00"
click at [560, 509] on li "Add Rate" at bounding box center [784, 493] width 713 height 43
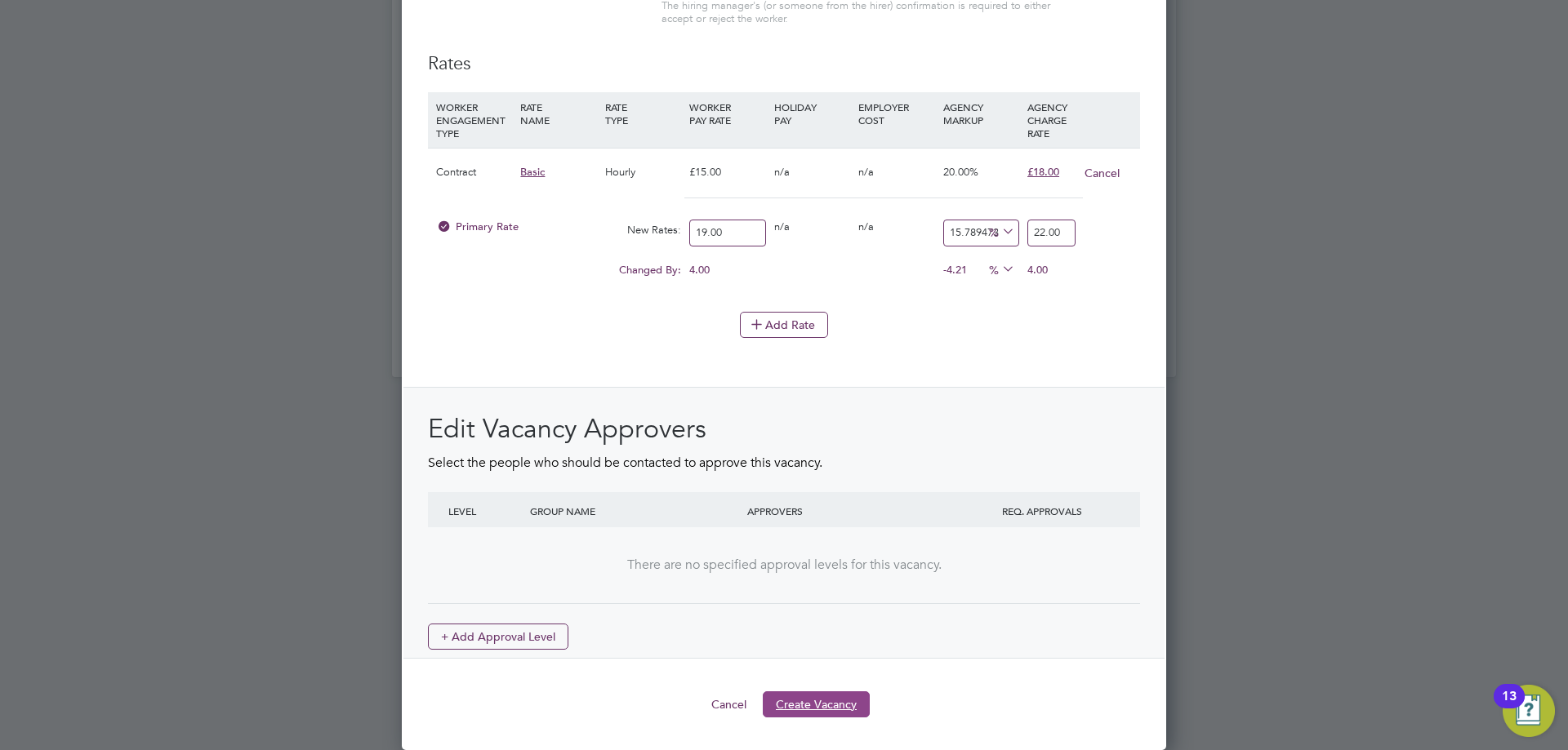
click at [842, 713] on button "Create Vacancy" at bounding box center [817, 704] width 107 height 26
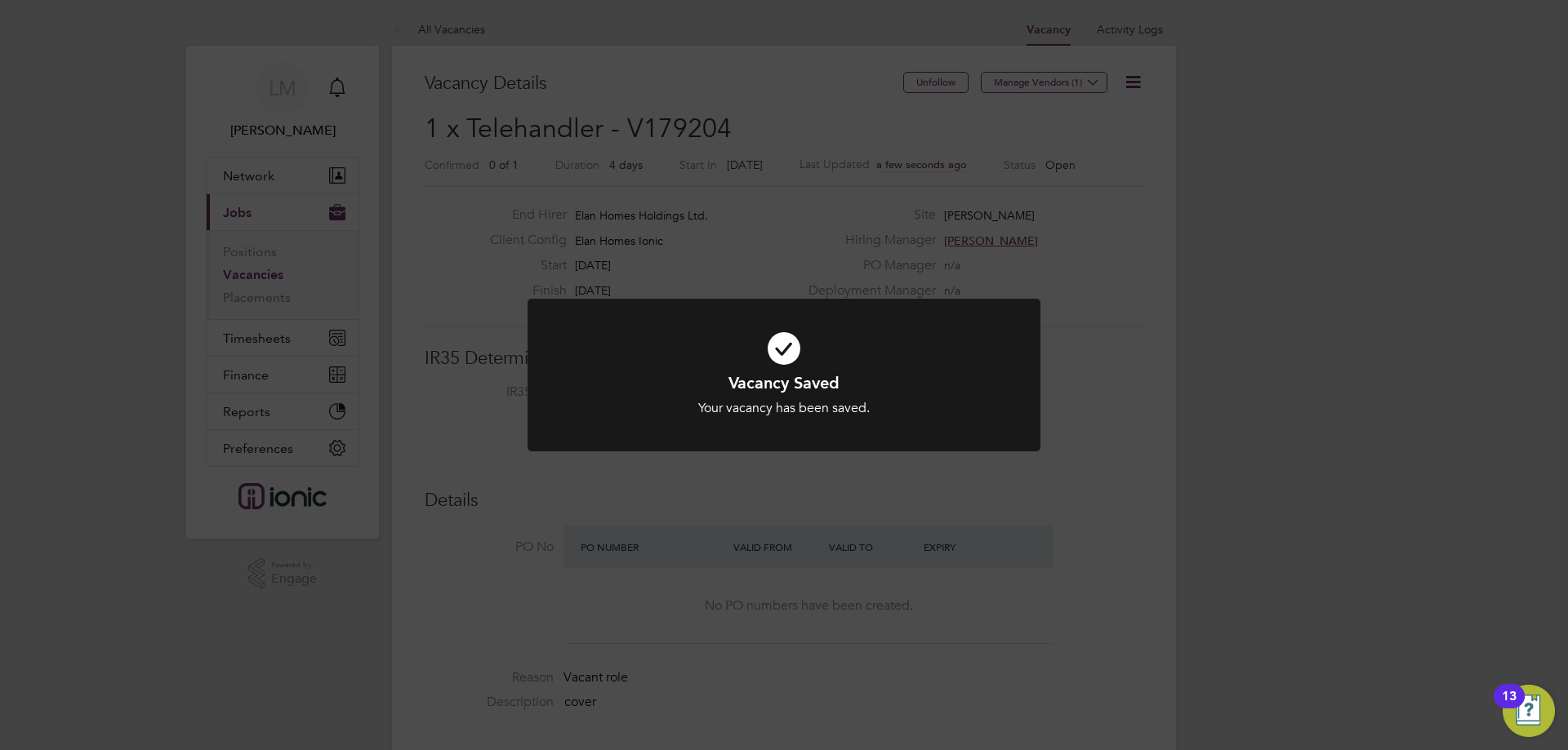
click at [812, 514] on div "Vacancy Saved Your vacancy has been saved. Cancel Okay" at bounding box center [784, 375] width 1568 height 750
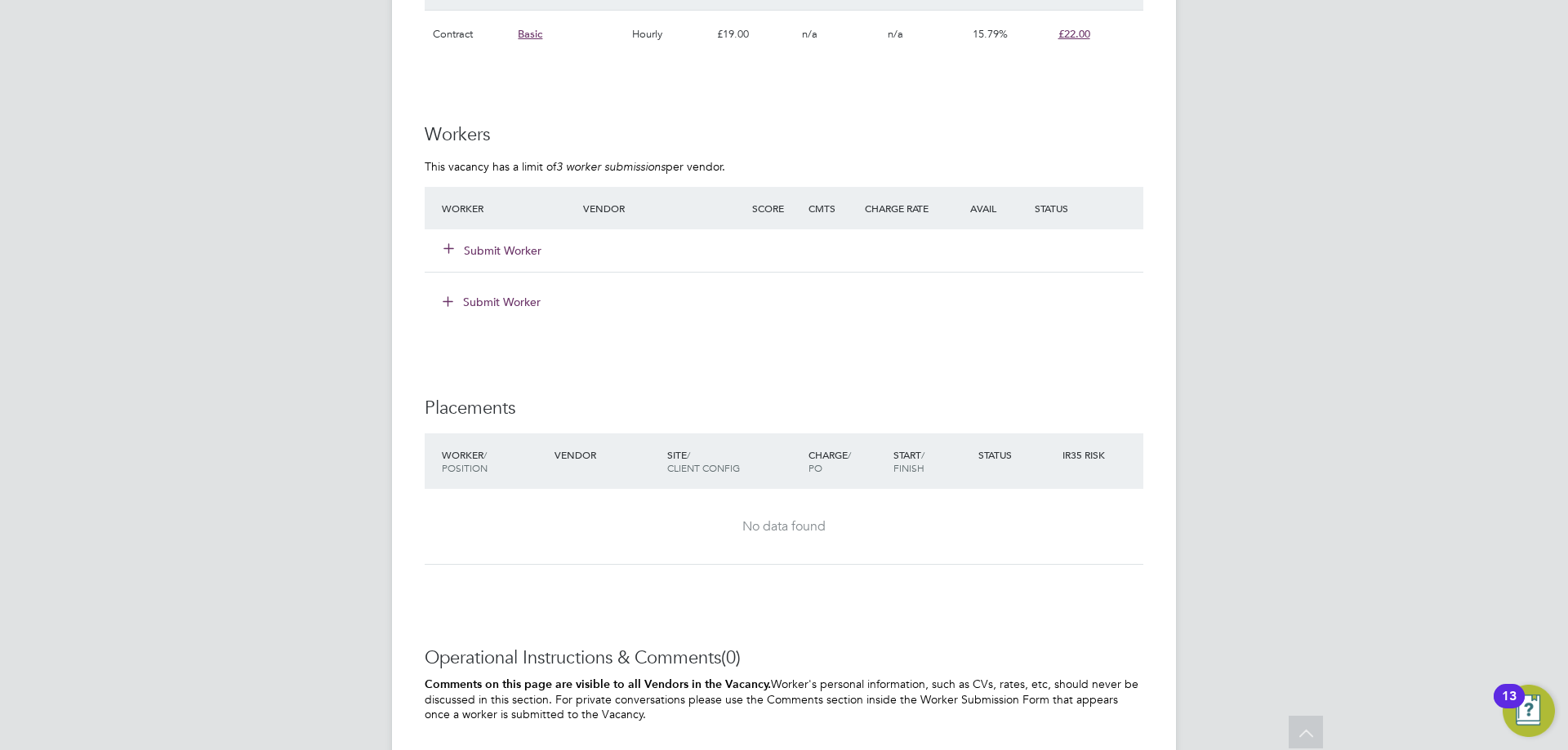
click at [497, 256] on button "Submit Worker" at bounding box center [493, 251] width 98 height 17
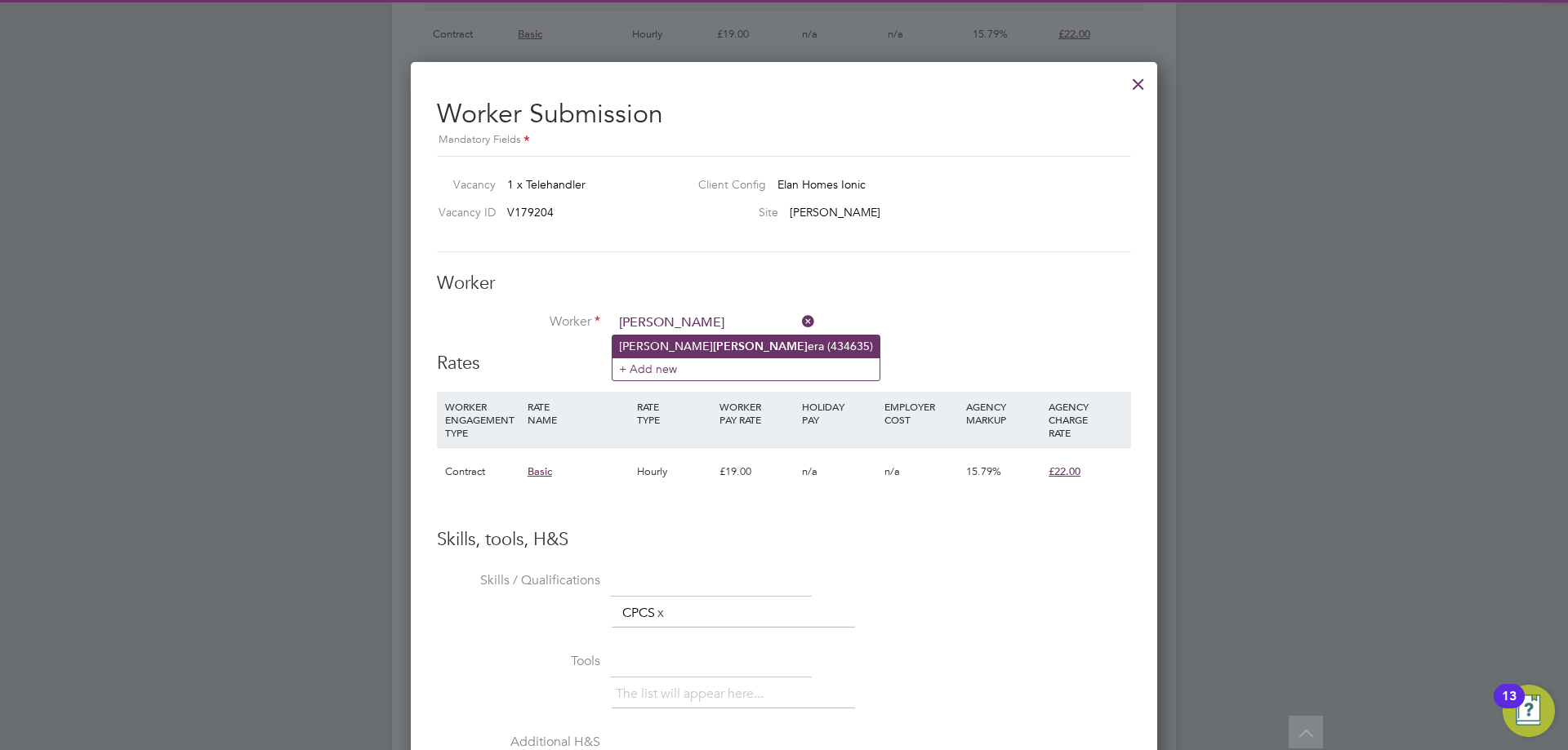
click at [679, 339] on li "Jakub Kuc era (434635)" at bounding box center [746, 346] width 267 height 22
type input "Jakub Kucera (434635)"
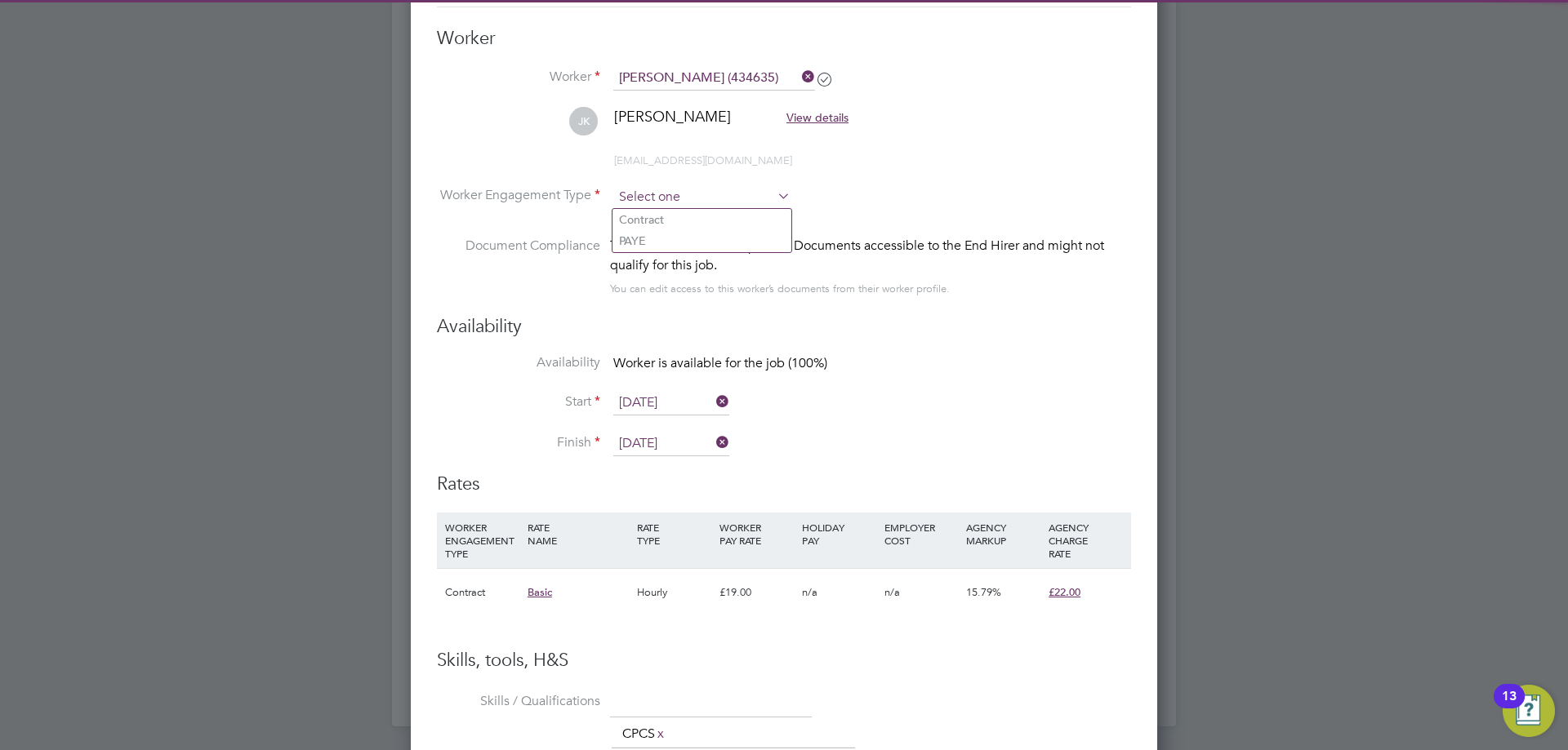
click at [694, 202] on input at bounding box center [702, 197] width 177 height 24
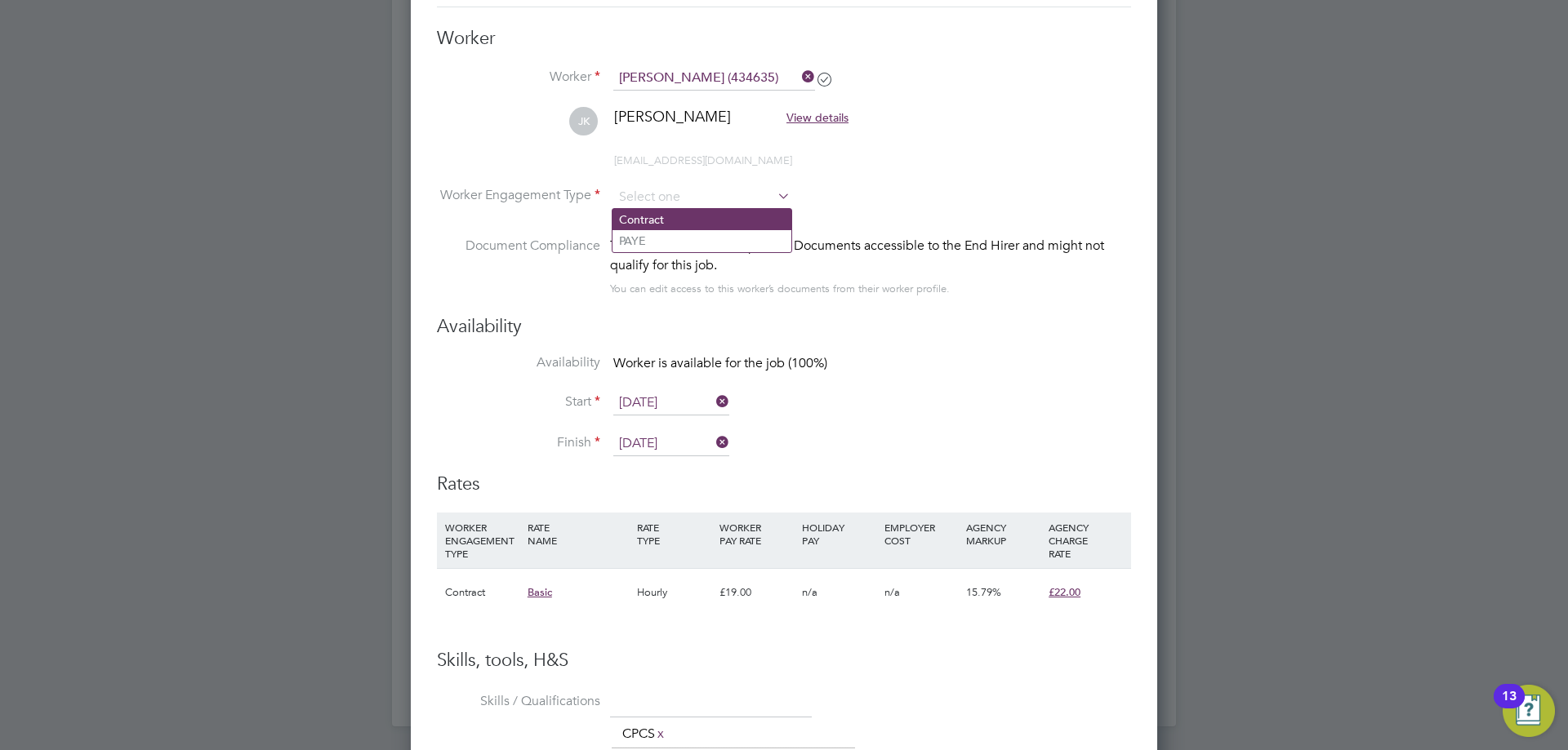
click at [693, 217] on li "Contract" at bounding box center [702, 220] width 179 height 21
type input "Contract"
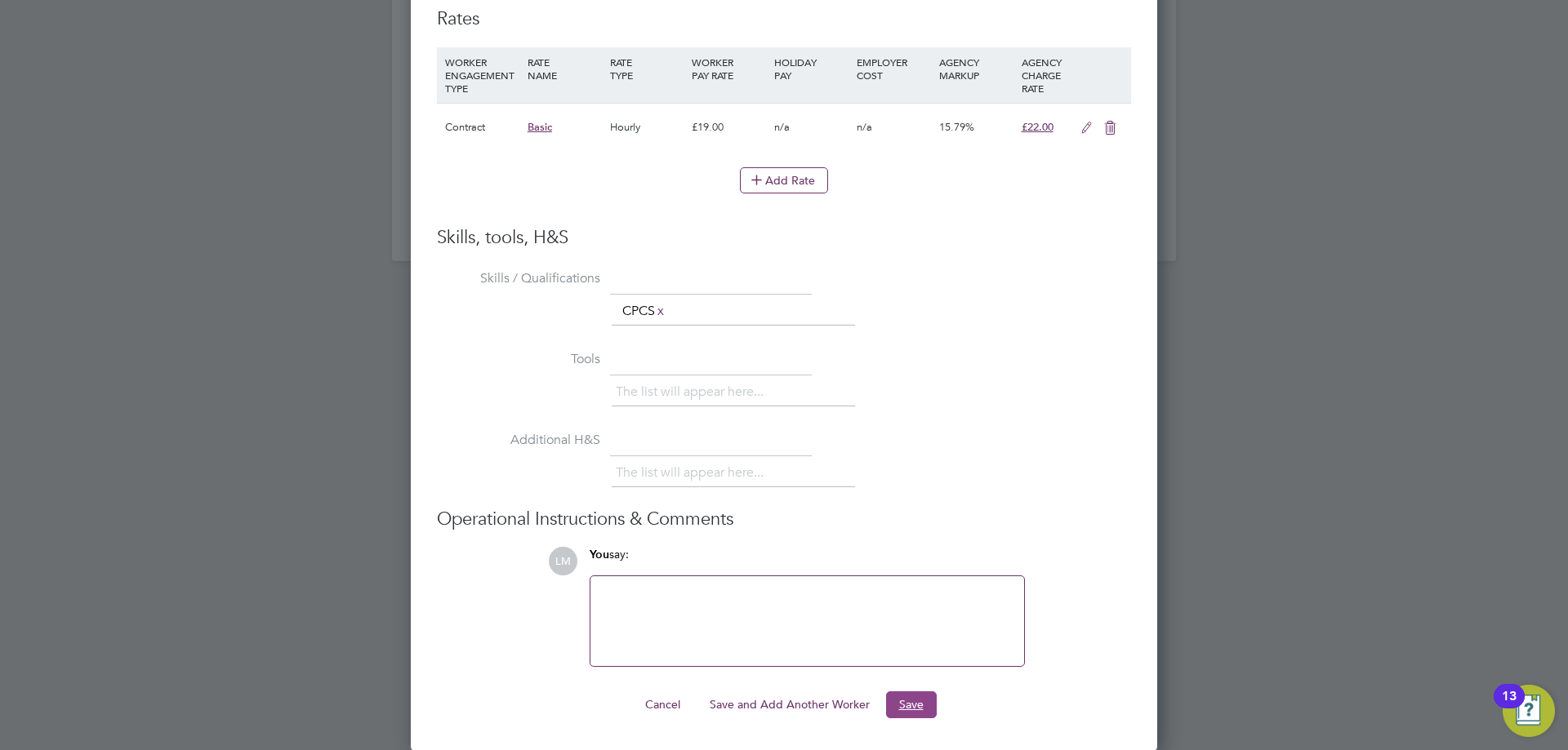
click at [923, 708] on button "Save" at bounding box center [912, 704] width 51 height 26
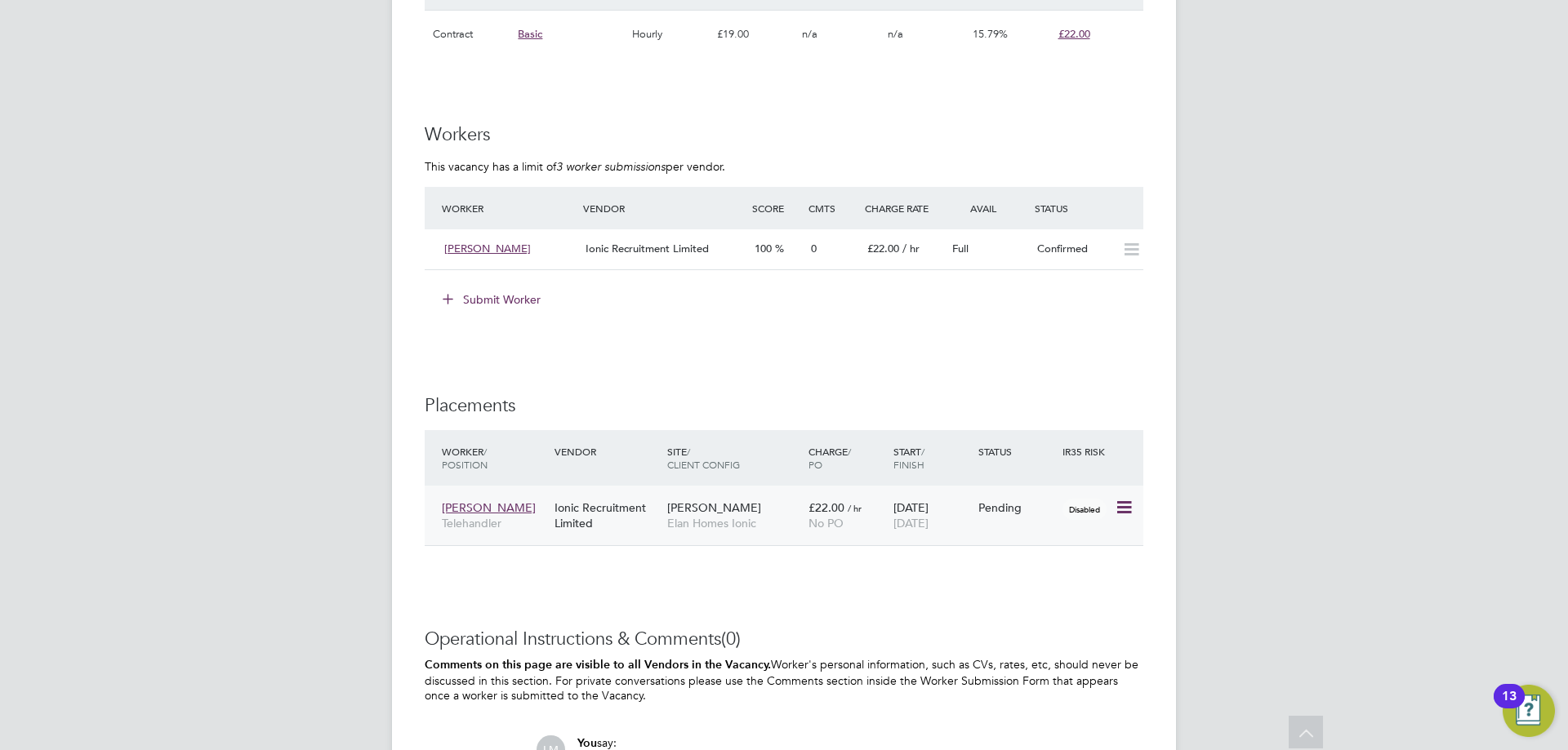
click at [1127, 500] on icon at bounding box center [1123, 508] width 17 height 19
click at [1067, 604] on li "Start" at bounding box center [1073, 610] width 116 height 23
type input "Elliot Murphy"
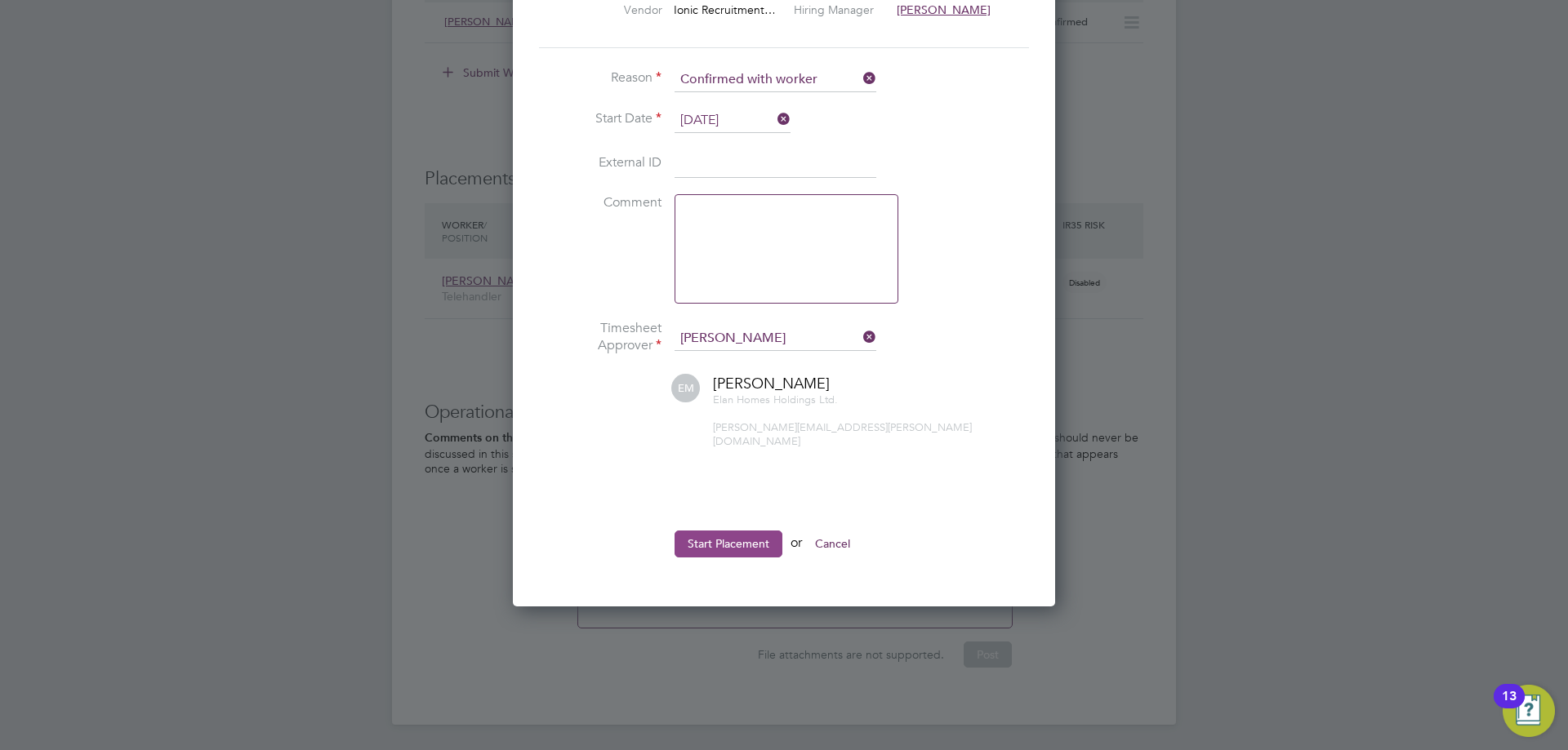
click at [729, 530] on button "Start Placement" at bounding box center [728, 543] width 108 height 26
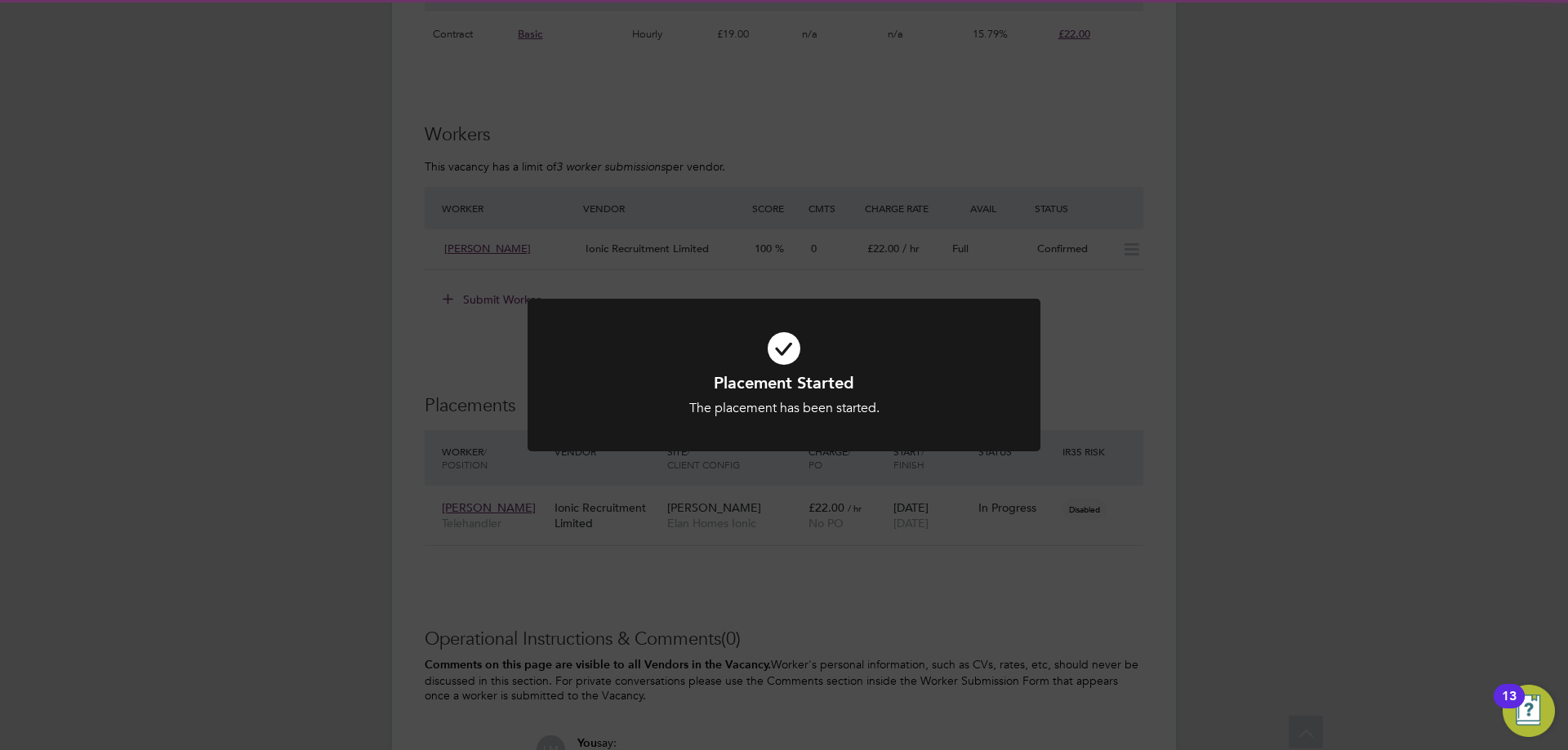
click at [1148, 470] on div "Placement Started The placement has been started. Cancel Okay" at bounding box center [784, 375] width 1568 height 750
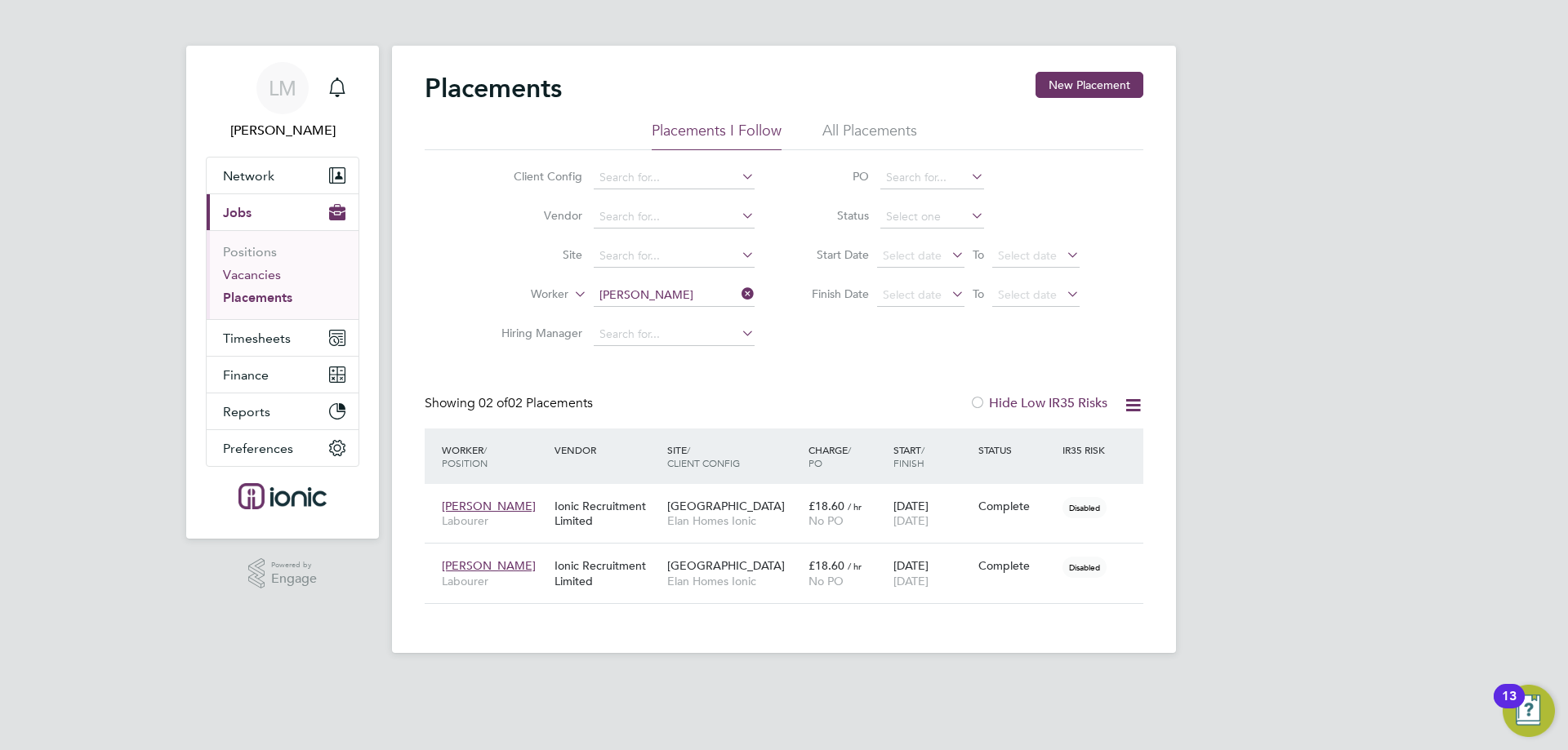
scroll to position [48, 142]
click at [263, 334] on span "Timesheets" at bounding box center [257, 338] width 68 height 16
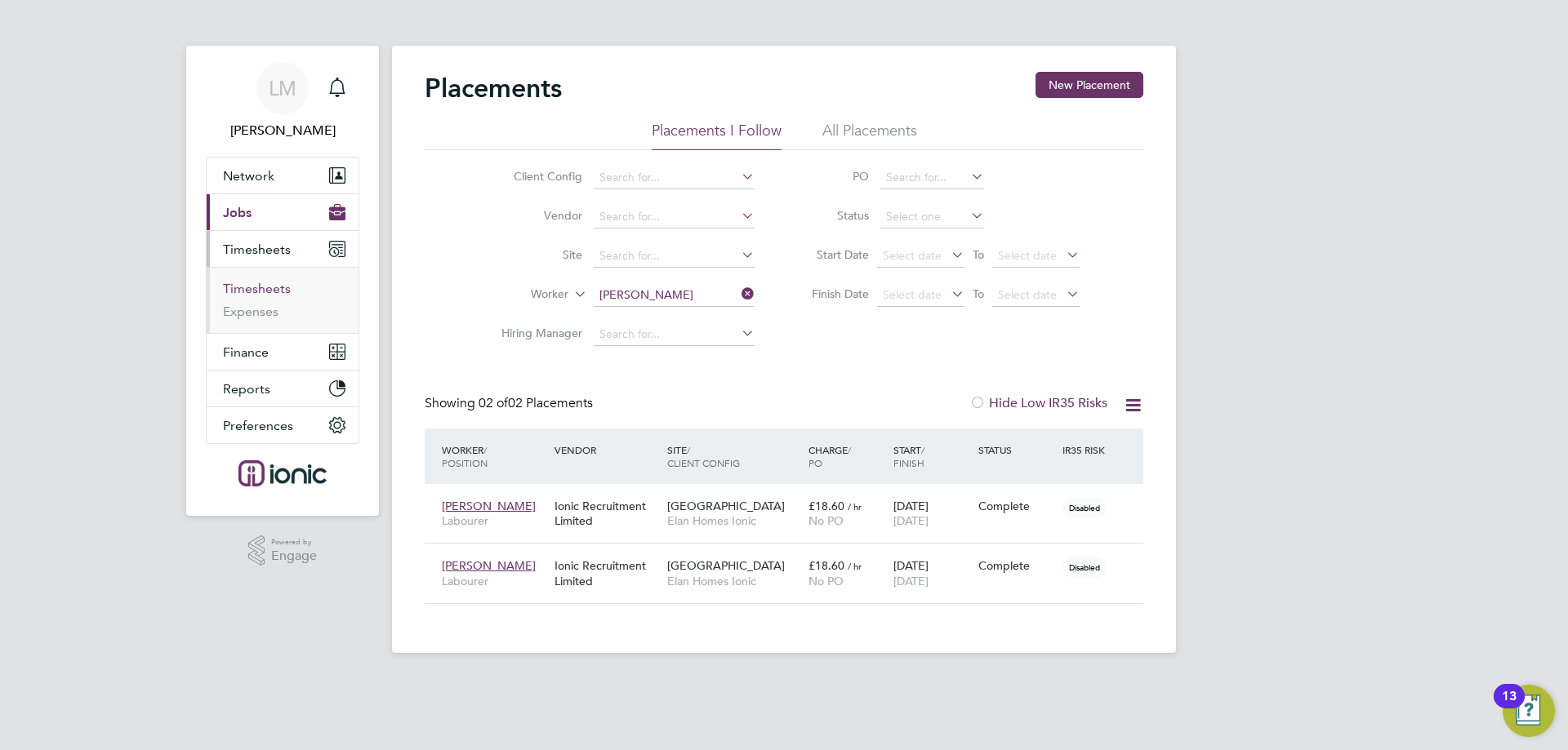
click at [270, 294] on link "Timesheets" at bounding box center [257, 289] width 68 height 16
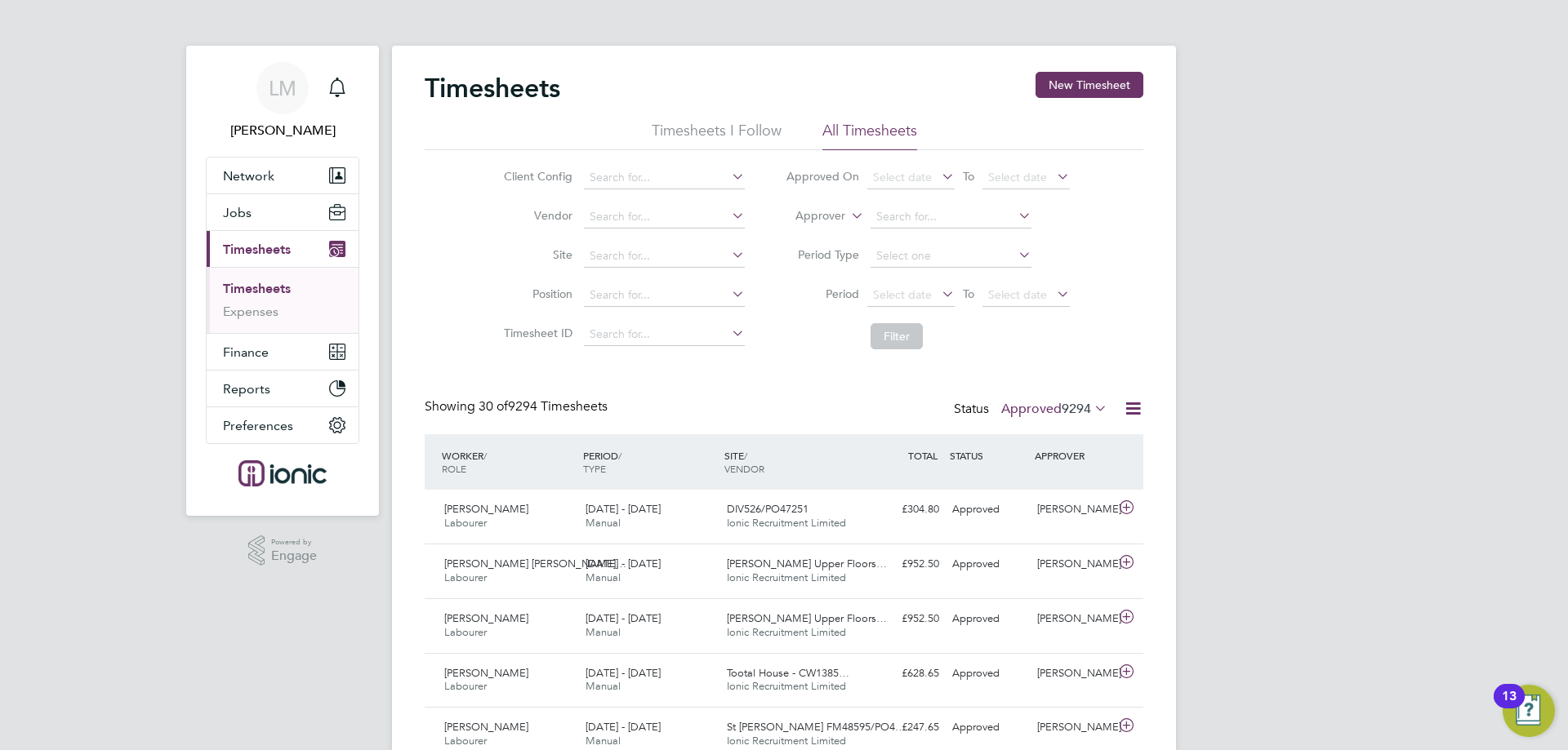
click at [1067, 404] on span "9294" at bounding box center [1076, 409] width 29 height 17
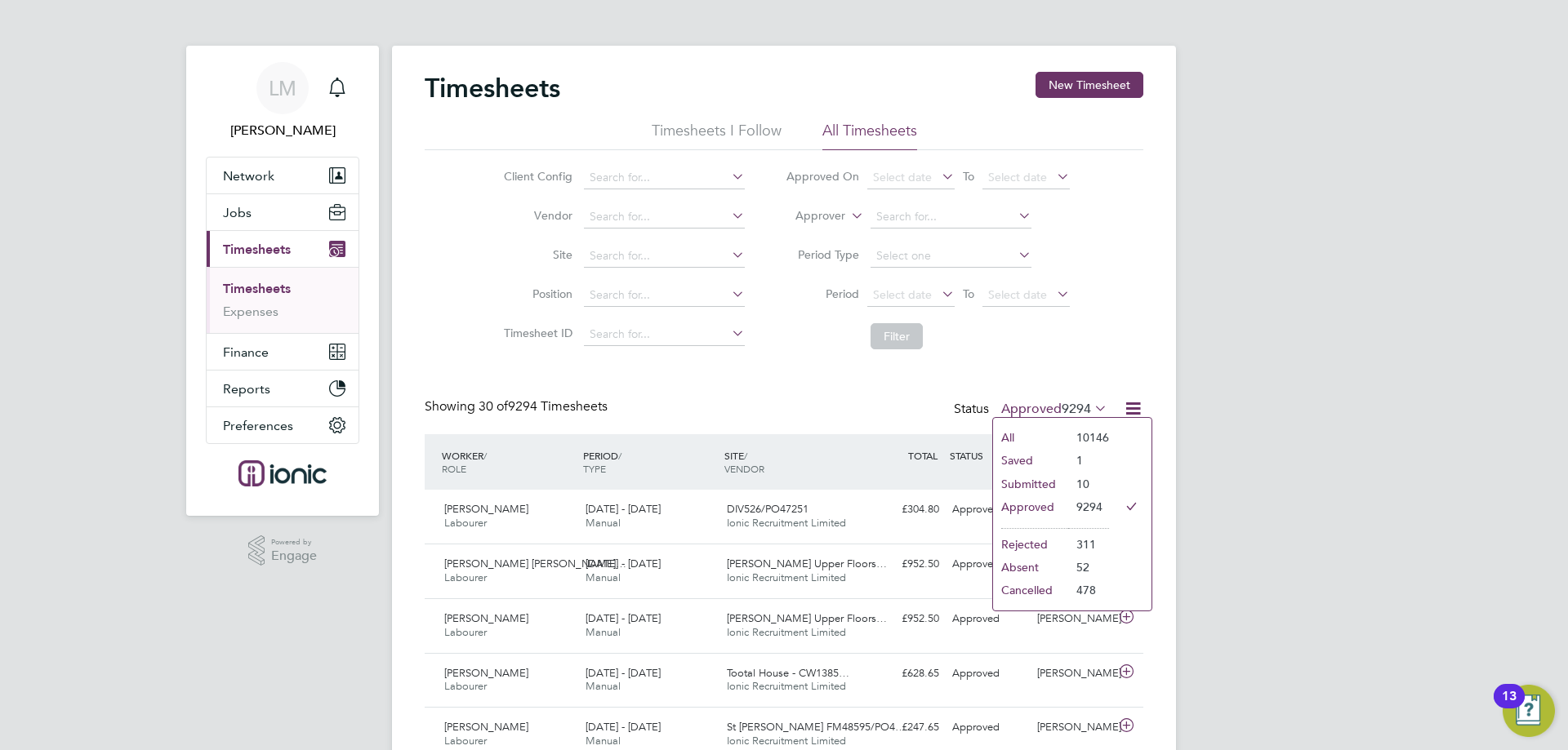
click at [1056, 489] on li "Submitted" at bounding box center [1030, 485] width 75 height 23
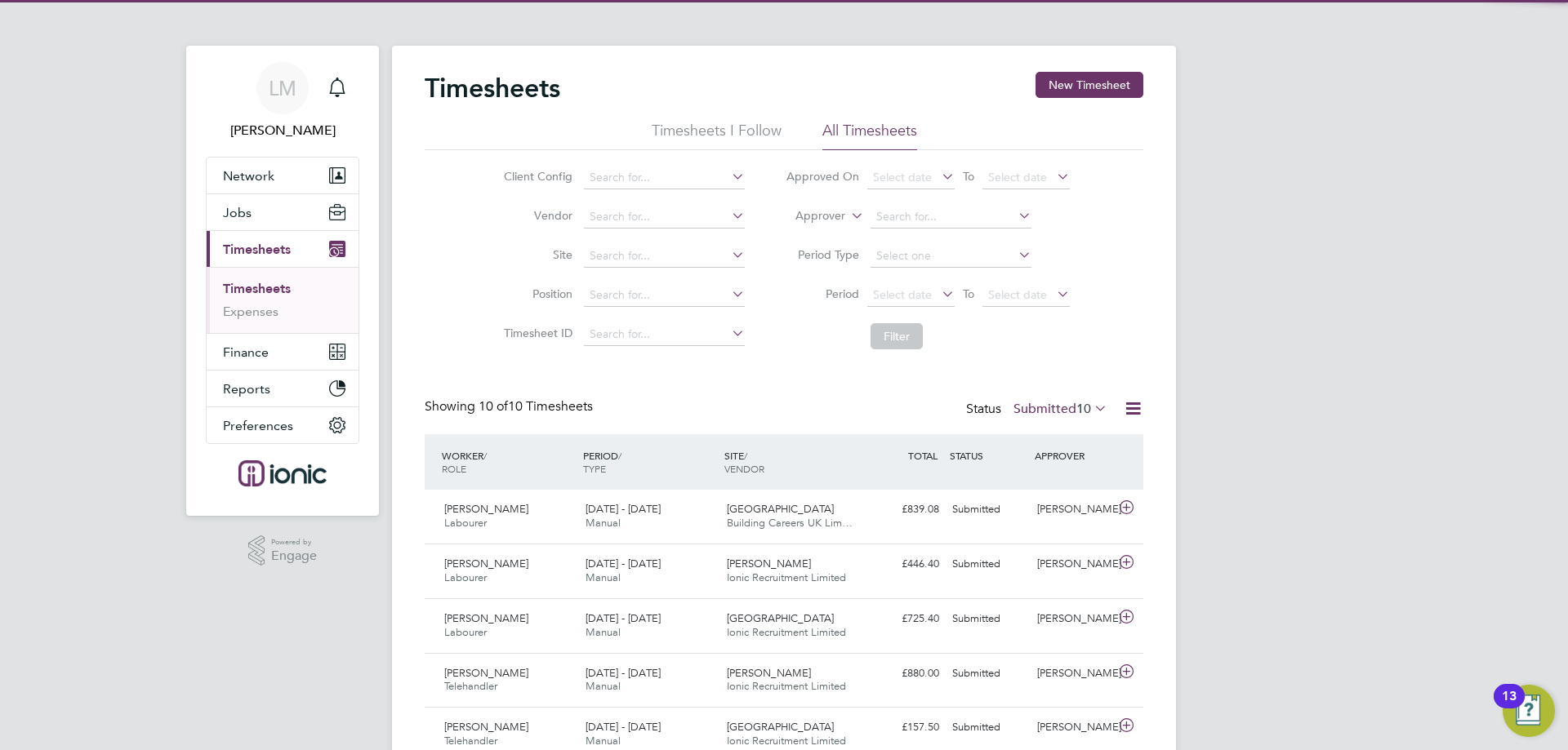
click at [1048, 403] on label "Submitted 10" at bounding box center [1061, 409] width 94 height 17
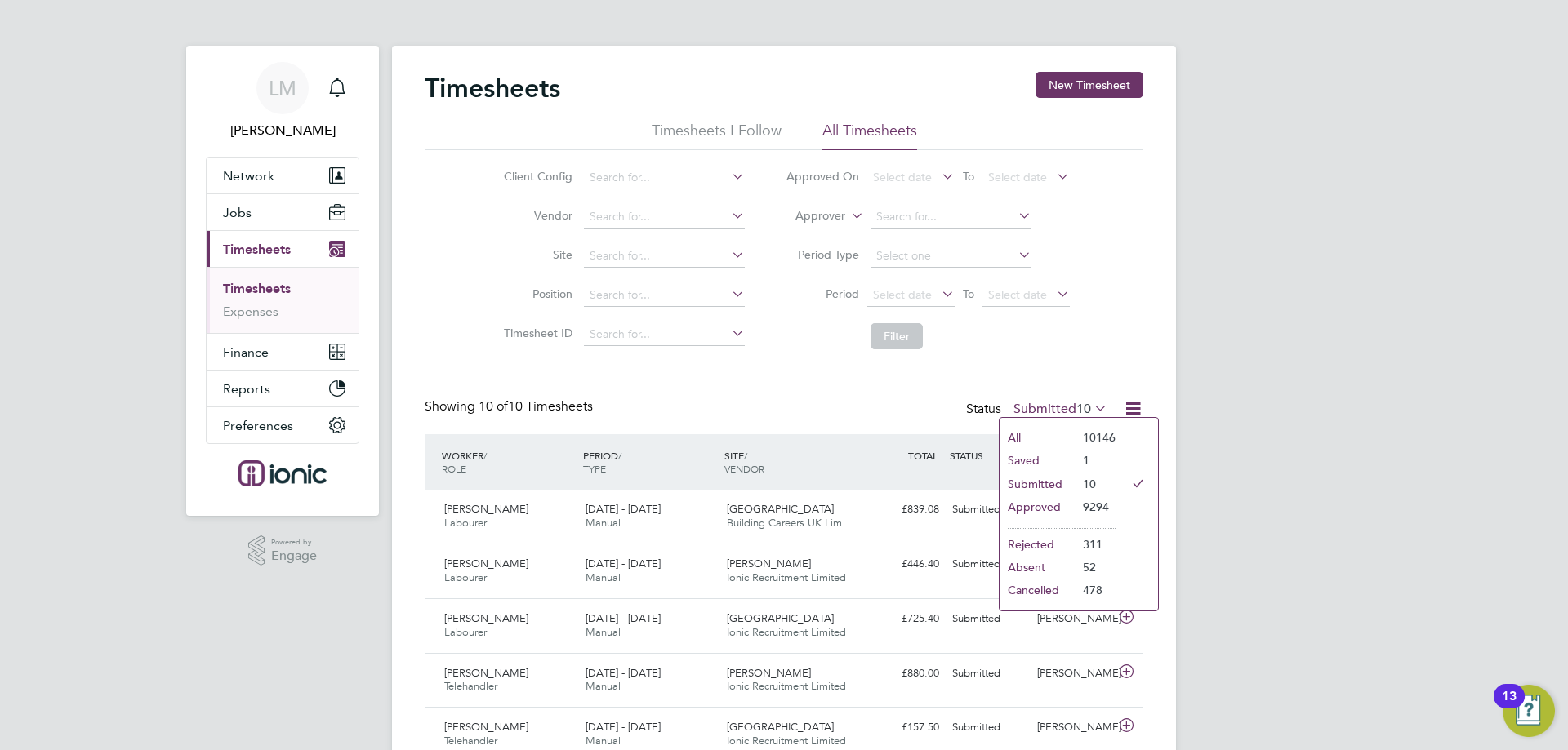
drag, startPoint x: 1037, startPoint y: 460, endPoint x: 993, endPoint y: 458, distance: 44.0
click at [1036, 460] on li "Saved" at bounding box center [1037, 460] width 75 height 23
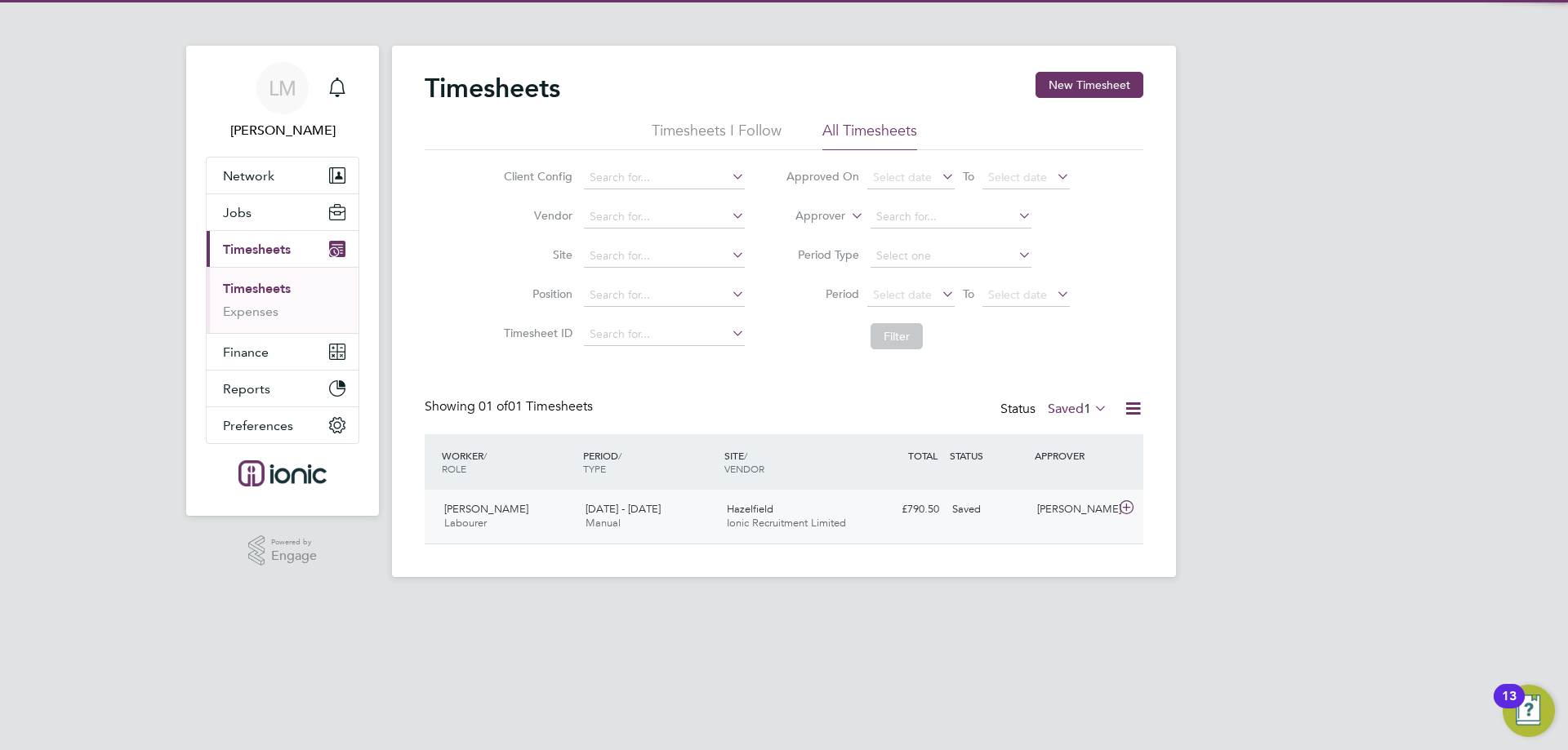
click at [710, 528] on div "18 - 24 Aug 2025 Manual" at bounding box center [649, 517] width 141 height 41
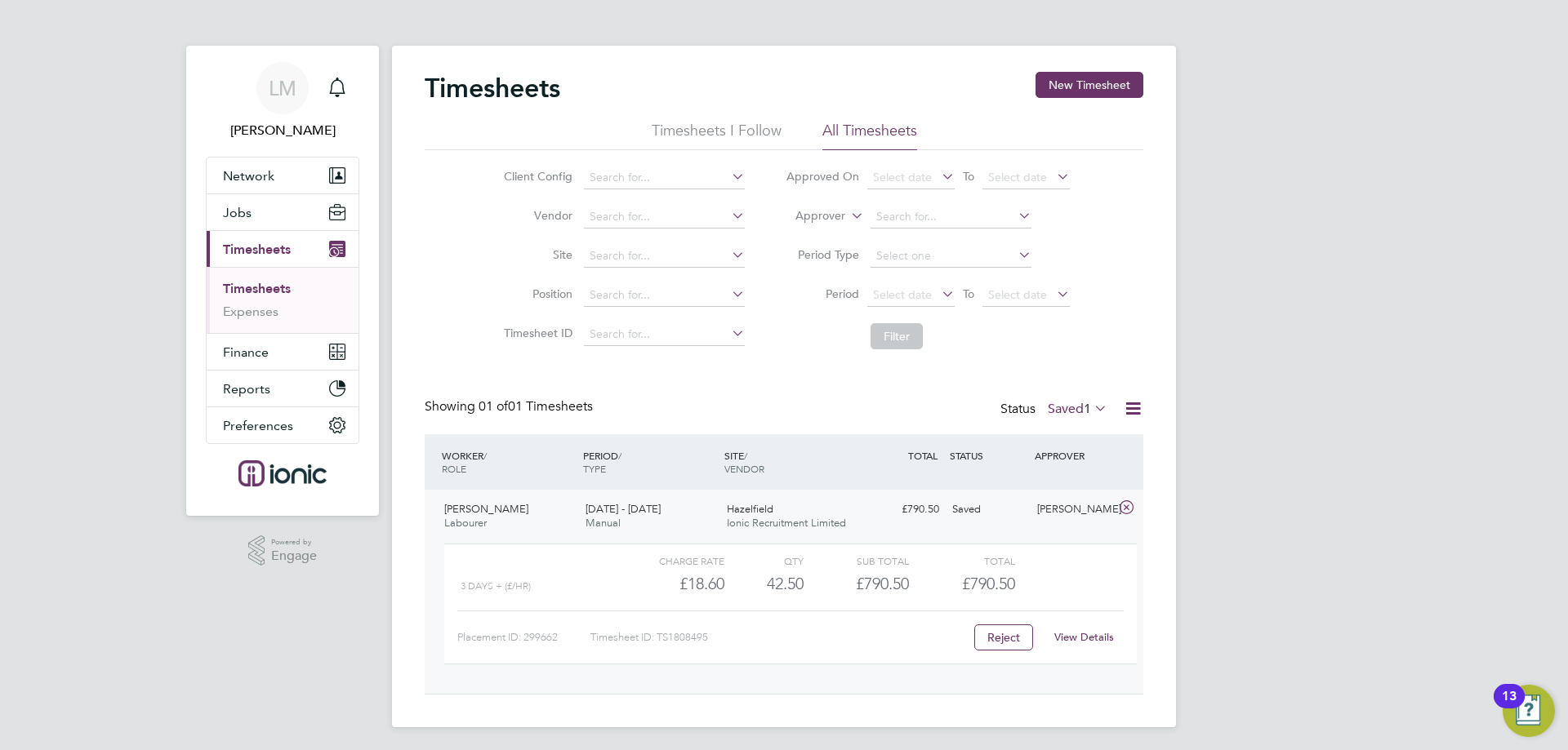
click at [1082, 639] on link "View Details" at bounding box center [1084, 637] width 59 height 14
click at [1067, 86] on button "New Timesheet" at bounding box center [1090, 85] width 108 height 26
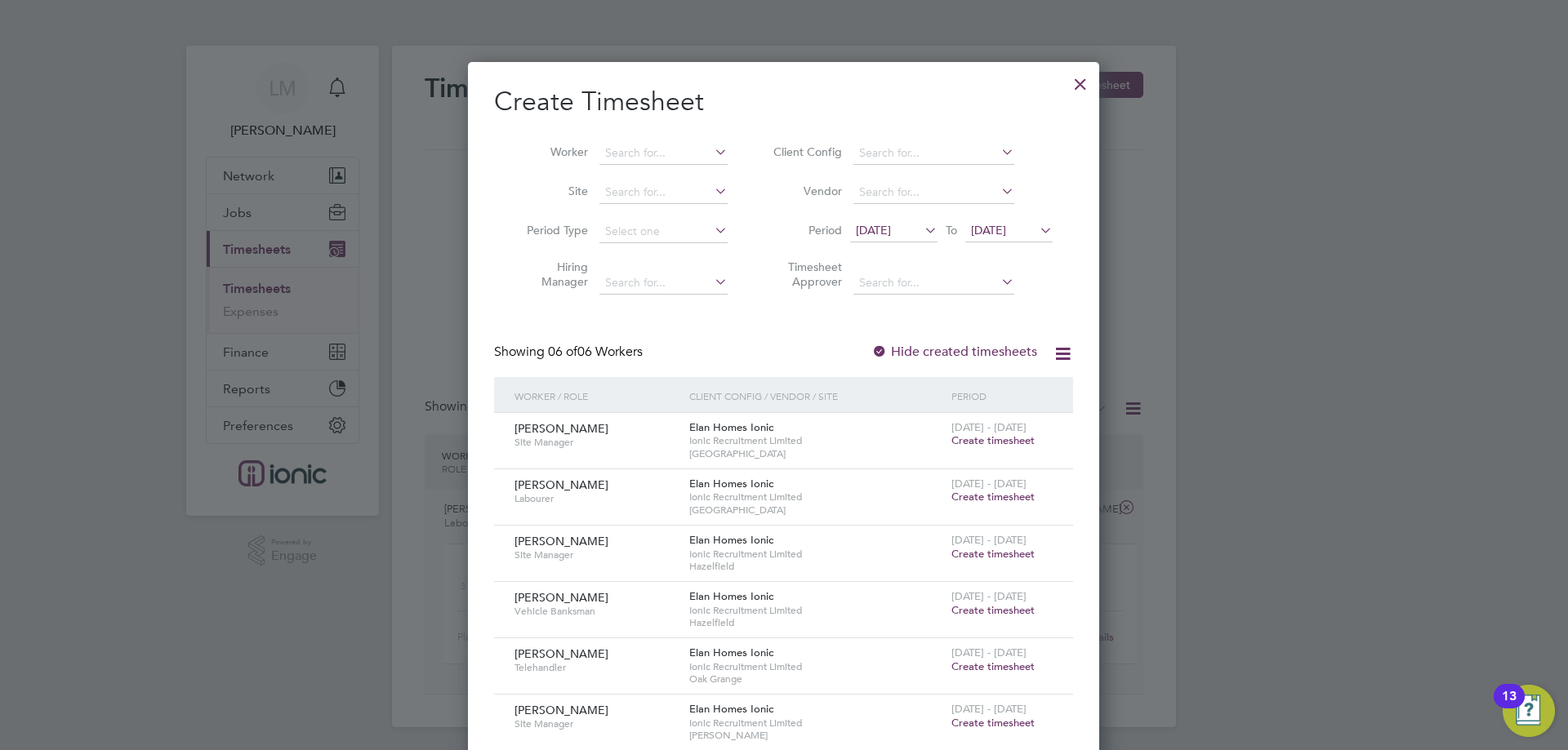
scroll to position [33, 0]
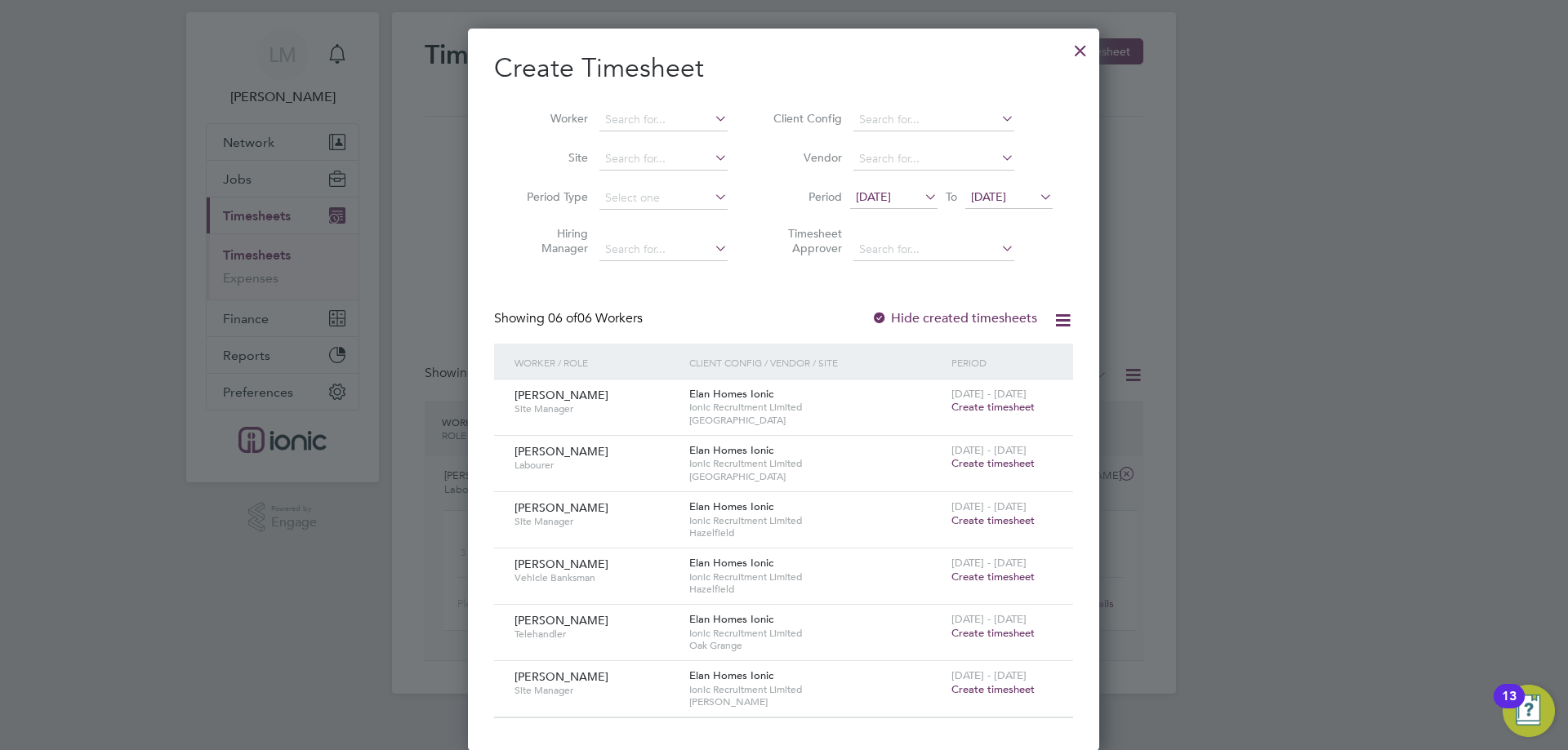
click at [993, 636] on span "Create timesheet" at bounding box center [993, 633] width 84 height 14
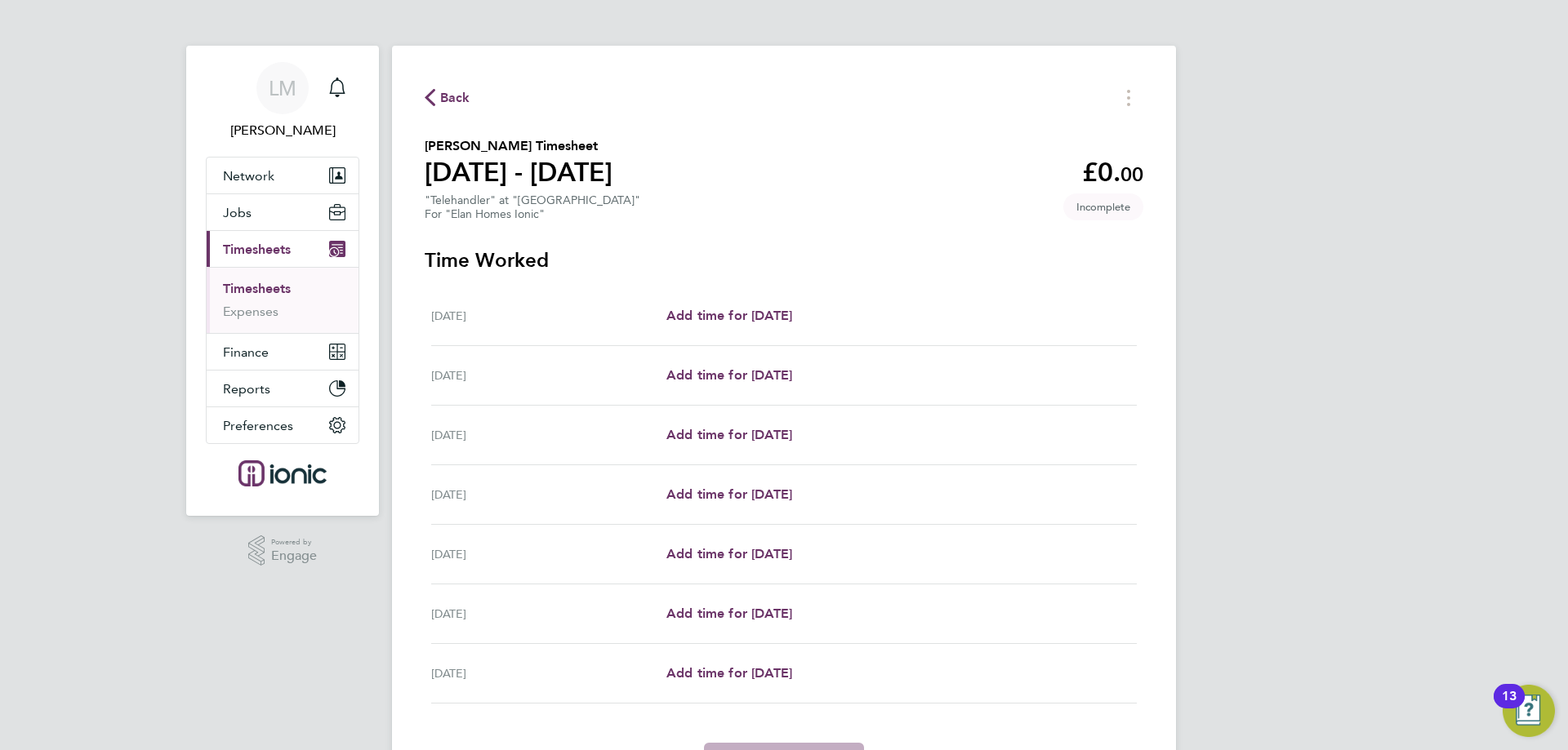
click at [445, 111] on div "Back Kamil Rajewski's Timesheet 18 - 24 Aug 2025 £0. 00 "Telehandler" at "Oak G…" at bounding box center [784, 433] width 784 height 775
click at [442, 106] on span "Back" at bounding box center [455, 98] width 30 height 19
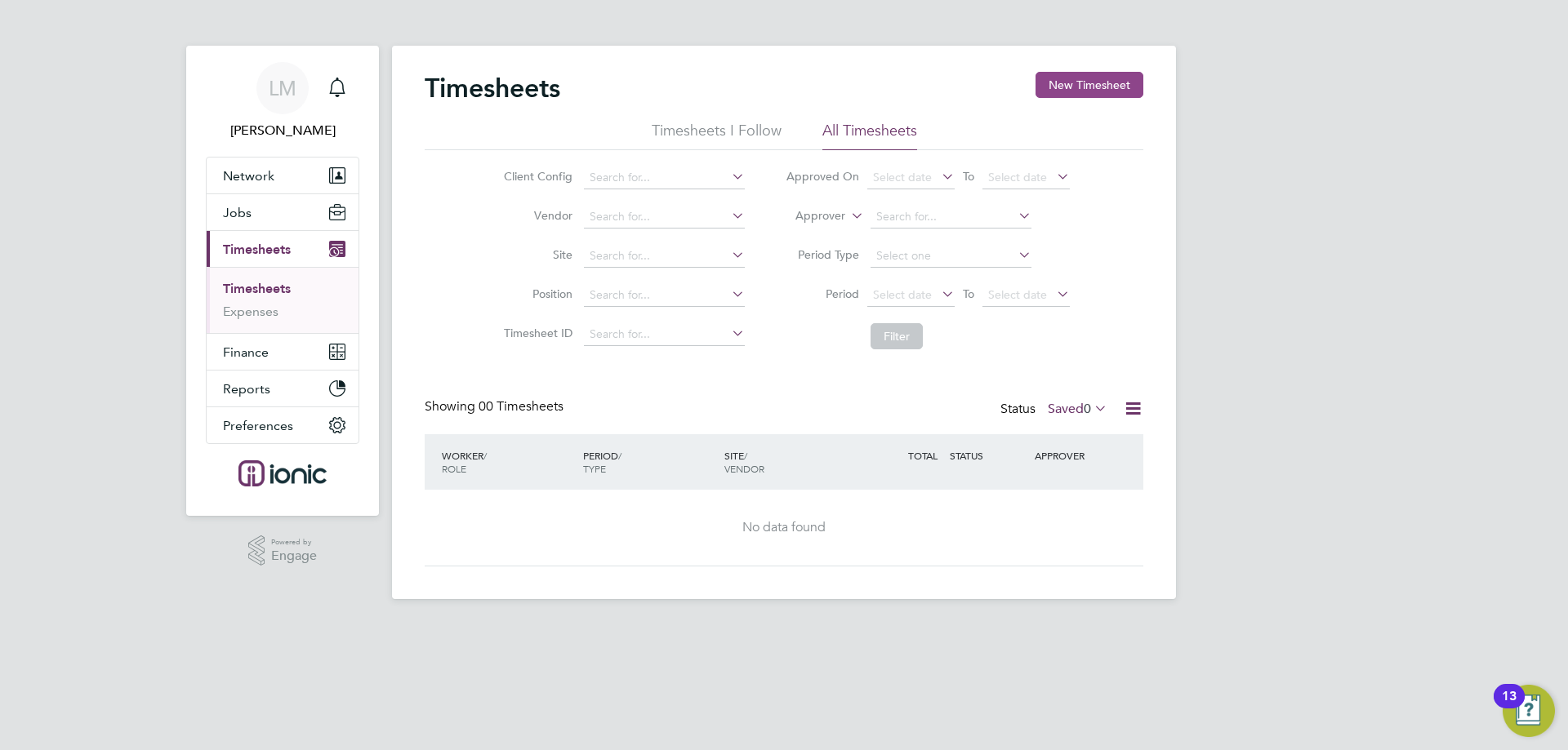
click at [1118, 92] on button "New Timesheet" at bounding box center [1090, 85] width 108 height 26
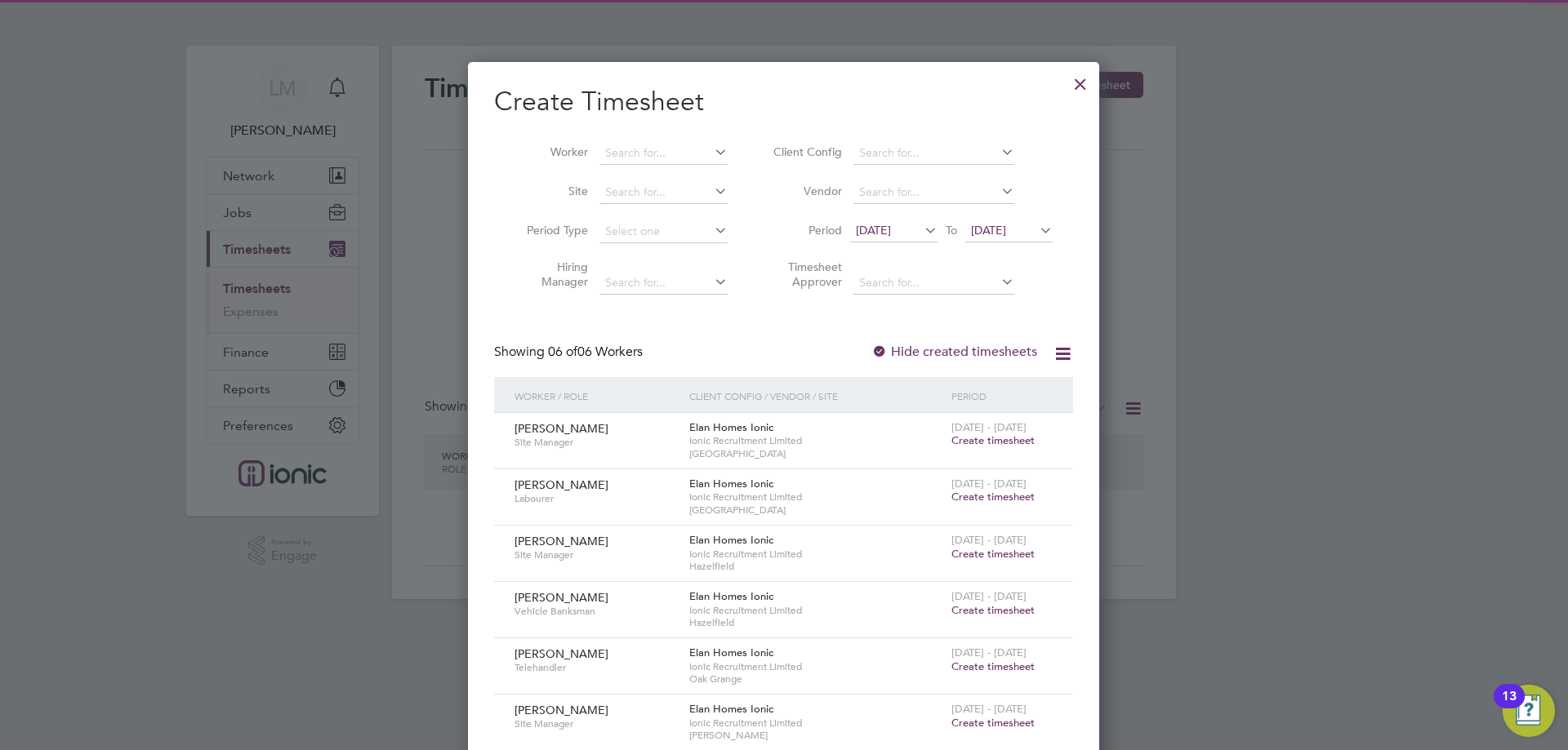
scroll to position [33, 0]
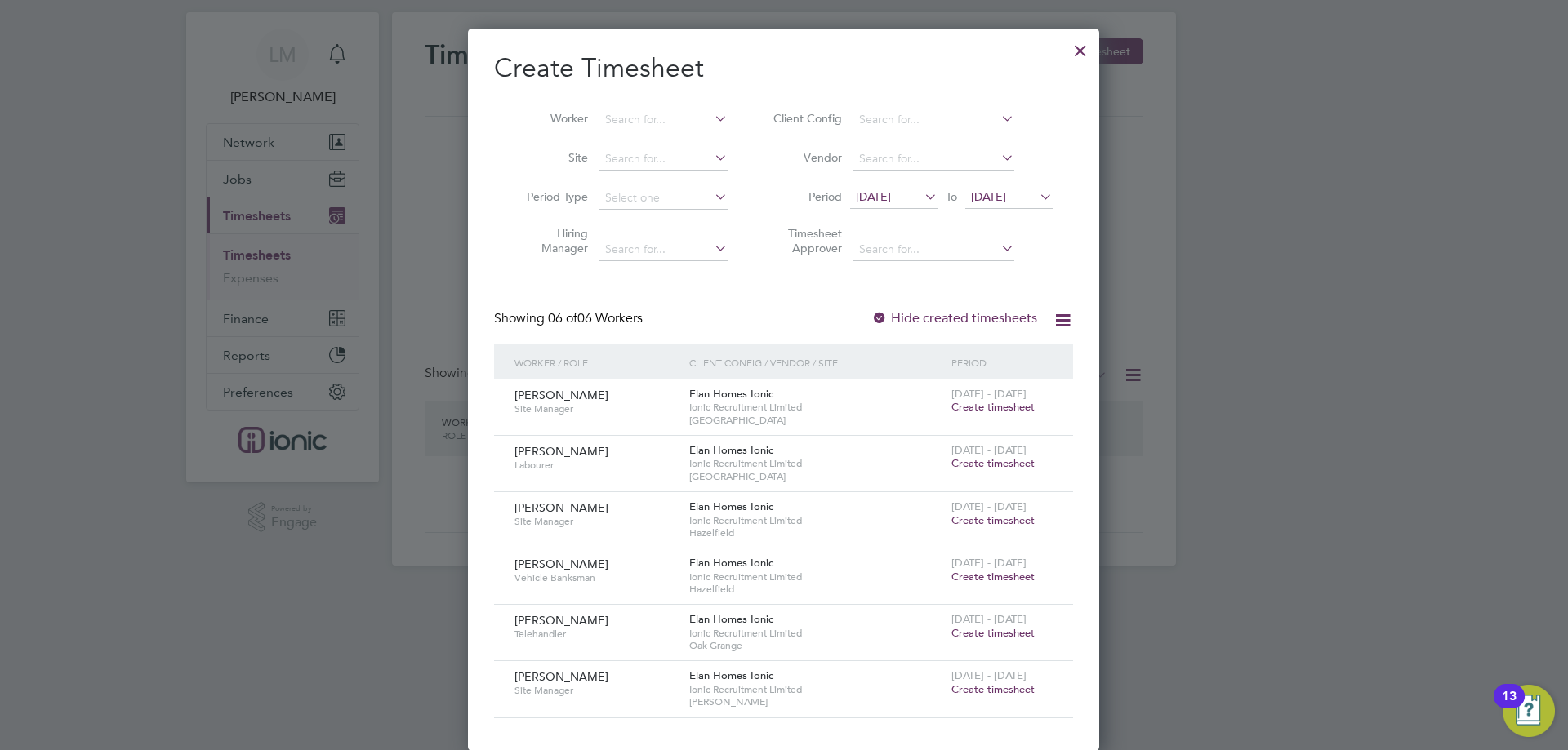
drag, startPoint x: 995, startPoint y: 192, endPoint x: 1059, endPoint y: 256, distance: 90.5
click at [997, 192] on span "19 Aug 2025" at bounding box center [989, 196] width 35 height 15
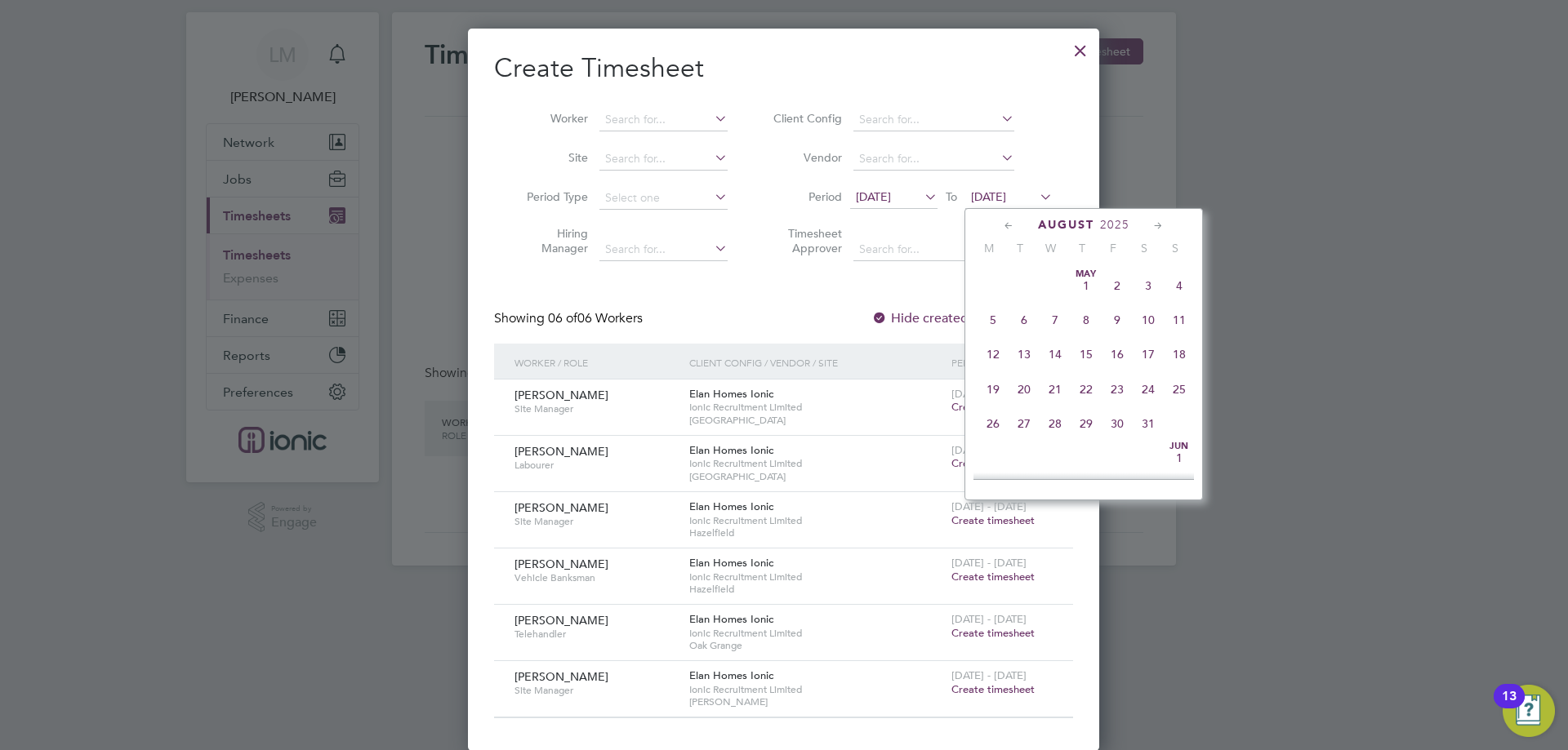
scroll to position [601, 0]
click at [1177, 356] on span "24" at bounding box center [1180, 340] width 31 height 31
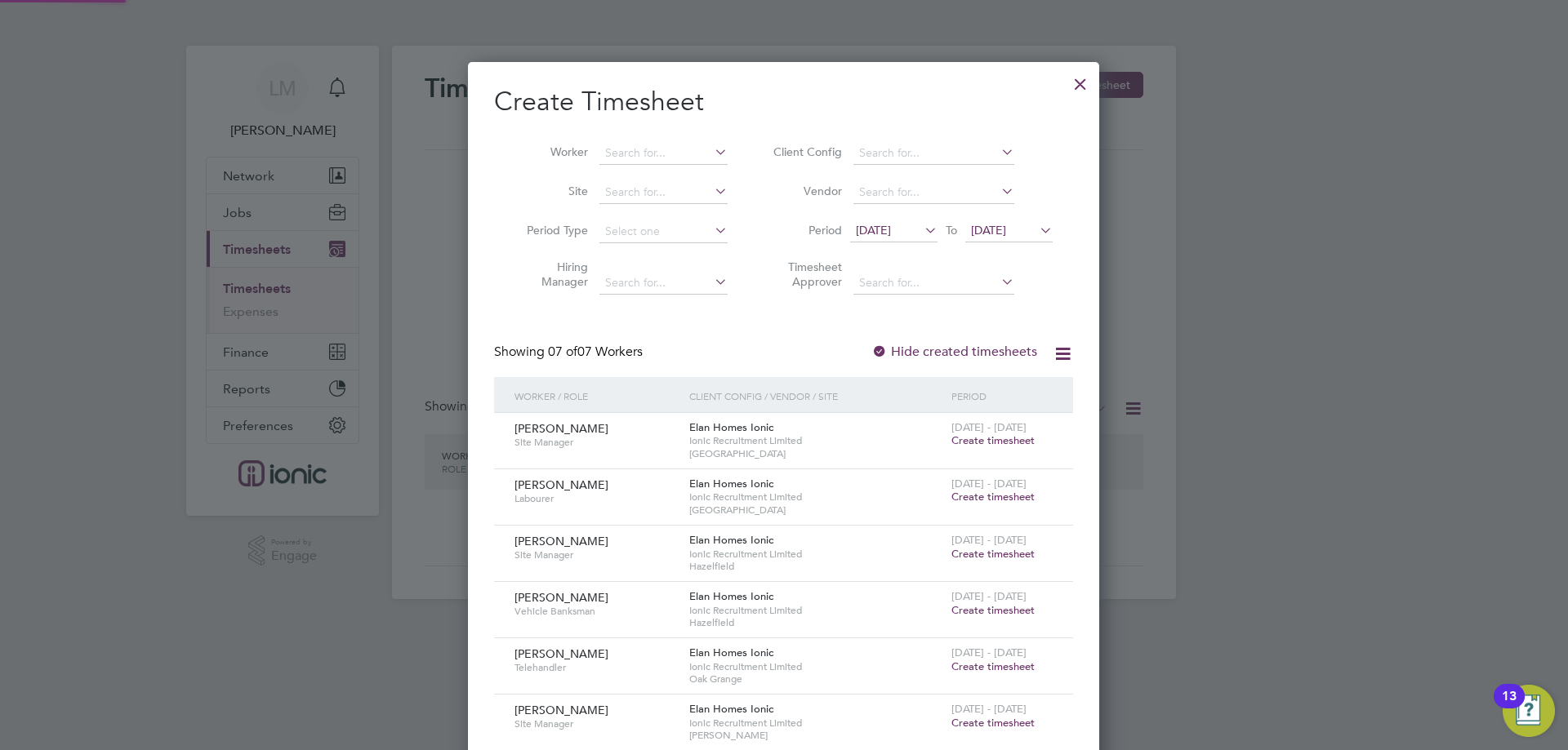
scroll to position [89, 0]
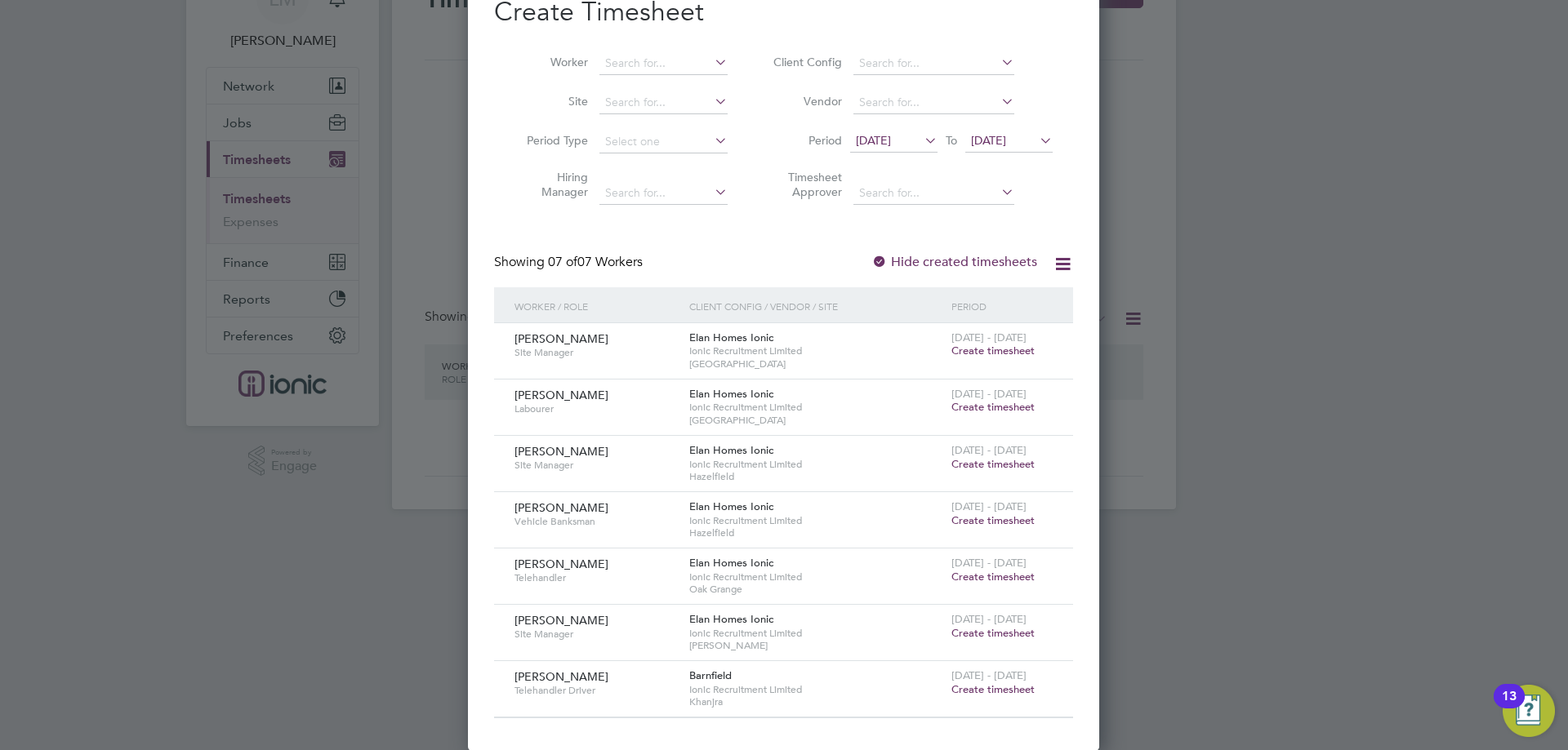
click at [976, 522] on span "Create timesheet" at bounding box center [993, 521] width 84 height 14
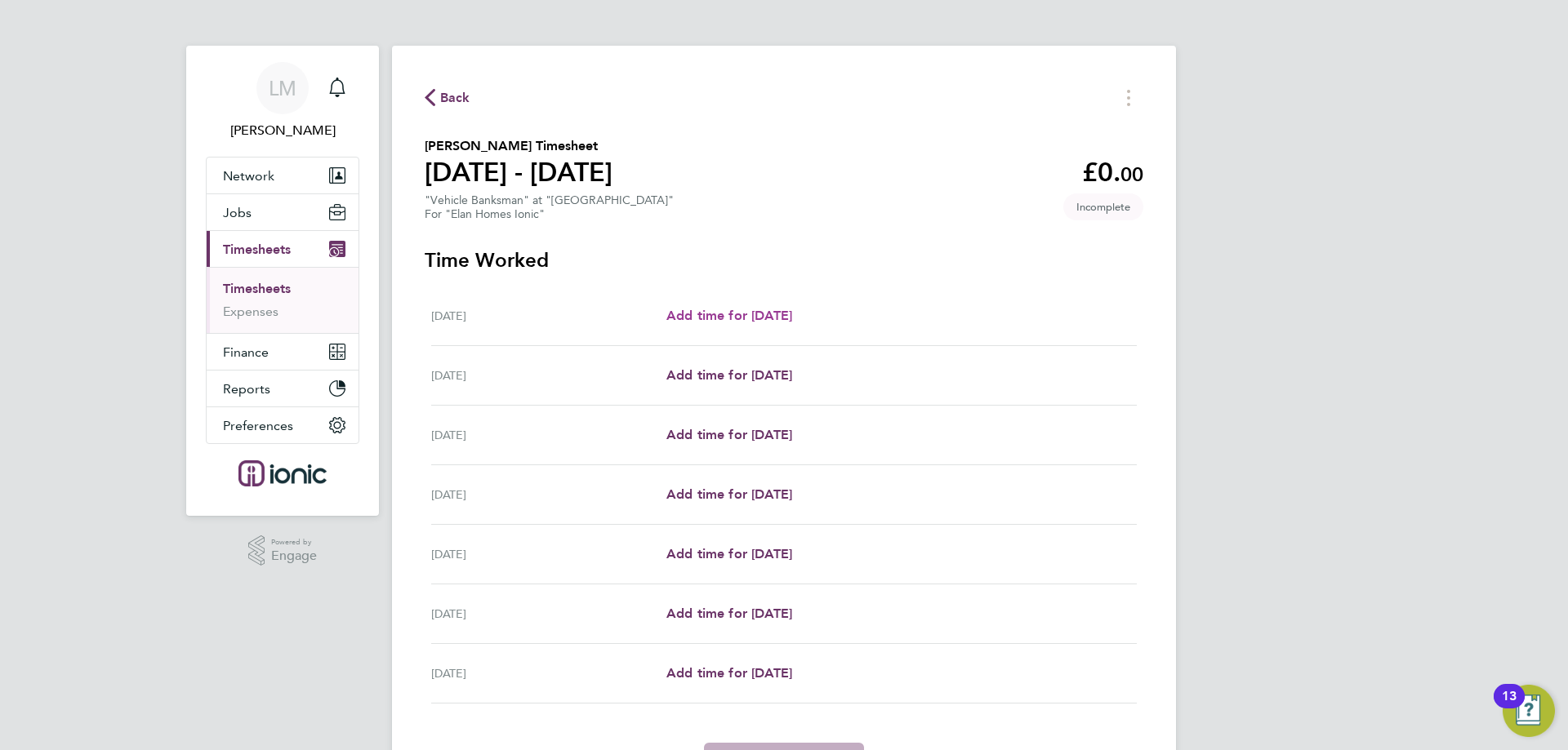
click at [754, 314] on span "Add time for Mon 18 Aug" at bounding box center [729, 316] width 125 height 16
select select "30"
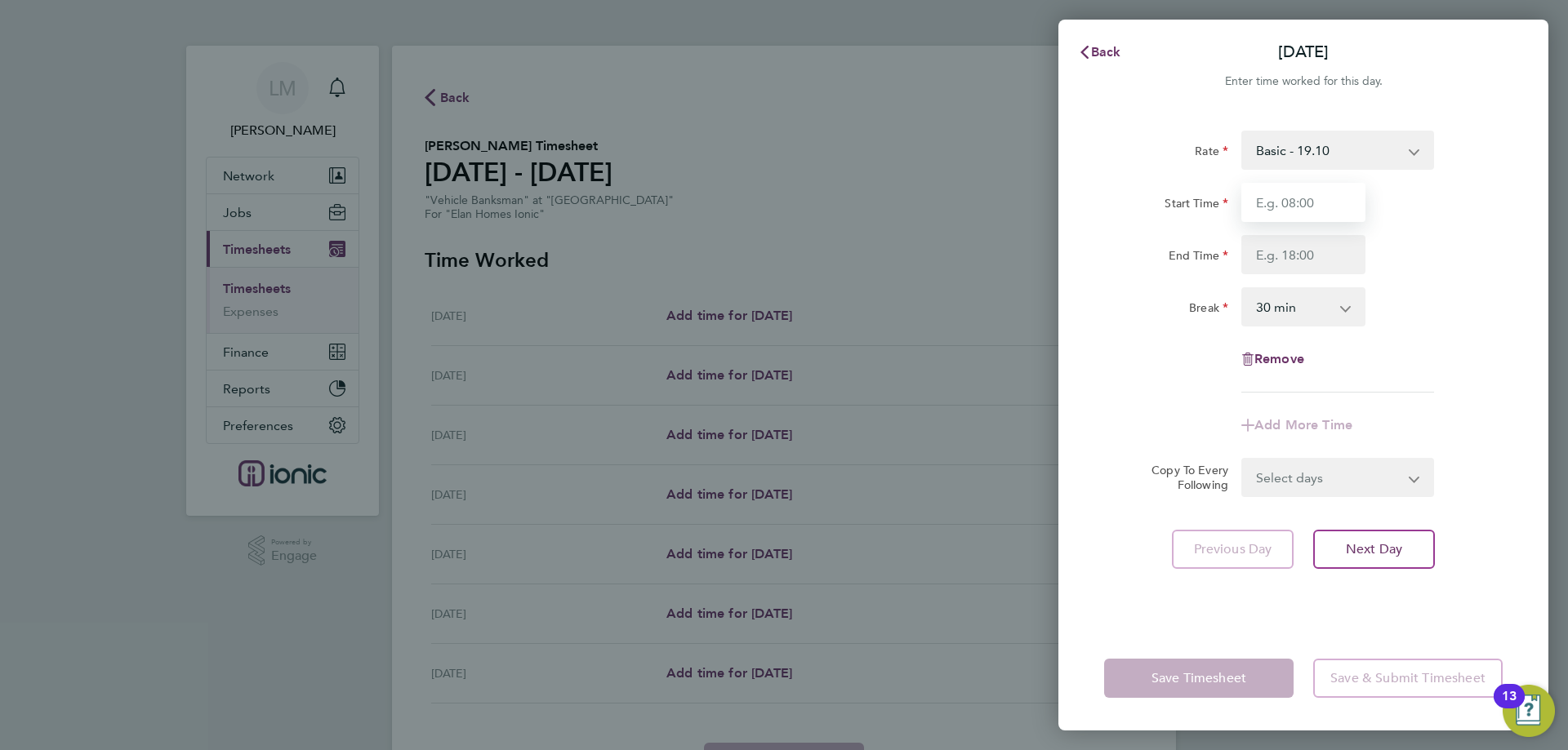
click at [1317, 216] on input "Start Time" at bounding box center [1304, 202] width 124 height 39
type input "08:00"
click at [1286, 258] on input "End Time" at bounding box center [1304, 255] width 124 height 39
type input "16:30"
click at [1295, 484] on select "Select days Day Weekday (Mon-Fri) Weekend (Sat-Sun) Tuesday Wednesday Thursday …" at bounding box center [1329, 477] width 171 height 36
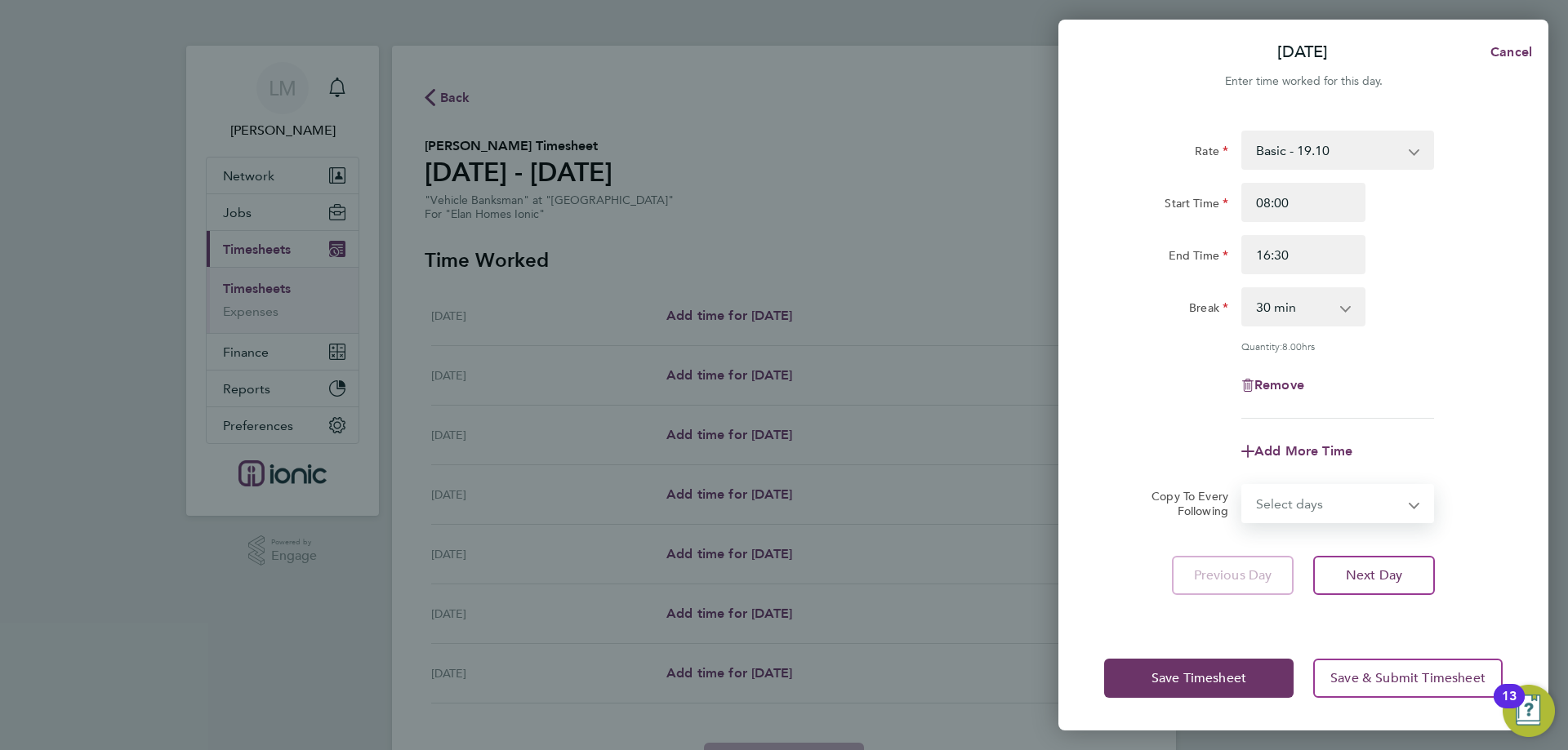
select select "WEEKDAY"
click at [1243, 486] on select "Select days Day Weekday (Mon-Fri) Weekend (Sat-Sun) Tuesday Wednesday Thursday …" at bounding box center [1329, 503] width 171 height 36
select select "2025-08-24"
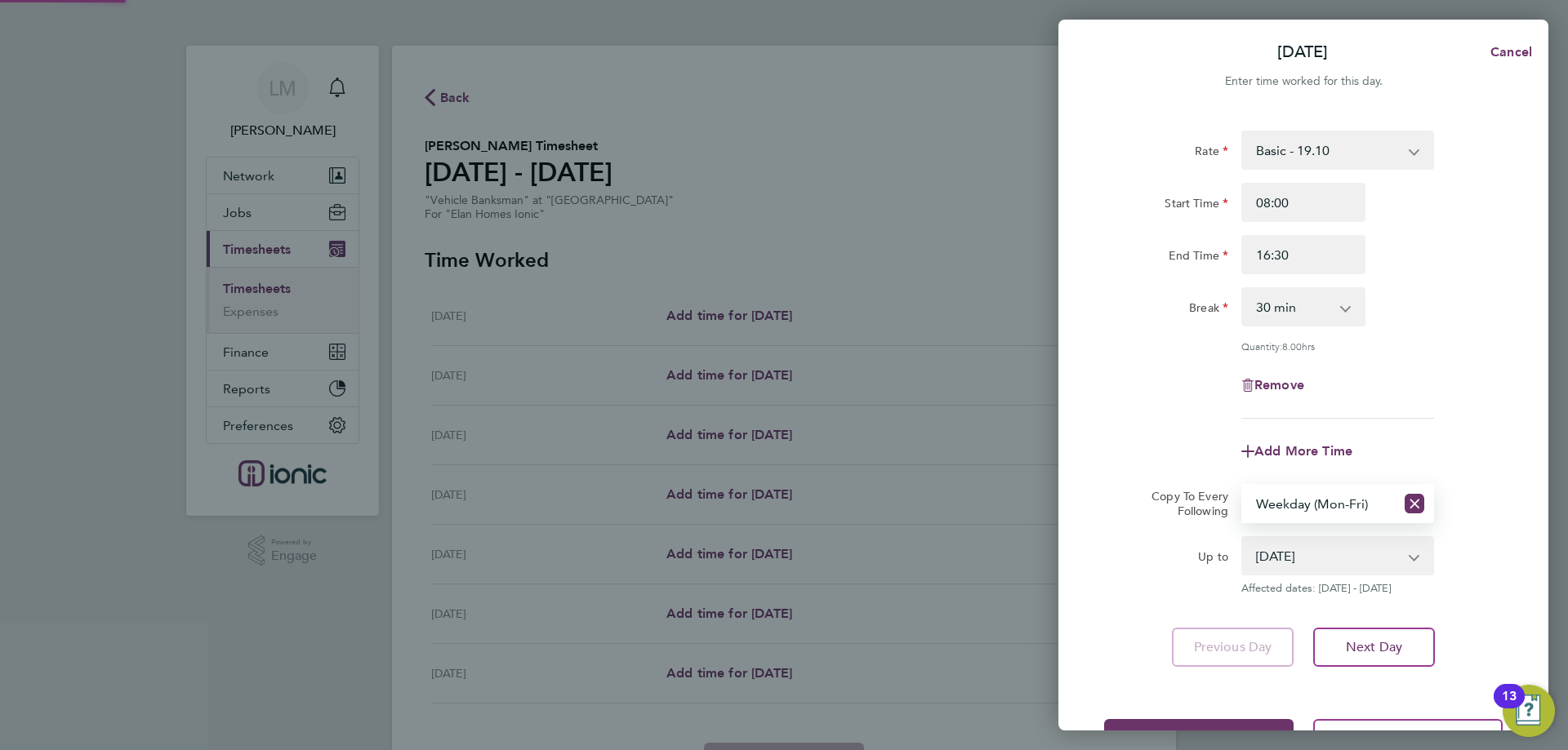
scroll to position [59, 0]
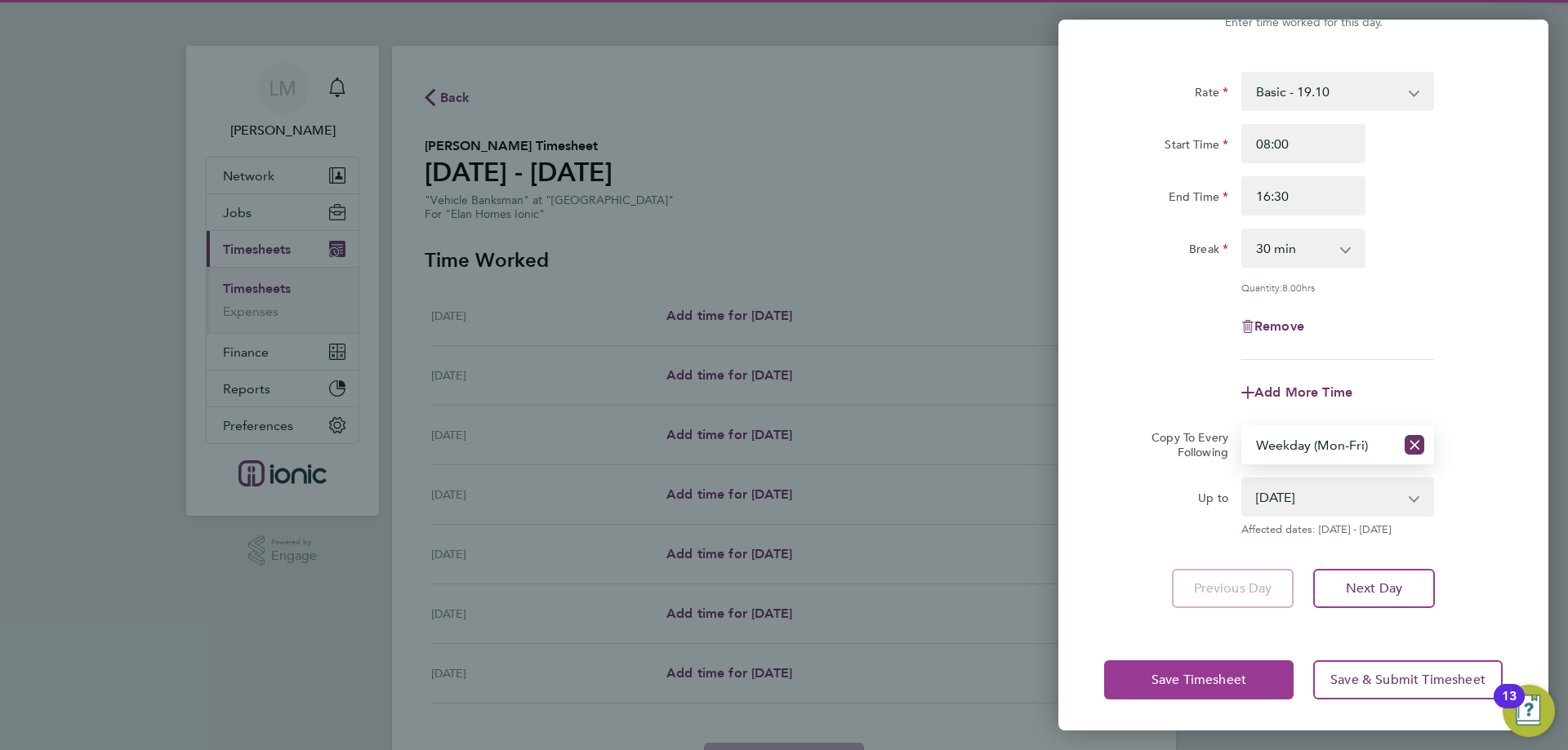
click at [1137, 687] on button "Save Timesheet" at bounding box center [1199, 680] width 190 height 39
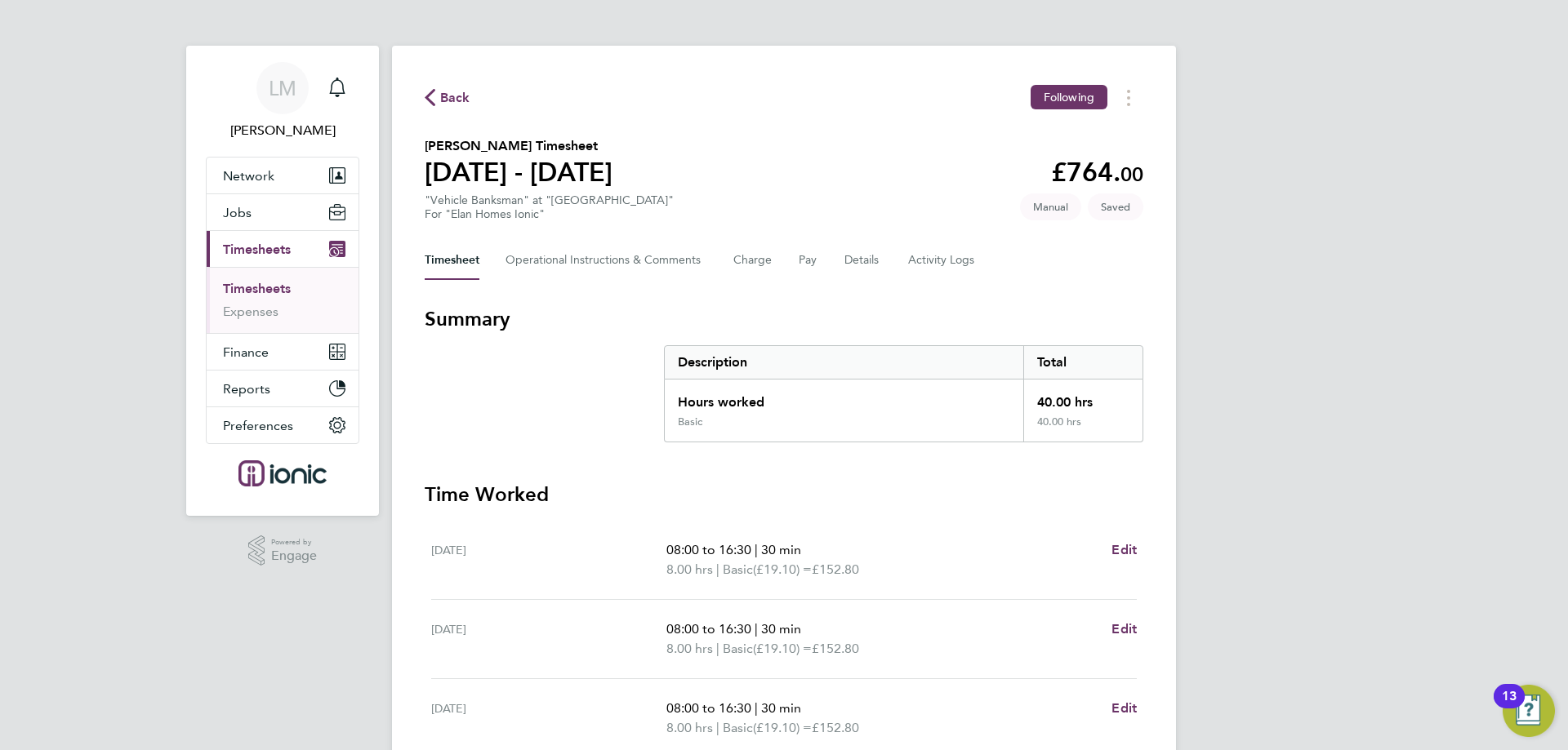
scroll to position [82, 0]
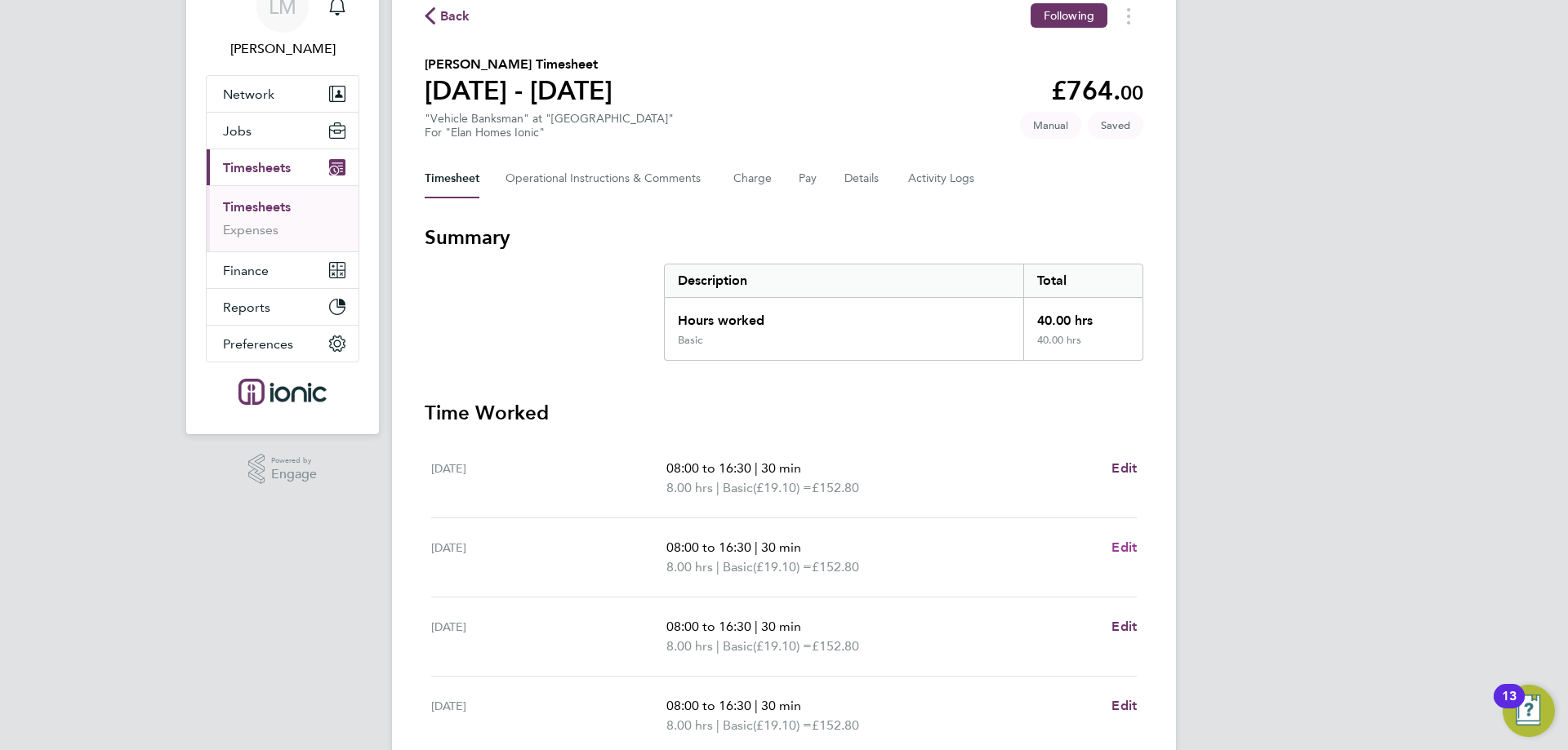
click at [1129, 543] on span "Edit" at bounding box center [1125, 547] width 25 height 16
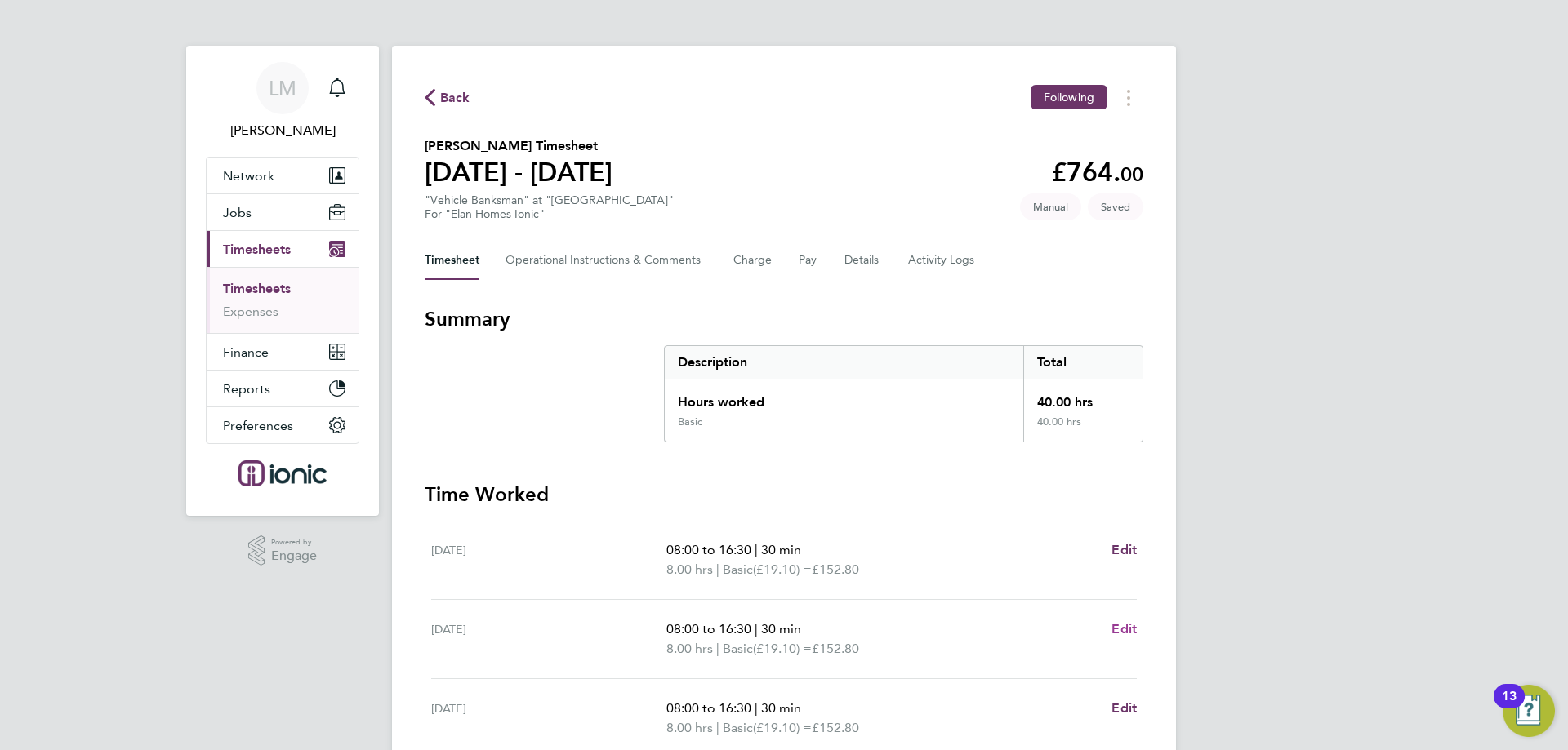
select select "30"
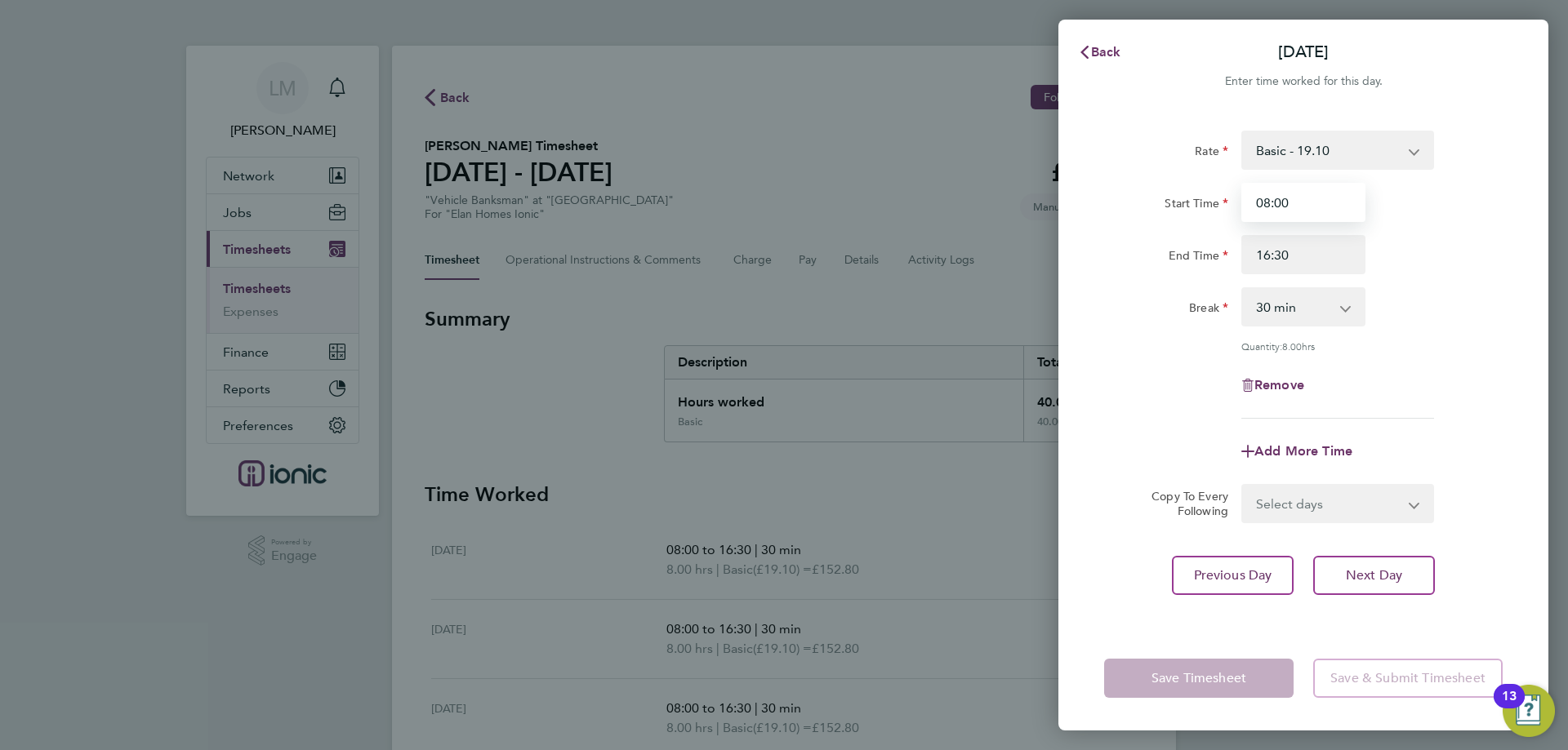
drag, startPoint x: 1261, startPoint y: 202, endPoint x: 620, endPoint y: 158, distance: 642.5
click at [637, 137] on div "Back Tue 19 Aug Enter time worked for this day. Rate Basic - 19.10 Start Time 0…" at bounding box center [784, 375] width 1568 height 750
type input "07:30"
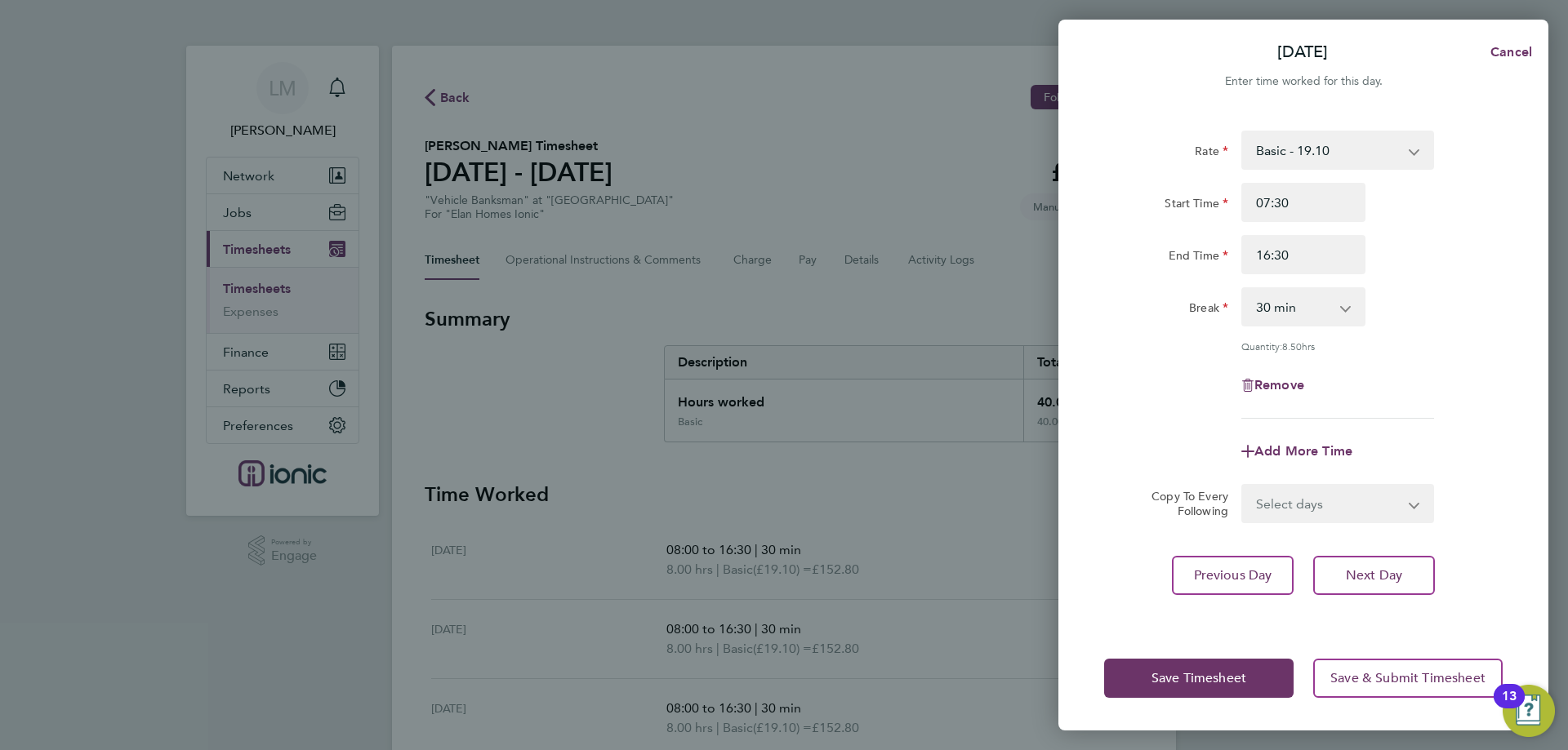
click at [1141, 433] on div "Add More Time" at bounding box center [1304, 452] width 412 height 39
click at [1331, 512] on select "Select days Day Weekday (Mon-Fri) Weekend (Sat-Sun) Wednesday Thursday Friday S…" at bounding box center [1329, 503] width 171 height 36
select select "WEEKDAY"
click at [1243, 486] on select "Select days Day Weekday (Mon-Fri) Weekend (Sat-Sun) Wednesday Thursday Friday S…" at bounding box center [1329, 503] width 171 height 36
select select "2025-08-24"
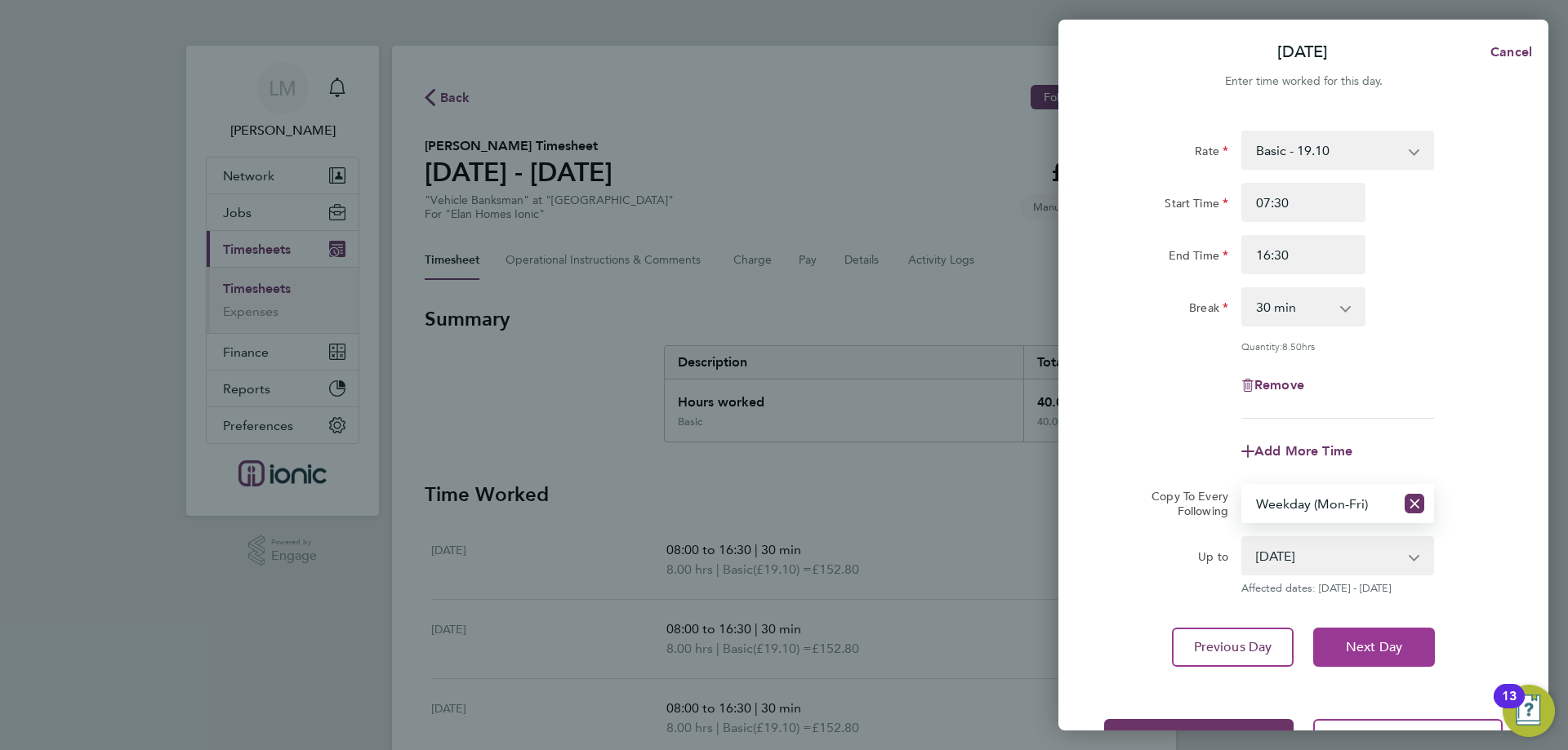
scroll to position [59, 0]
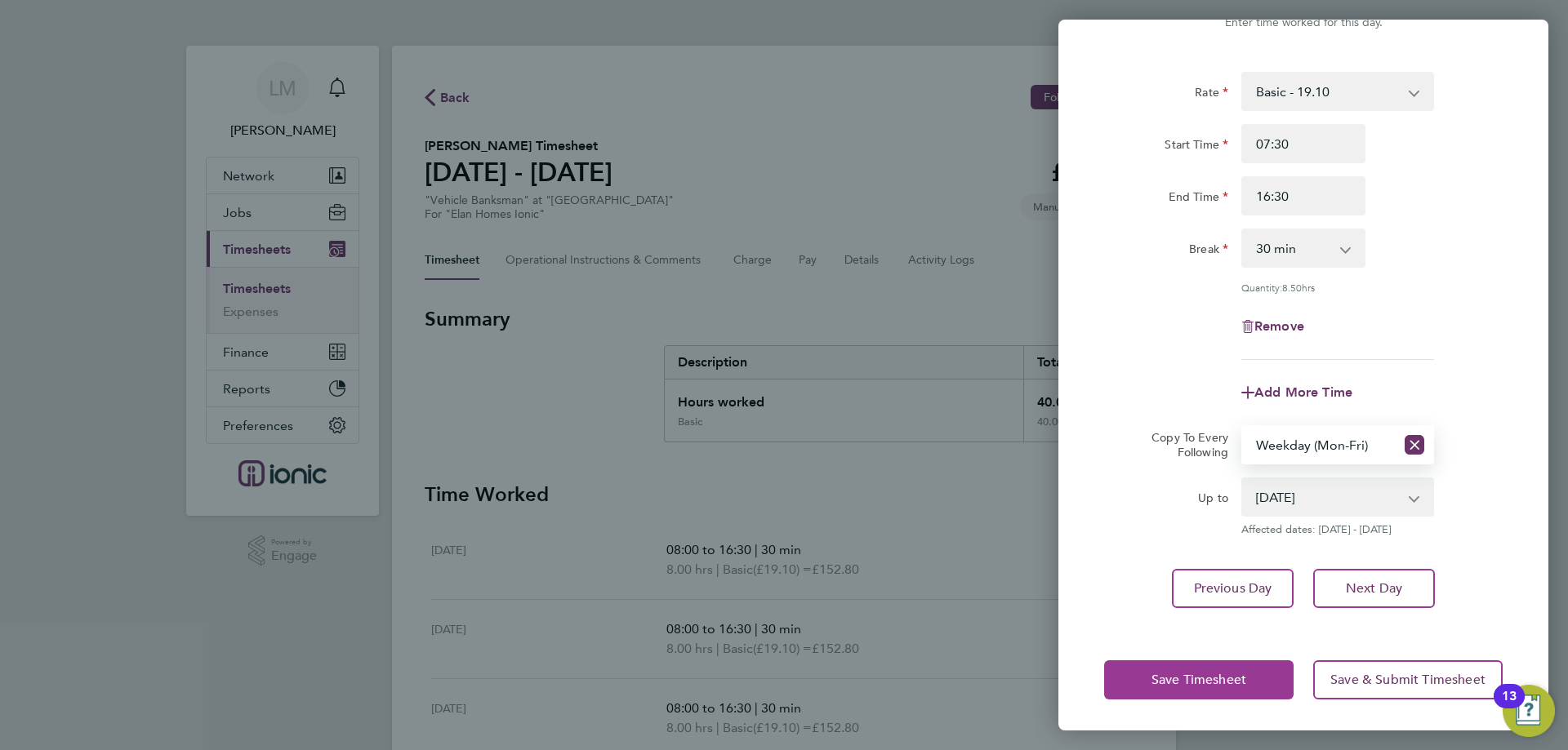
click at [1186, 677] on span "Save Timesheet" at bounding box center [1199, 680] width 94 height 17
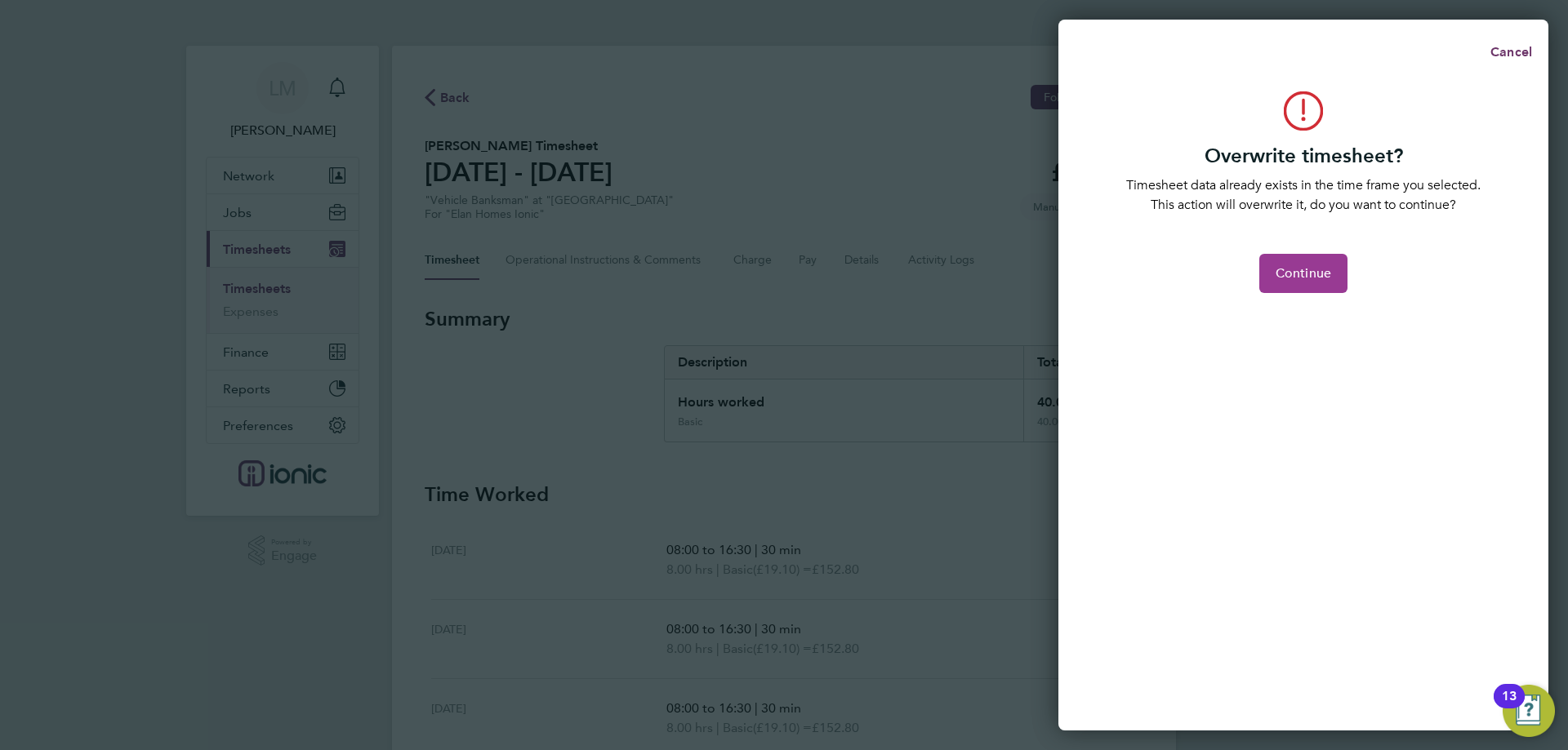
click at [1317, 258] on button "Continue" at bounding box center [1304, 273] width 88 height 39
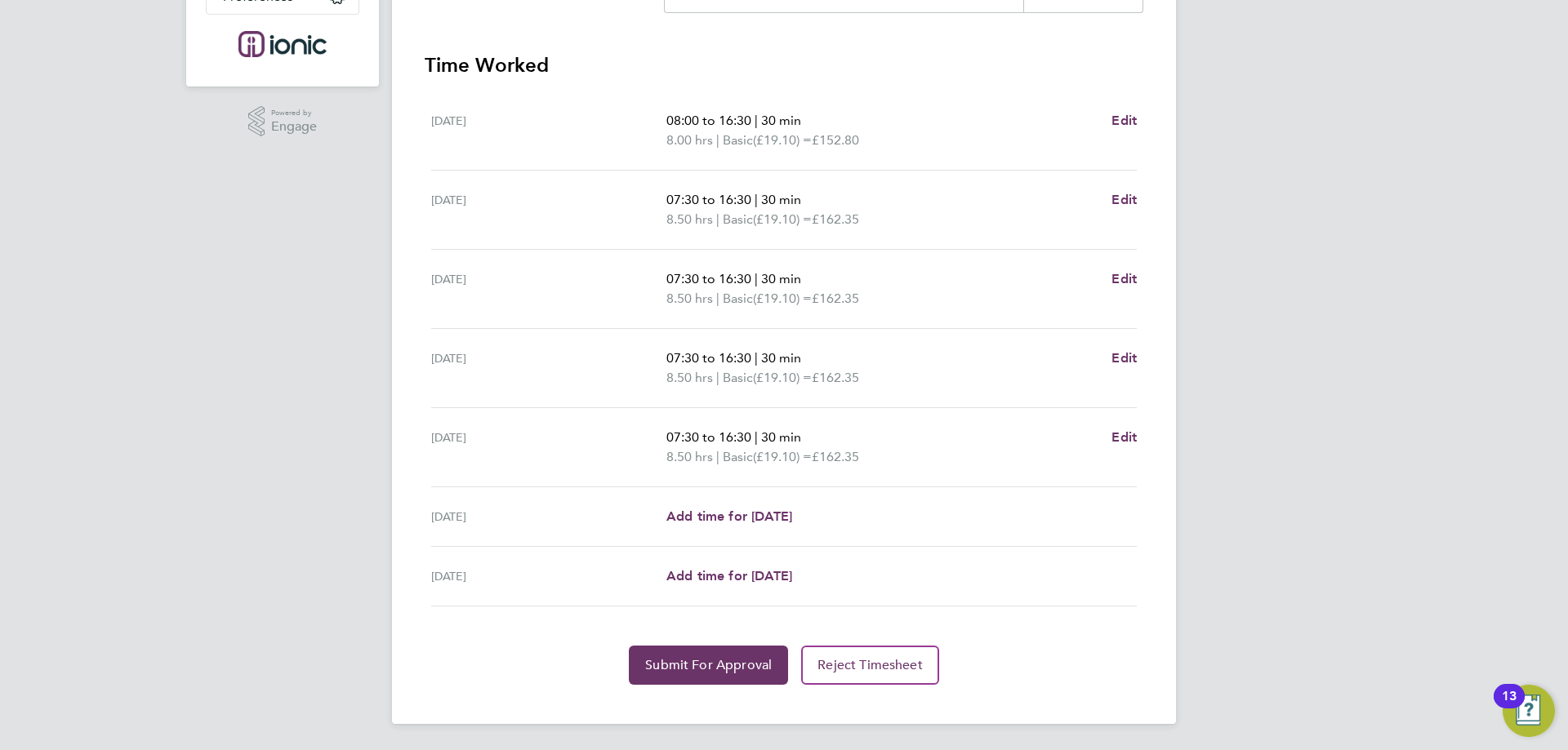
scroll to position [348, 0]
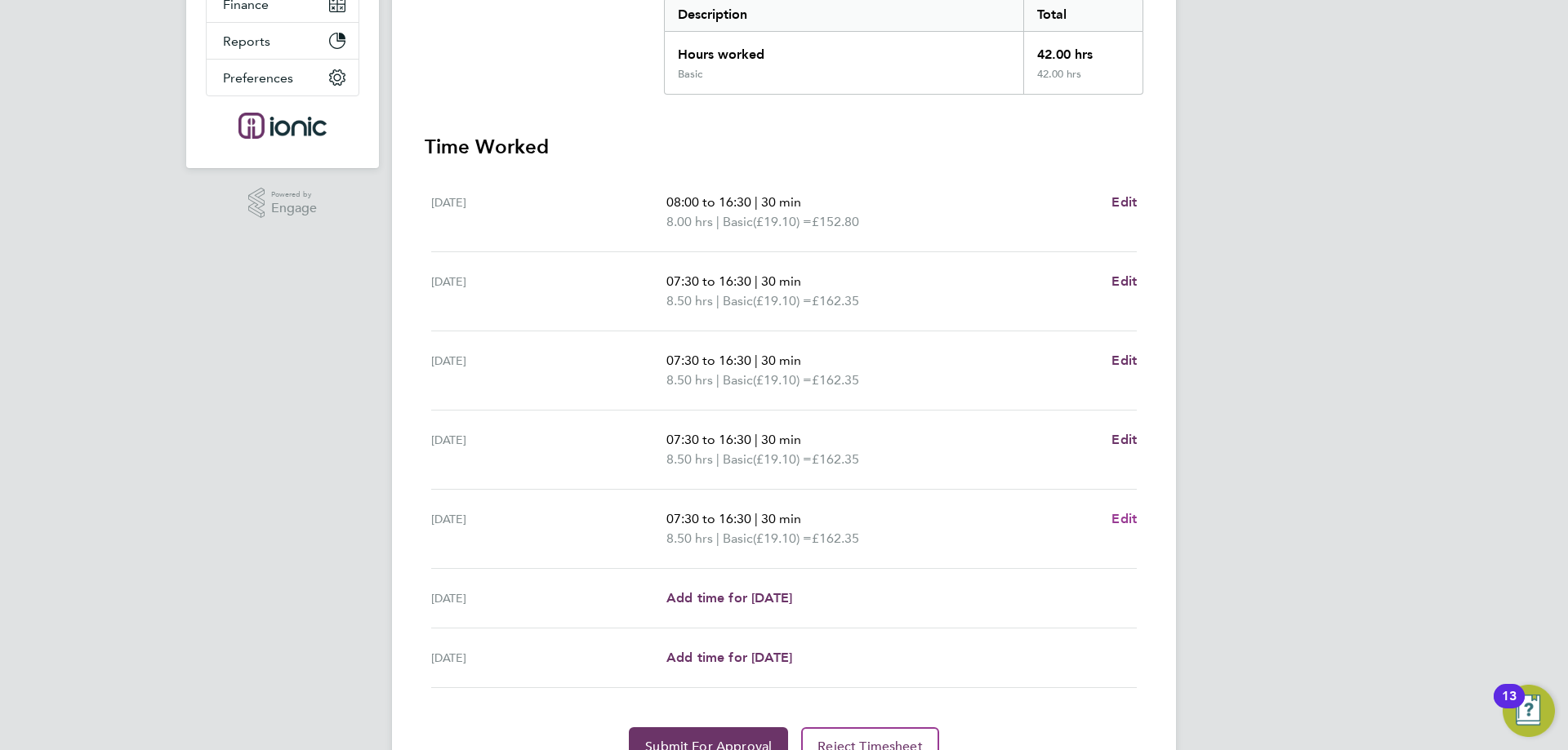
click at [1130, 520] on span "Edit" at bounding box center [1125, 519] width 25 height 16
select select "30"
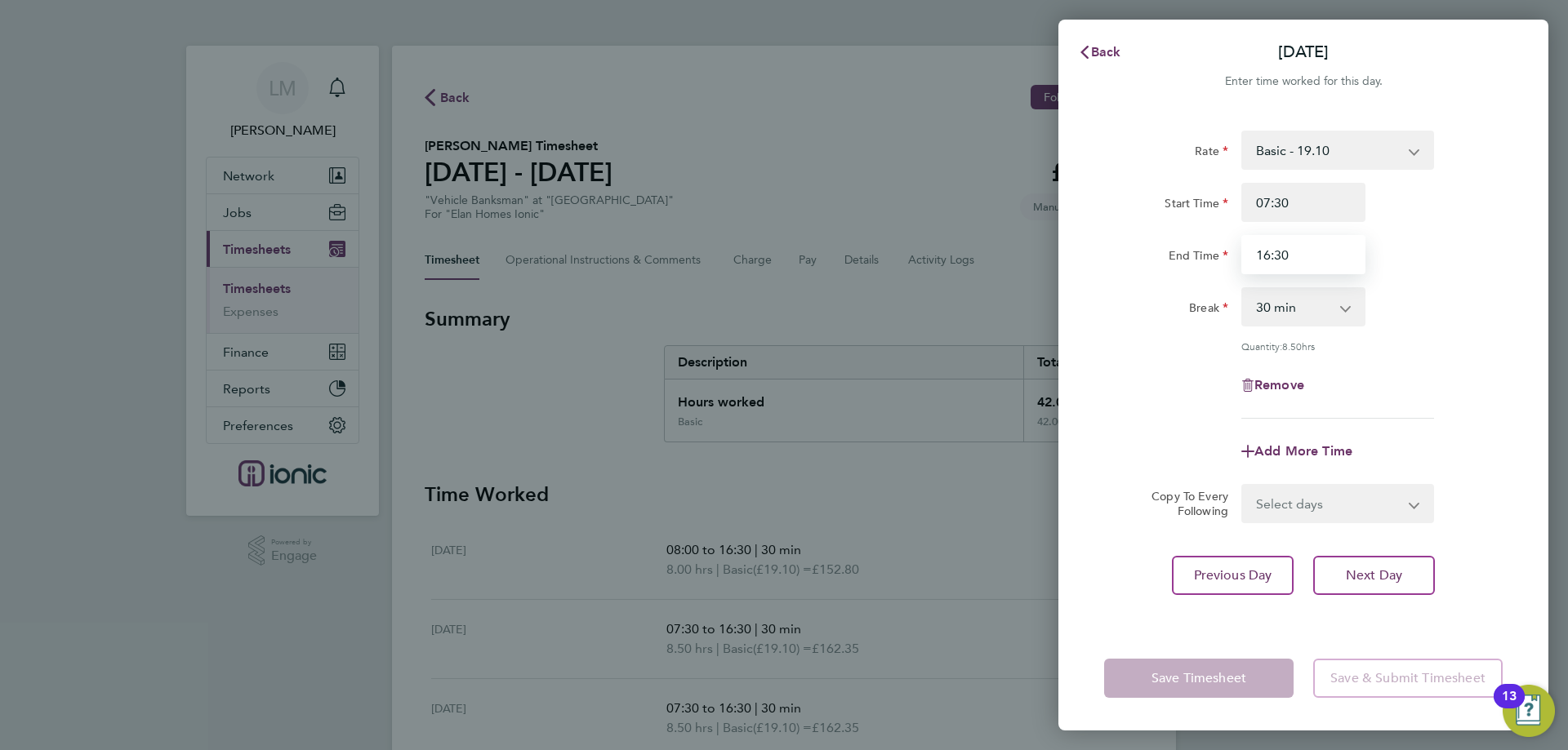
click at [1266, 256] on input "16:30" at bounding box center [1304, 255] width 124 height 39
type input "15:30"
click at [1234, 345] on div "Quantity: 8.50 hrs" at bounding box center [1304, 346] width 412 height 13
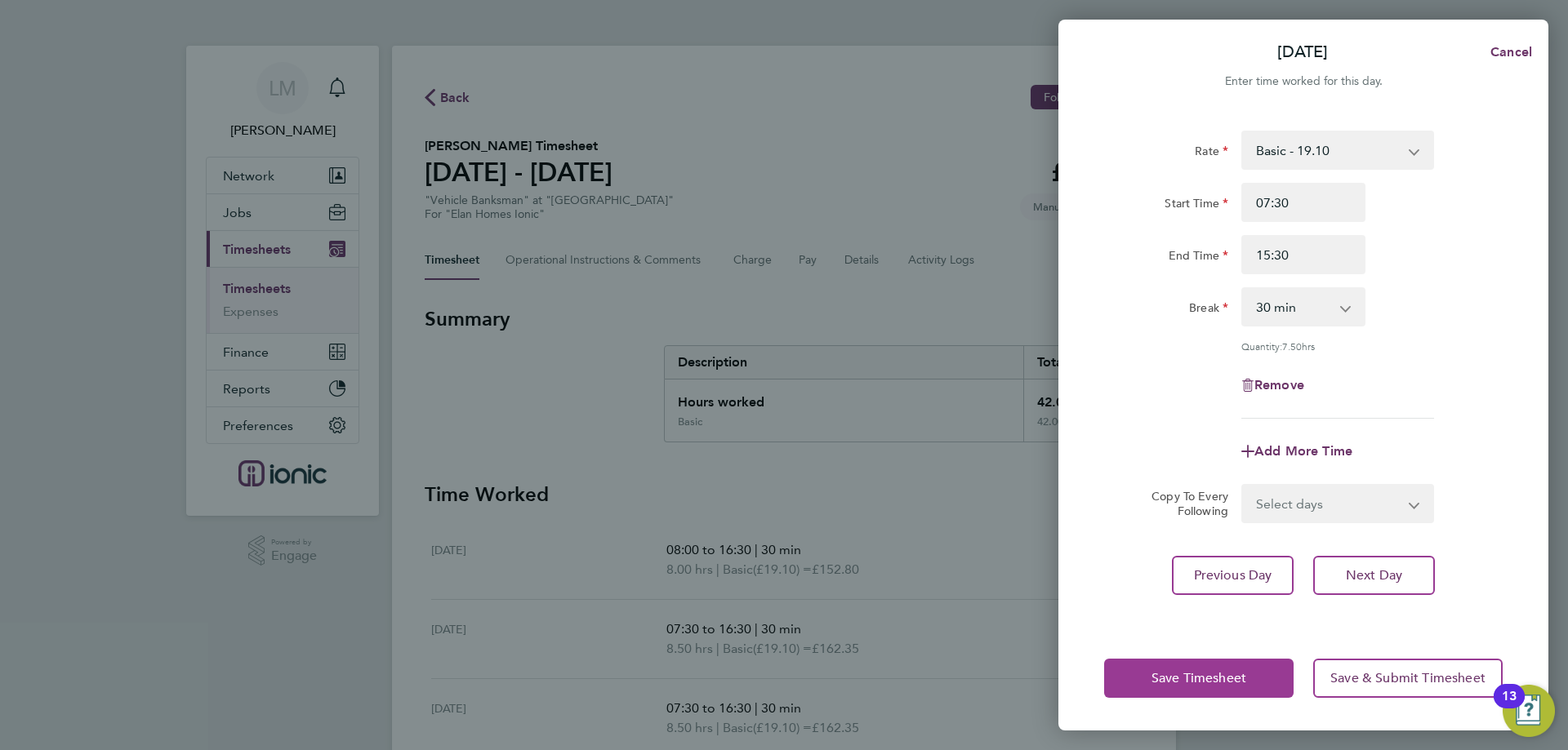
drag, startPoint x: 1171, startPoint y: 673, endPoint x: 1167, endPoint y: 662, distance: 11.7
click at [1171, 674] on span "Save Timesheet" at bounding box center [1199, 678] width 94 height 17
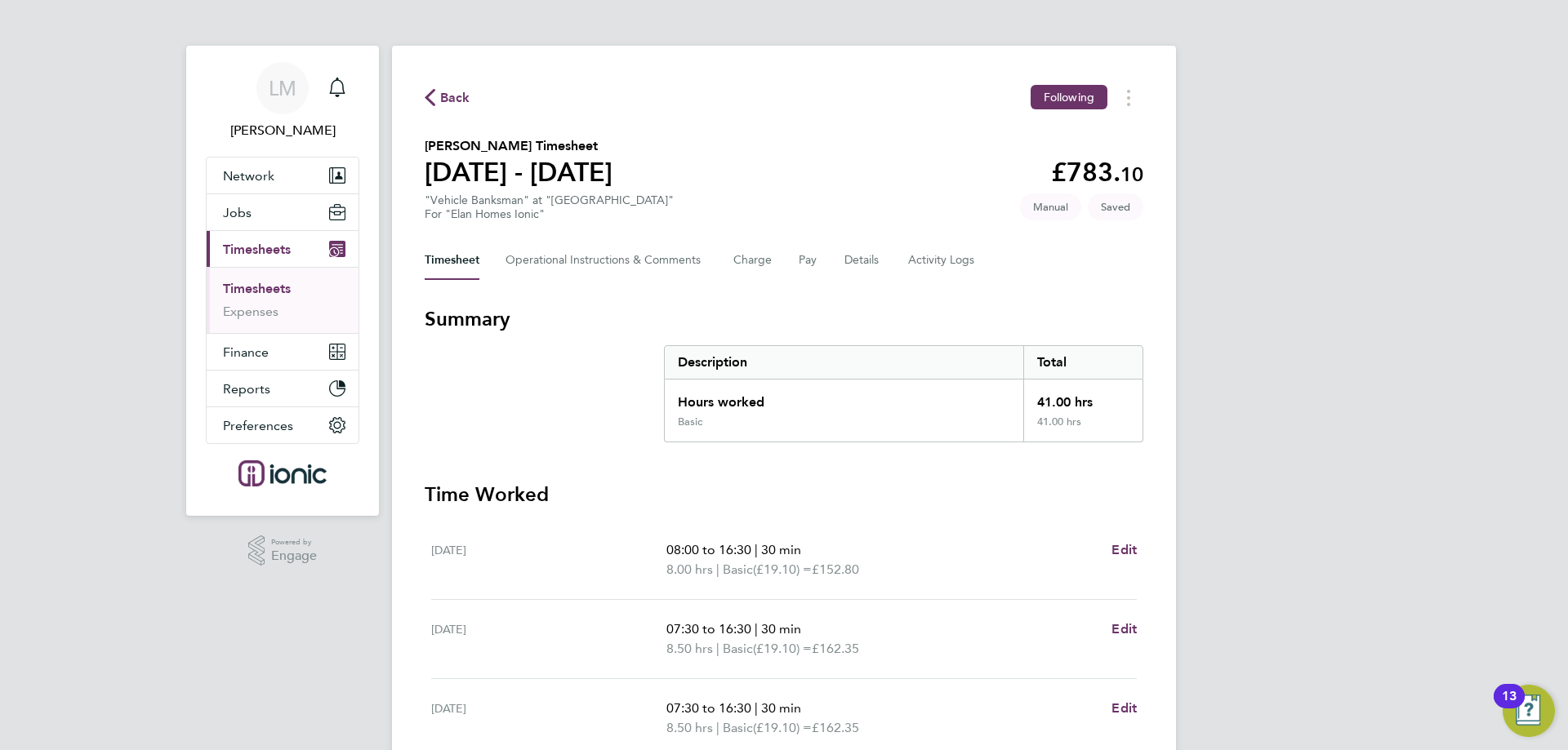
scroll to position [429, 0]
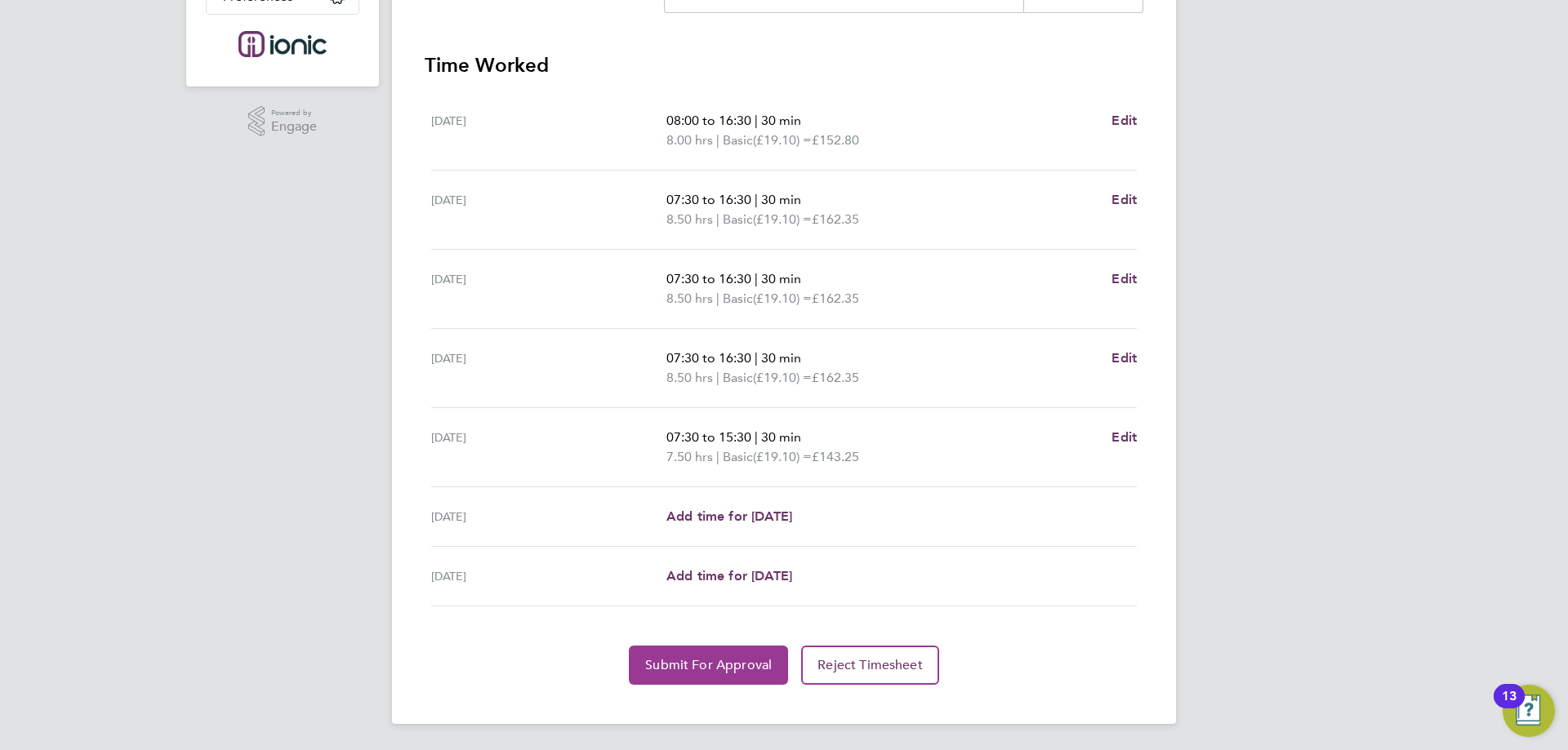
click at [657, 661] on span "Submit For Approval" at bounding box center [709, 665] width 126 height 17
click at [729, 662] on span "Approve Timesheet" at bounding box center [709, 665] width 121 height 17
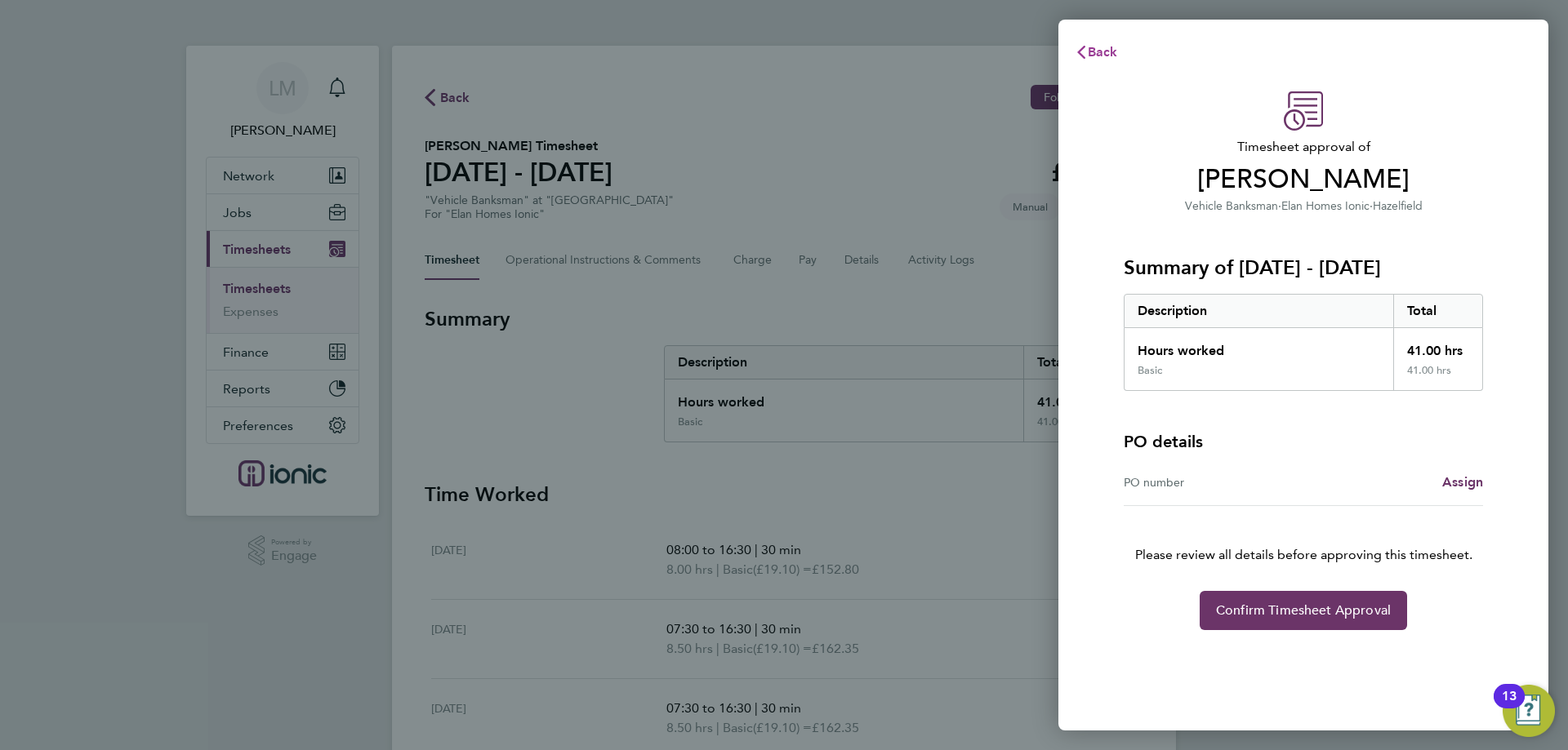
click at [1121, 49] on button "Back" at bounding box center [1097, 52] width 76 height 33
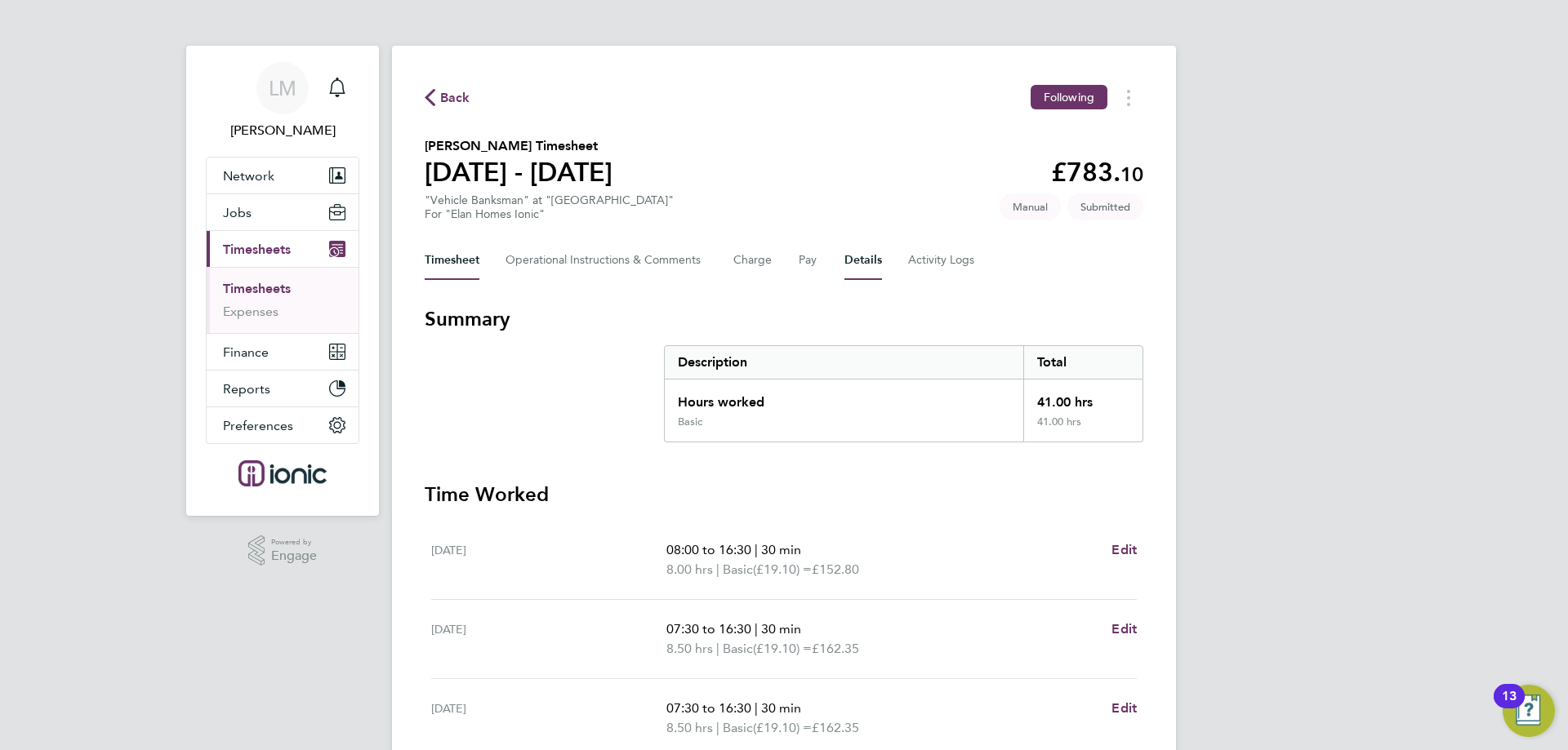
click at [853, 257] on button "Details" at bounding box center [863, 260] width 38 height 39
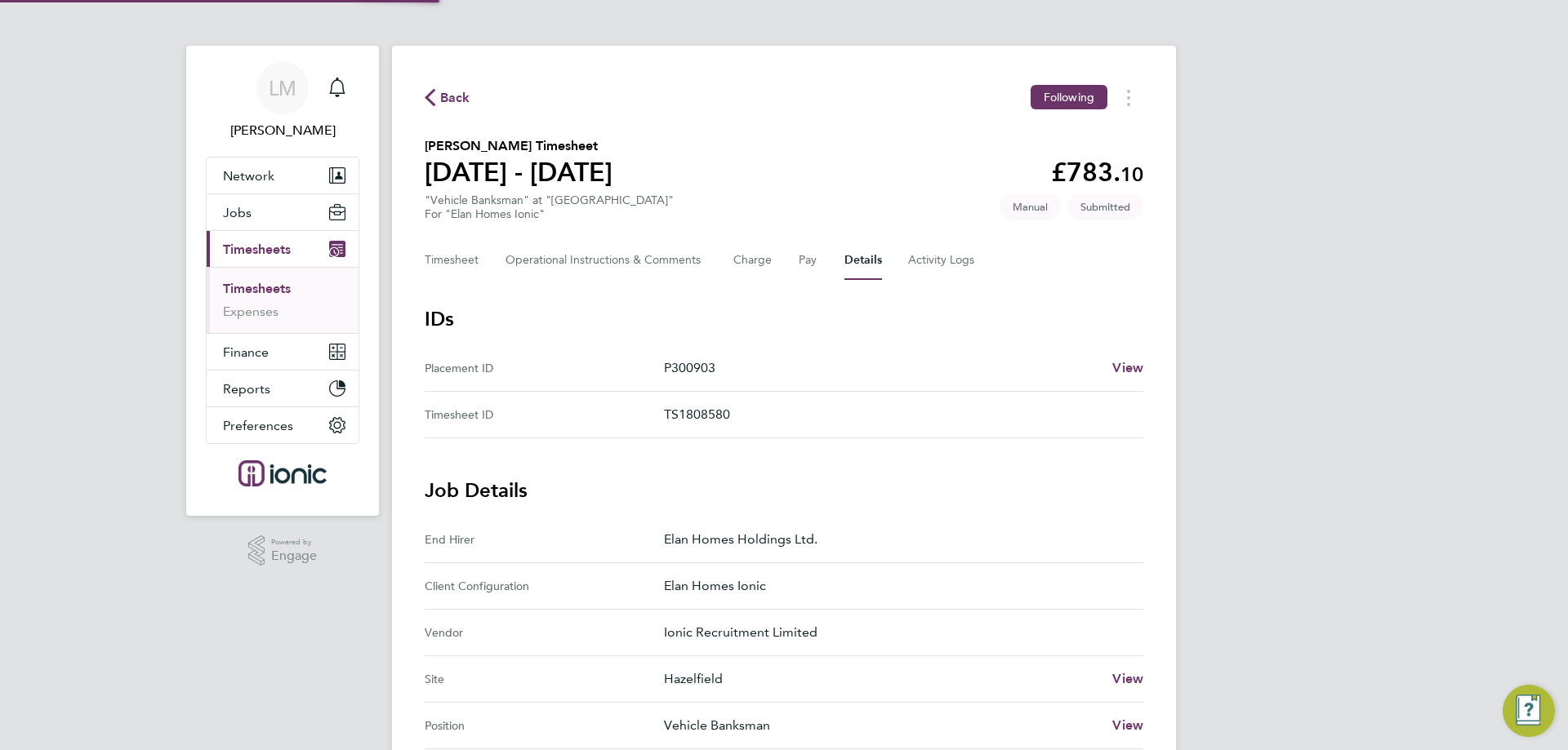
scroll to position [498, 0]
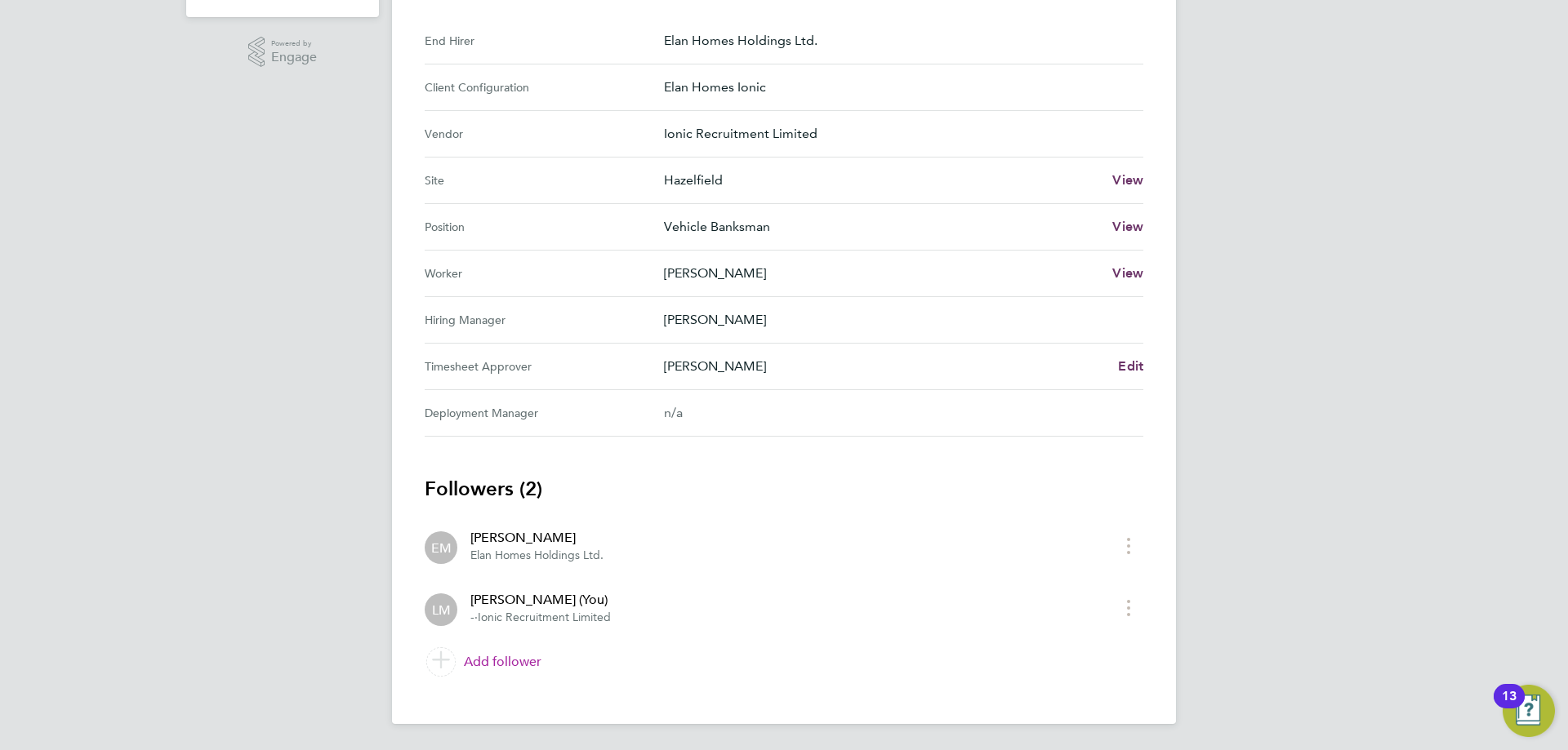
click at [541, 664] on link "Add follower" at bounding box center [784, 662] width 719 height 46
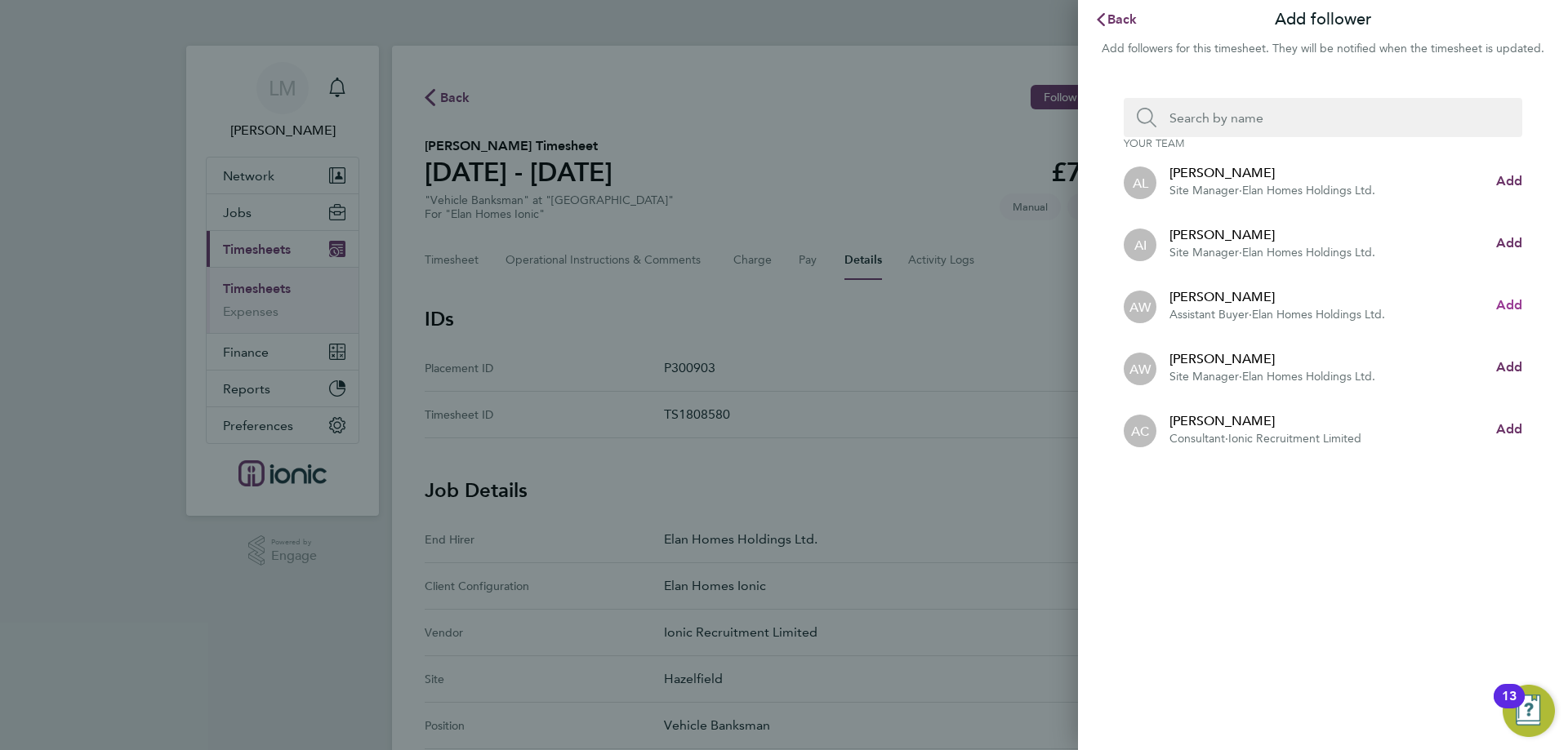
drag, startPoint x: 1498, startPoint y: 308, endPoint x: 1490, endPoint y: 293, distance: 17.0
click at [1499, 308] on span "Add" at bounding box center [1510, 305] width 26 height 16
click at [1233, 109] on input "Search team member by name:" at bounding box center [1330, 118] width 346 height 39
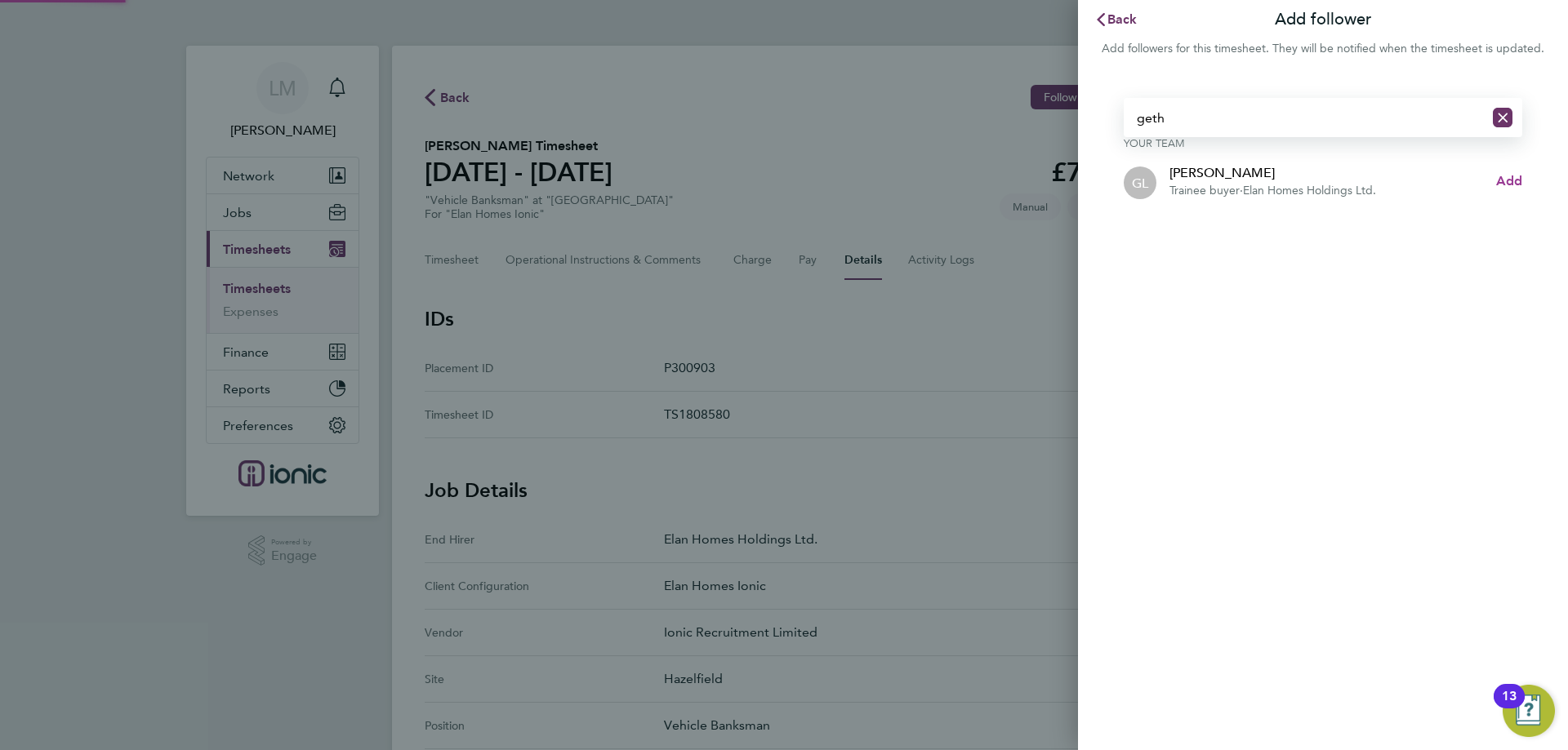
type input "geth"
click at [1501, 180] on span "Add" at bounding box center [1510, 181] width 26 height 16
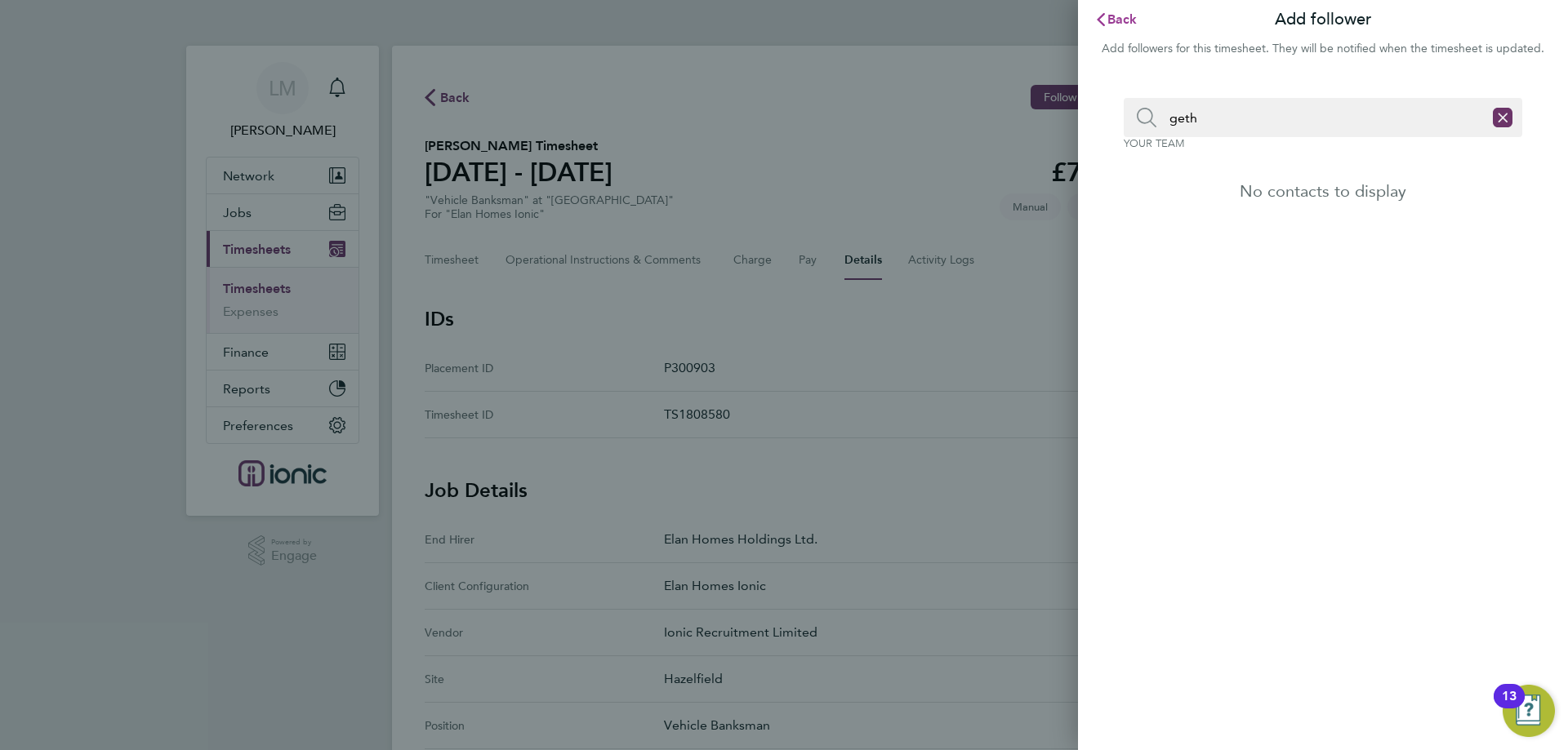
click at [1124, 17] on span "Back" at bounding box center [1123, 19] width 30 height 16
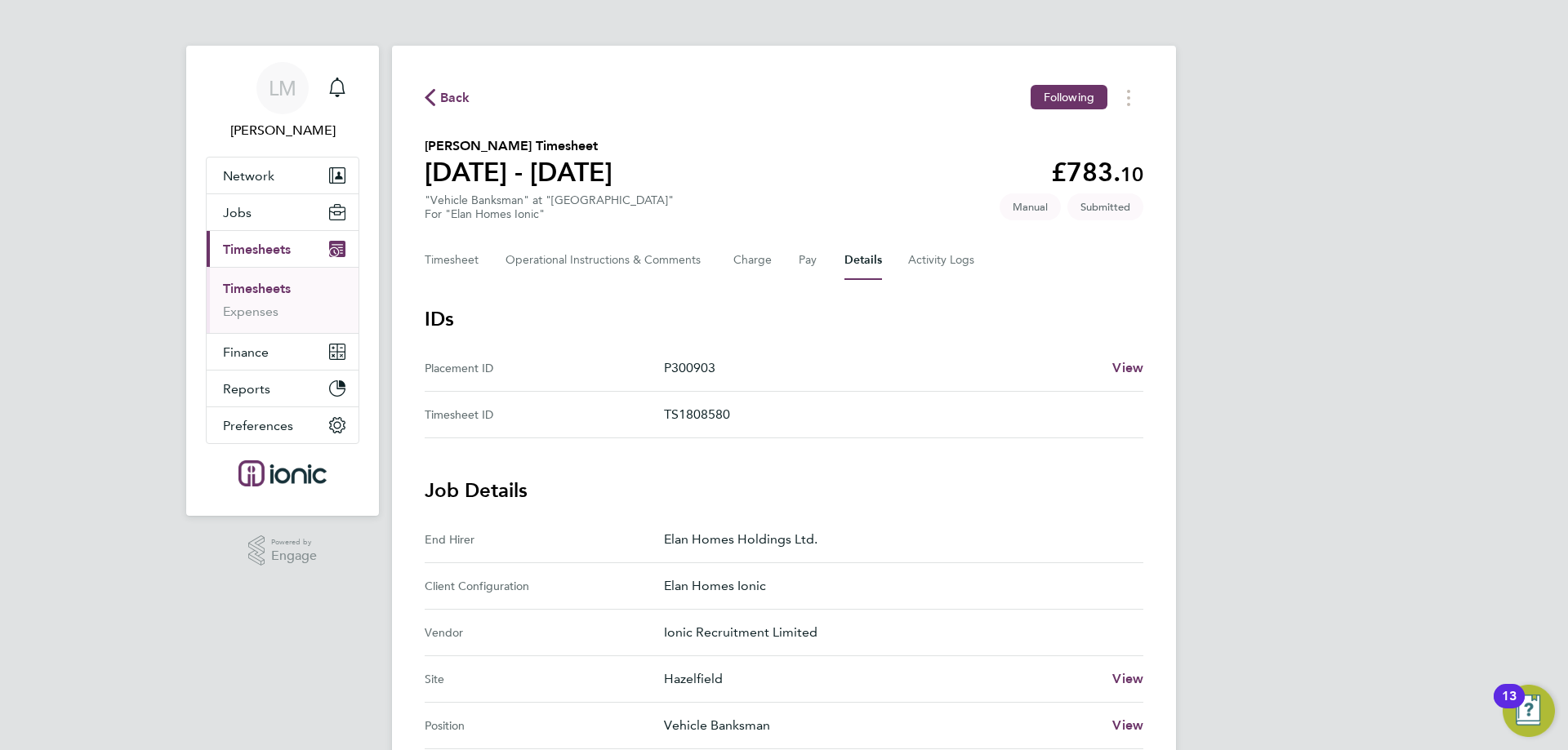
click at [454, 96] on span "Back" at bounding box center [455, 98] width 30 height 19
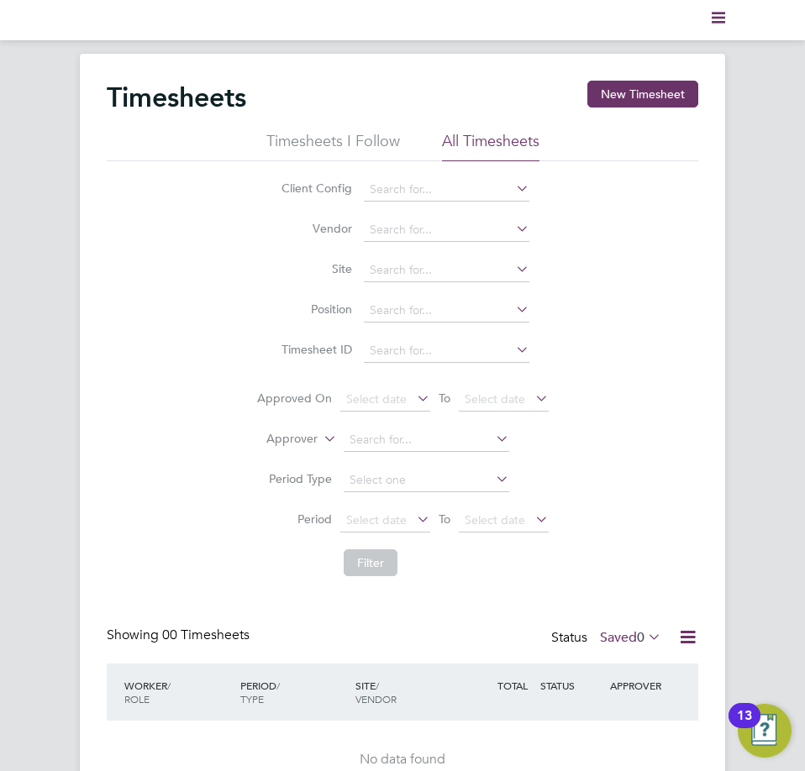
click at [719, 13] on polygon "Main navigation" at bounding box center [718, 13] width 13 height 3
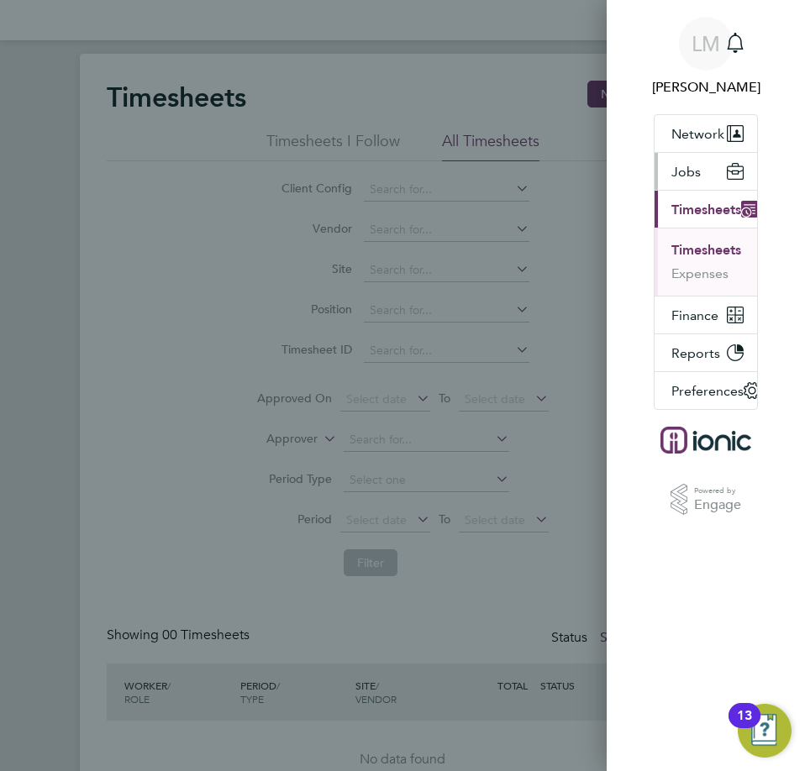
click at [681, 171] on span "Jobs" at bounding box center [685, 172] width 29 height 16
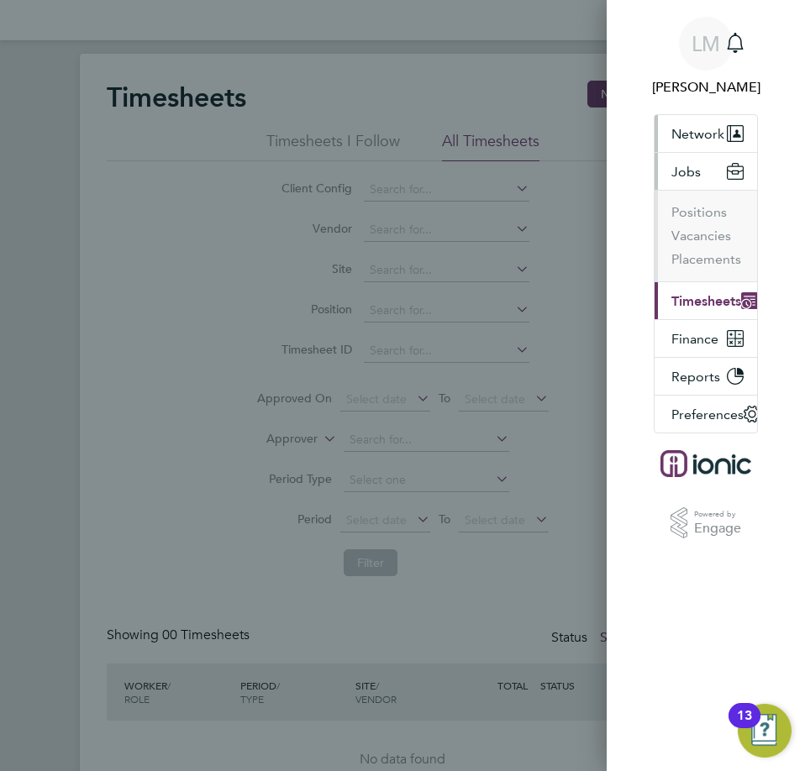
click at [709, 141] on span "Network" at bounding box center [697, 134] width 53 height 16
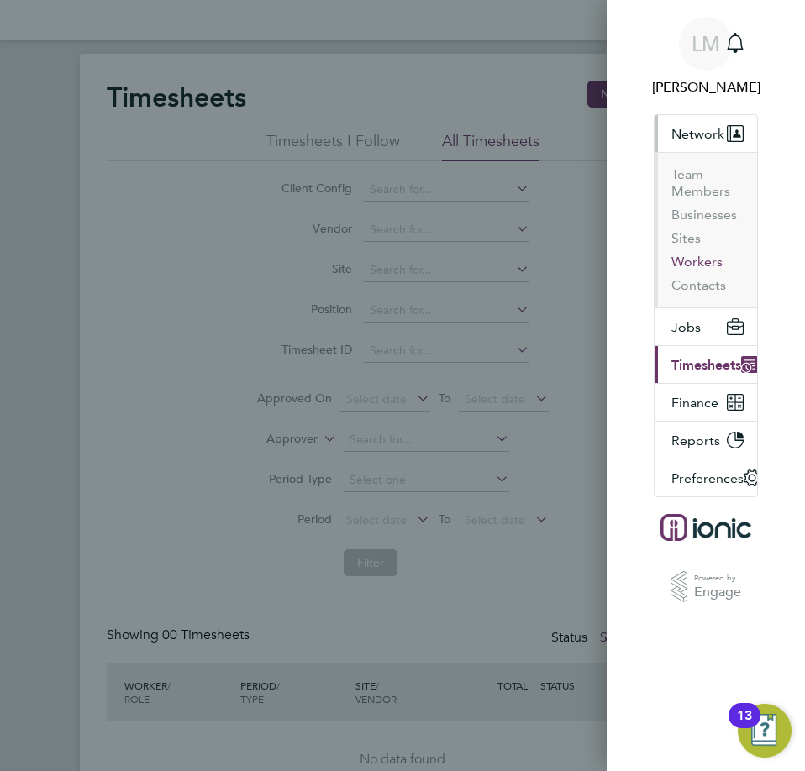
click at [698, 261] on button "Workers" at bounding box center [696, 262] width 51 height 17
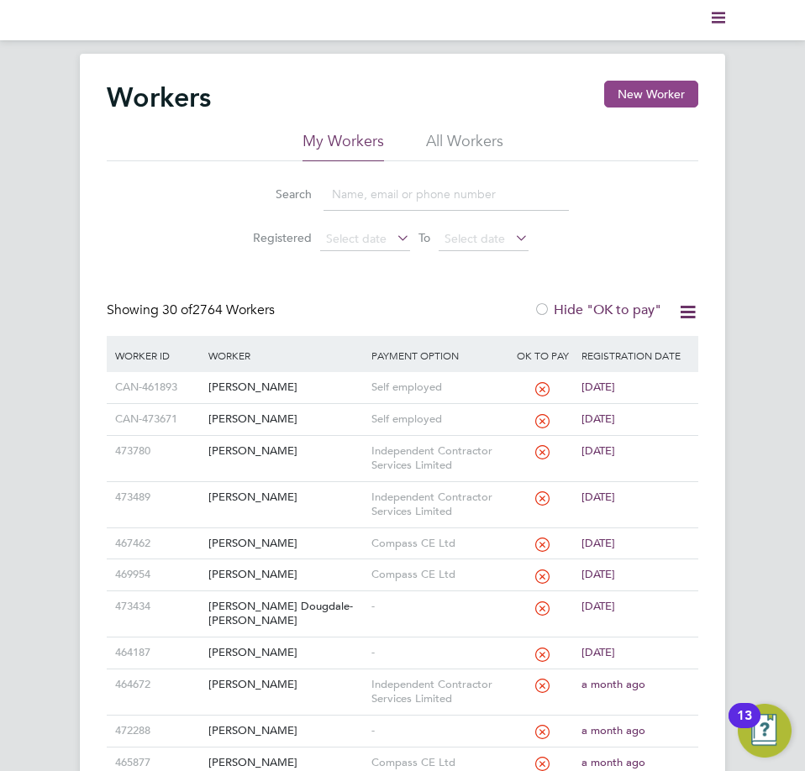
click at [644, 89] on button "New Worker" at bounding box center [651, 94] width 94 height 27
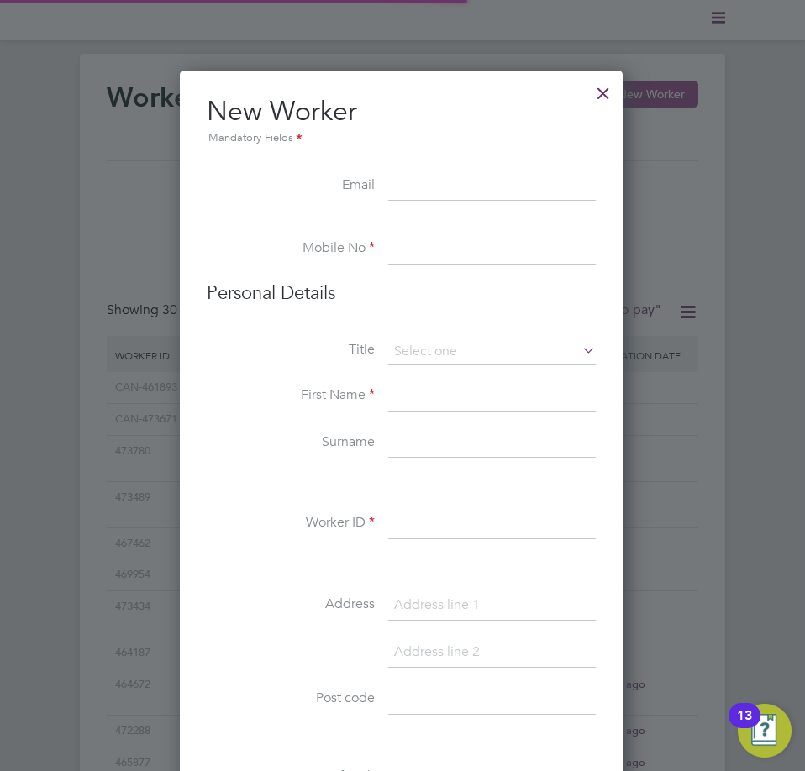
scroll to position [1430, 445]
paste input "k155jsj@yahoo.co.uk"
type input "k155jsj@yahoo.co.uk"
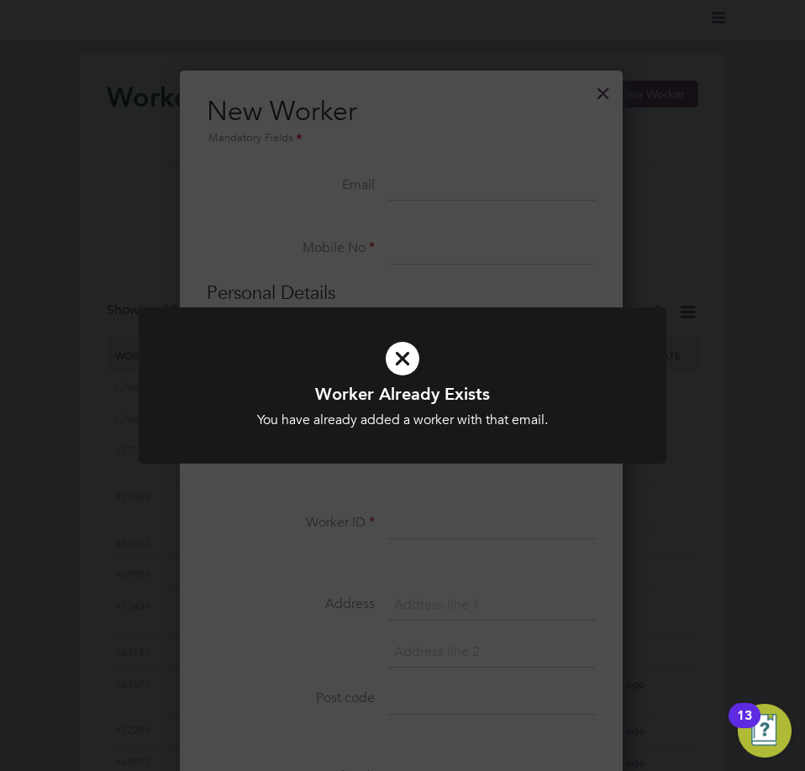
drag, startPoint x: 641, startPoint y: 208, endPoint x: 638, endPoint y: 134, distance: 74.0
click at [641, 194] on div "Worker Already Exists You have already added a worker with that email. Cancel O…" at bounding box center [402, 385] width 805 height 771
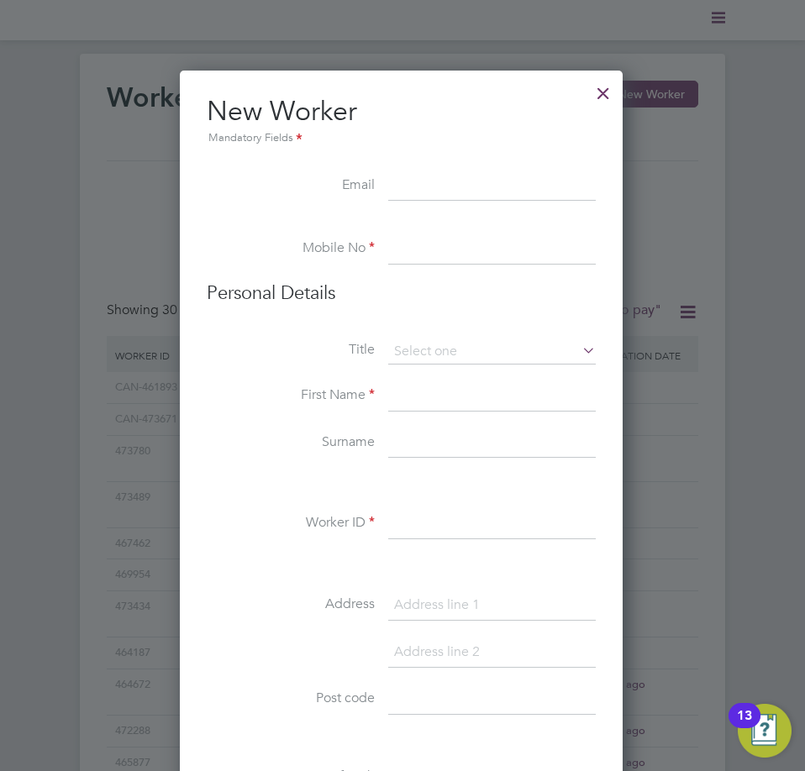
drag, startPoint x: 578, startPoint y: 82, endPoint x: 601, endPoint y: 97, distance: 27.3
click at [600, 97] on div "New Worker Mandatory Fields Email Mobile No Personal Details Title First Name S…" at bounding box center [401, 785] width 443 height 1429
click at [500, 180] on input at bounding box center [492, 186] width 208 height 30
paste input "jacob_Kucera@outlook.com"
type input "jacob_Kucera@outlook.com"
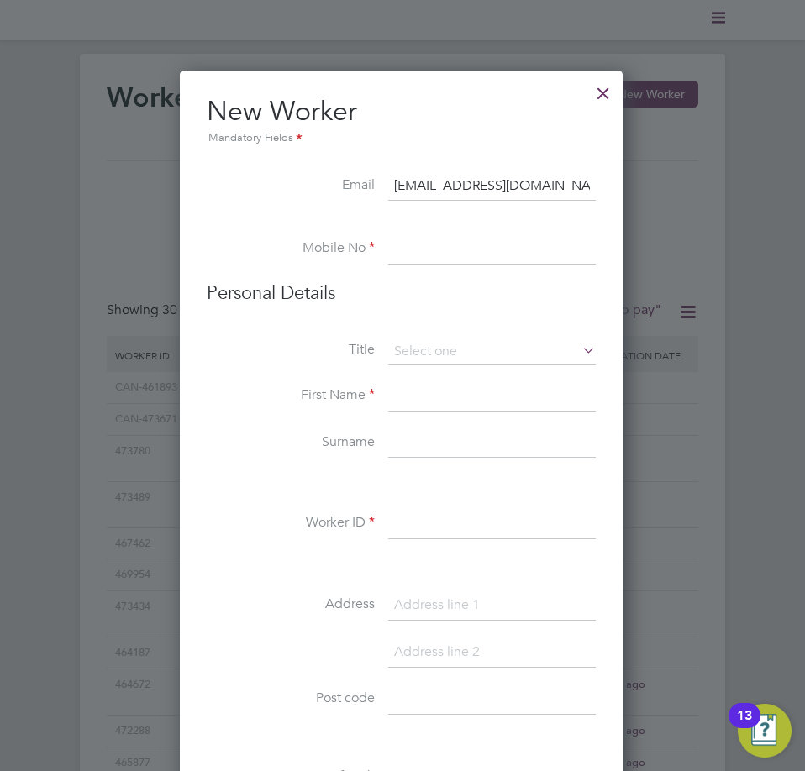
click at [477, 249] on input at bounding box center [492, 249] width 208 height 30
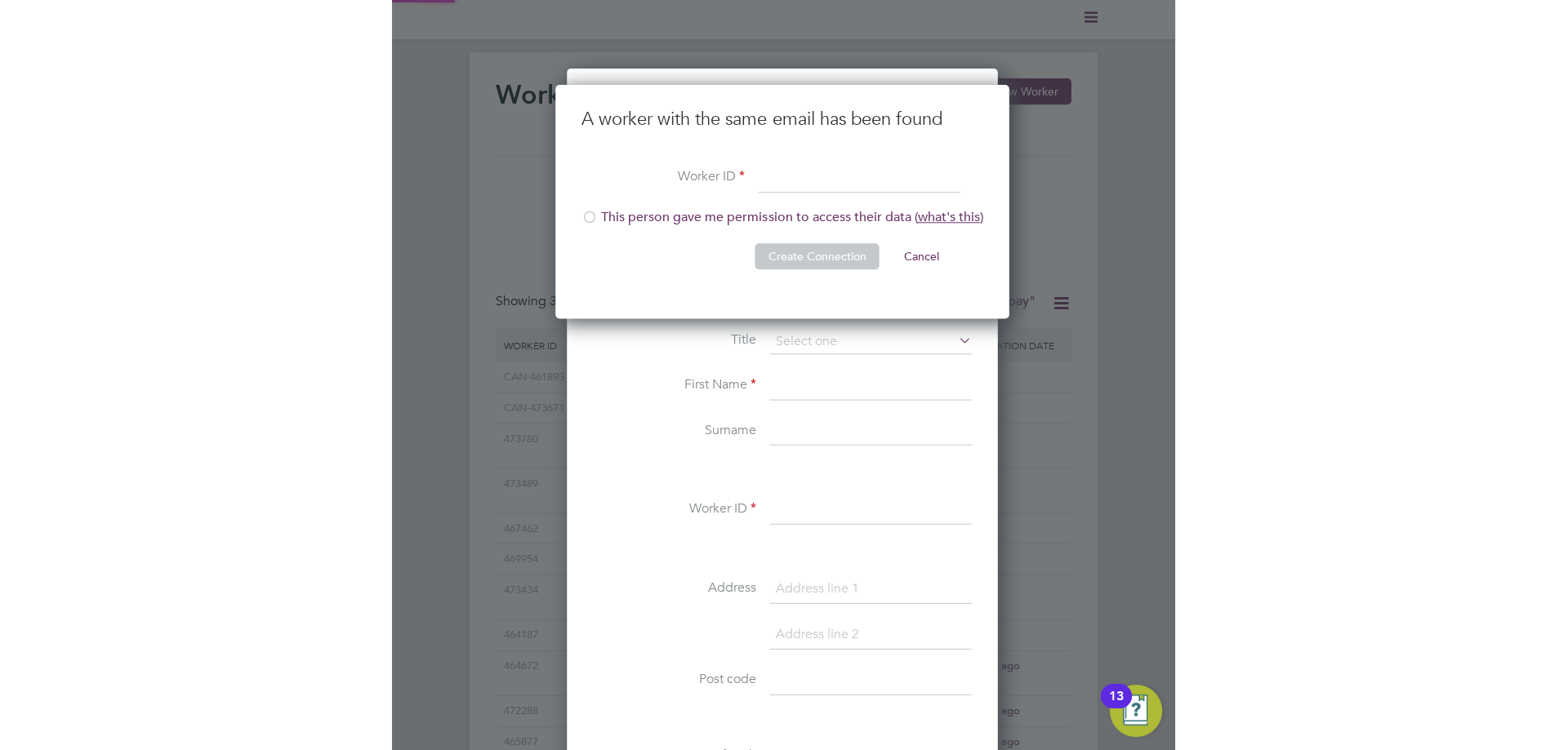
scroll to position [234, 456]
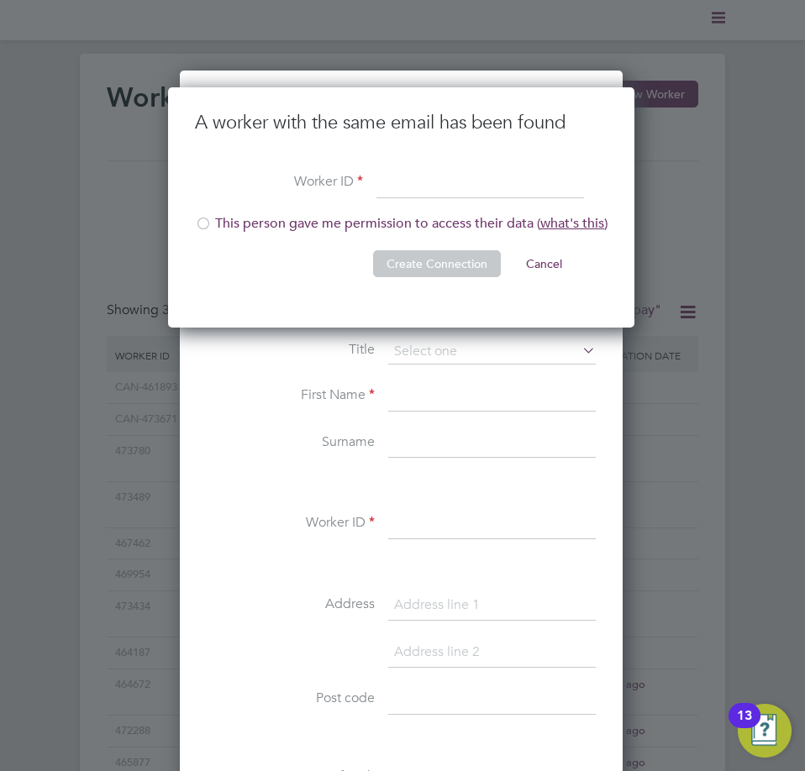
click at [394, 193] on input at bounding box center [480, 184] width 208 height 30
paste input "434635"
type input "434635"
click at [201, 220] on div at bounding box center [203, 225] width 17 height 17
click at [424, 272] on button "Create Connection" at bounding box center [437, 263] width 128 height 27
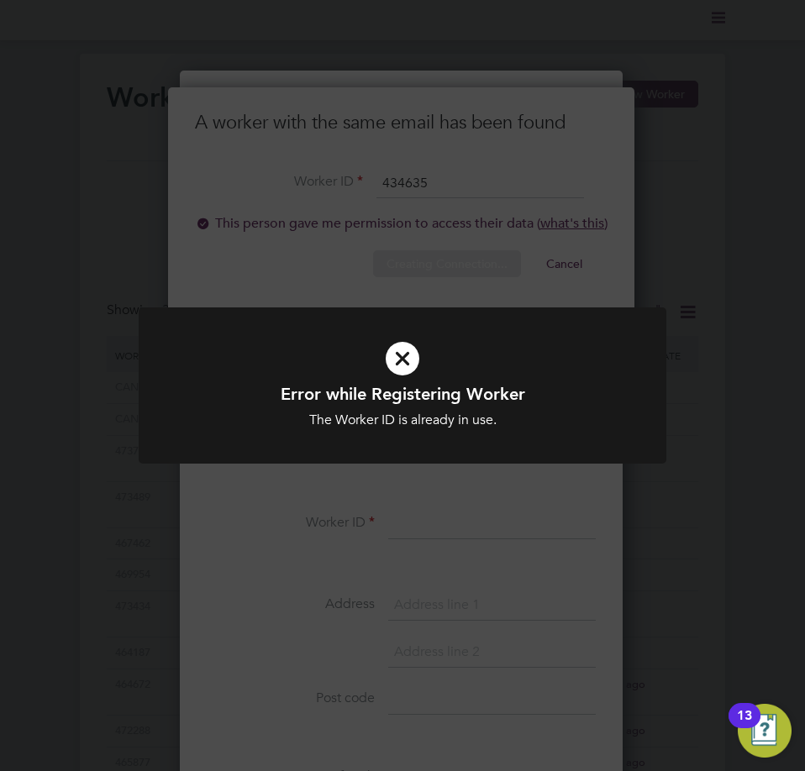
click at [666, 550] on div "Error while Registering Worker The Worker ID is already in use. Cancel Okay" at bounding box center [402, 385] width 805 height 771
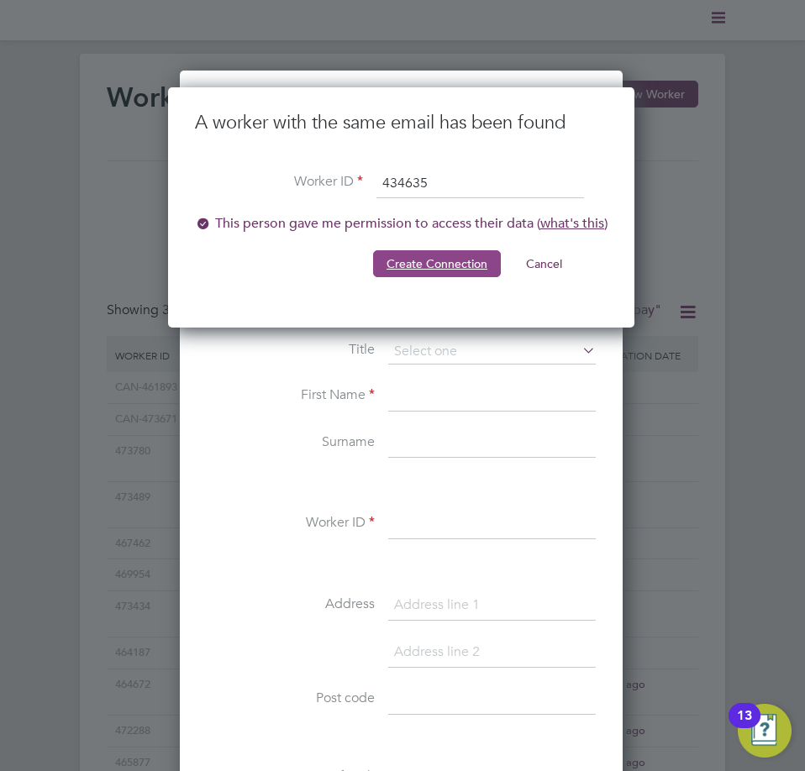
click at [425, 259] on button "Create Connection" at bounding box center [437, 263] width 128 height 27
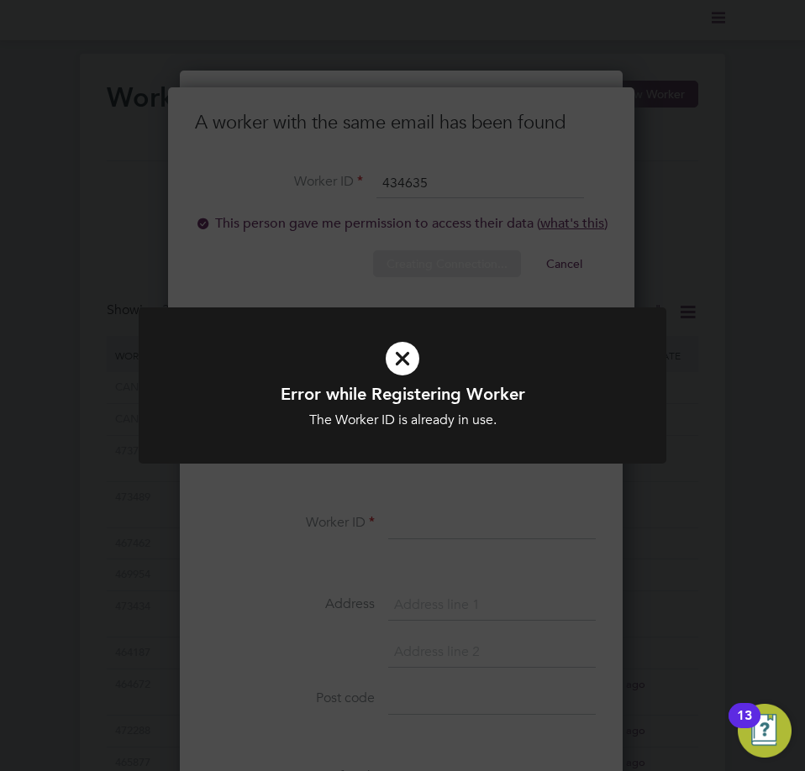
click at [424, 259] on div "Error while Registering Worker The Worker ID is already in use. Cancel Okay" at bounding box center [402, 385] width 805 height 771
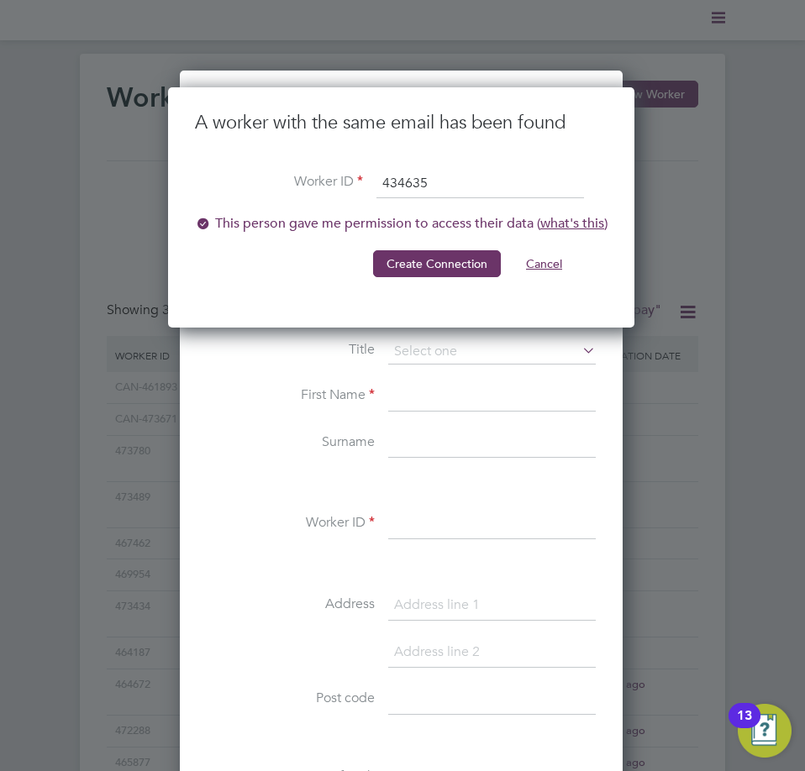
drag, startPoint x: 542, startPoint y: 263, endPoint x: 549, endPoint y: 236, distance: 27.7
click at [542, 264] on button "Cancel" at bounding box center [544, 263] width 63 height 27
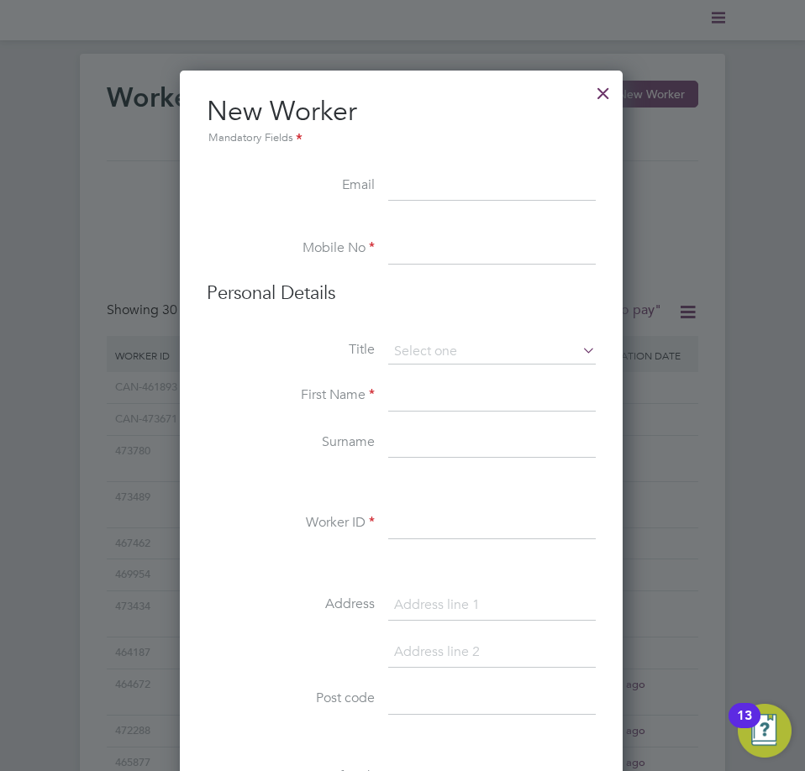
click at [600, 97] on div at bounding box center [603, 89] width 30 height 30
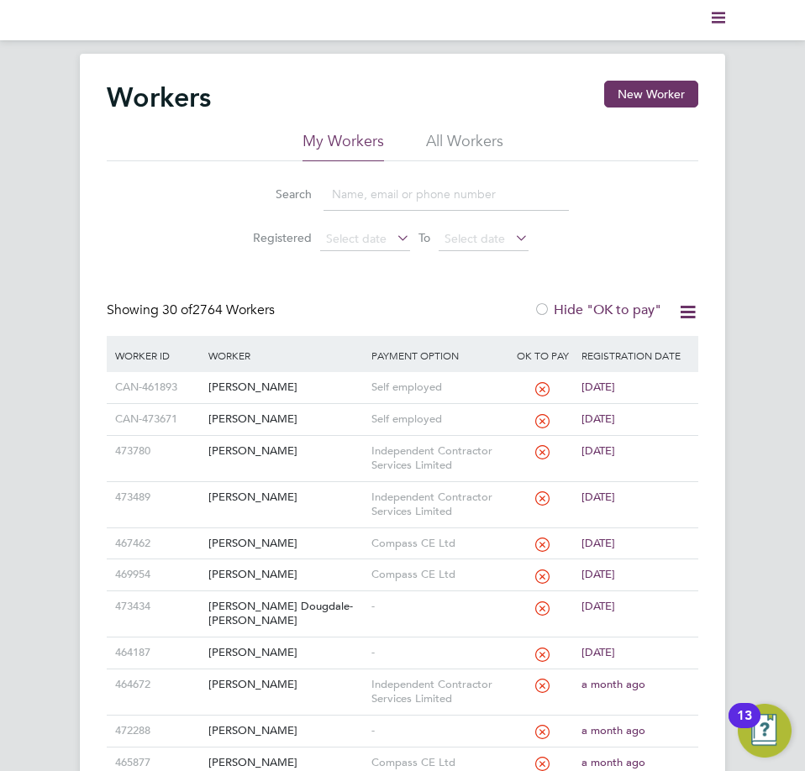
click at [371, 203] on input at bounding box center [446, 194] width 245 height 33
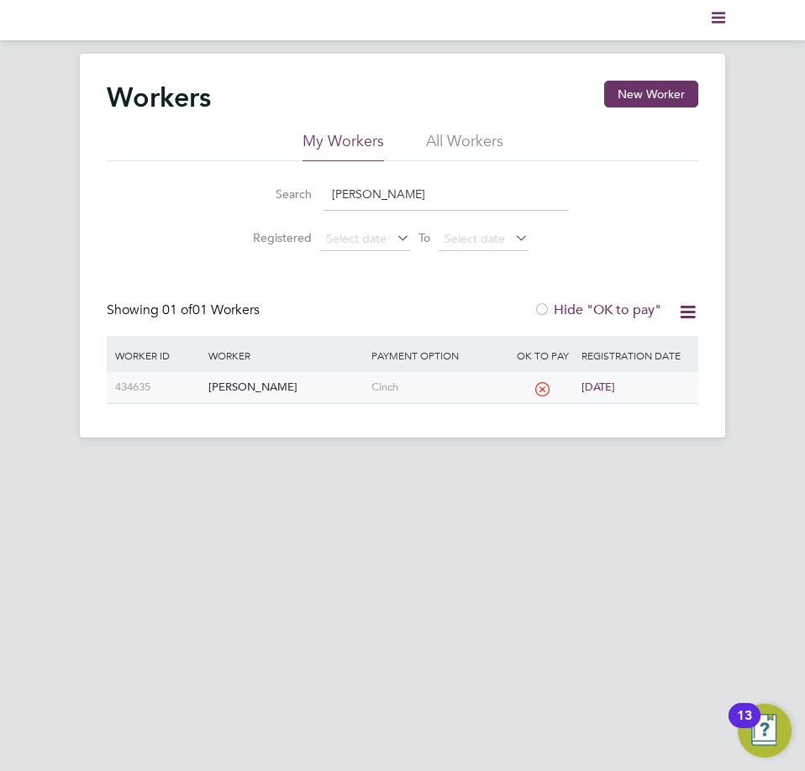
type input "kuc"
click at [308, 386] on div "[PERSON_NAME]" at bounding box center [285, 387] width 163 height 31
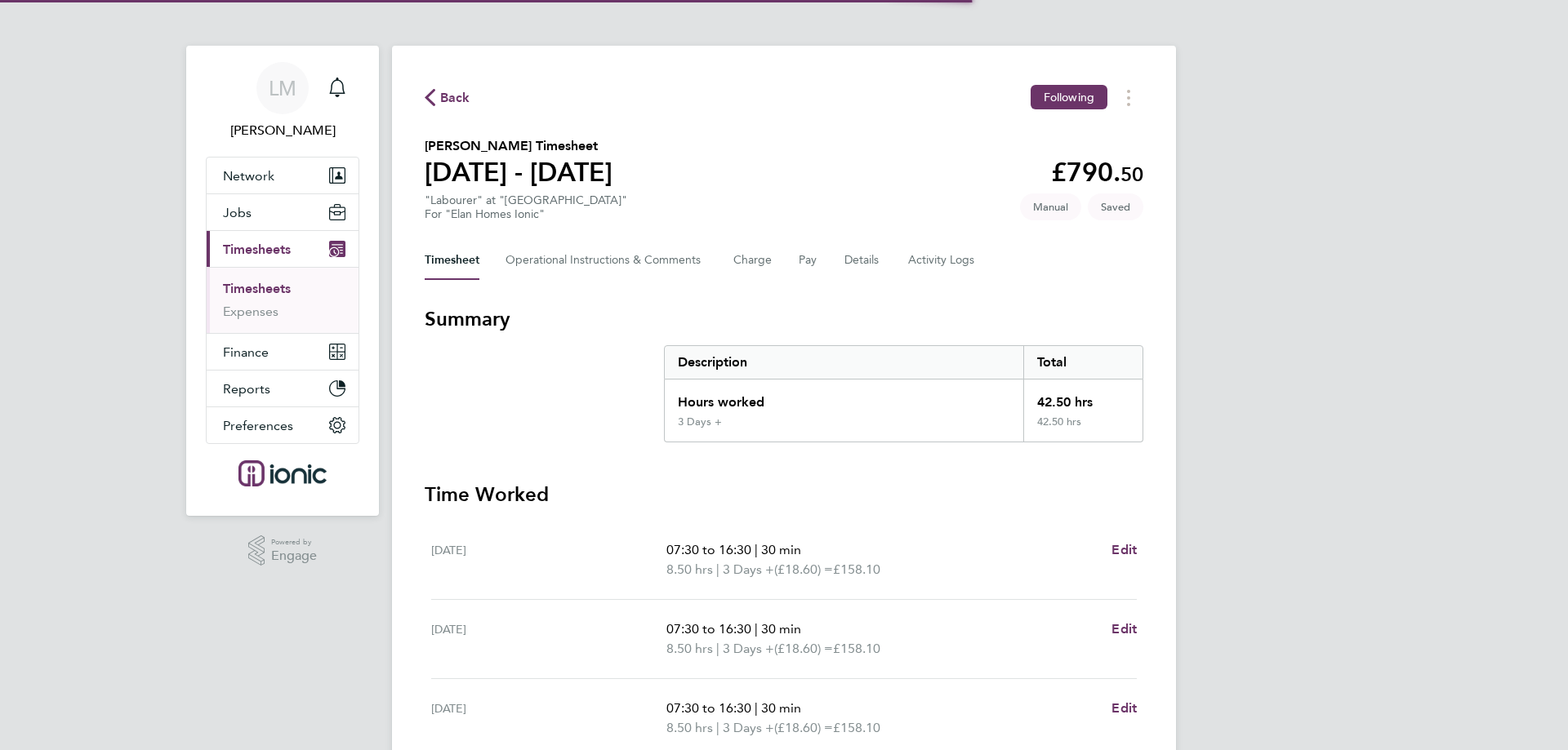
scroll to position [429, 0]
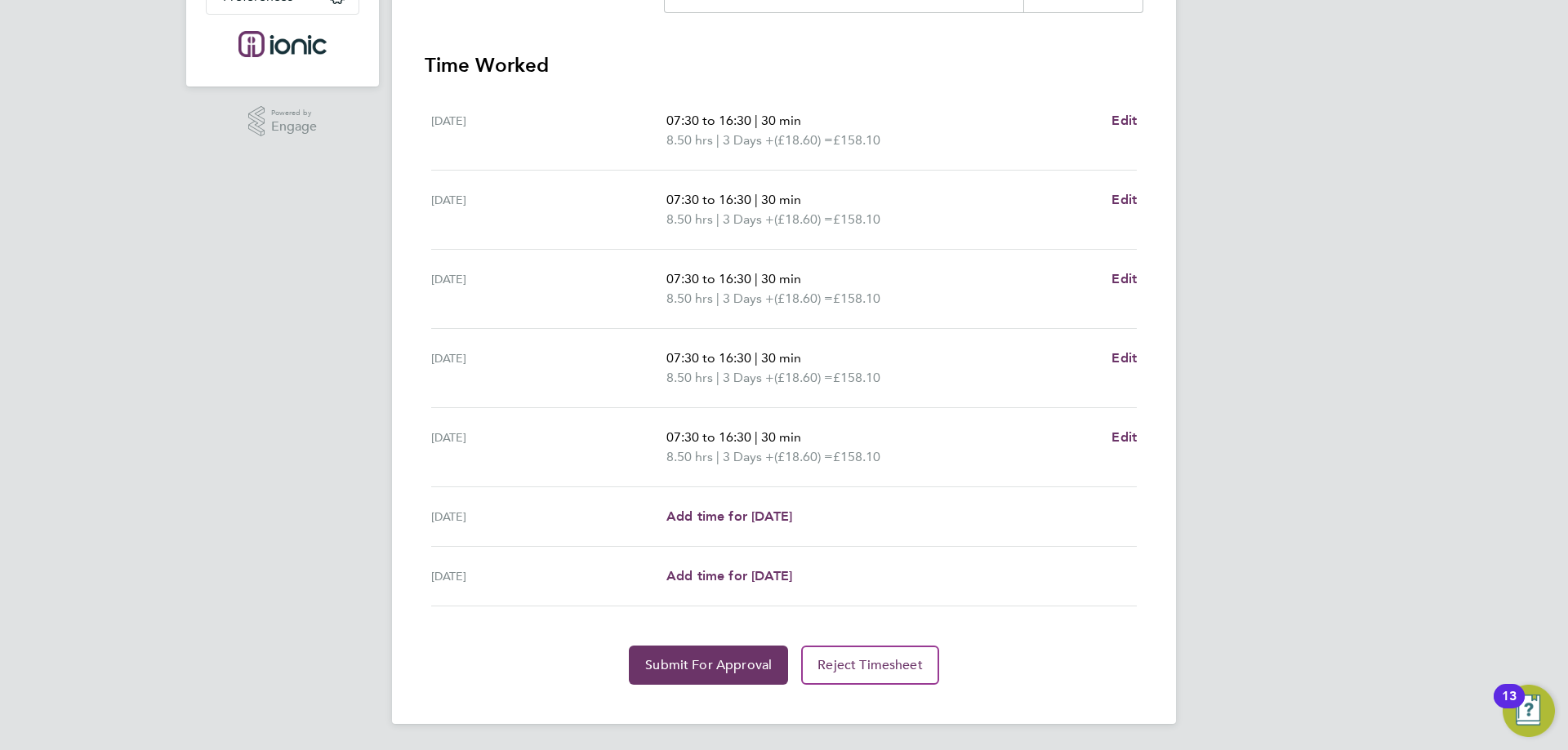
click at [718, 605] on div "Sun 24 Aug Add time for Sun 24 Aug Add time for Sun 24 Aug" at bounding box center [784, 576] width 706 height 59
click at [693, 685] on div "Back Following Reece Smith's Timesheet 18 - 24 Aug 2025 £790. 50 "Labourer" at …" at bounding box center [784, 170] width 784 height 1108
click at [696, 667] on span "Submit For Approval" at bounding box center [709, 665] width 126 height 17
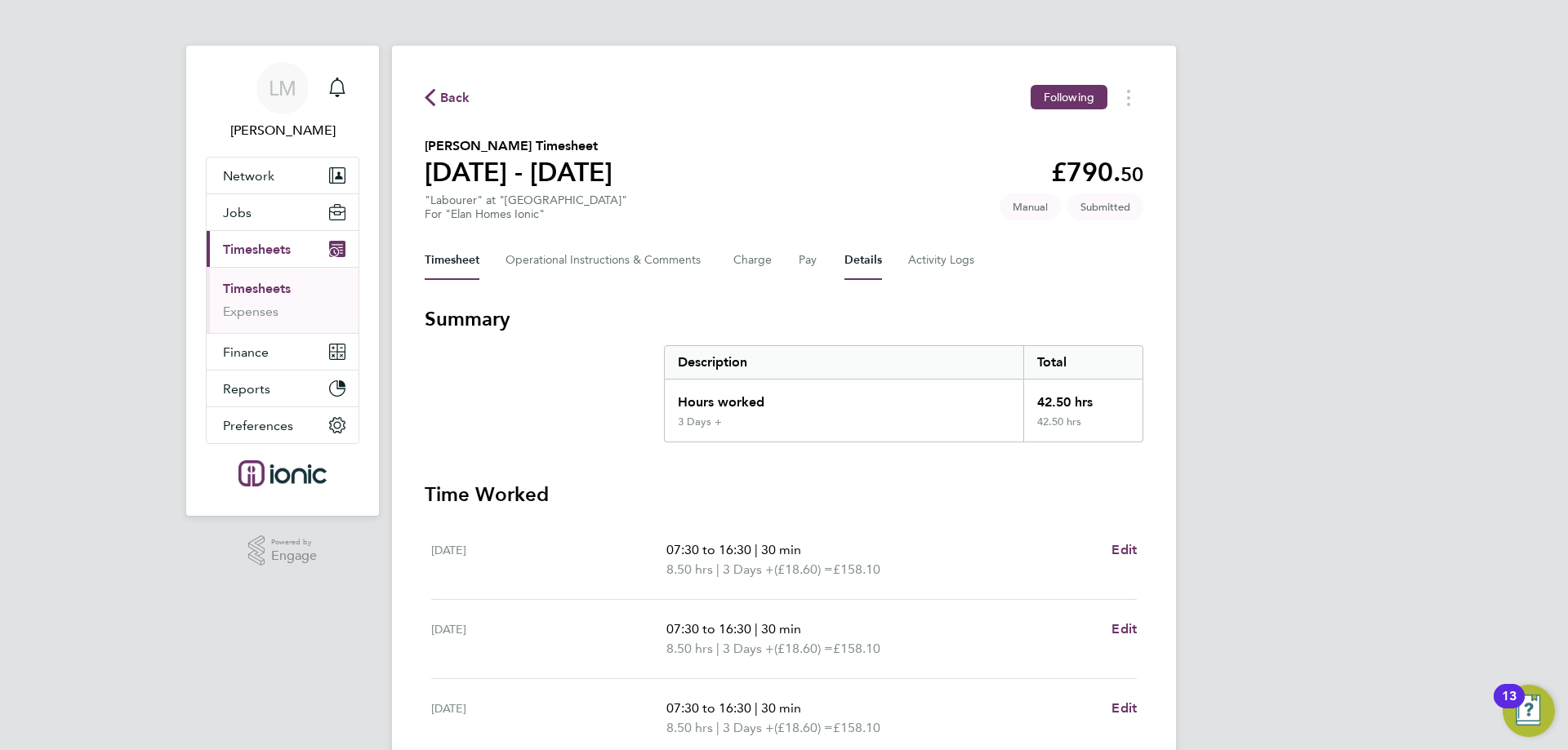
click at [851, 254] on button "Details" at bounding box center [863, 260] width 38 height 39
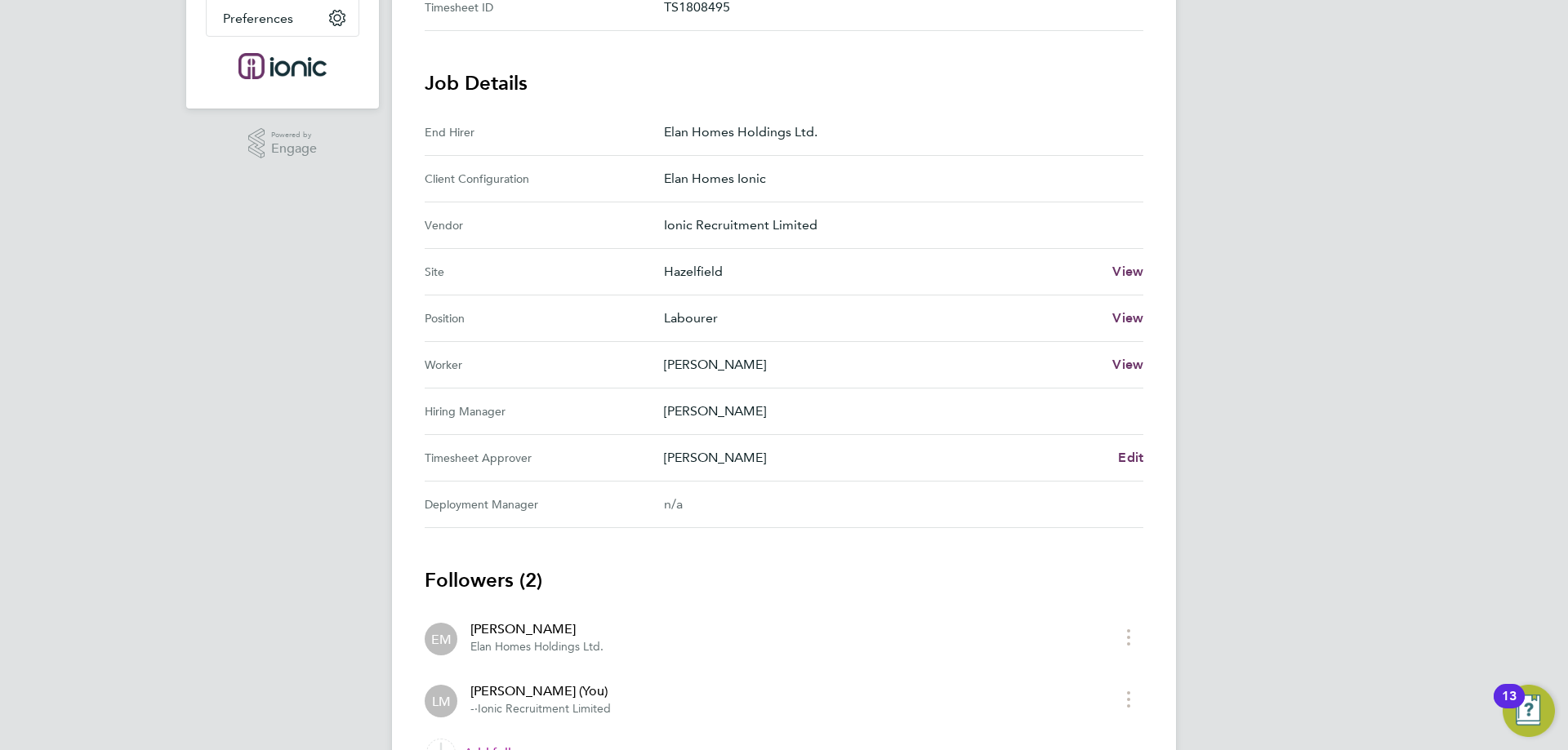
scroll to position [498, 0]
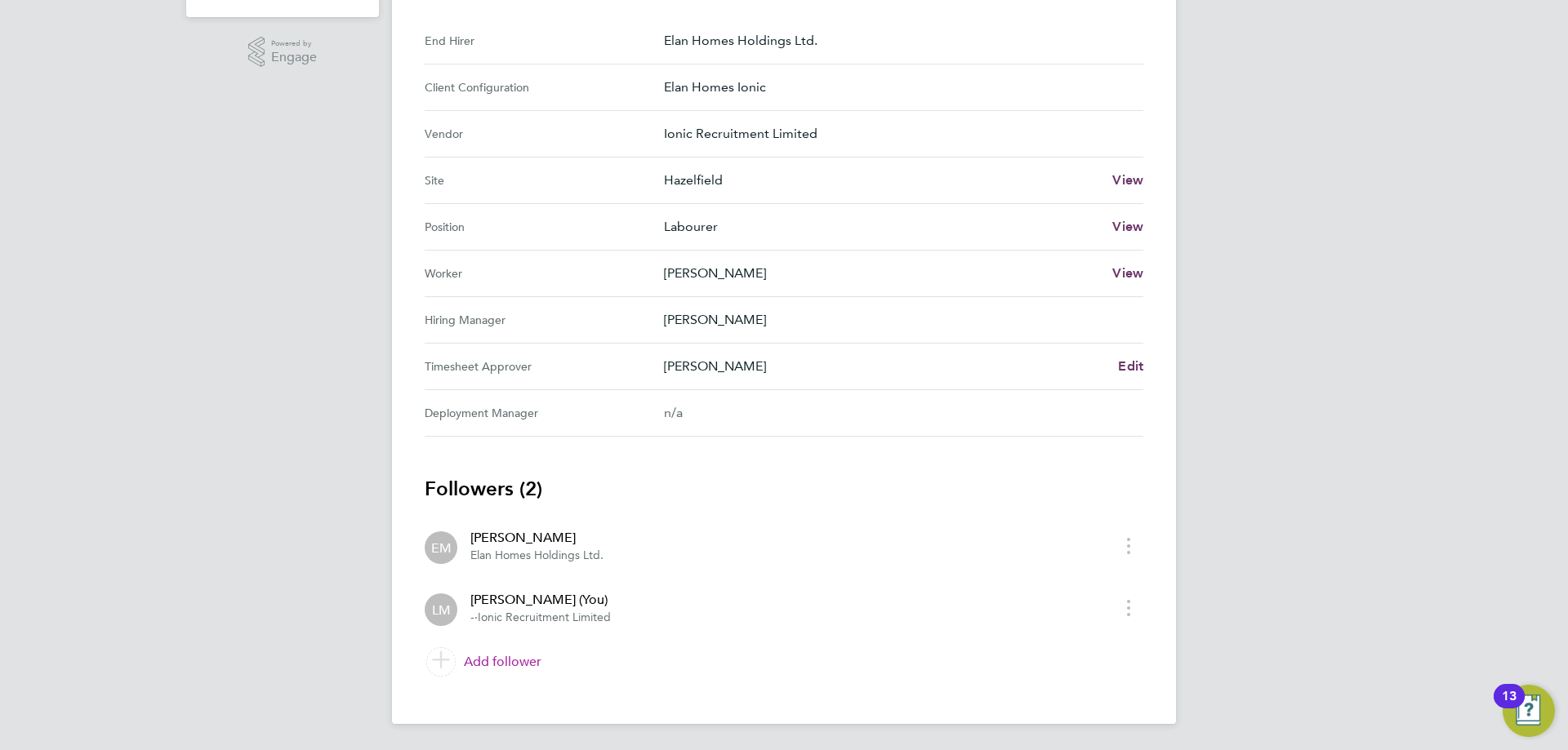
click at [508, 662] on link "Add follower" at bounding box center [784, 662] width 719 height 46
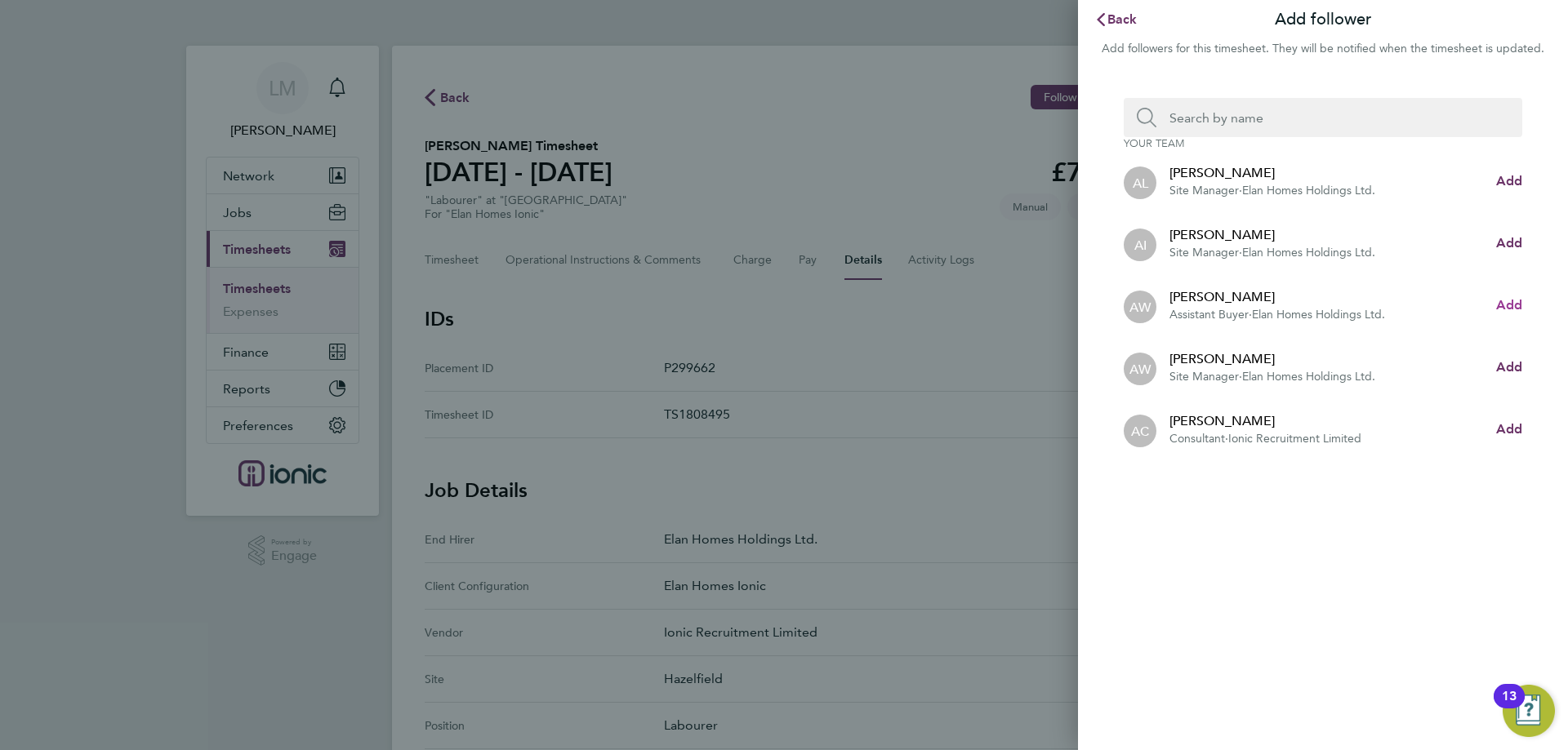
drag, startPoint x: 1509, startPoint y: 301, endPoint x: 1369, endPoint y: 244, distance: 151.2
click at [1510, 301] on span "Add" at bounding box center [1510, 305] width 26 height 16
click at [1231, 133] on input "Search team member by name:" at bounding box center [1330, 118] width 346 height 39
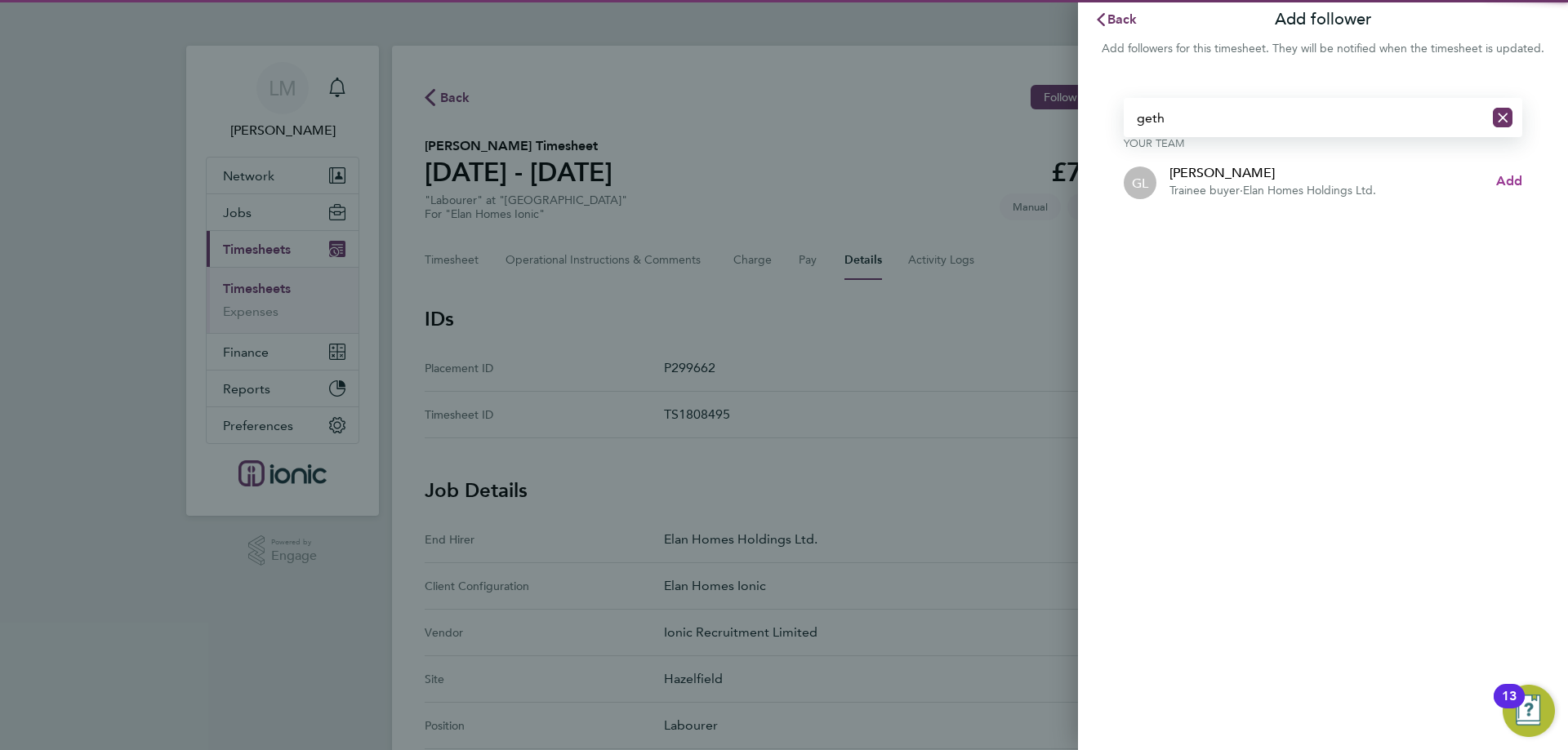
type input "geth"
click at [1507, 181] on span "Add" at bounding box center [1510, 181] width 26 height 16
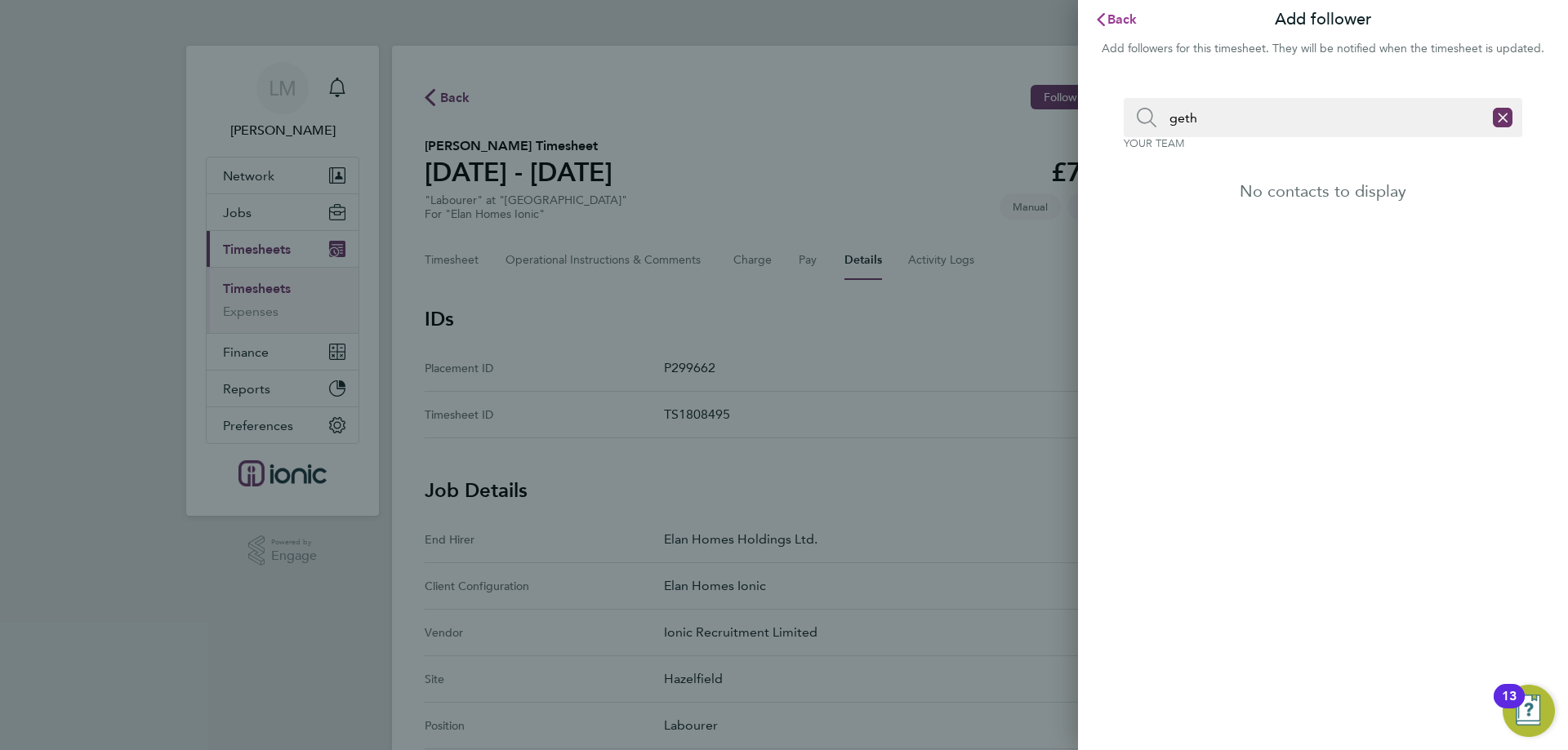
click at [1127, 17] on span "Back" at bounding box center [1123, 19] width 30 height 16
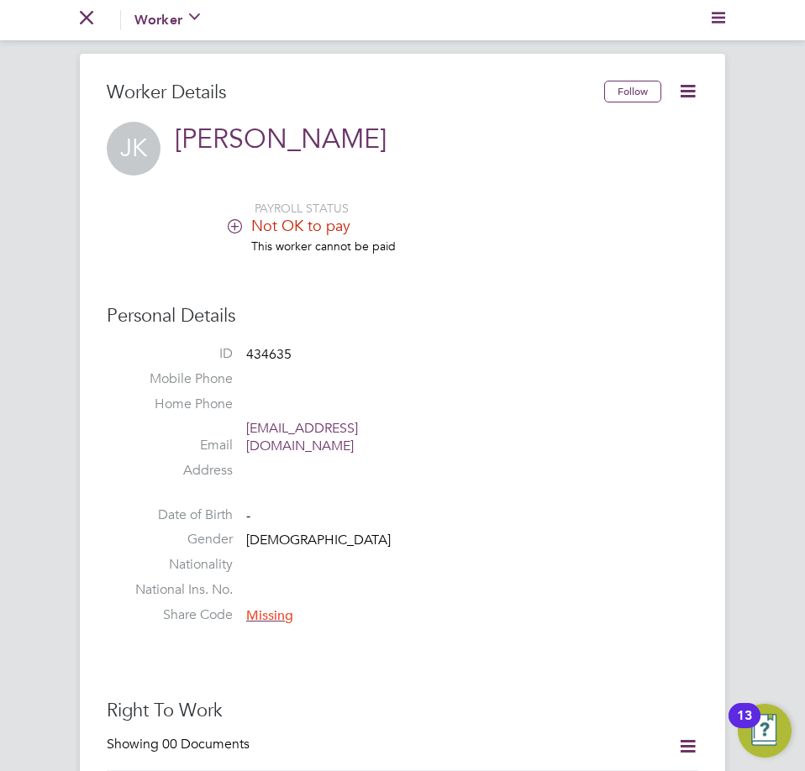
click at [686, 89] on icon at bounding box center [687, 91] width 21 height 21
click at [602, 131] on li "Edit Personal Details e" at bounding box center [624, 131] width 137 height 24
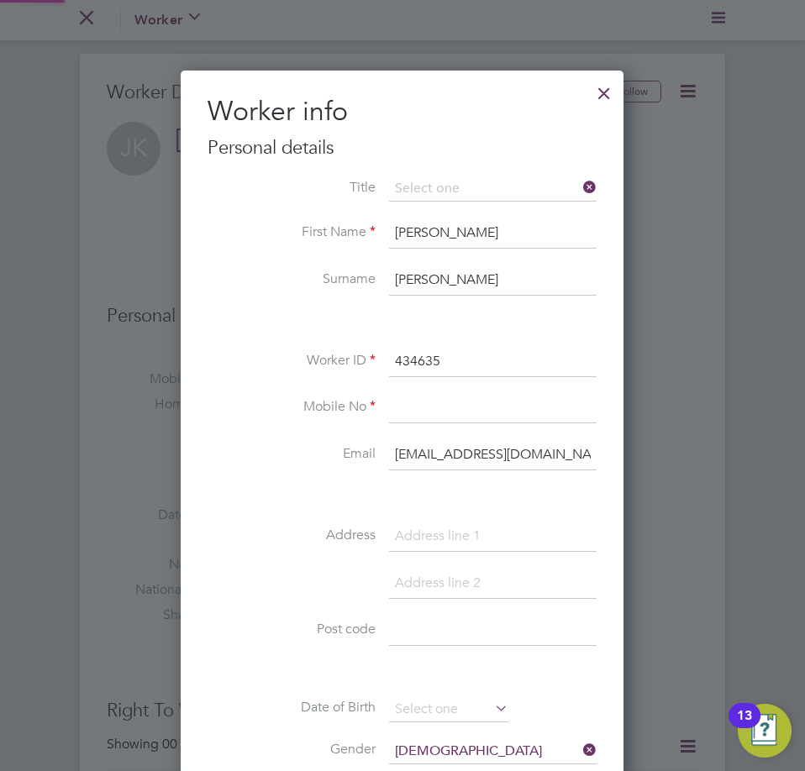
scroll to position [952, 445]
click at [422, 448] on input "[EMAIL_ADDRESS][DOMAIN_NAME]" at bounding box center [493, 455] width 208 height 30
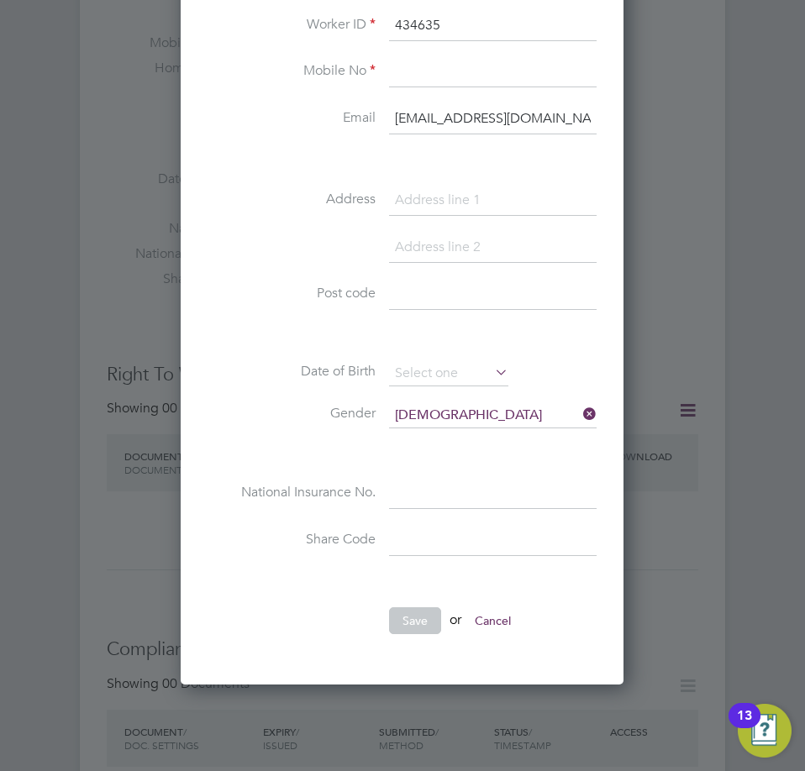
scroll to position [0, 0]
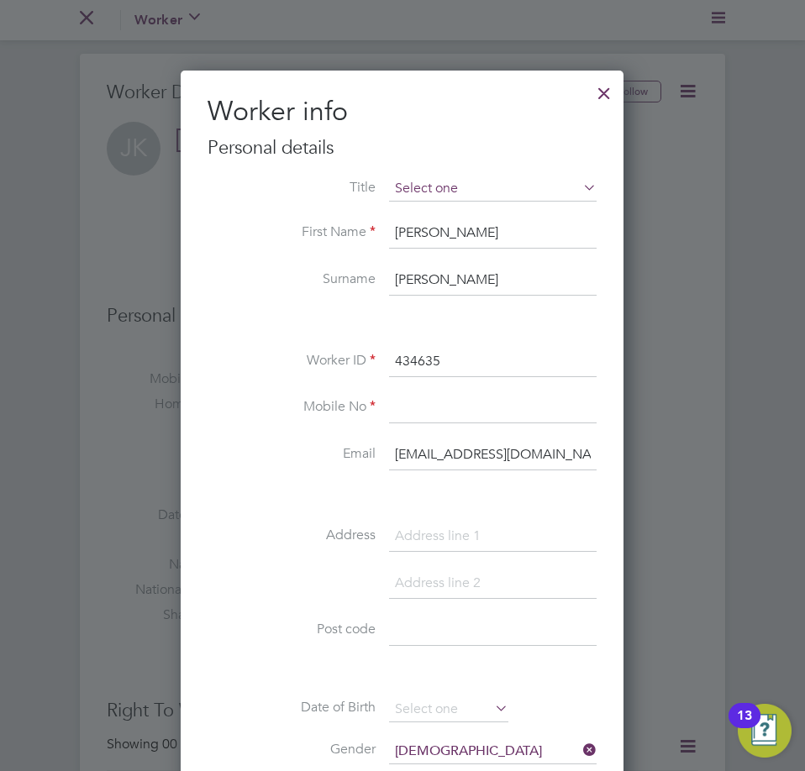
type input "[EMAIL_ADDRESS][DOMAIN_NAME]"
click at [460, 187] on input at bounding box center [493, 188] width 208 height 25
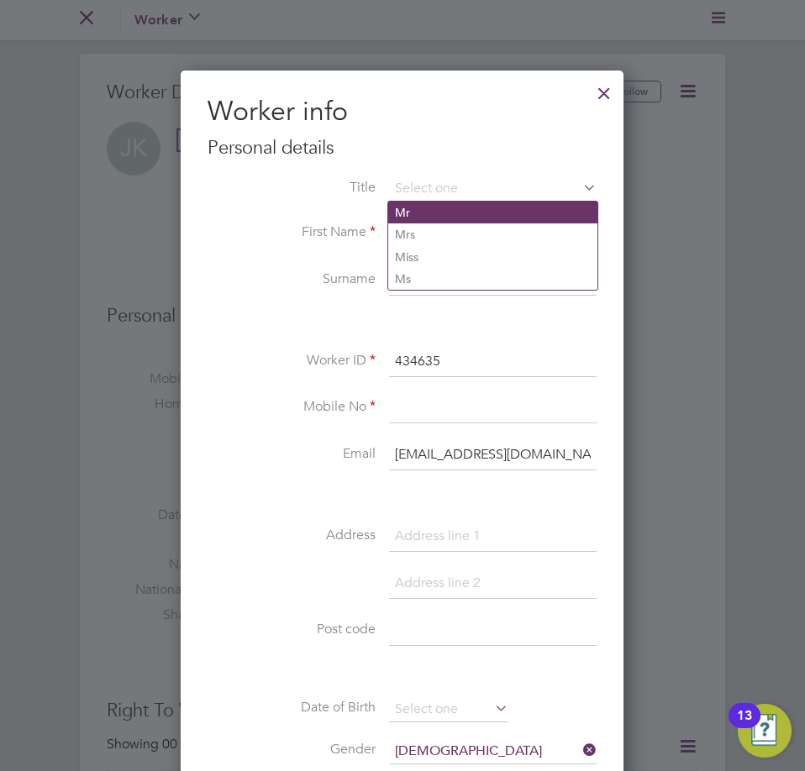
click at [454, 219] on li "Mr" at bounding box center [492, 213] width 209 height 22
type input "Mr"
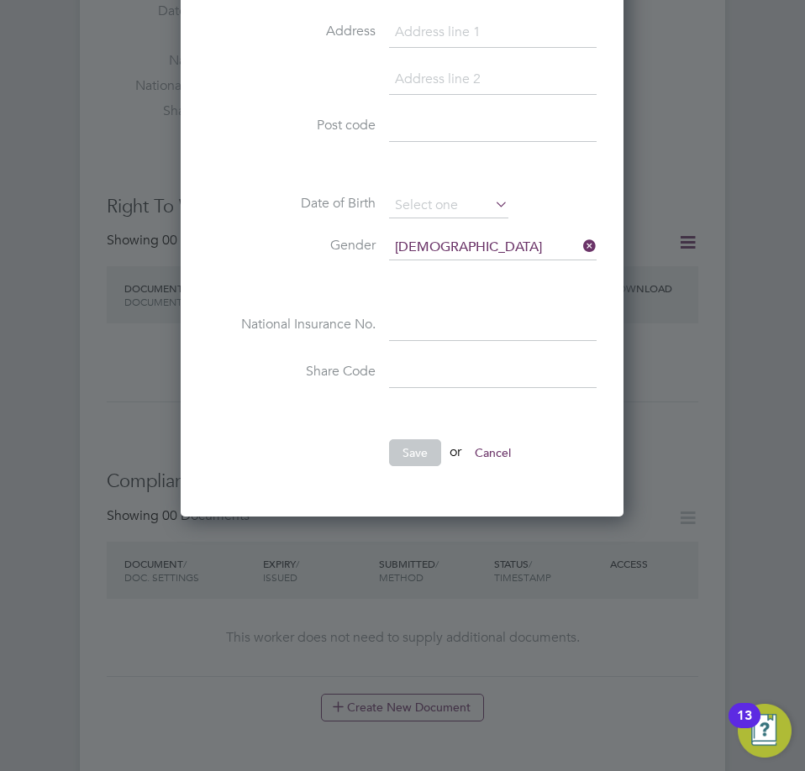
scroll to position [420, 0]
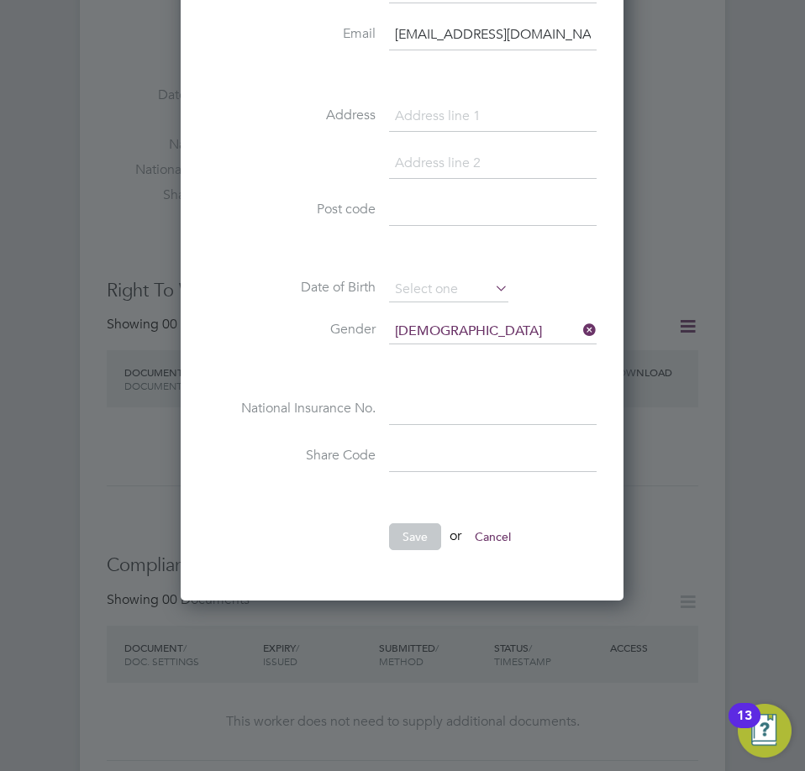
click at [439, 211] on input at bounding box center [493, 211] width 208 height 30
paste input "SK15 3QG"
type input "SK15 3QG"
click at [192, 312] on div "Worker info Personal details Title Mr First Name [PERSON_NAME] Surname [PERSON_…" at bounding box center [402, 125] width 443 height 950
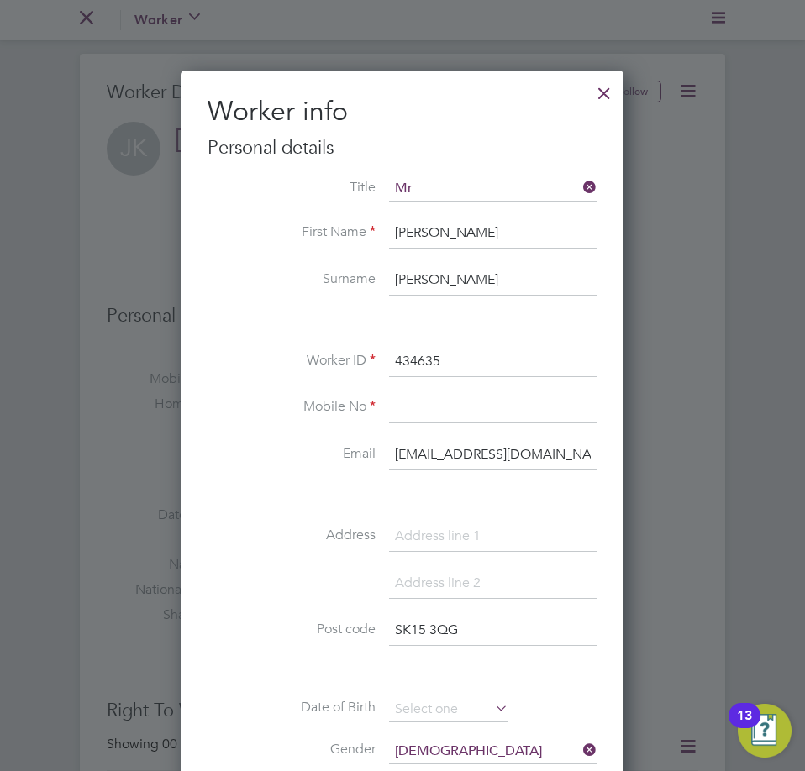
click at [603, 87] on div at bounding box center [604, 89] width 30 height 30
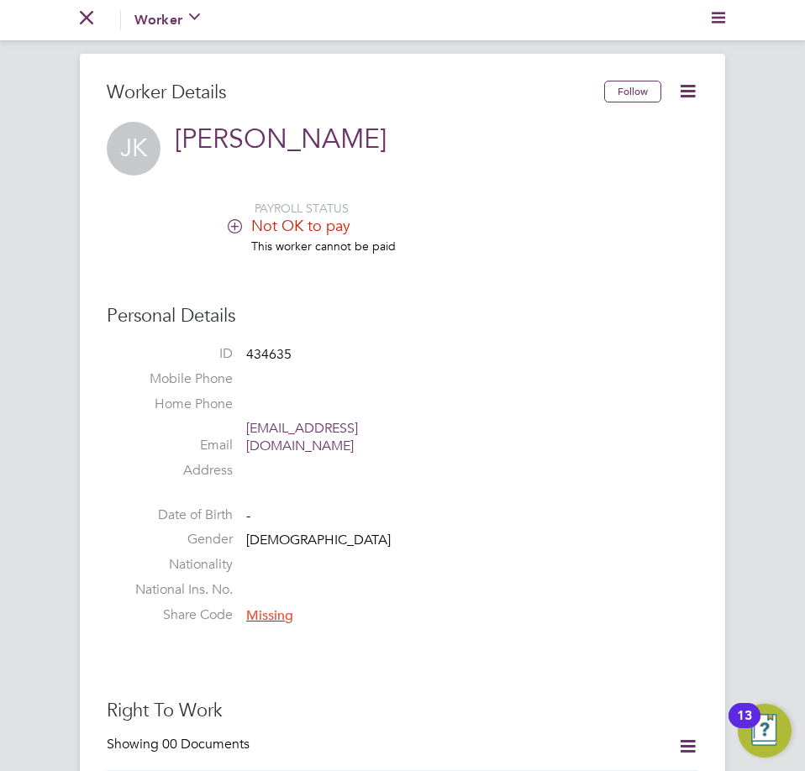
click at [79, 11] on nav "Go back to All Workers Worker Payment History Tasks Activity Logs" at bounding box center [402, 20] width 805 height 40
click at [84, 19] on icon "Main navigation" at bounding box center [86, 17] width 13 height 13
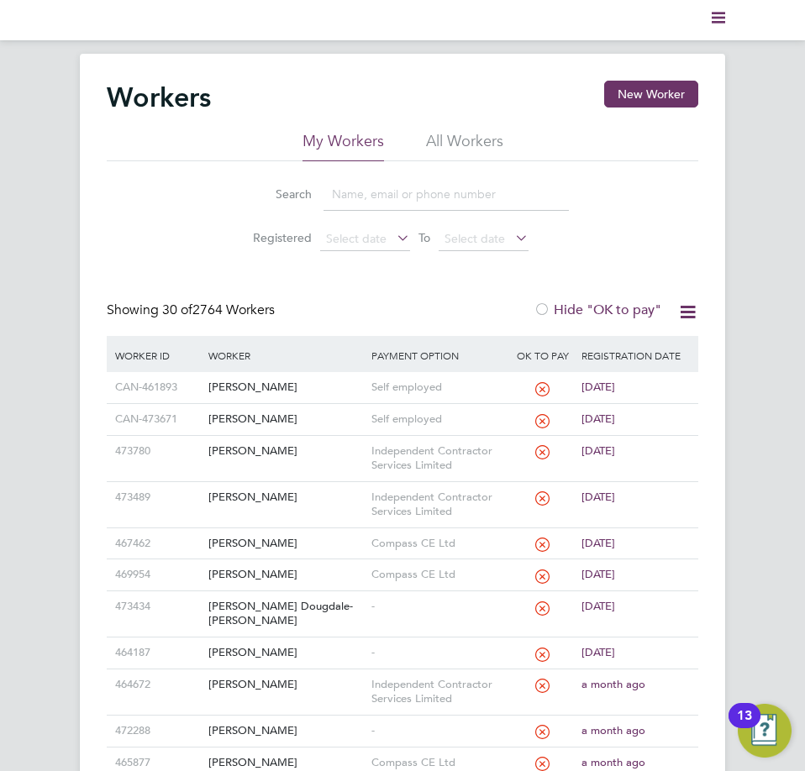
drag, startPoint x: 418, startPoint y: 192, endPoint x: 435, endPoint y: 182, distance: 20.3
click at [417, 192] on input at bounding box center [446, 194] width 245 height 33
click at [688, 95] on button "New Worker" at bounding box center [651, 94] width 94 height 27
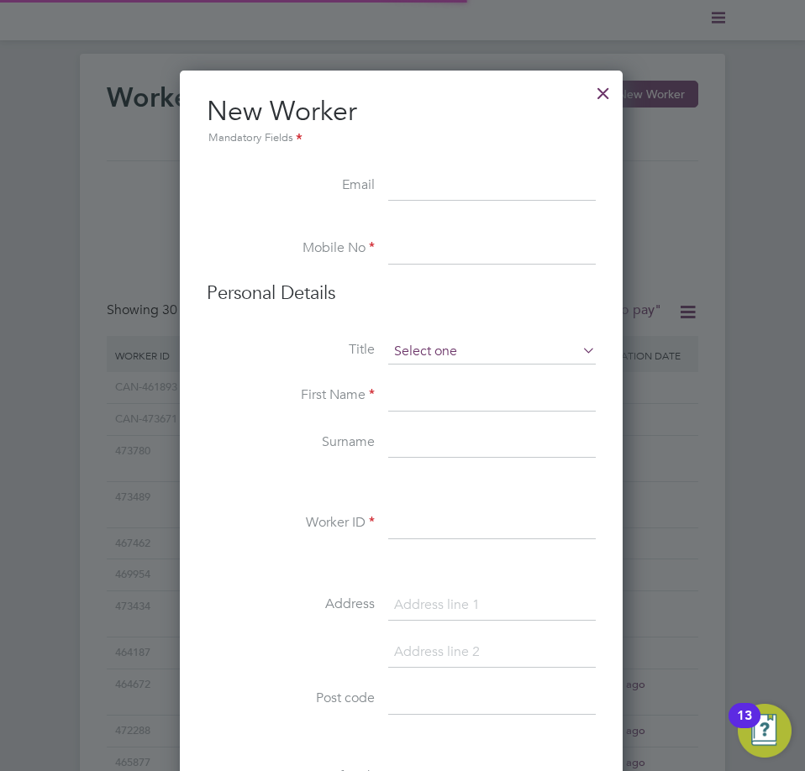
scroll to position [1430, 445]
paste input "[EMAIL_ADDRESS][DOMAIN_NAME]"
type input "[EMAIL_ADDRESS][DOMAIN_NAME]"
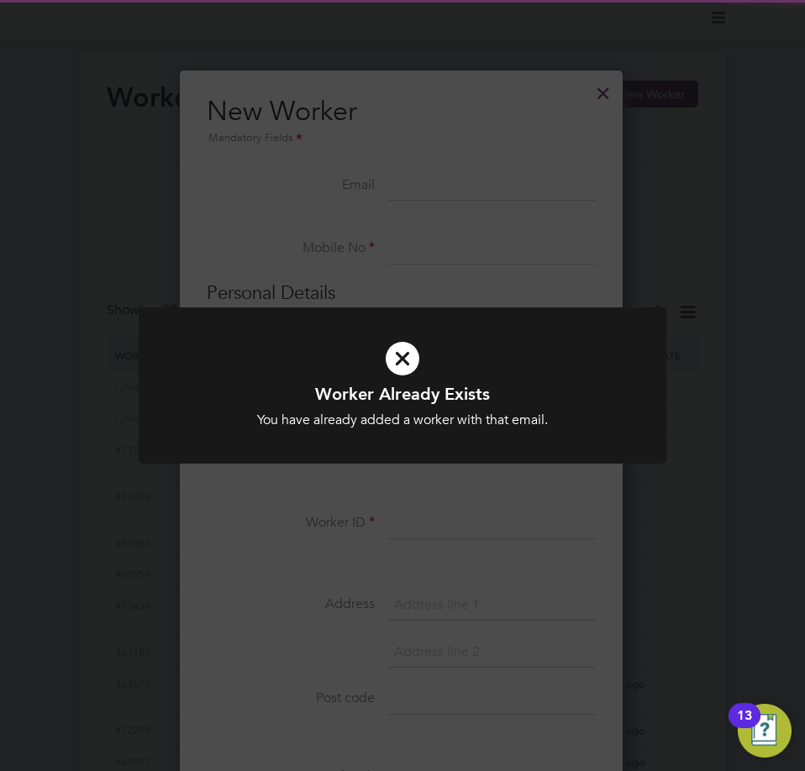
click at [595, 87] on div "Worker Already Exists You have already added a worker with that email. Cancel O…" at bounding box center [402, 385] width 805 height 771
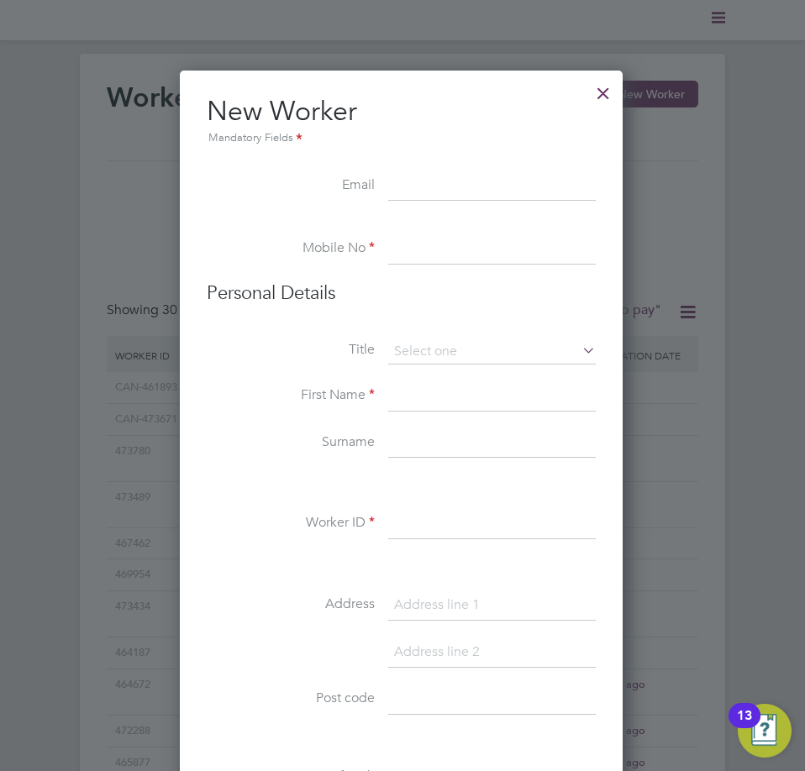
drag, startPoint x: 446, startPoint y: 187, endPoint x: 466, endPoint y: 231, distance: 48.1
click at [446, 187] on input at bounding box center [492, 186] width 208 height 30
paste input "[EMAIL_ADDRESS][DOMAIN_NAME]"
type input "[EMAIL_ADDRESS][DOMAIN_NAME]"
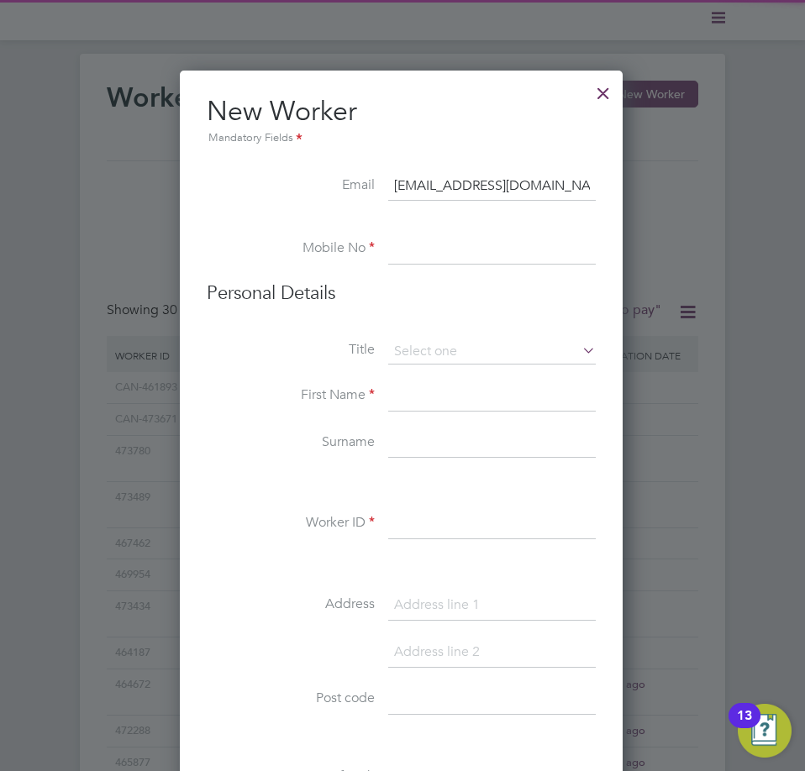
click at [436, 259] on input at bounding box center [492, 249] width 208 height 30
paste input "07594534303"
type input "07594534303"
click at [471, 353] on input at bounding box center [492, 352] width 208 height 25
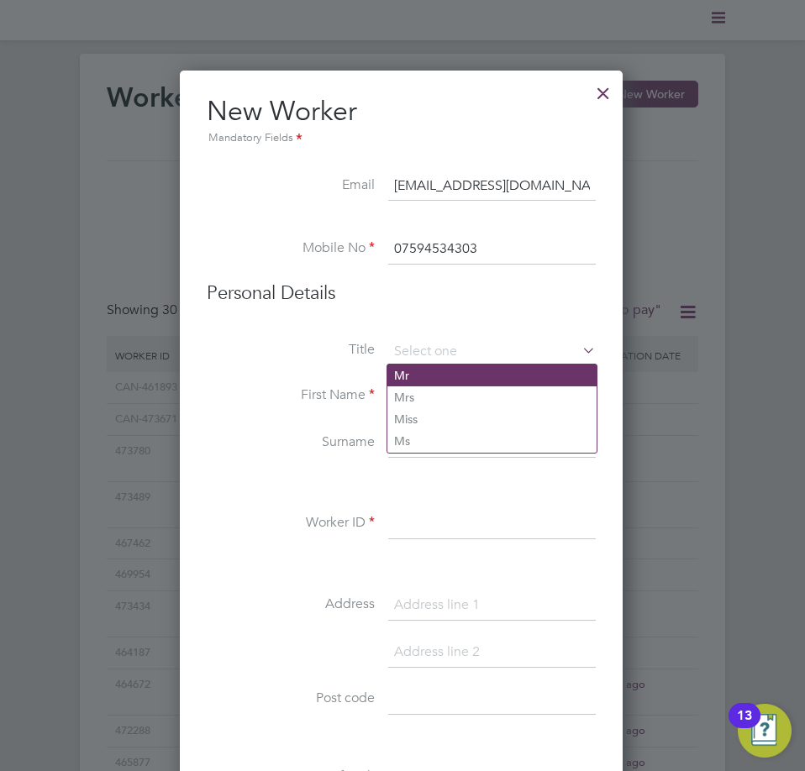
click at [463, 382] on li "Mr" at bounding box center [491, 376] width 209 height 22
type input "Mr"
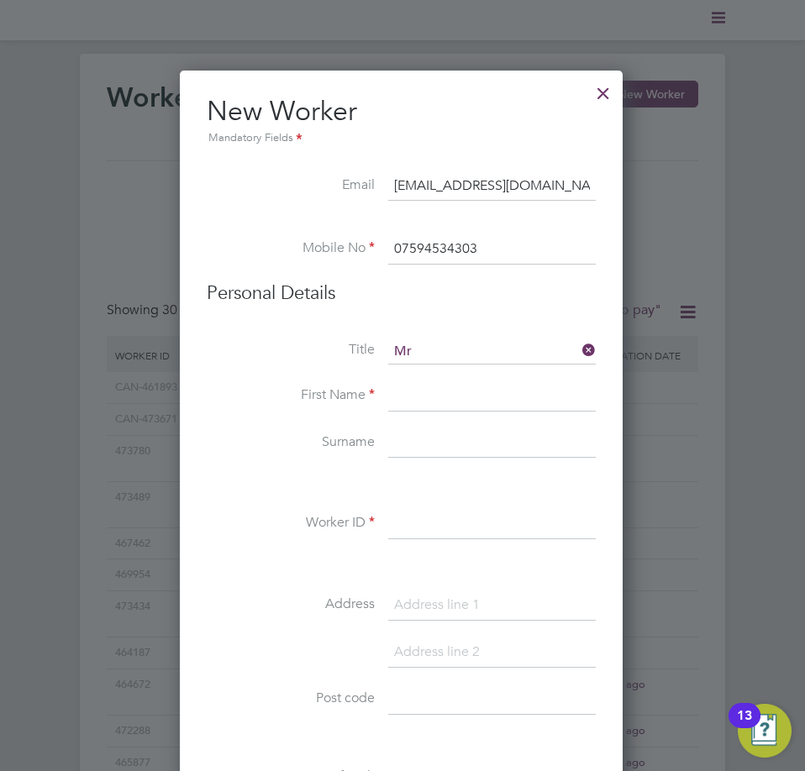
click at [476, 405] on input at bounding box center [492, 397] width 208 height 30
paste input "Oscar"
type input "Oscar"
click at [403, 436] on input at bounding box center [492, 444] width 208 height 30
paste input "[PERSON_NAME]"
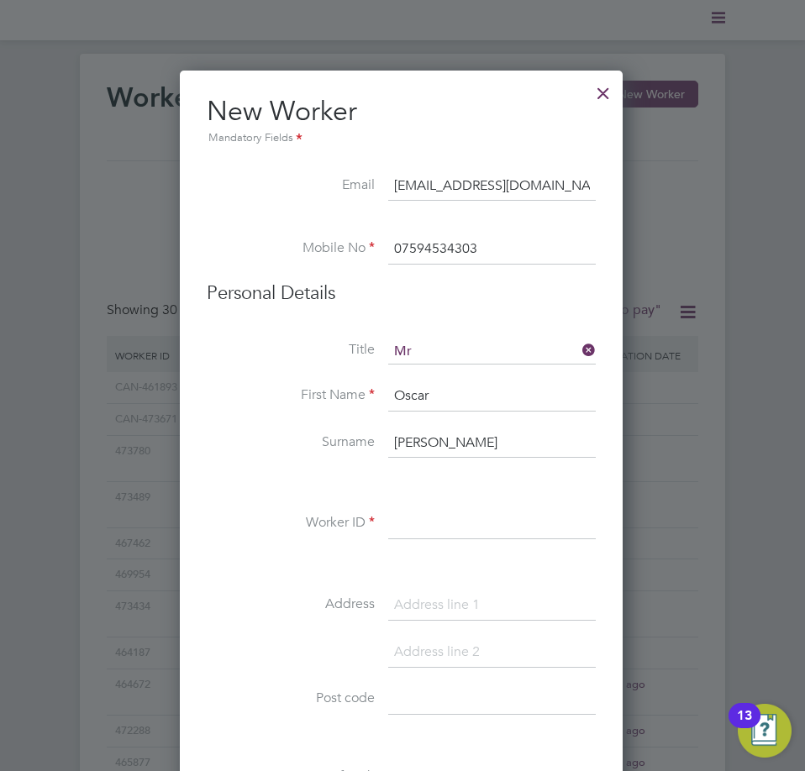
type input "[PERSON_NAME]"
click at [524, 533] on input at bounding box center [492, 524] width 208 height 30
paste input "473795"
type input "473795"
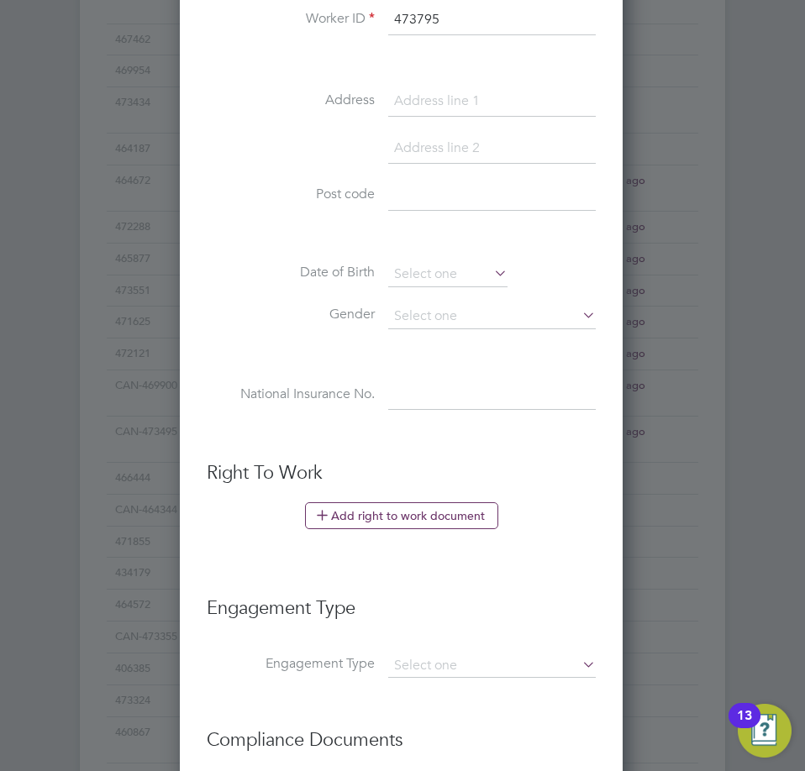
click at [449, 206] on input at bounding box center [492, 196] width 208 height 30
paste input "SK10 5EG"
type input "SK10 5EG"
click at [441, 268] on input at bounding box center [447, 274] width 119 height 25
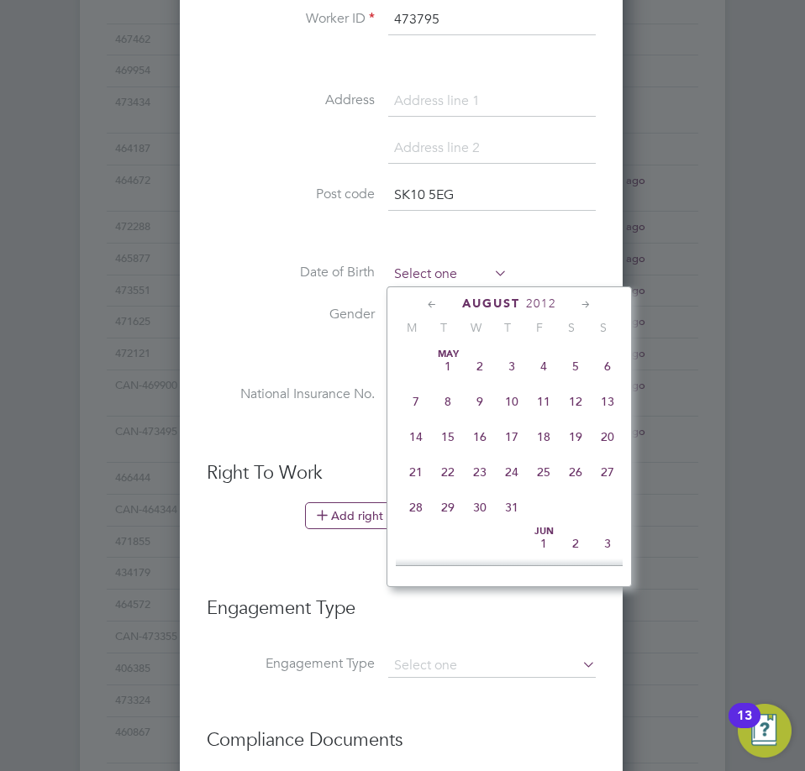
scroll to position [619, 0]
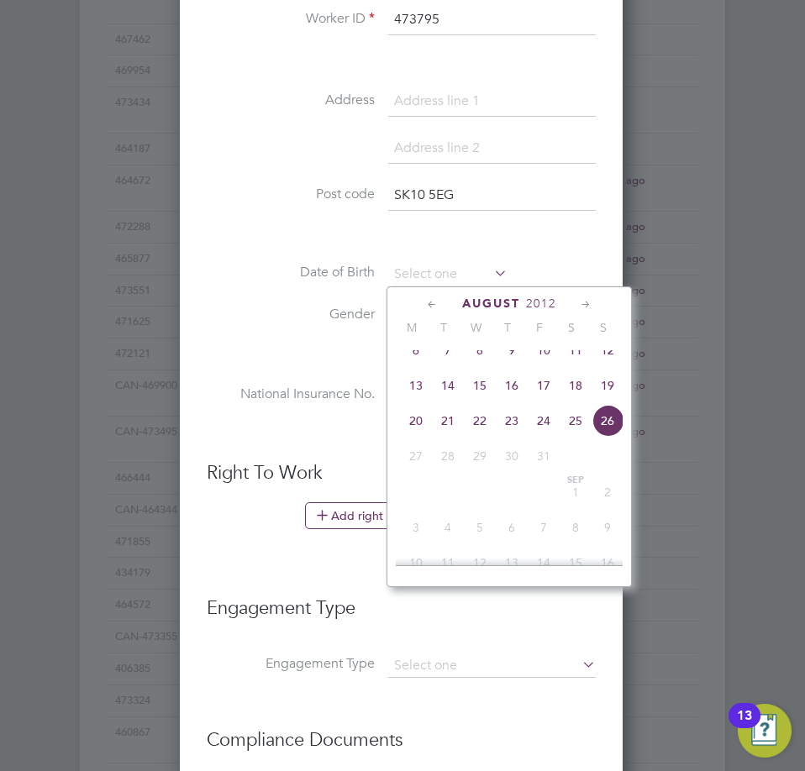
click at [543, 302] on span "2012" at bounding box center [541, 304] width 30 height 14
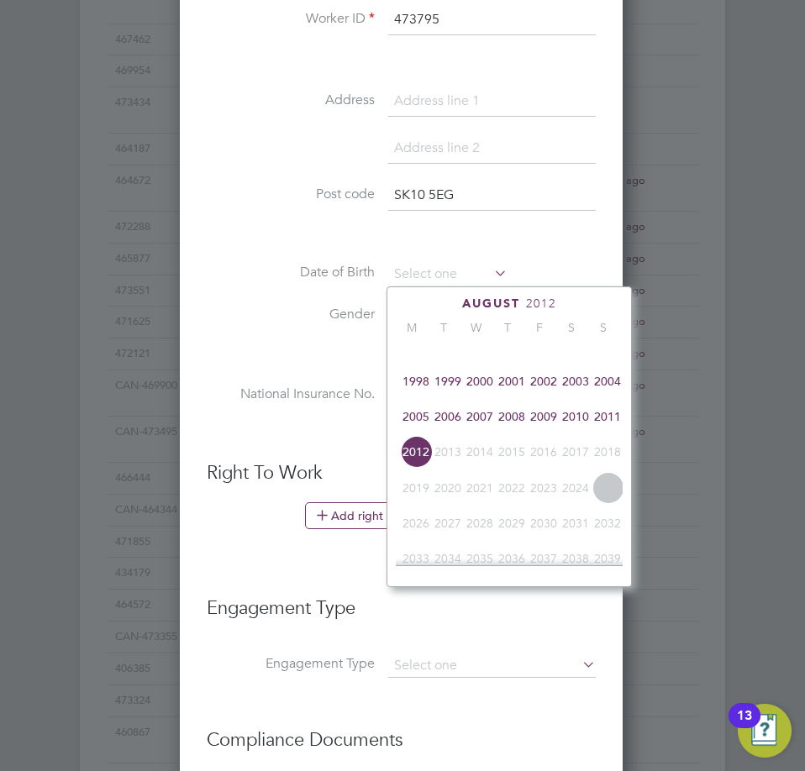
click at [416, 432] on span "2005" at bounding box center [416, 417] width 32 height 32
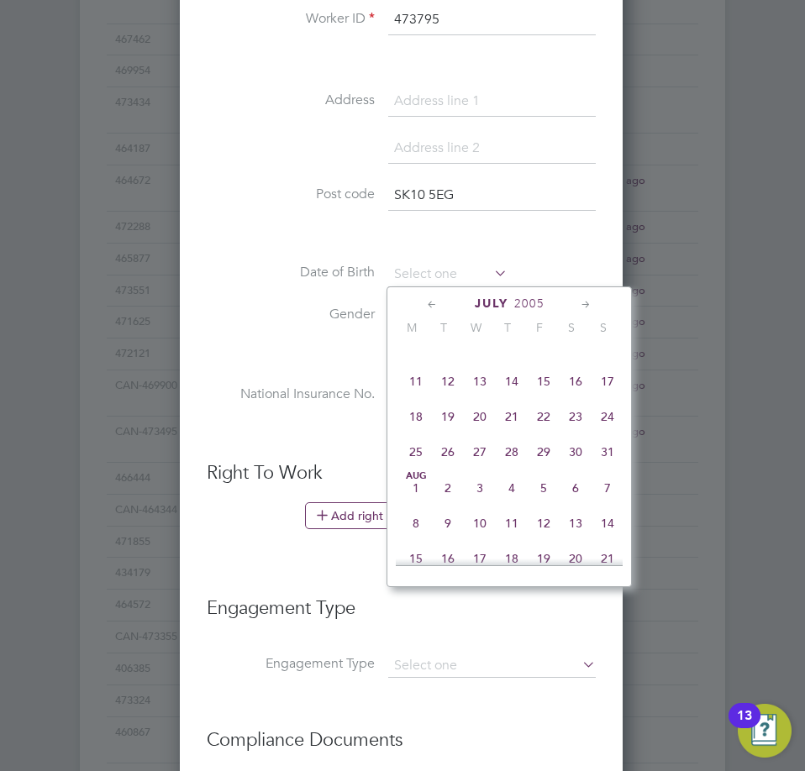
click at [534, 304] on span "2005" at bounding box center [529, 304] width 30 height 14
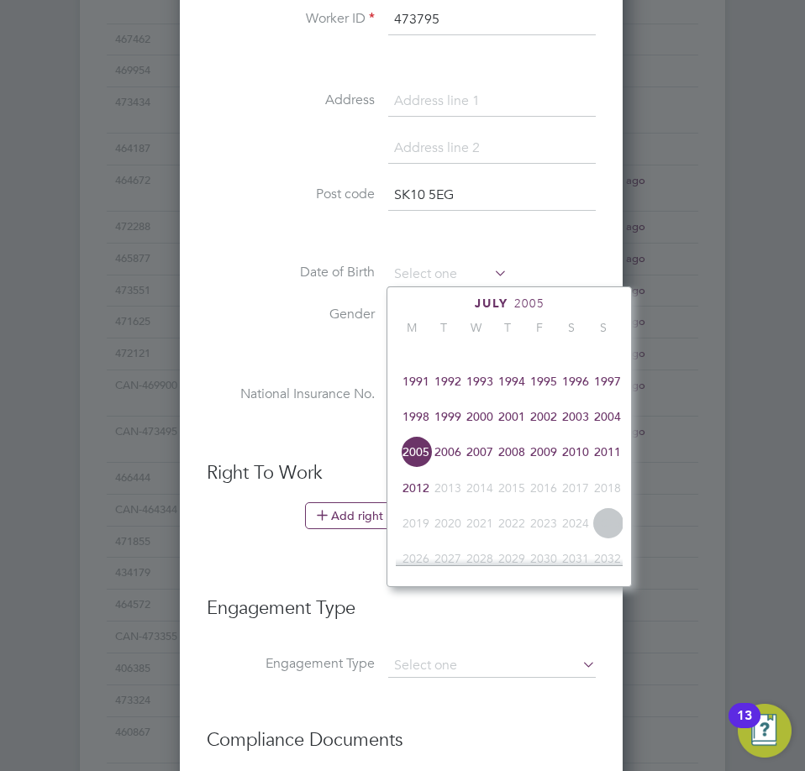
click at [447, 297] on div "[DATE]" at bounding box center [509, 304] width 227 height 16
click at [555, 296] on div "[DATE]" at bounding box center [509, 304] width 227 height 16
click at [413, 466] on span "2005" at bounding box center [416, 452] width 32 height 32
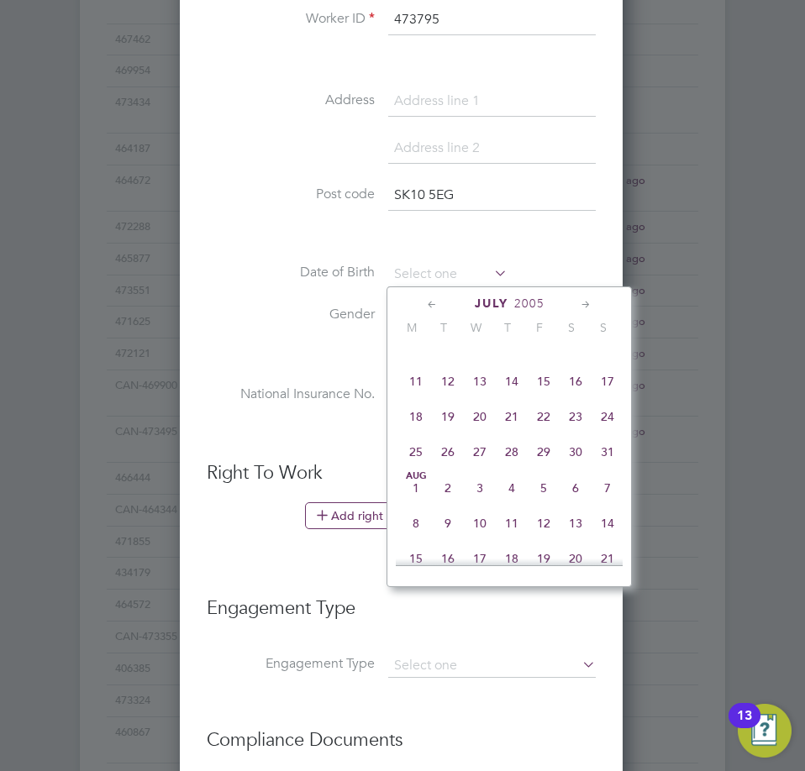
click at [575, 306] on div "[DATE]" at bounding box center [509, 304] width 227 height 16
click at [575, 307] on div "[DATE]" at bounding box center [509, 304] width 227 height 16
click at [583, 296] on icon at bounding box center [586, 305] width 16 height 18
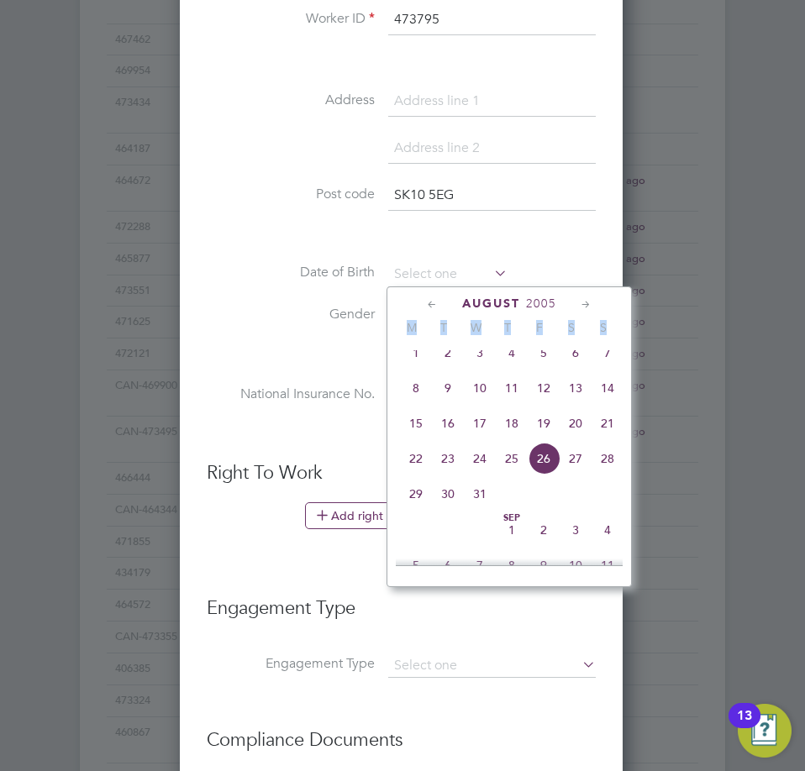
click at [584, 303] on icon at bounding box center [586, 305] width 16 height 18
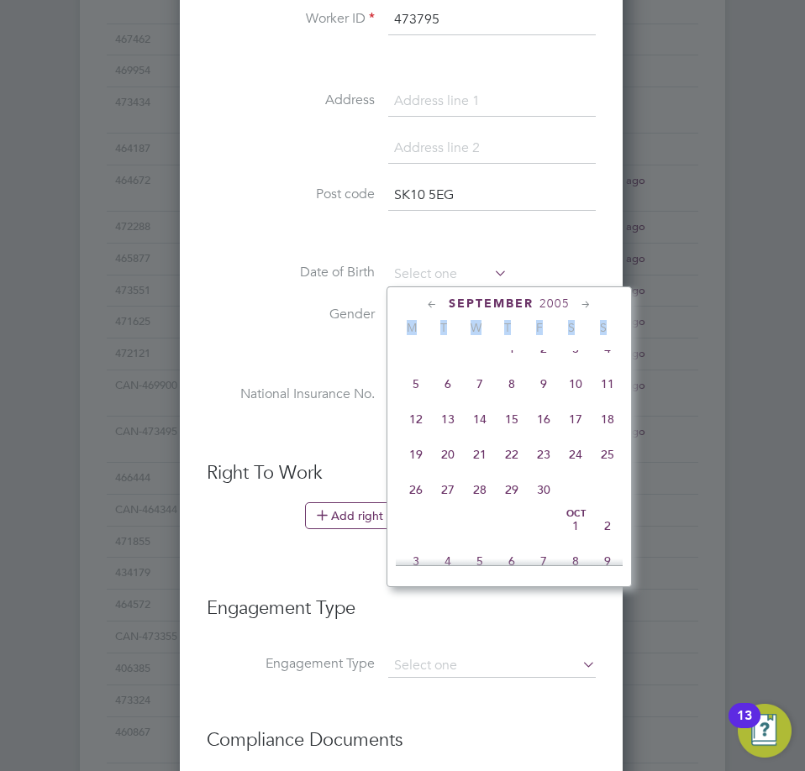
click at [586, 303] on icon at bounding box center [586, 305] width 16 height 18
drag, startPoint x: 582, startPoint y: 512, endPoint x: 571, endPoint y: 505, distance: 12.8
click at [581, 502] on span "29" at bounding box center [576, 486] width 32 height 32
type input "[DATE]"
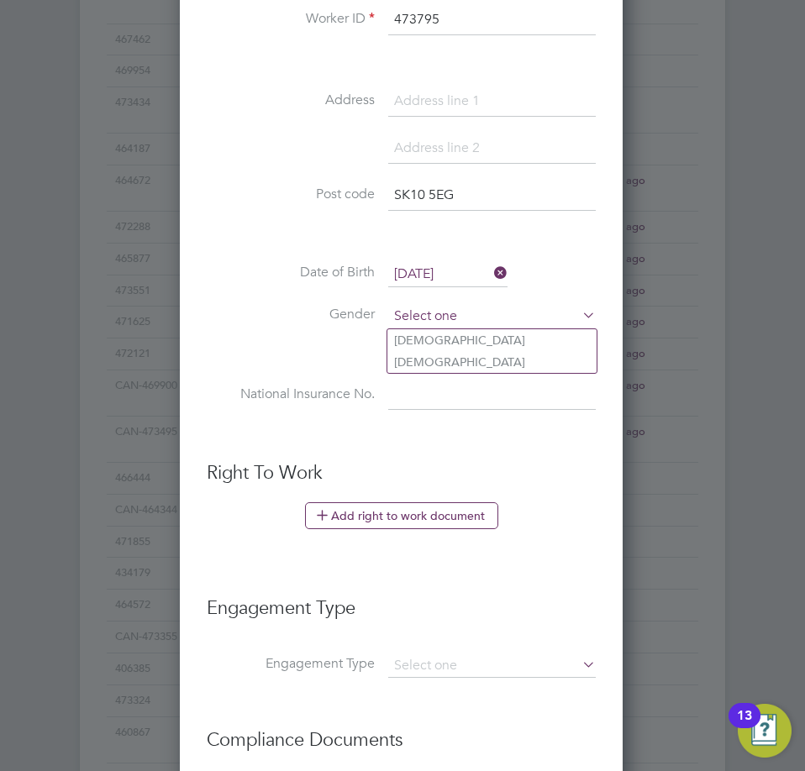
click at [487, 322] on input at bounding box center [492, 316] width 208 height 25
click at [487, 341] on li "[DEMOGRAPHIC_DATA]" at bounding box center [491, 340] width 209 height 22
type input "[DEMOGRAPHIC_DATA]"
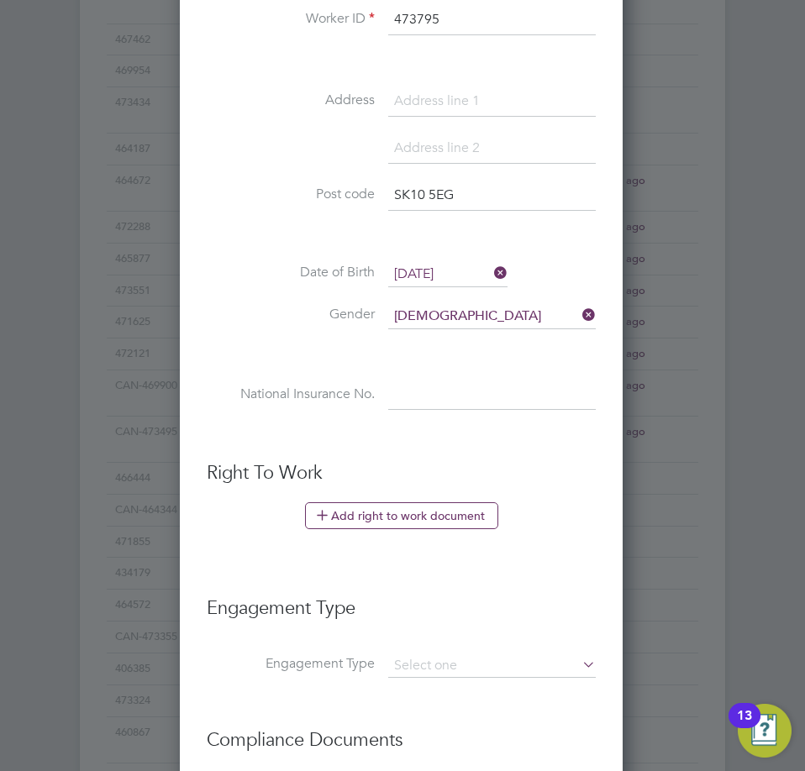
drag, startPoint x: 447, startPoint y: 395, endPoint x: 442, endPoint y: 413, distance: 19.2
click at [447, 395] on input at bounding box center [492, 396] width 208 height 30
paste input "pk957631d"
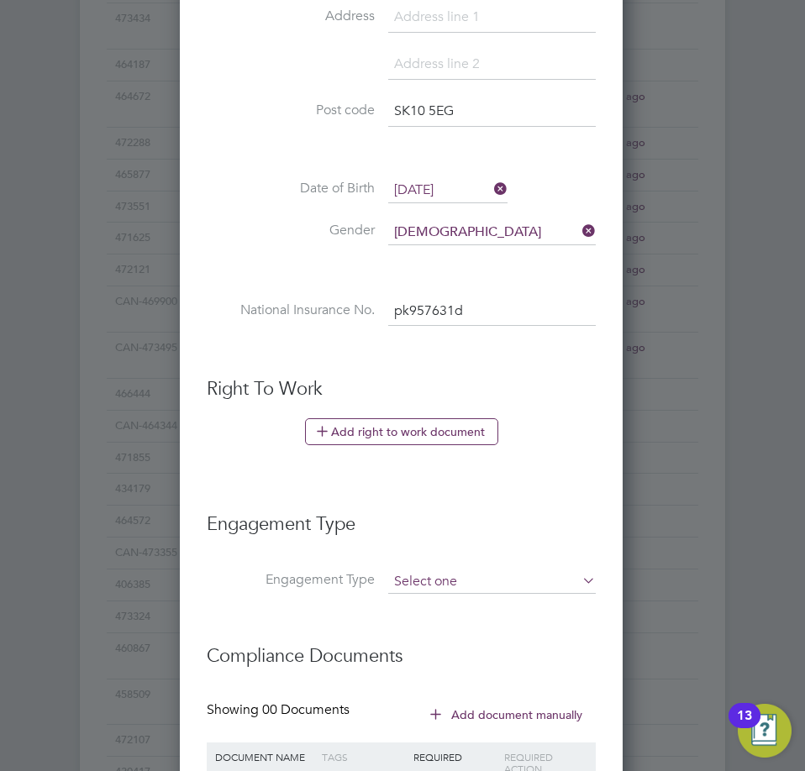
type input "PK 95 76 31 D"
click at [468, 576] on input at bounding box center [492, 583] width 208 height 24
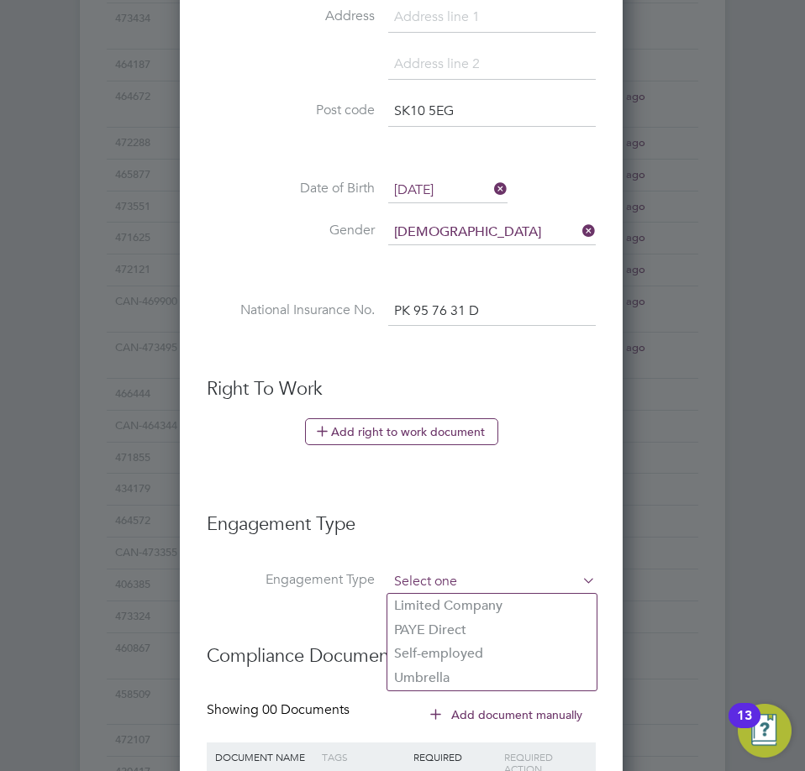
scroll to position [756, 0]
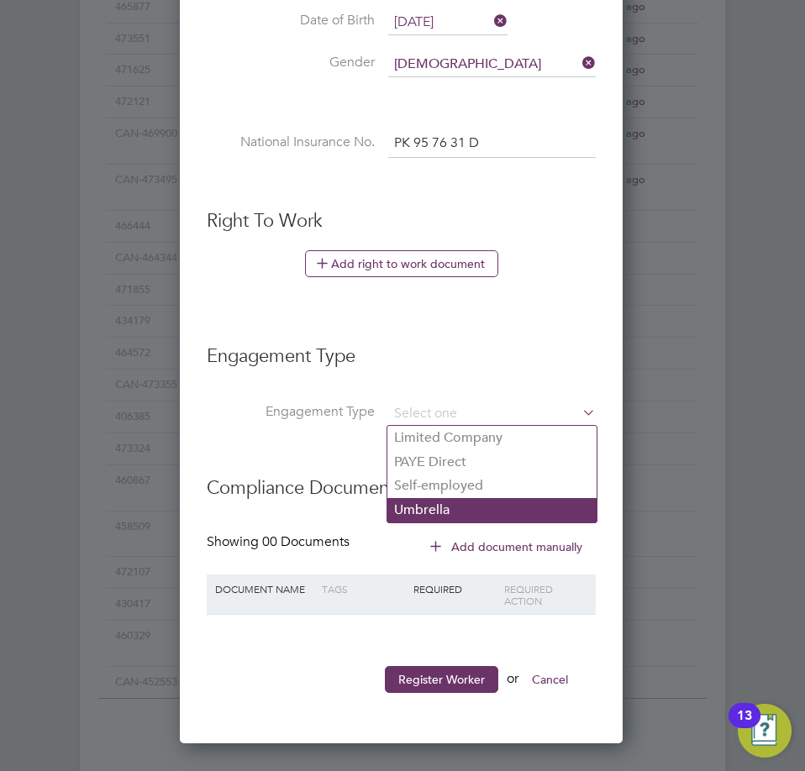
click at [460, 508] on li "Umbrella" at bounding box center [491, 510] width 209 height 24
type input "Umbrella"
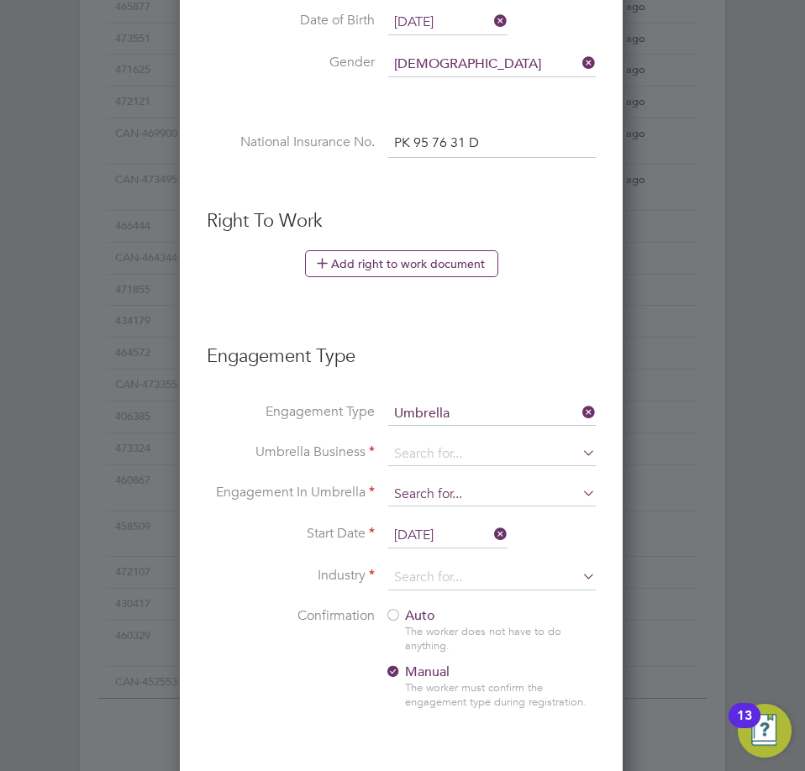
scroll to position [1741, 445]
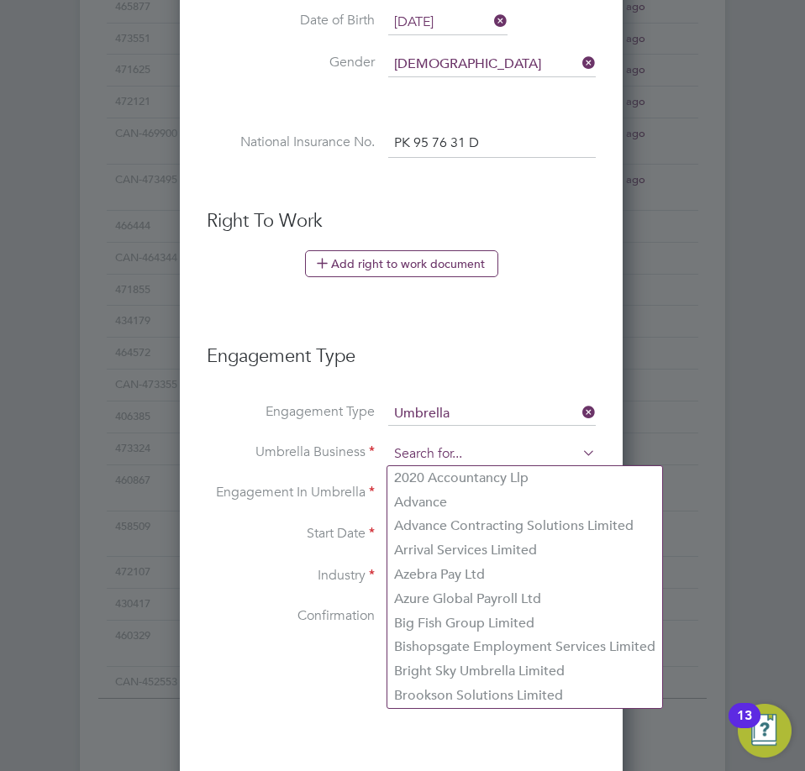
click at [460, 455] on input at bounding box center [492, 455] width 208 height 24
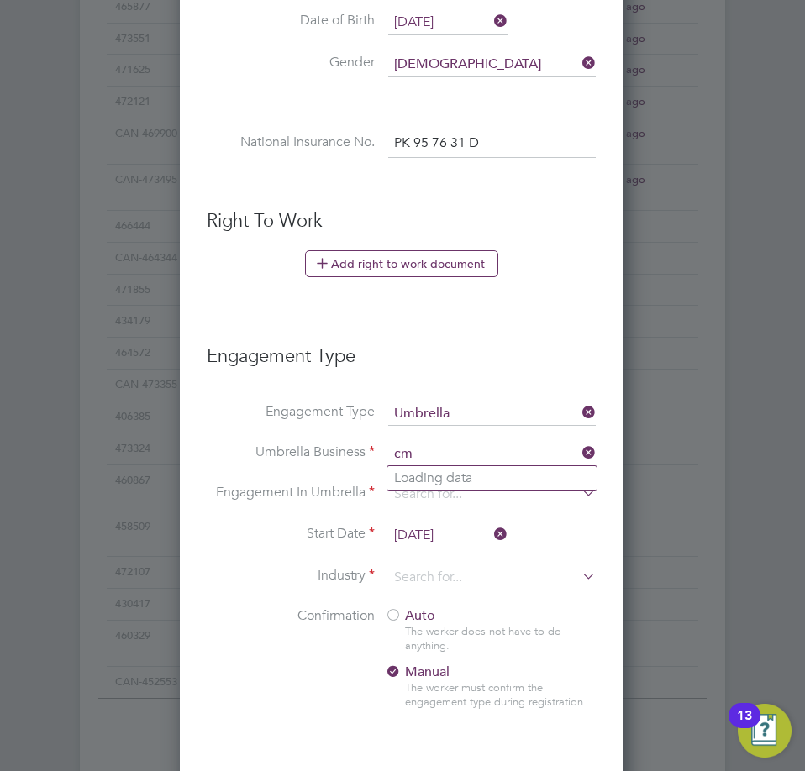
type input "c"
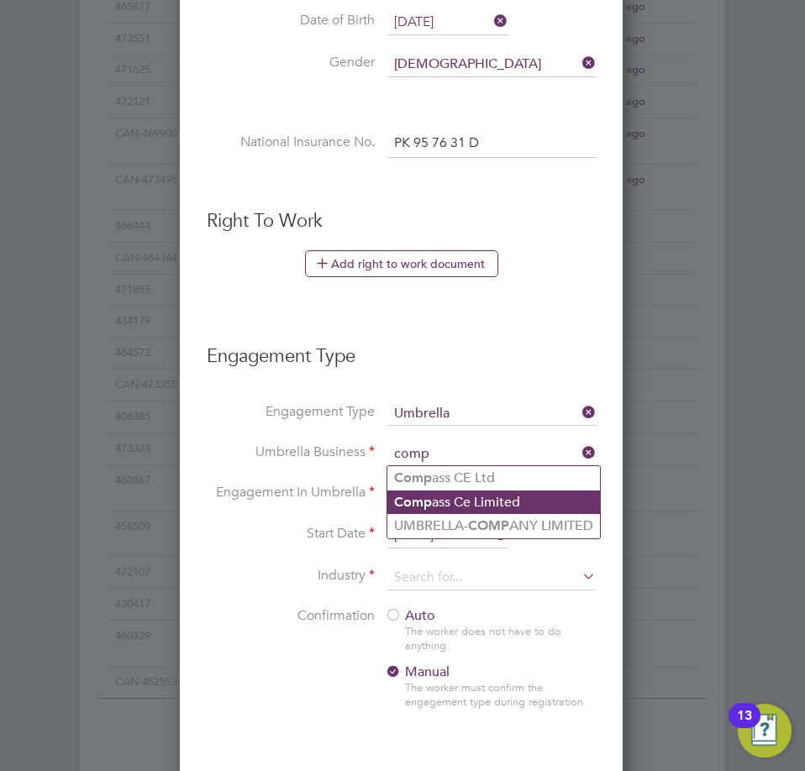
click at [485, 505] on li "Comp ass Ce Limited" at bounding box center [493, 503] width 213 height 24
type input "Compass Ce Limited"
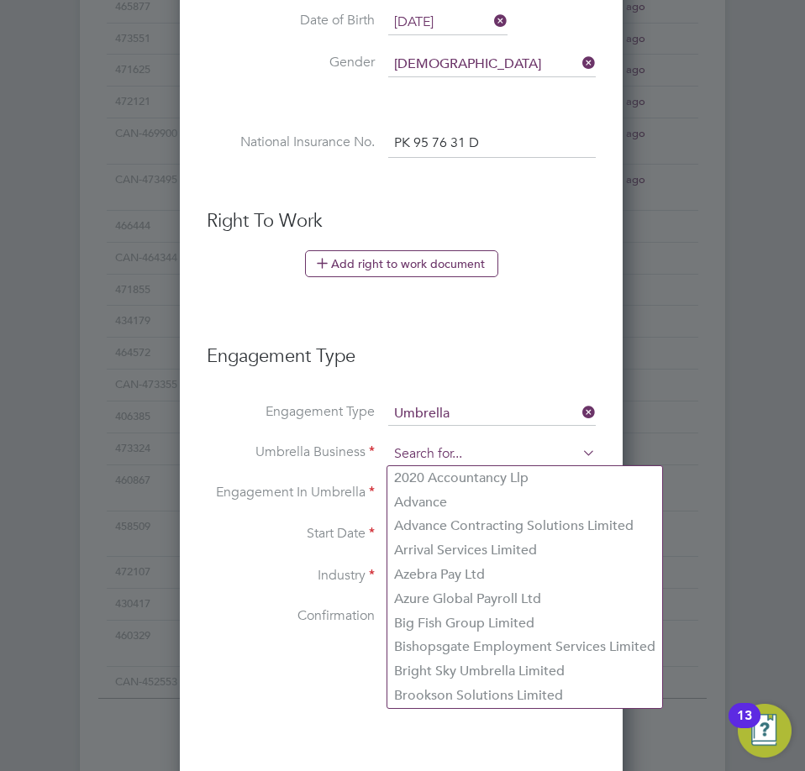
click at [475, 460] on input at bounding box center [492, 455] width 208 height 24
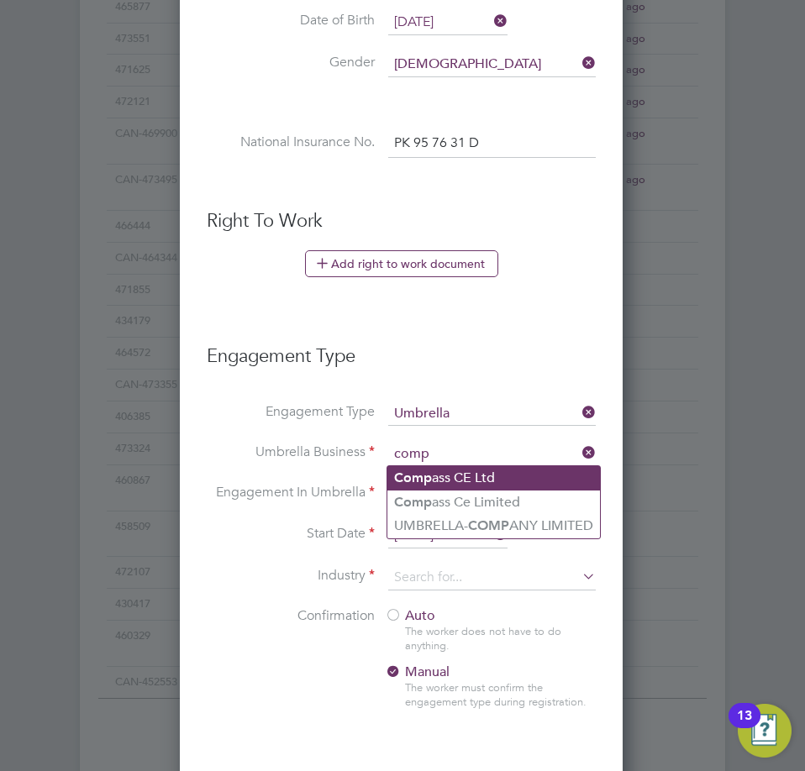
click at [494, 473] on li "Comp ass CE Ltd" at bounding box center [493, 478] width 213 height 24
type input "Compass CE Ltd"
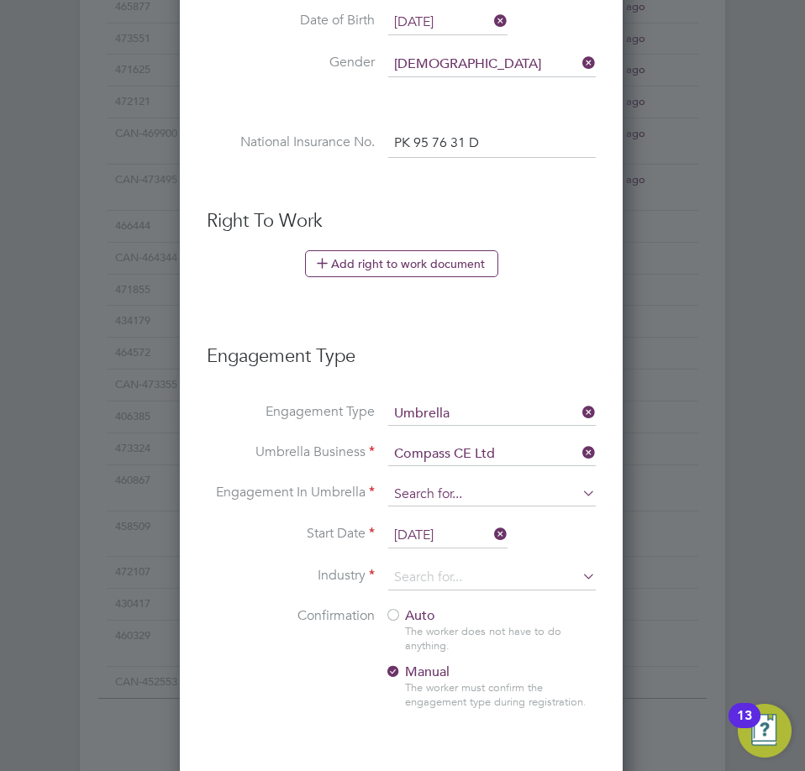
click at [472, 497] on input at bounding box center [492, 495] width 208 height 24
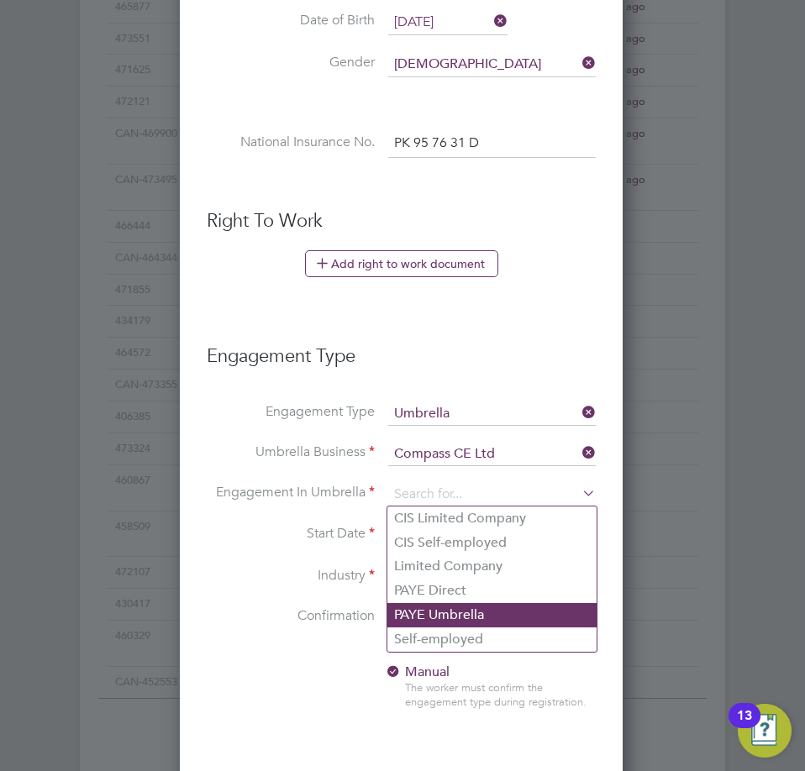
click at [448, 608] on li "PAYE Umbrella" at bounding box center [491, 615] width 209 height 24
type input "PAYE Umbrella"
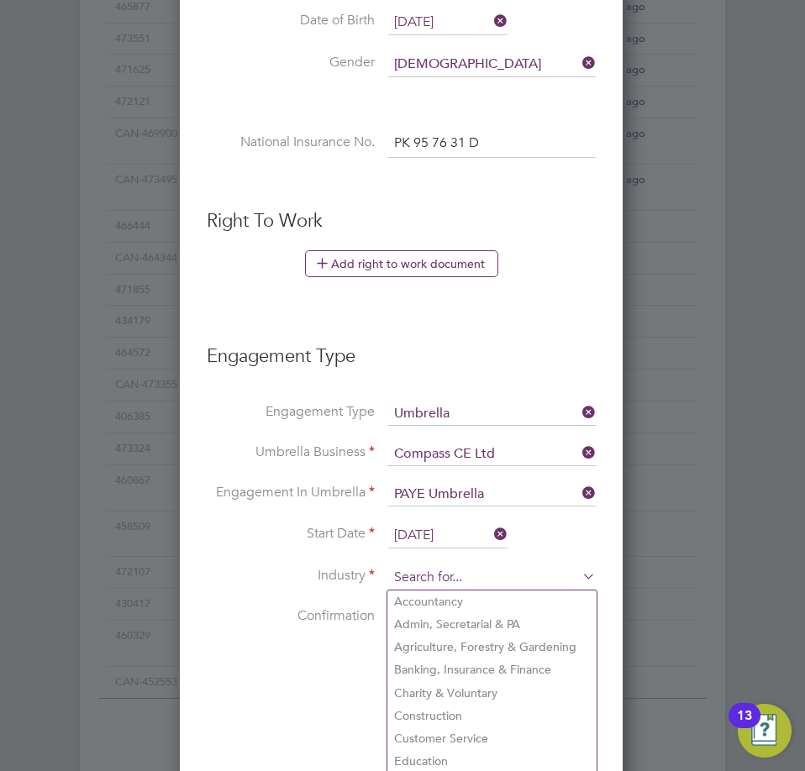
click at [455, 587] on input at bounding box center [492, 578] width 208 height 25
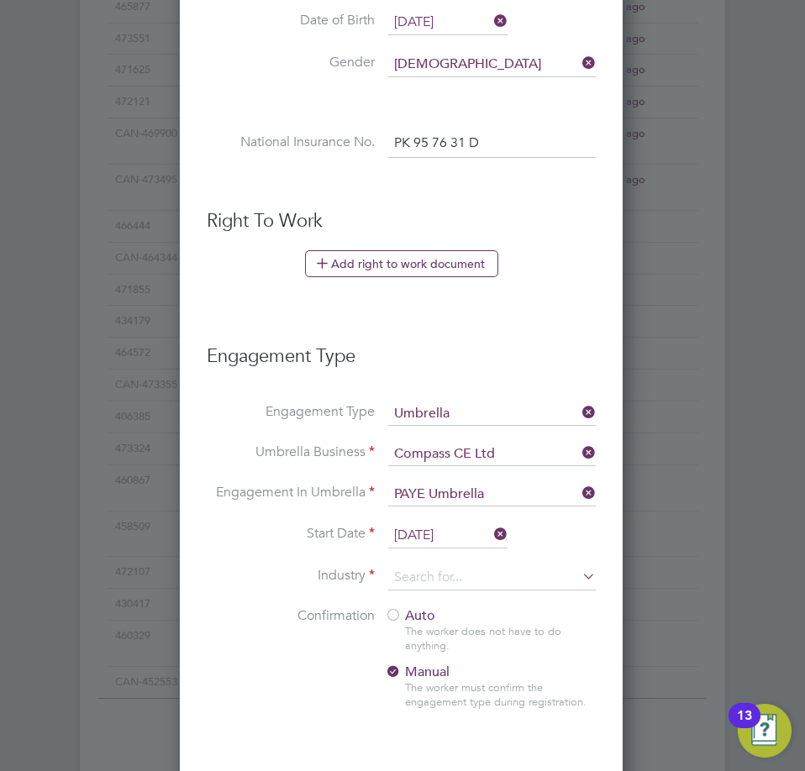
drag, startPoint x: 467, startPoint y: 704, endPoint x: 465, endPoint y: 695, distance: 9.6
click at [468, 705] on li "Construction" at bounding box center [491, 716] width 209 height 23
type input "Construction"
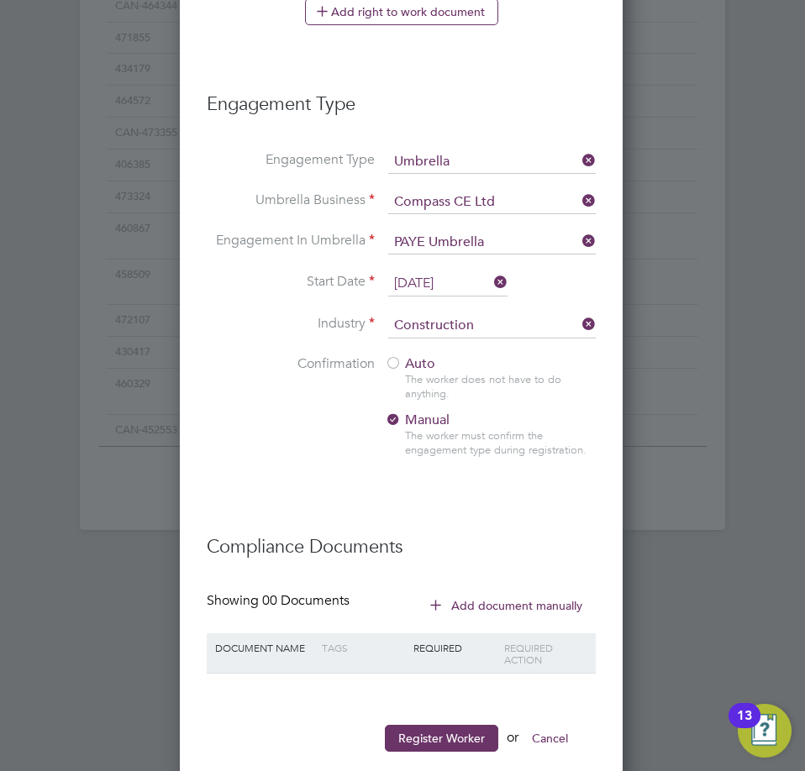
click at [392, 361] on div at bounding box center [393, 364] width 17 height 17
click at [418, 729] on button "Register Worker" at bounding box center [441, 738] width 113 height 27
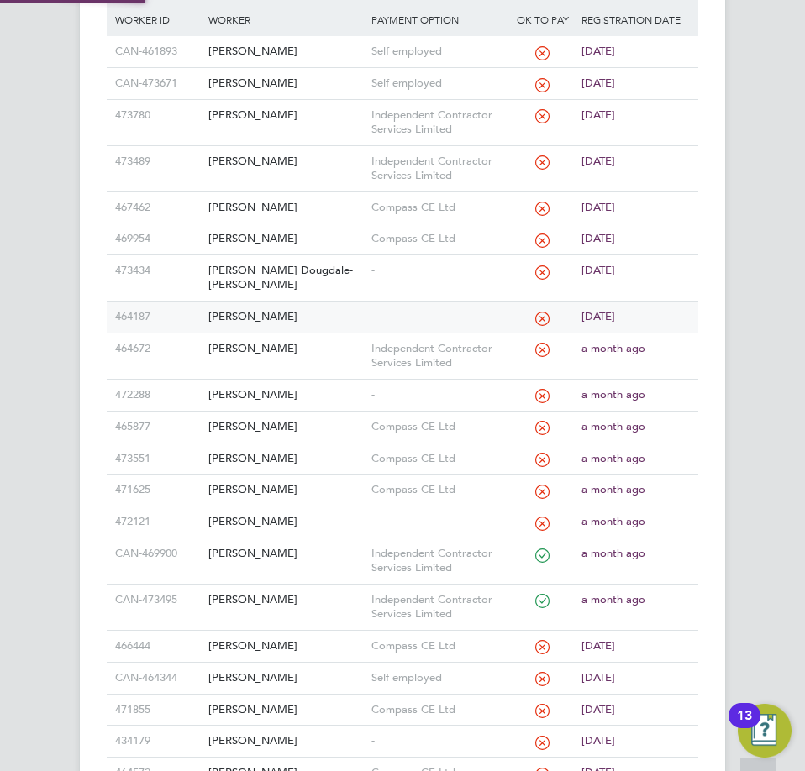
scroll to position [0, 0]
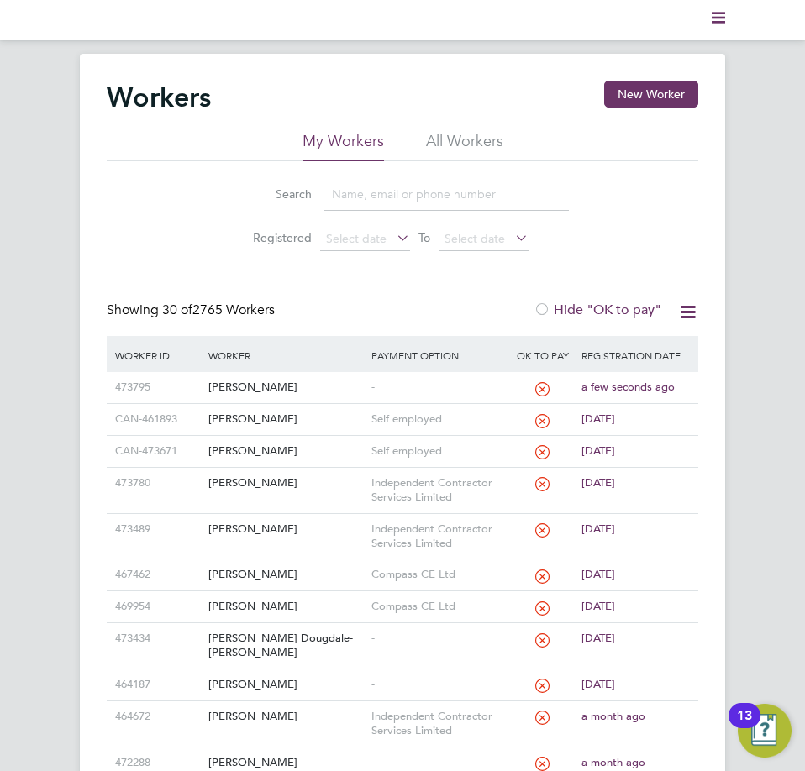
click at [668, 108] on div "Workers New Worker" at bounding box center [403, 106] width 592 height 50
click at [651, 92] on button "New Worker" at bounding box center [651, 94] width 94 height 27
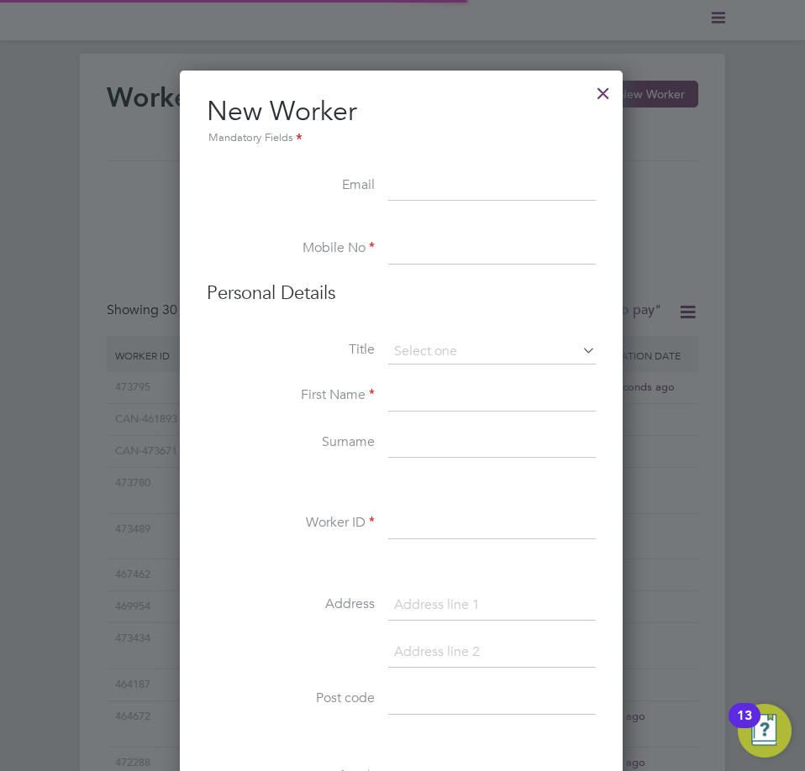
scroll to position [1430, 445]
paste input "[EMAIL_ADDRESS][DOMAIN_NAME]"
drag, startPoint x: 571, startPoint y: 180, endPoint x: -1, endPoint y: 145, distance: 572.5
click at [0, 145] on html "Current page: Workers New Worker My Workers All Workers Search Registered Selec…" at bounding box center [402, 385] width 805 height 771
paste input "to"
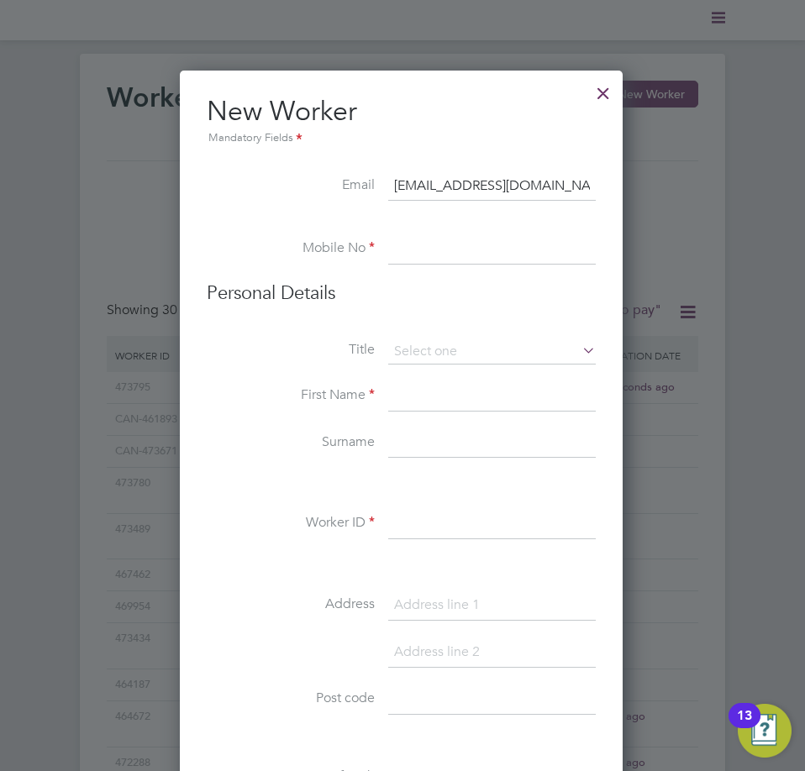
type input "[EMAIL_ADDRESS][DOMAIN_NAME]"
drag, startPoint x: 432, startPoint y: 225, endPoint x: 435, endPoint y: 234, distance: 9.1
click at [434, 228] on li at bounding box center [401, 226] width 389 height 17
click at [436, 240] on input at bounding box center [492, 249] width 208 height 30
drag, startPoint x: 506, startPoint y: 254, endPoint x: 504, endPoint y: 295, distance: 41.2
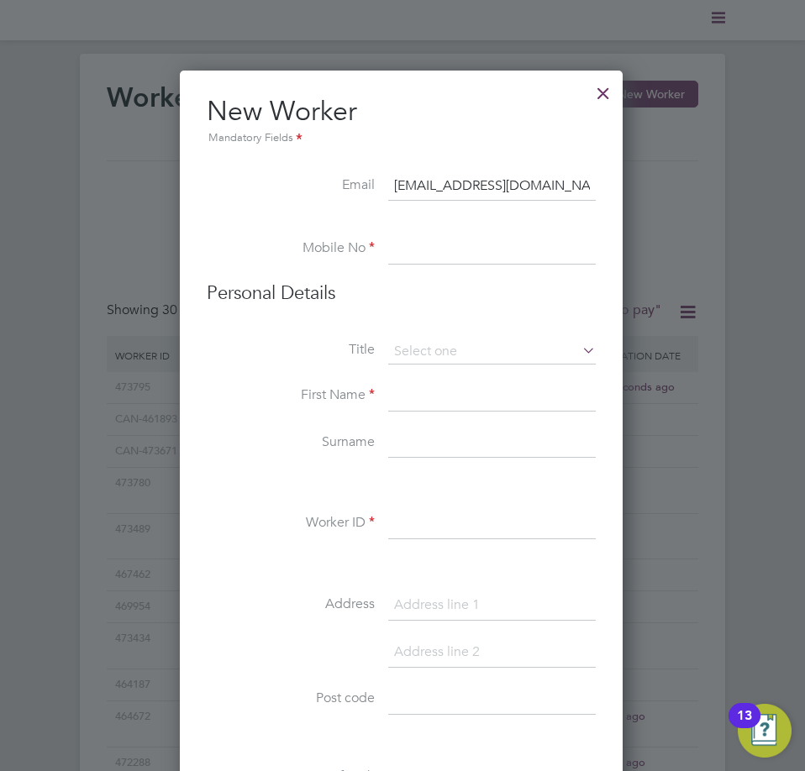
click at [506, 254] on input at bounding box center [492, 249] width 208 height 30
paste input "07902552042"
type input "07902552042"
click at [486, 349] on input at bounding box center [492, 352] width 208 height 25
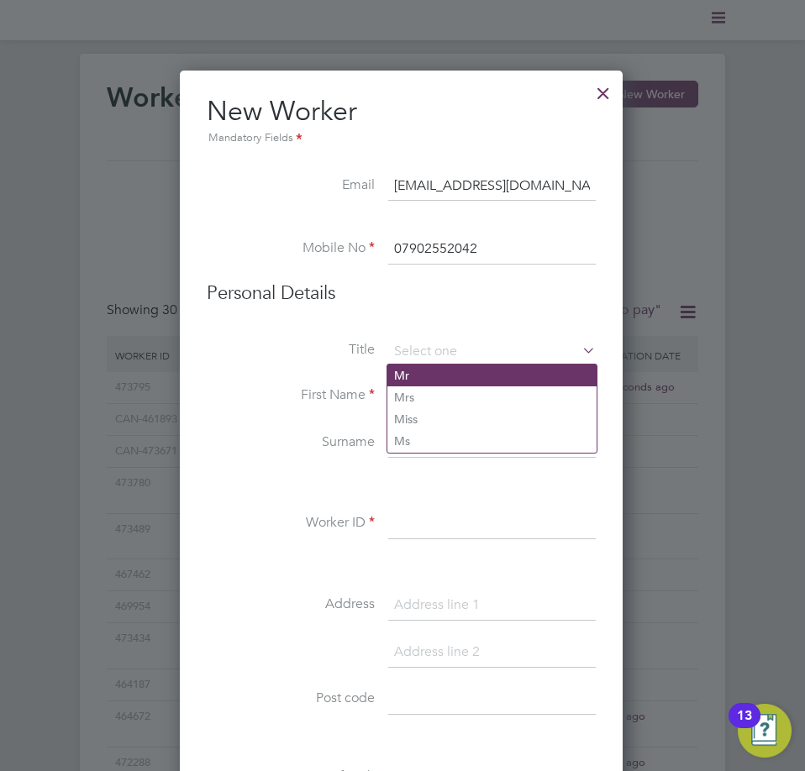
click at [483, 366] on li "Mr" at bounding box center [491, 376] width 209 height 22
type input "Mr"
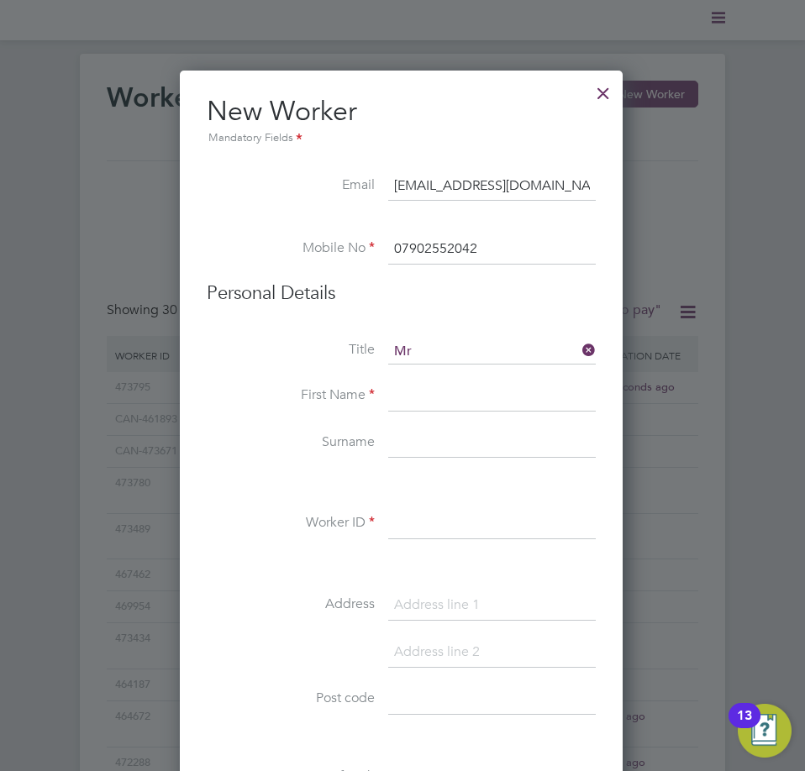
drag, startPoint x: 511, startPoint y: 387, endPoint x: 559, endPoint y: 388, distance: 47.9
click at [511, 387] on input at bounding box center [492, 397] width 208 height 30
paste input "Cainan"
type input "Cainan"
drag, startPoint x: 456, startPoint y: 445, endPoint x: 528, endPoint y: 459, distance: 72.8
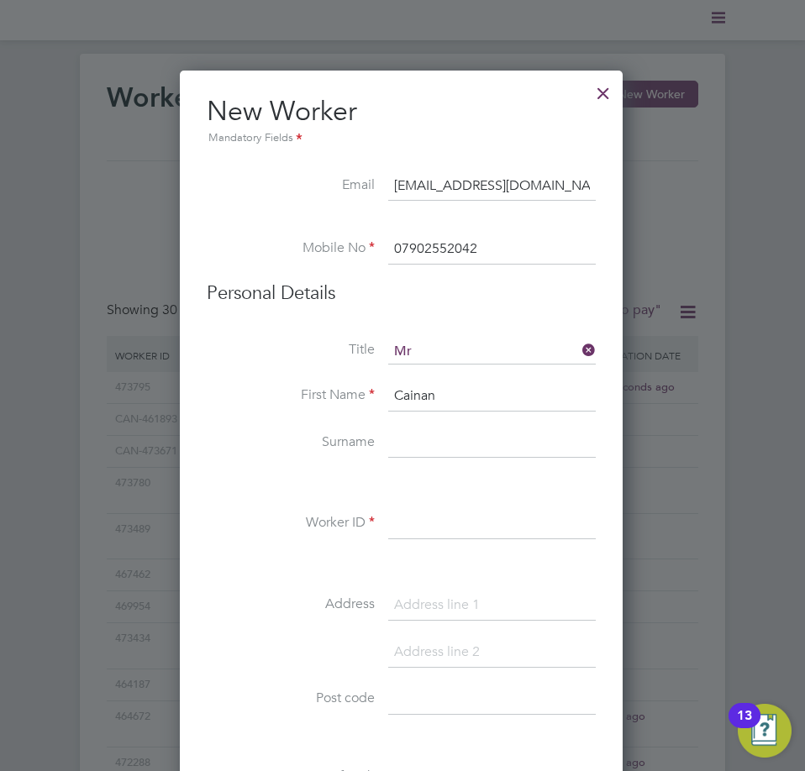
click at [457, 445] on input at bounding box center [492, 444] width 208 height 30
paste input "[PERSON_NAME]"
type input "[PERSON_NAME]"
click at [504, 533] on input at bounding box center [492, 524] width 208 height 30
paste input "469647"
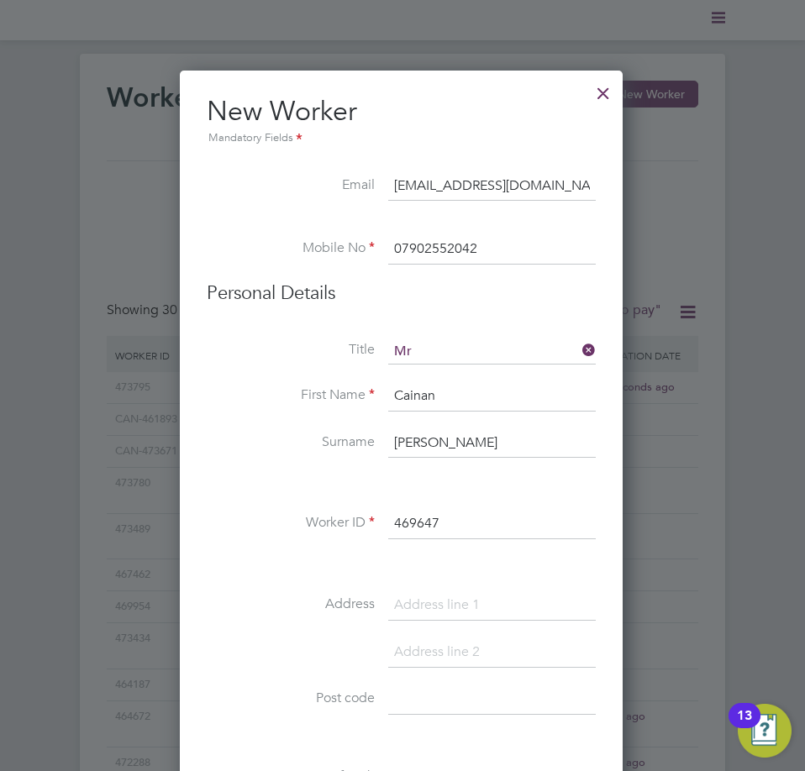
type input "469647"
click at [476, 603] on input at bounding box center [492, 606] width 208 height 30
paste input "[STREET_ADDRESS][PERSON_NAME]"
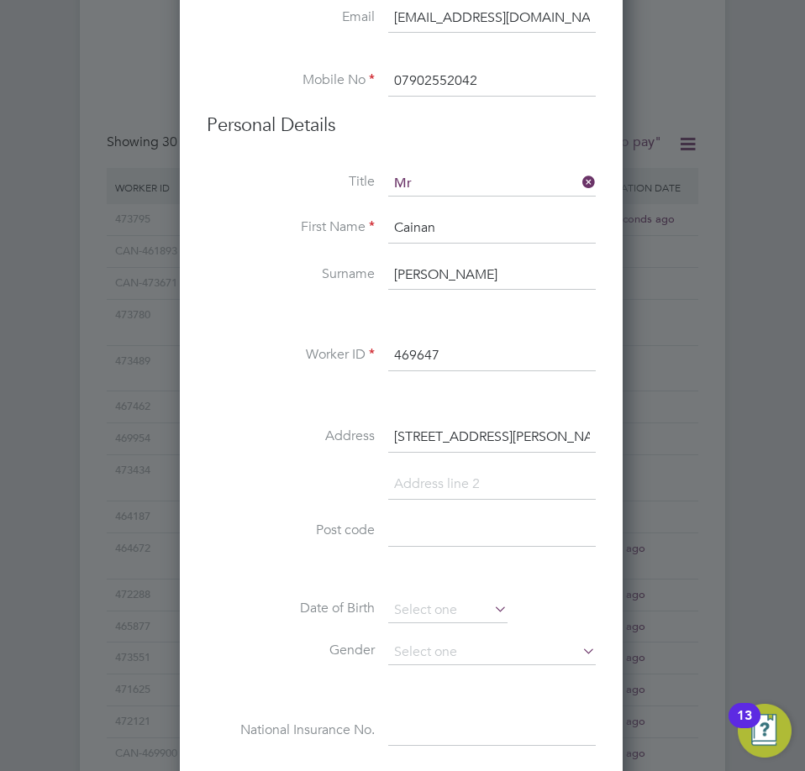
scroll to position [252, 0]
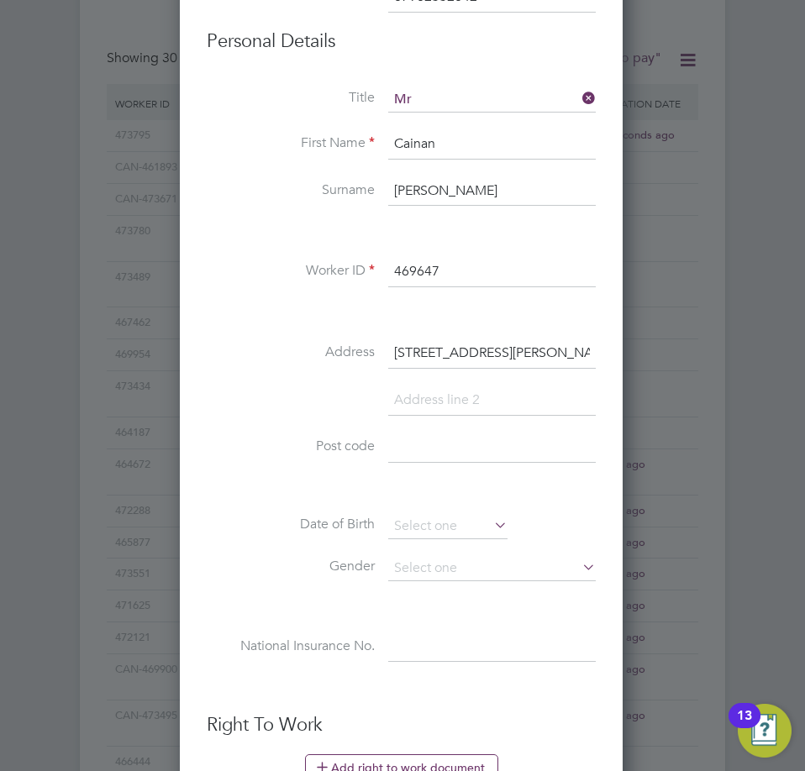
type input "[STREET_ADDRESS][PERSON_NAME]"
click at [444, 480] on li at bounding box center [401, 489] width 389 height 18
click at [466, 457] on input at bounding box center [492, 448] width 208 height 30
paste input "SK6 2PQ"
type input "SK6 2PQ"
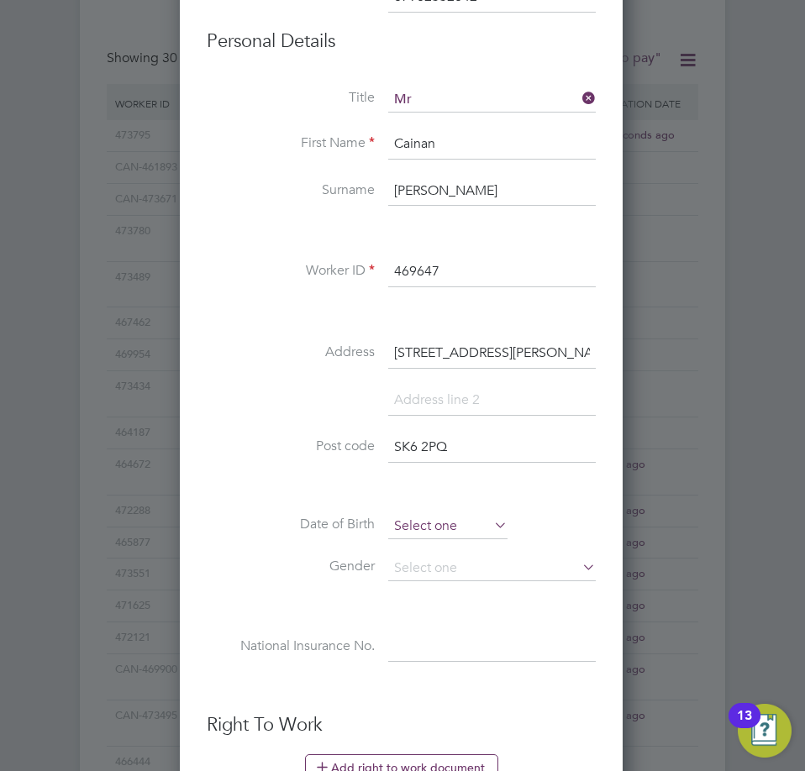
click at [450, 524] on input at bounding box center [447, 526] width 119 height 25
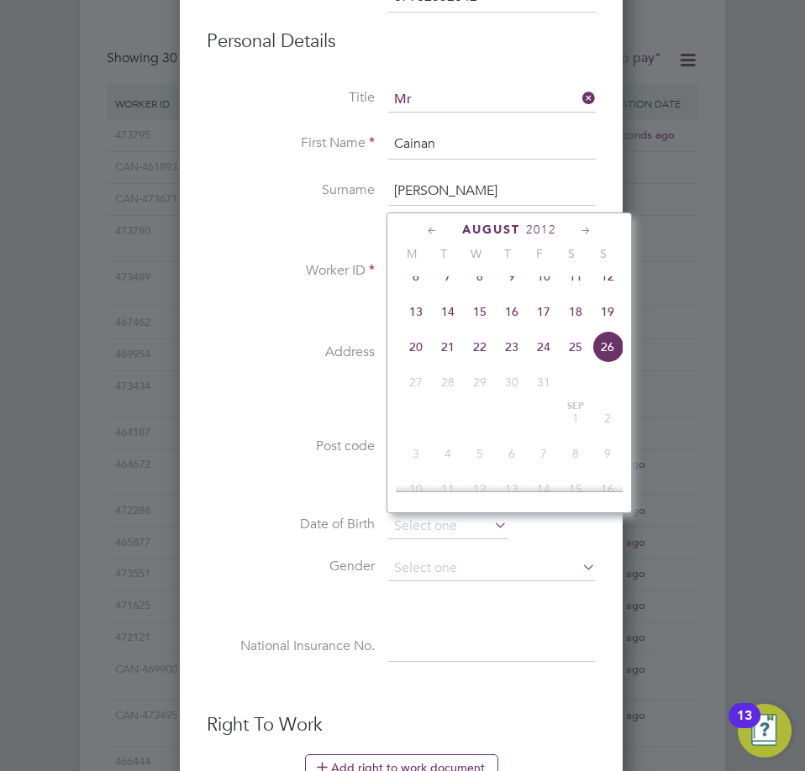
click at [554, 230] on span "2012" at bounding box center [541, 230] width 30 height 14
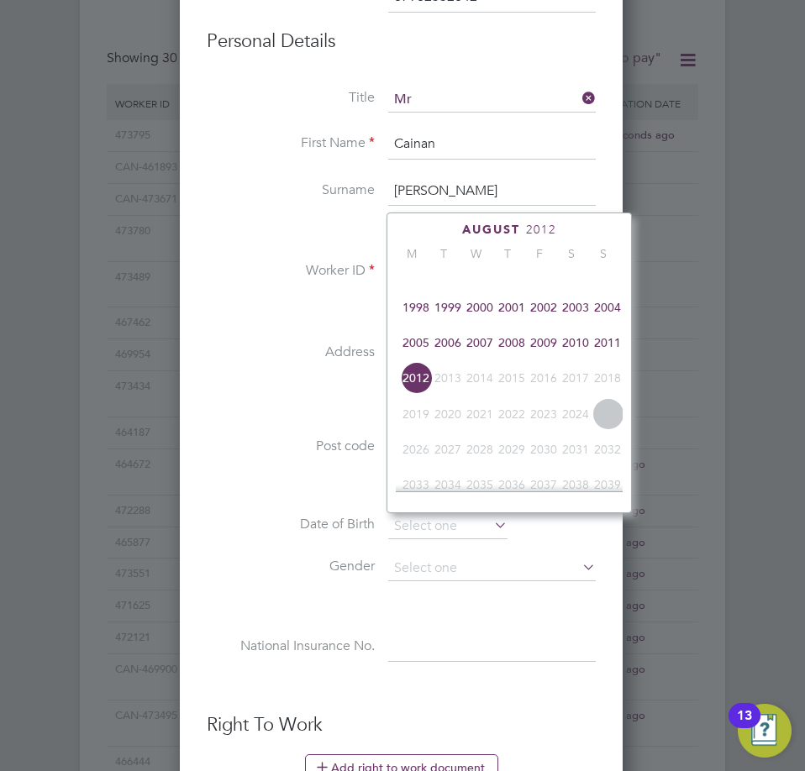
click at [520, 314] on span "2001" at bounding box center [512, 308] width 32 height 32
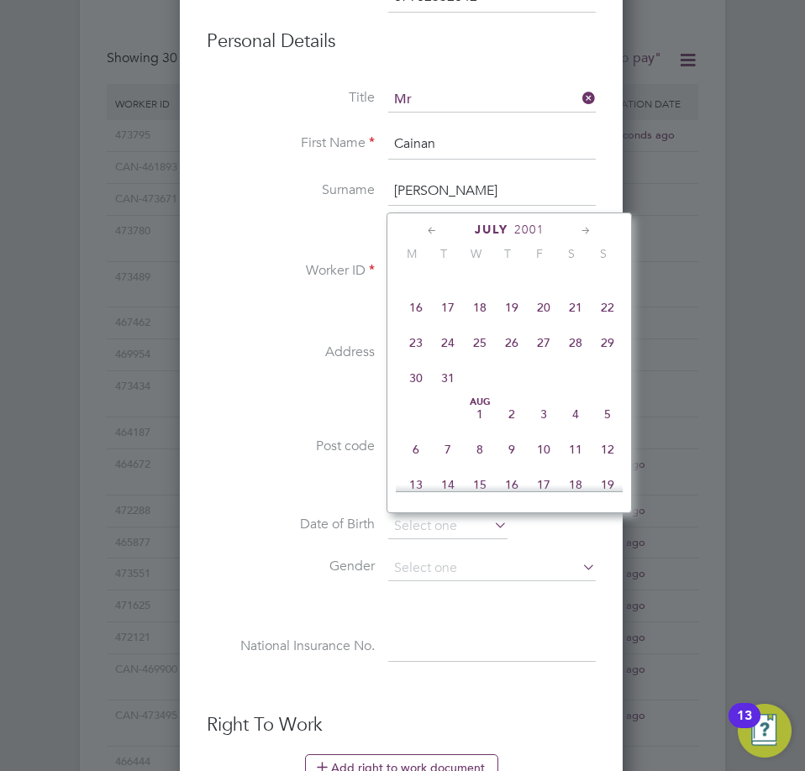
click at [582, 229] on icon at bounding box center [586, 231] width 16 height 18
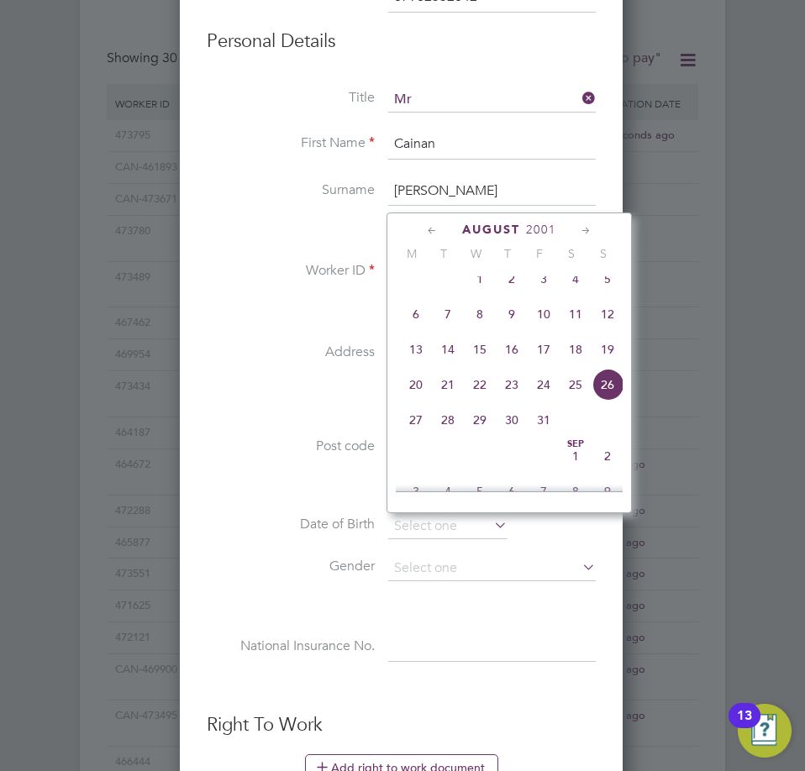
click at [582, 229] on icon at bounding box center [586, 231] width 16 height 18
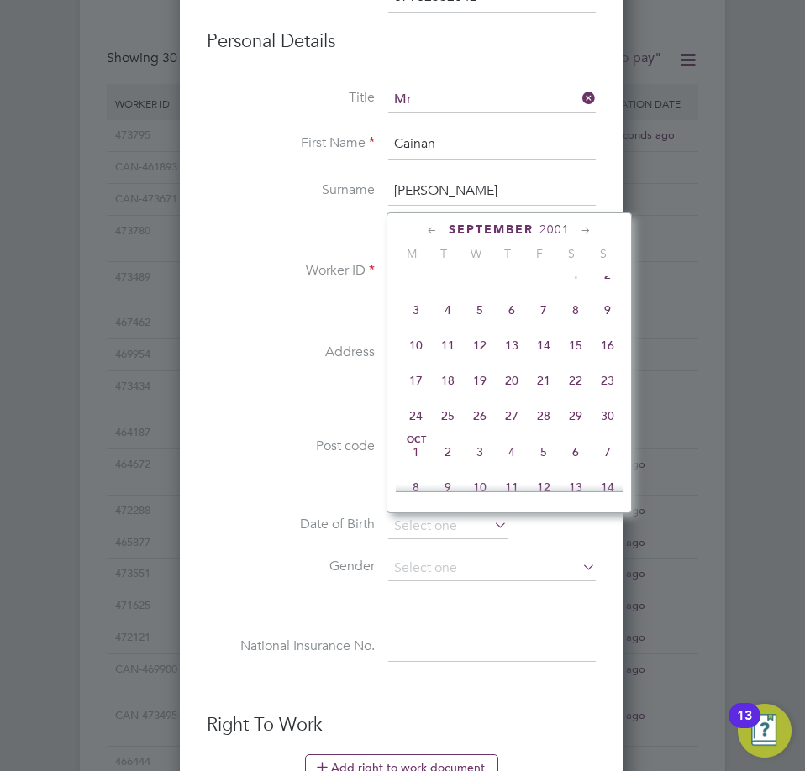
click at [582, 229] on icon at bounding box center [586, 231] width 16 height 18
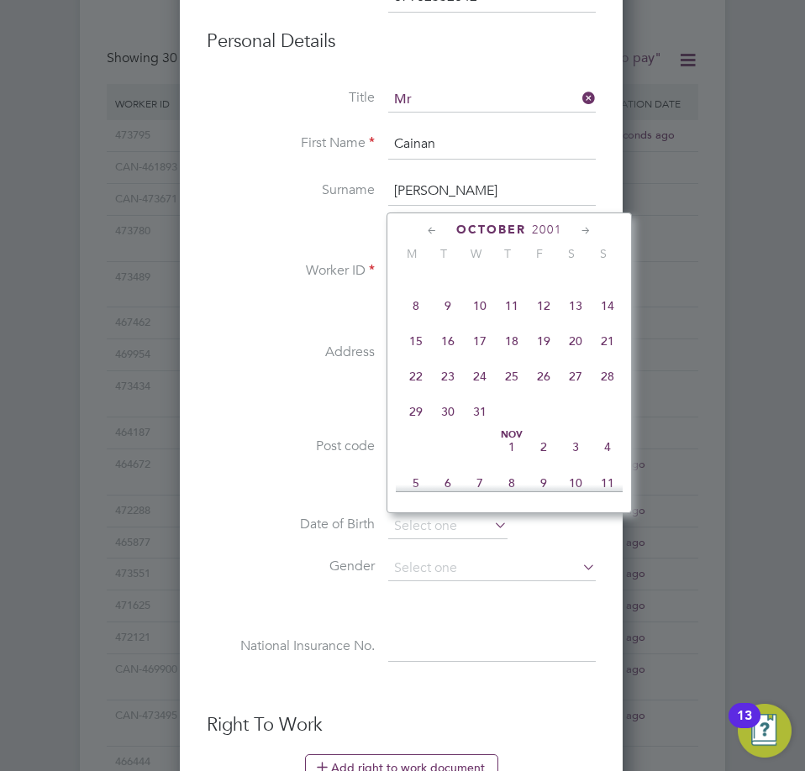
drag, startPoint x: 615, startPoint y: 327, endPoint x: 596, endPoint y: 339, distance: 22.6
click at [614, 322] on span "14" at bounding box center [608, 306] width 32 height 32
type input "[DATE]"
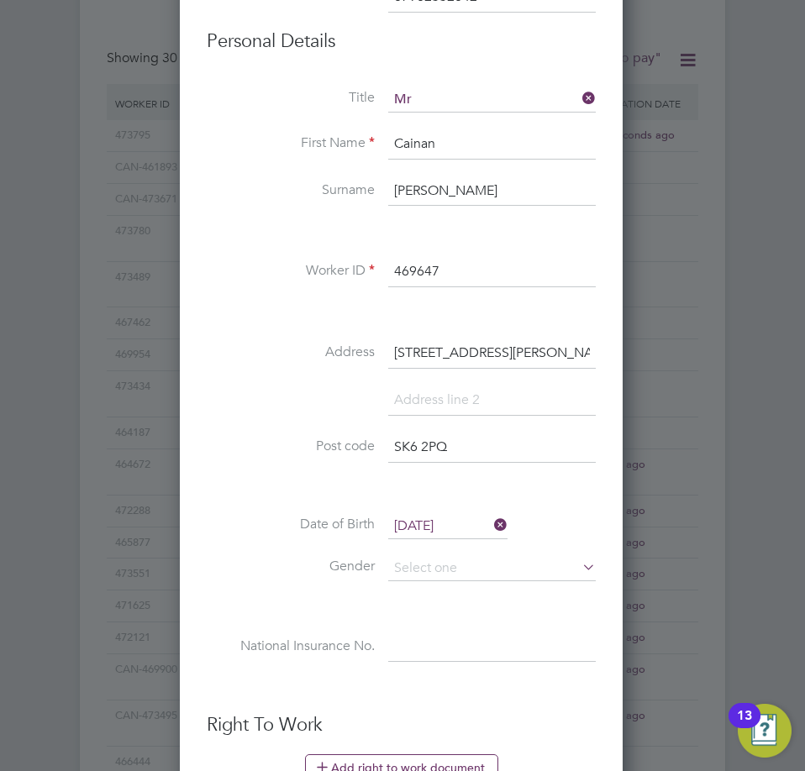
click at [469, 583] on li "Gender" at bounding box center [401, 577] width 389 height 42
click at [470, 574] on input at bounding box center [492, 568] width 208 height 25
click at [473, 595] on li "[DEMOGRAPHIC_DATA]" at bounding box center [491, 593] width 209 height 22
type input "[DEMOGRAPHIC_DATA]"
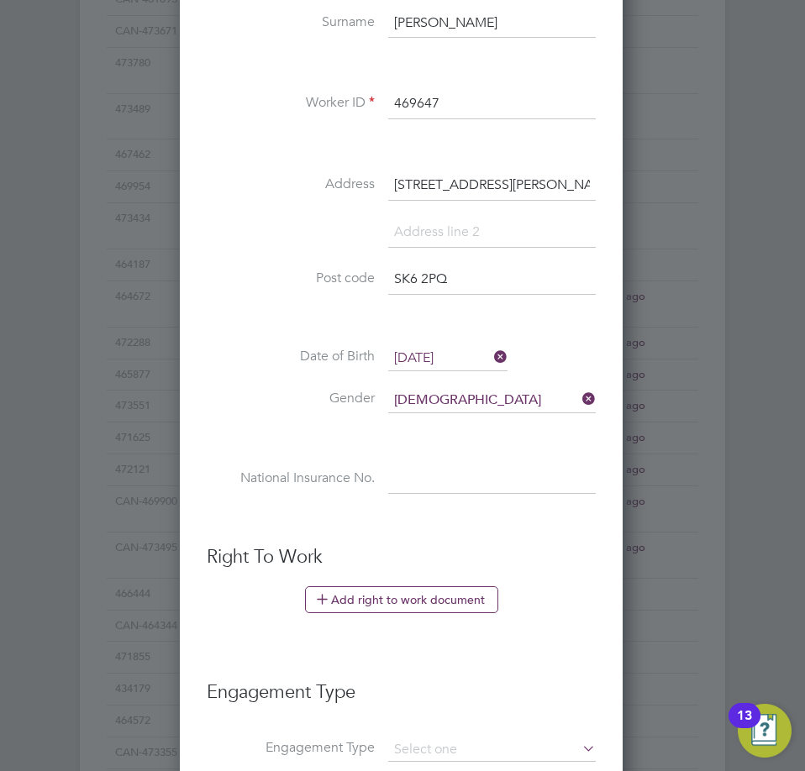
click at [496, 481] on input at bounding box center [492, 480] width 208 height 30
paste input "ph256300a"
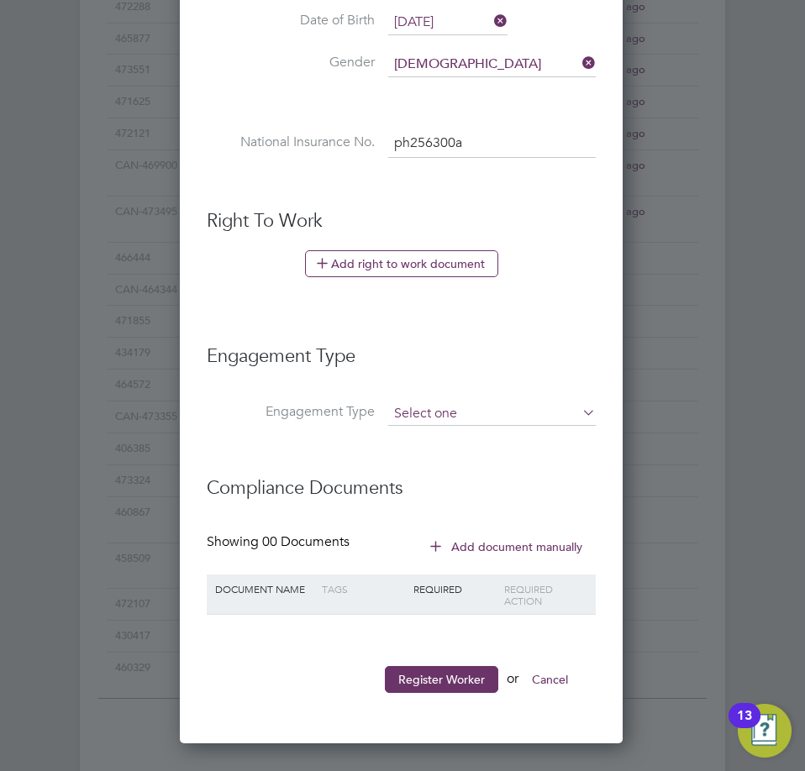
type input "PH 25 63 00 A"
click at [462, 403] on input at bounding box center [492, 415] width 208 height 24
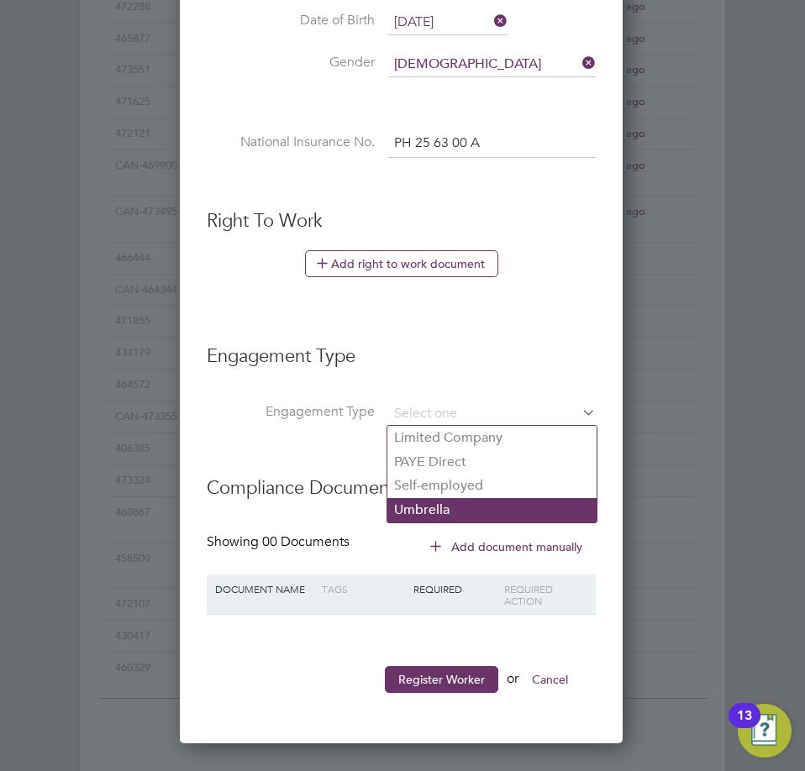
click at [460, 506] on li "Umbrella" at bounding box center [491, 510] width 209 height 24
type input "Umbrella"
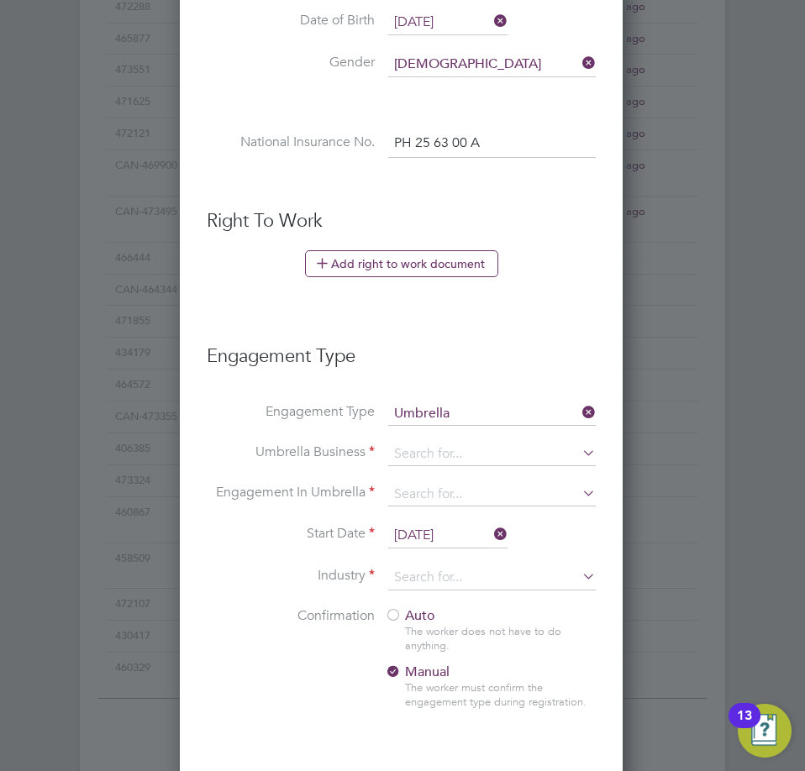
click at [475, 435] on li "Engagement Type Umbrella" at bounding box center [401, 423] width 389 height 40
click at [478, 462] on input at bounding box center [492, 455] width 208 height 24
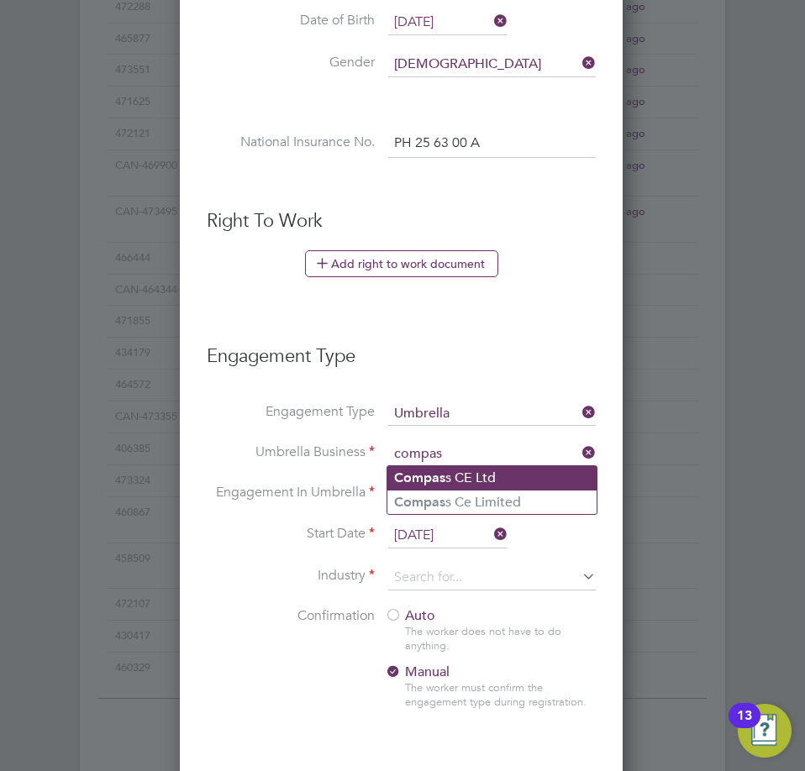
click at [455, 483] on li "Compas s CE Ltd" at bounding box center [491, 478] width 209 height 24
type input "Compass CE Ltd"
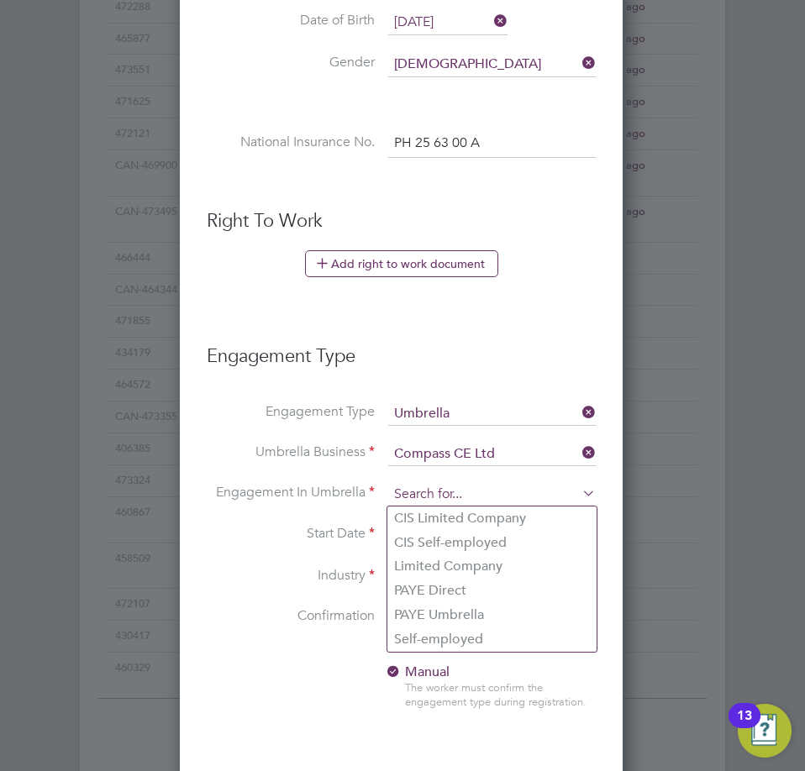
click at [464, 501] on input at bounding box center [492, 495] width 208 height 24
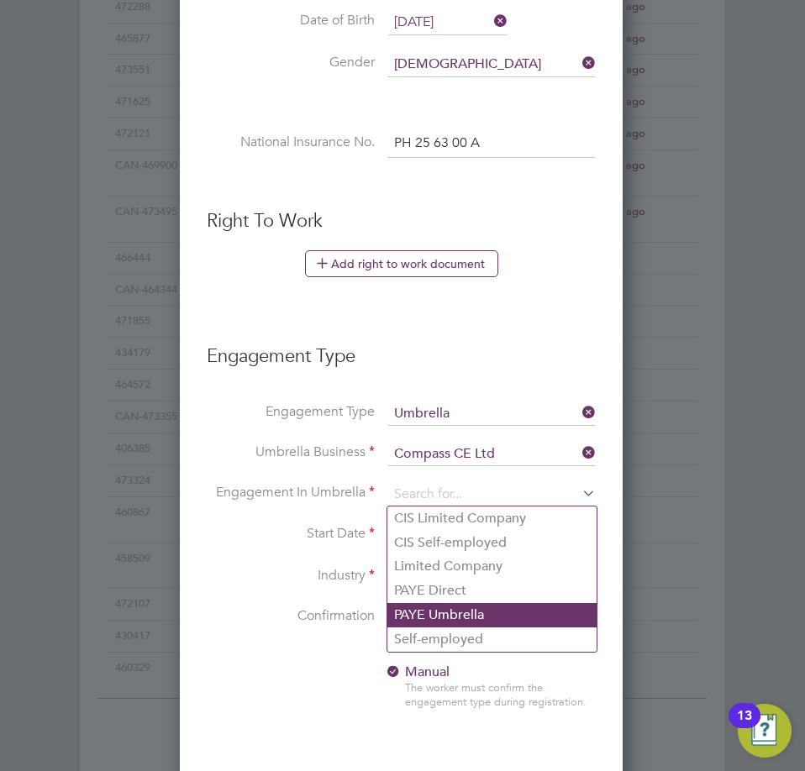
click at [447, 615] on li "PAYE Umbrella" at bounding box center [491, 615] width 209 height 24
type input "PAYE Umbrella"
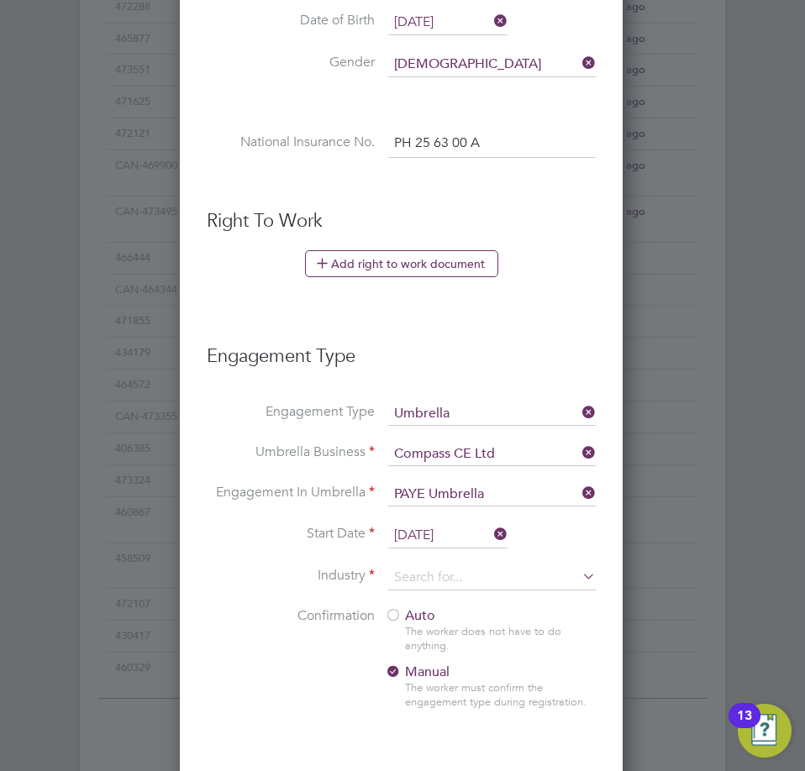
scroll to position [1008, 0]
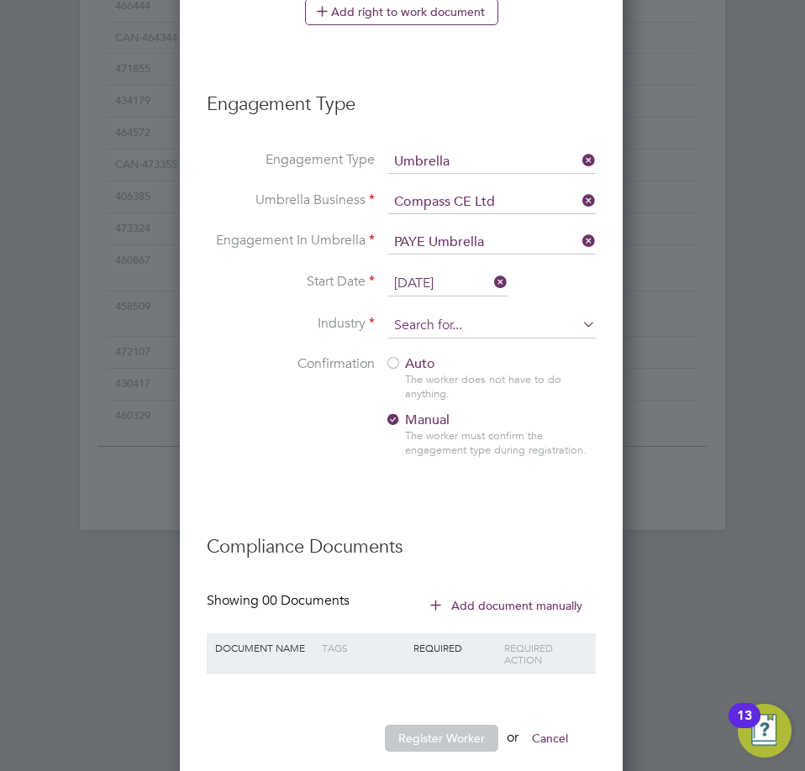
click at [437, 330] on input at bounding box center [492, 325] width 208 height 25
click at [435, 459] on li "Construction" at bounding box center [491, 464] width 209 height 23
type input "Construction"
click at [397, 366] on div at bounding box center [393, 364] width 17 height 17
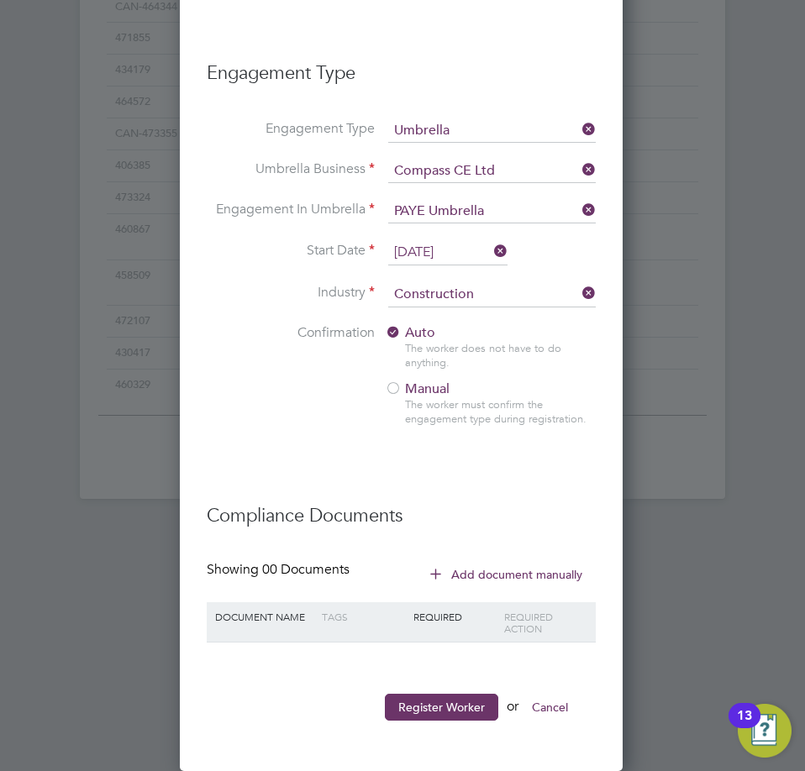
drag, startPoint x: 414, startPoint y: 701, endPoint x: 408, endPoint y: 684, distance: 18.1
click at [413, 699] on button "Register Worker" at bounding box center [441, 707] width 113 height 27
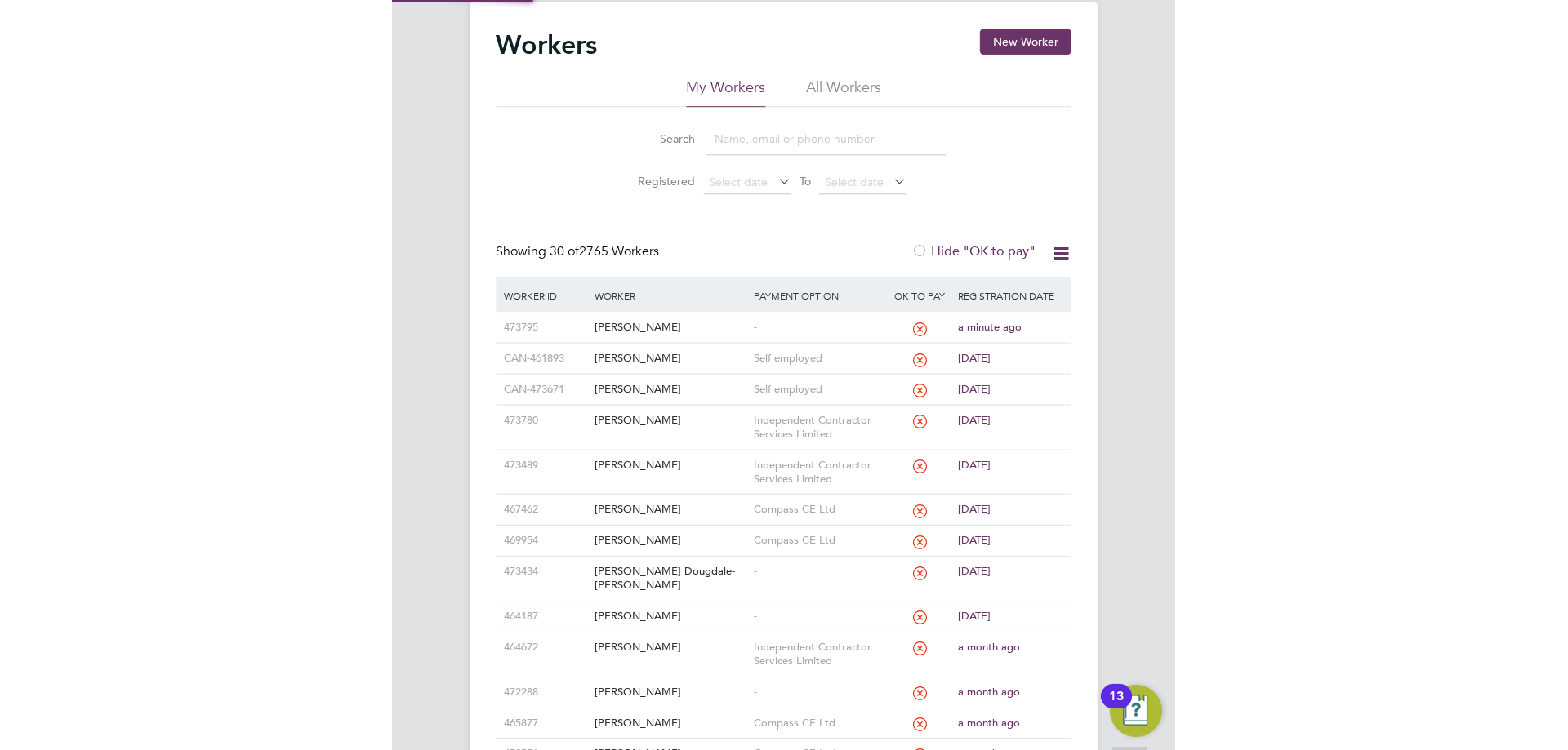
scroll to position [0, 0]
